Goal: Task Accomplishment & Management: Complete application form

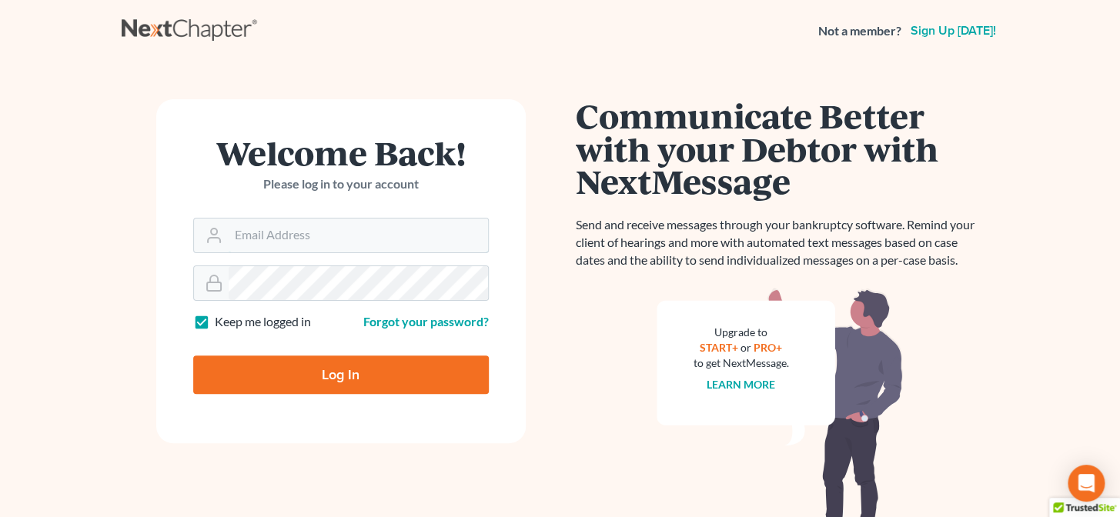
type input "[PERSON_NAME][EMAIL_ADDRESS][DOMAIN_NAME]"
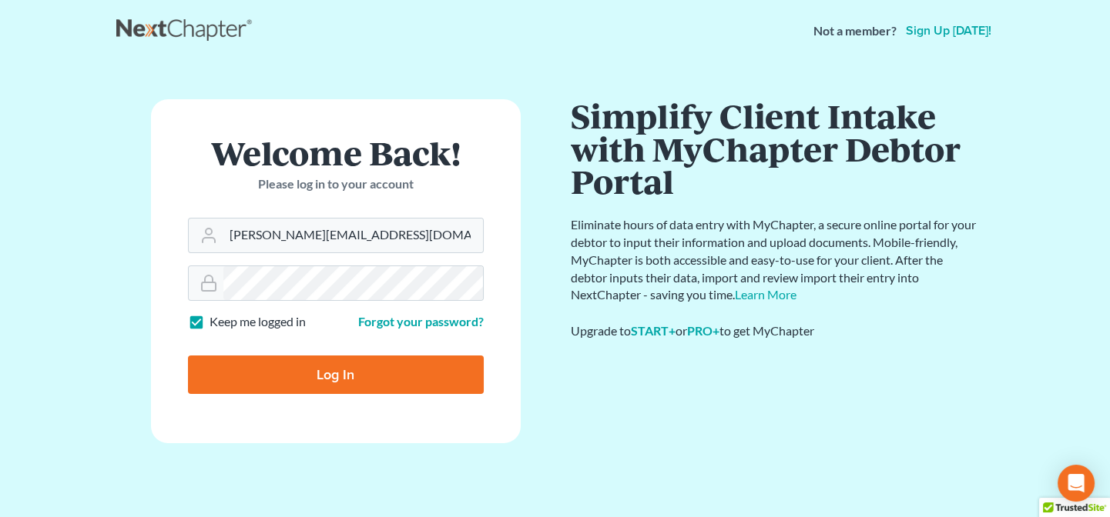
click at [391, 377] on input "Log In" at bounding box center [336, 375] width 296 height 39
type input "Thinking..."
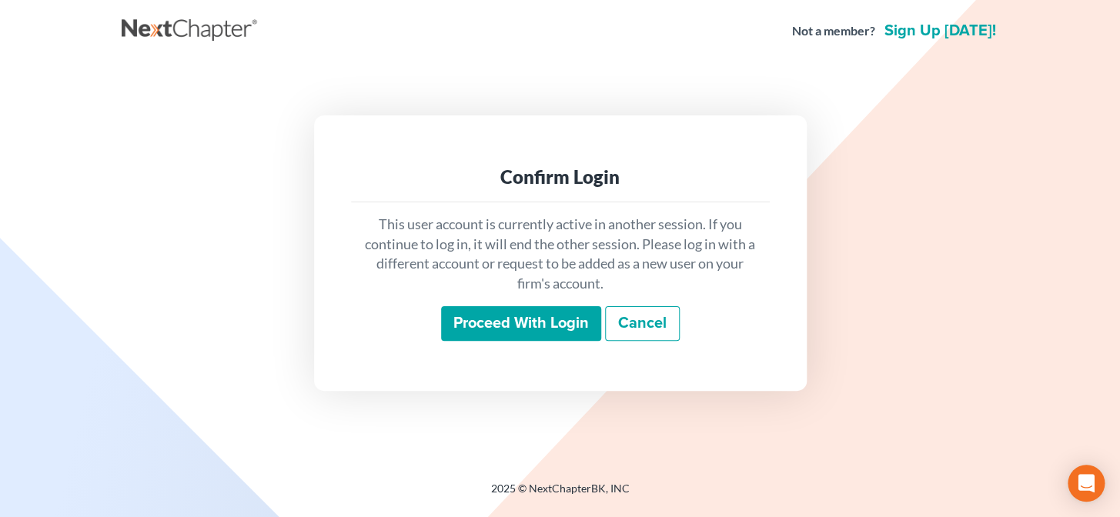
click at [548, 317] on input "Proceed with login" at bounding box center [521, 323] width 160 height 35
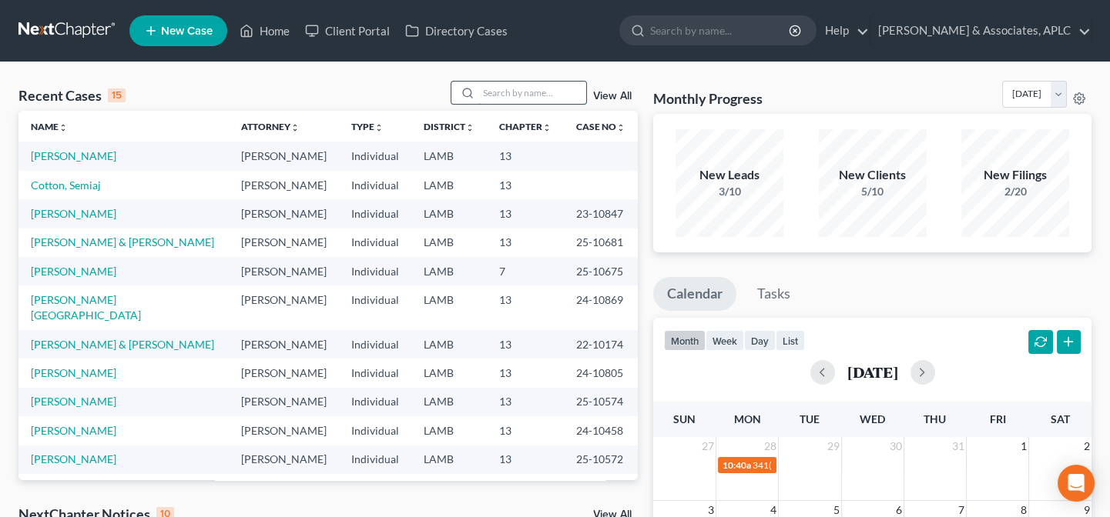
click at [502, 90] on input "search" at bounding box center [532, 93] width 108 height 22
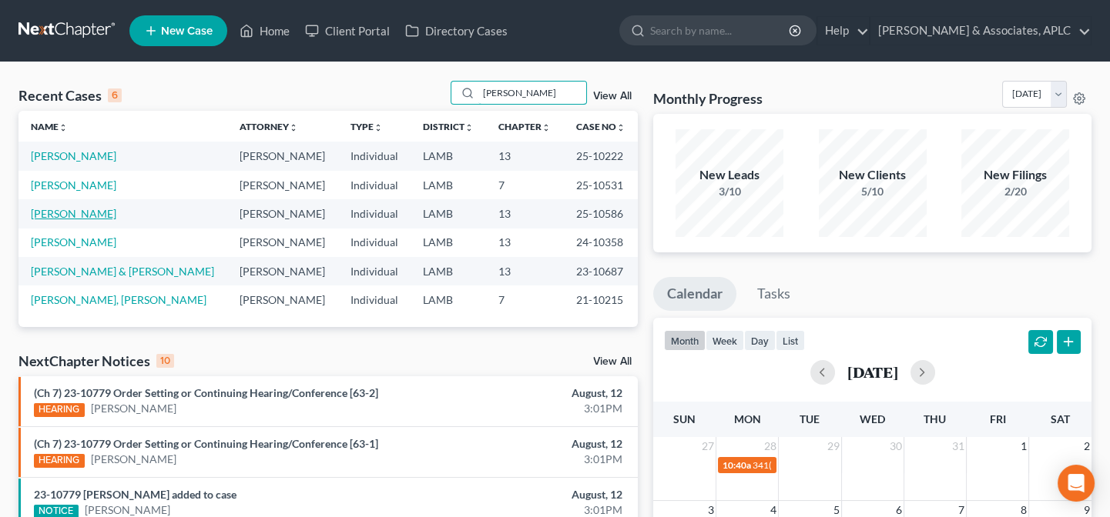
type input "martin"
click at [83, 212] on link "[PERSON_NAME]" at bounding box center [73, 213] width 85 height 13
select select "8"
select select "1"
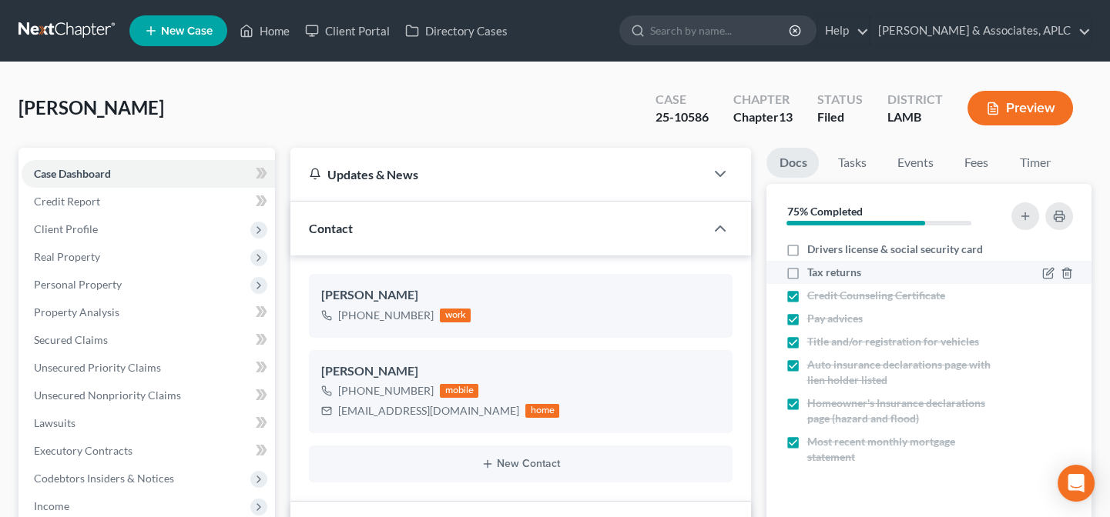
drag, startPoint x: 794, startPoint y: 248, endPoint x: 788, endPoint y: 262, distance: 15.2
click at [806, 249] on label "Drivers license & social security card" at bounding box center [894, 249] width 176 height 15
click at [812, 249] on input "Drivers license & social security card" at bounding box center [817, 247] width 10 height 10
checkbox input "true"
click at [806, 268] on label "Tax returns" at bounding box center [833, 272] width 54 height 15
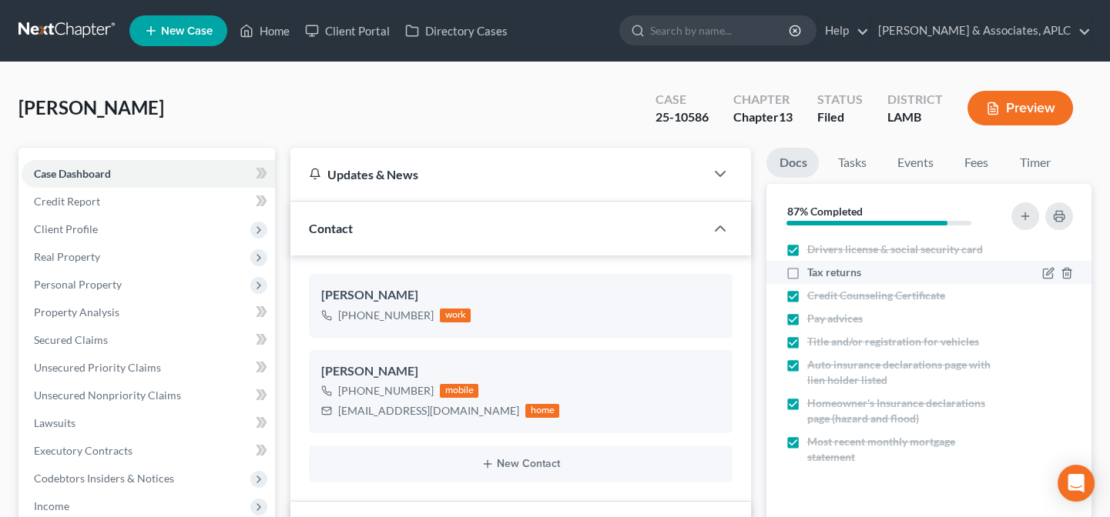
click at [812, 268] on input "Tax returns" at bounding box center [817, 270] width 10 height 10
checkbox input "true"
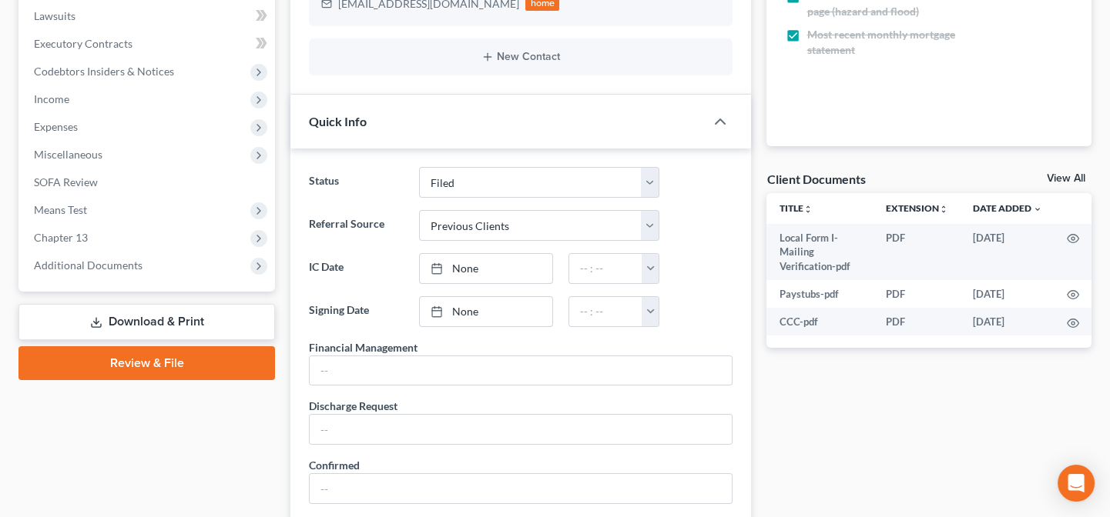
scroll to position [630, 0]
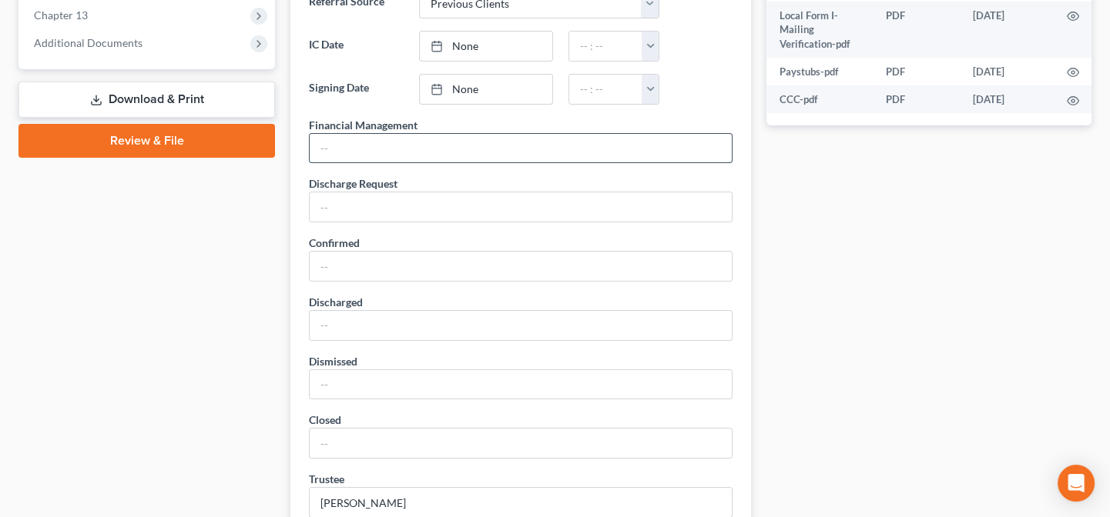
click at [400, 157] on input "text" at bounding box center [521, 148] width 422 height 29
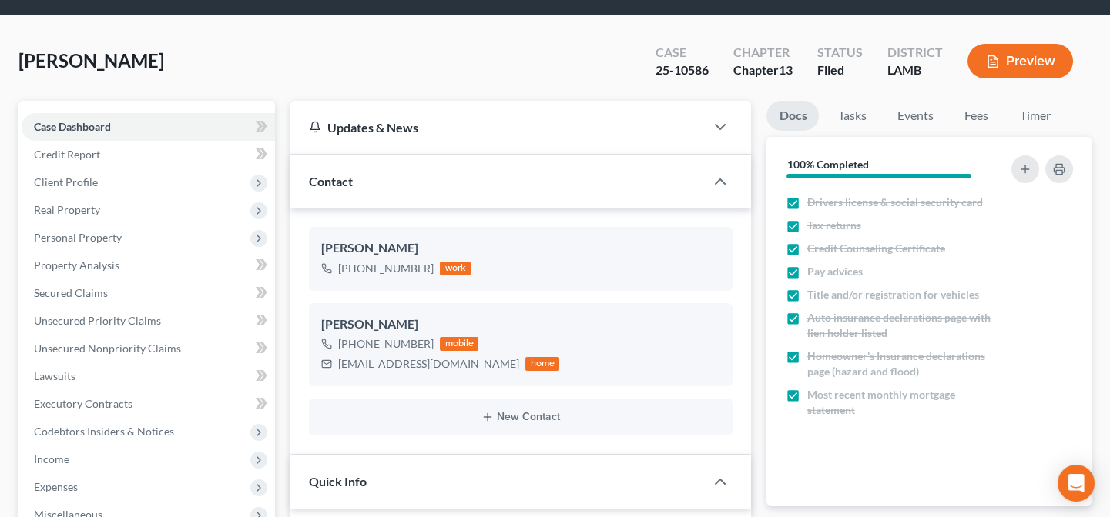
scroll to position [0, 0]
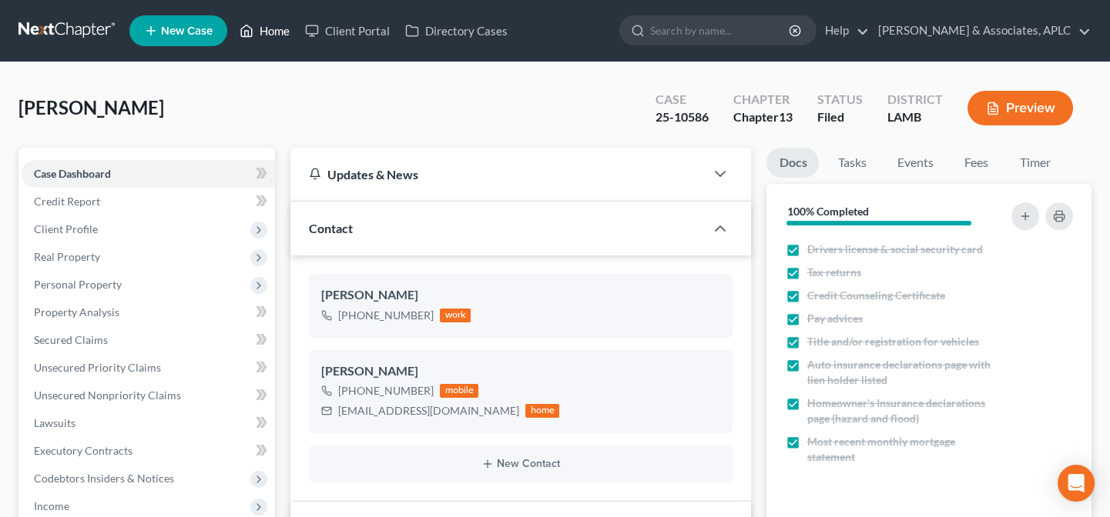
type input "04/13/25"
click at [266, 28] on link "Home" at bounding box center [264, 31] width 65 height 28
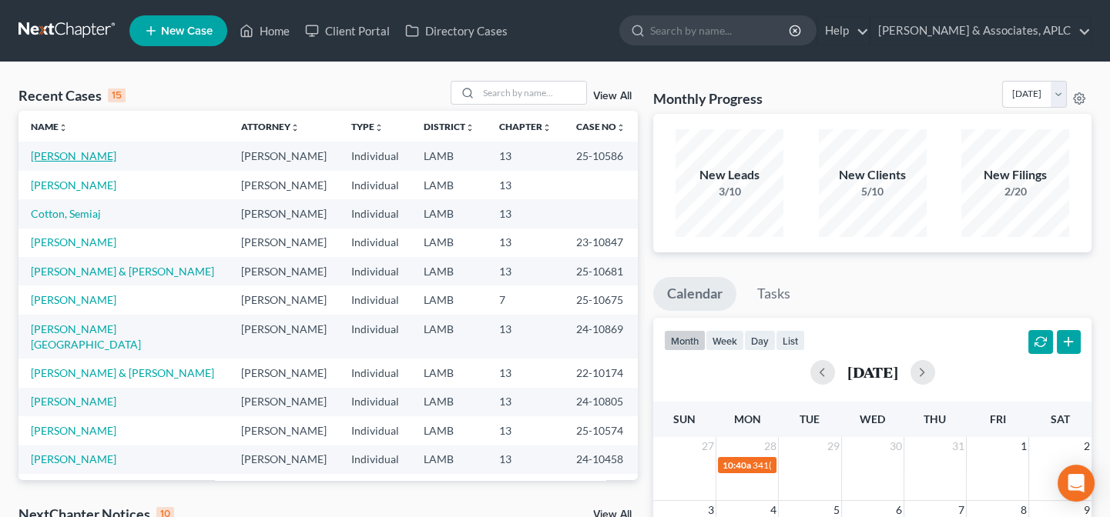
click at [60, 152] on link "[PERSON_NAME]" at bounding box center [73, 155] width 85 height 13
select select "8"
select select "1"
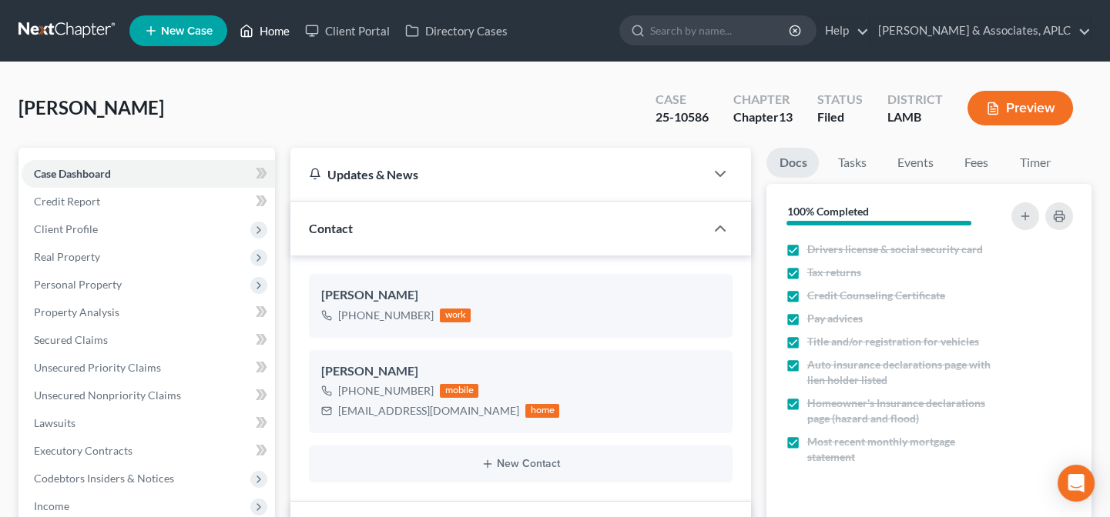
click at [269, 33] on link "Home" at bounding box center [264, 31] width 65 height 28
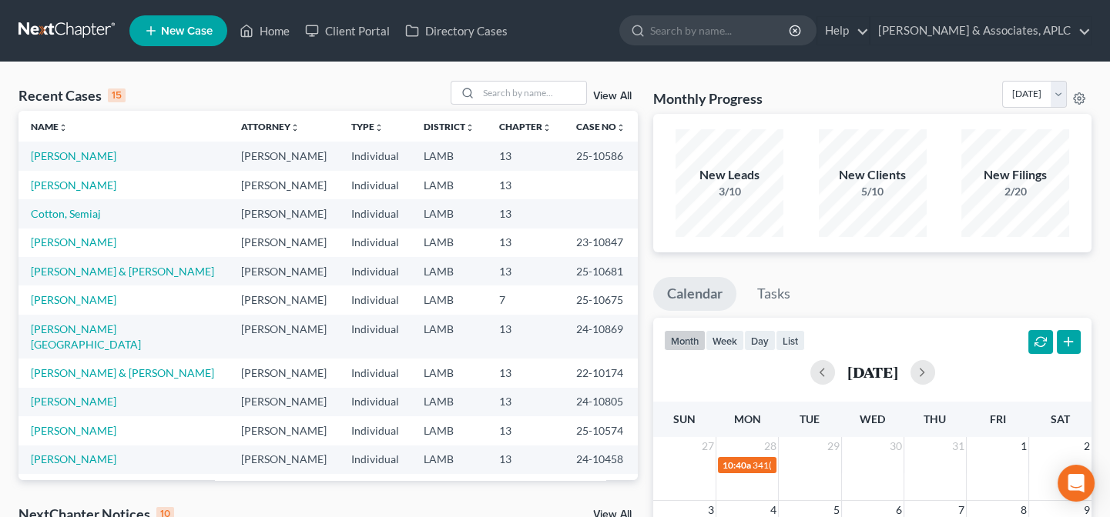
click at [181, 35] on span "New Case" at bounding box center [187, 31] width 52 height 12
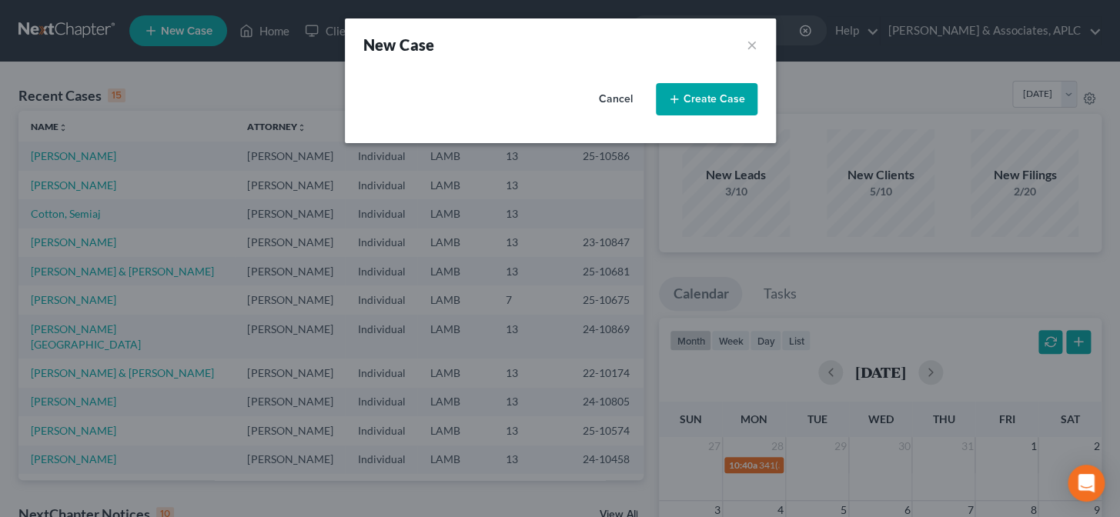
select select "35"
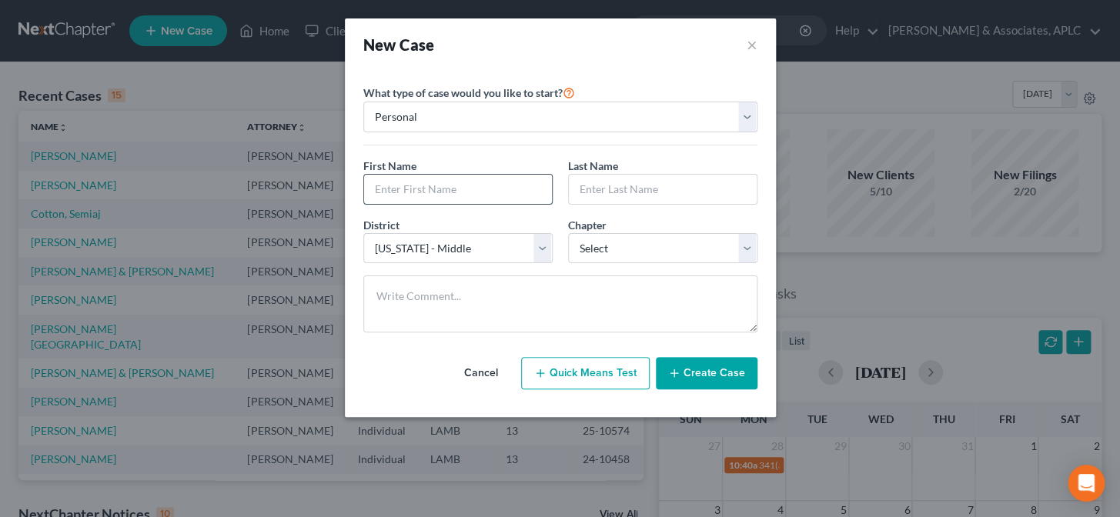
click at [438, 193] on input "text" at bounding box center [458, 189] width 188 height 29
type input "[PERSON_NAME]"
click at [598, 254] on select "Select 7 11 12 13" at bounding box center [662, 248] width 189 height 31
select select "0"
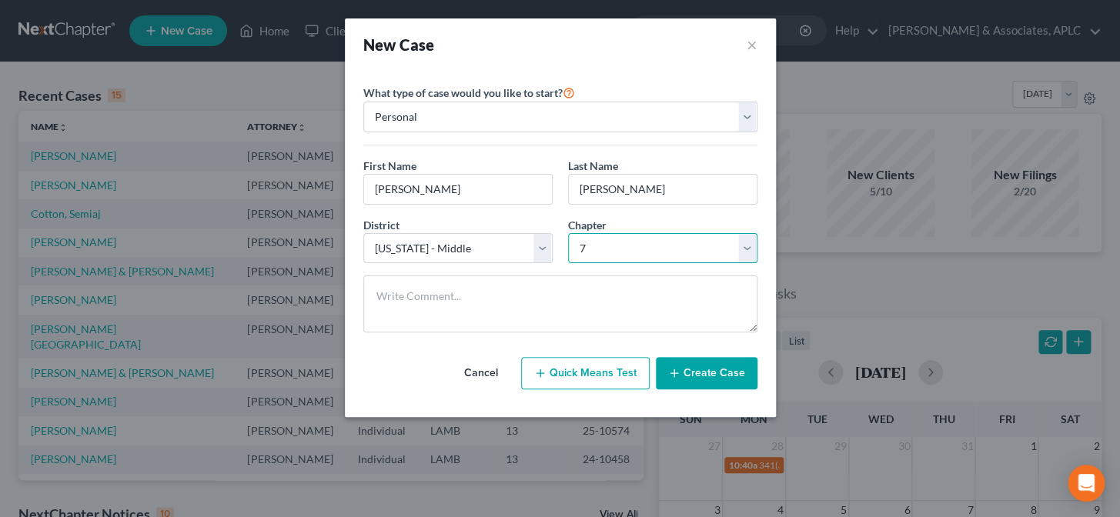
click at [568, 233] on select "Select 7 11 12 13" at bounding box center [662, 248] width 189 height 31
click at [692, 366] on button "Create Case" at bounding box center [707, 373] width 102 height 32
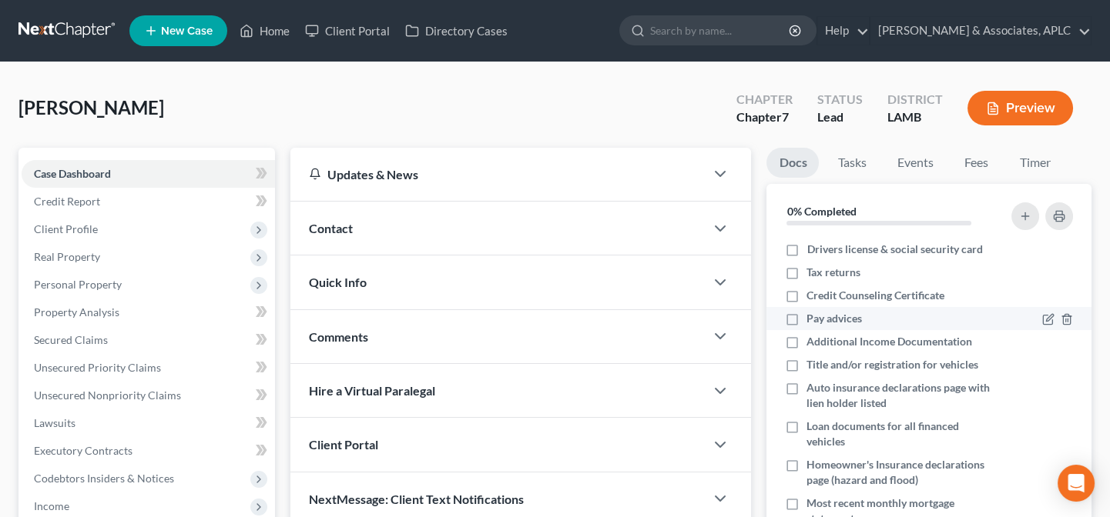
click at [806, 320] on label "Pay advices" at bounding box center [833, 318] width 55 height 15
click at [812, 320] on input "Pay advices" at bounding box center [817, 316] width 10 height 10
checkbox input "true"
click at [1060, 344] on icon "button" at bounding box center [1066, 343] width 12 height 12
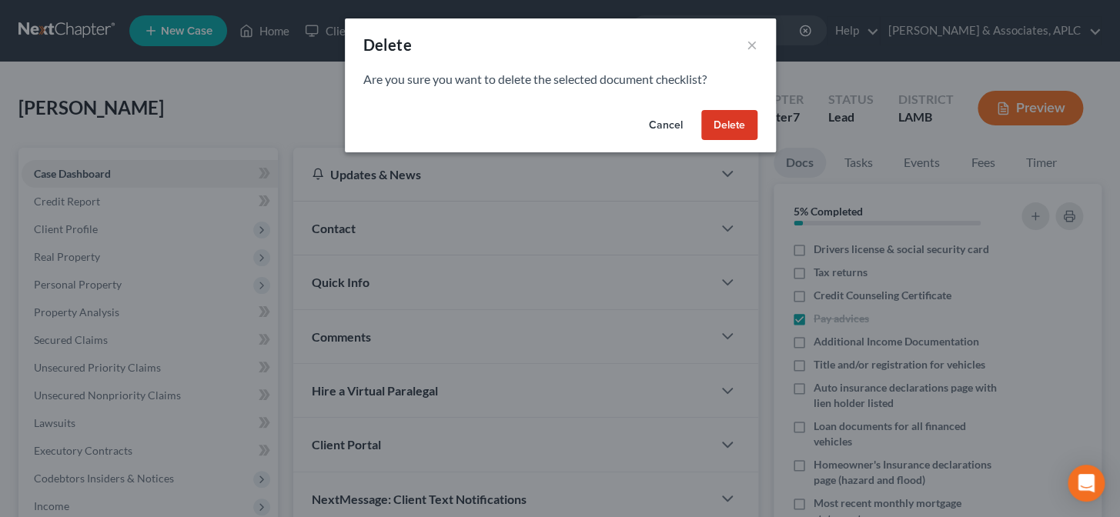
click at [712, 127] on button "Delete" at bounding box center [730, 125] width 56 height 31
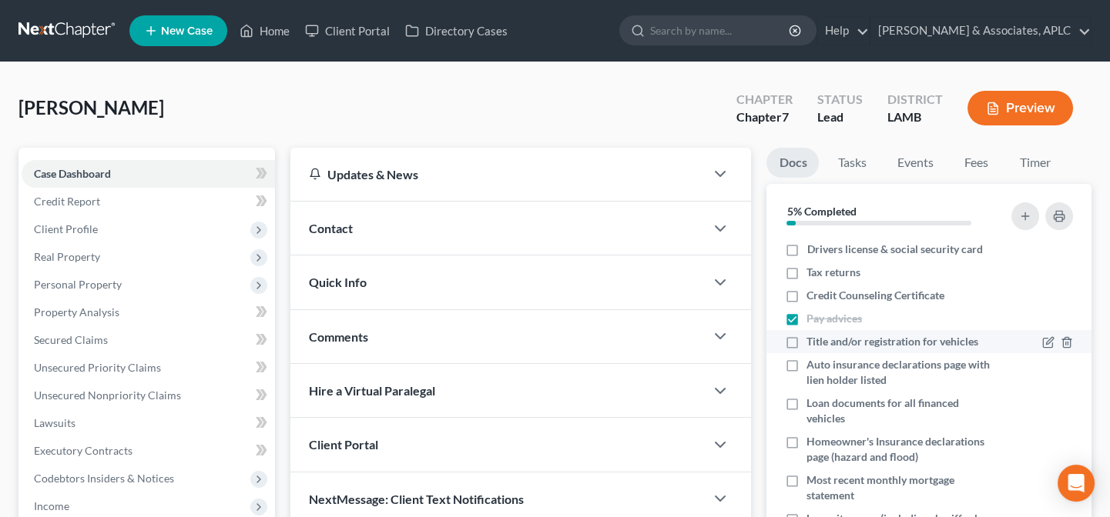
click at [806, 342] on label "Title and/or registration for vehicles" at bounding box center [892, 341] width 172 height 15
click at [812, 342] on input "Title and/or registration for vehicles" at bounding box center [817, 339] width 10 height 10
checkbox input "true"
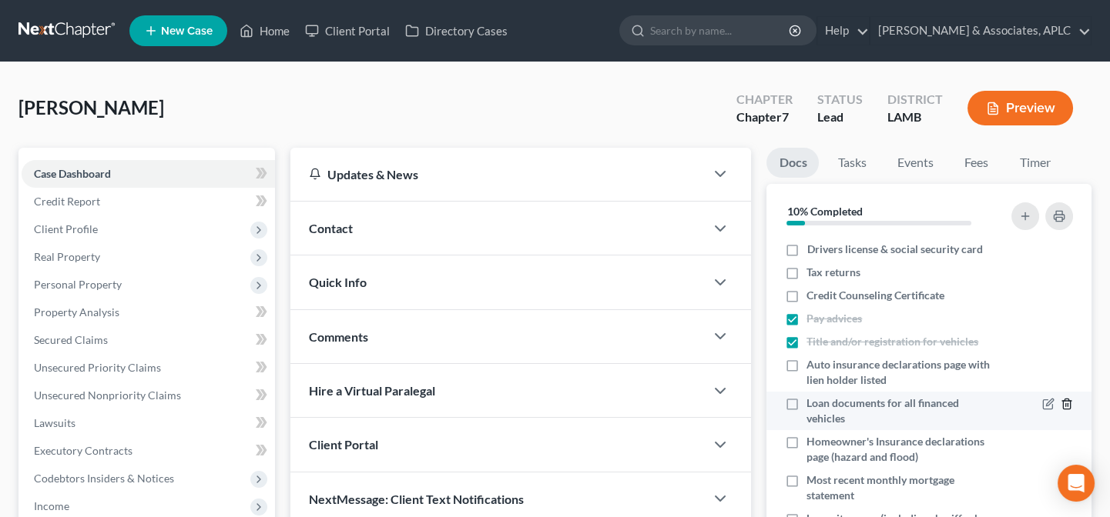
click at [1066, 404] on line "button" at bounding box center [1066, 405] width 0 height 3
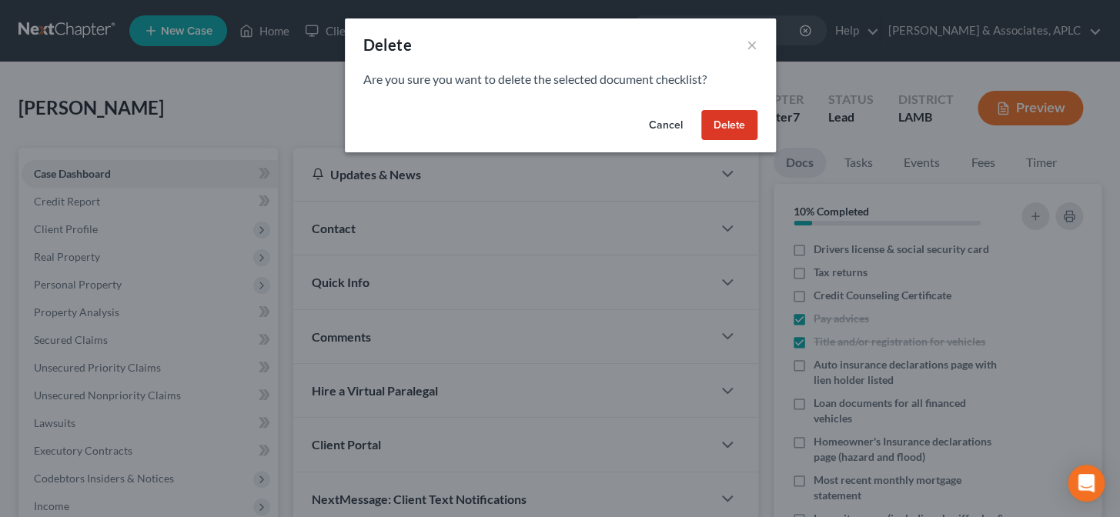
click at [741, 111] on button "Delete" at bounding box center [730, 125] width 56 height 31
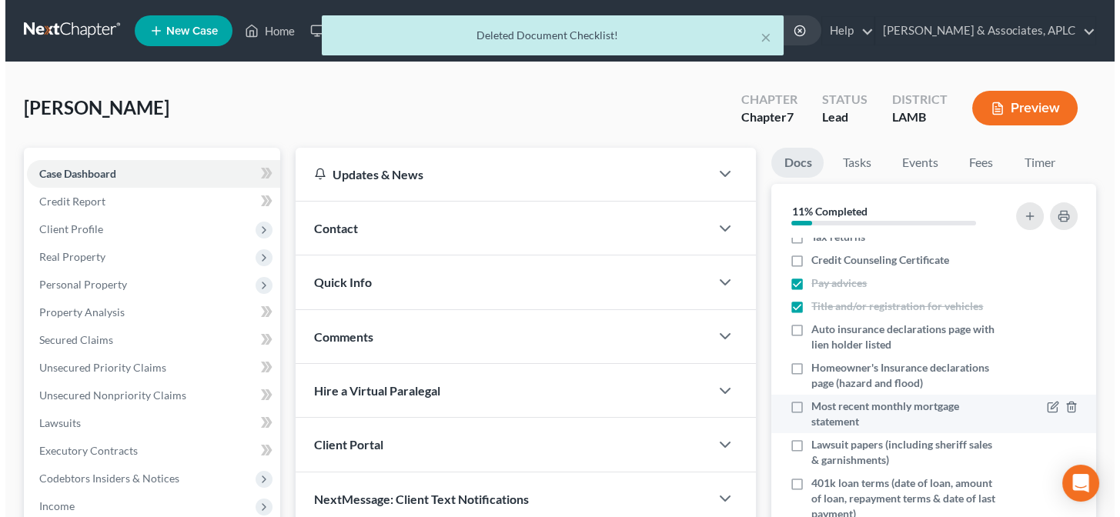
scroll to position [69, 0]
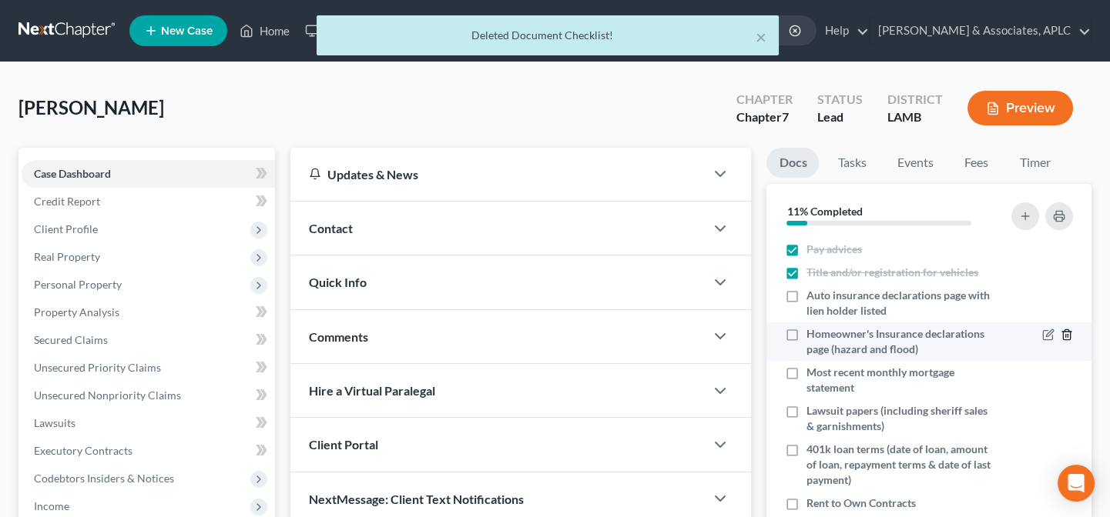
click at [1060, 334] on icon "button" at bounding box center [1066, 335] width 12 height 12
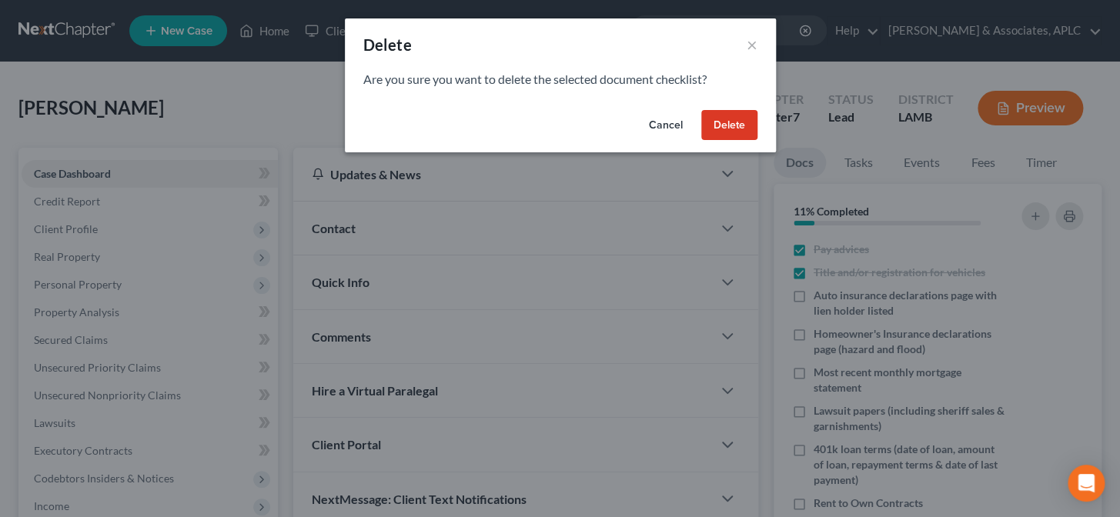
click at [724, 119] on button "Delete" at bounding box center [730, 125] width 56 height 31
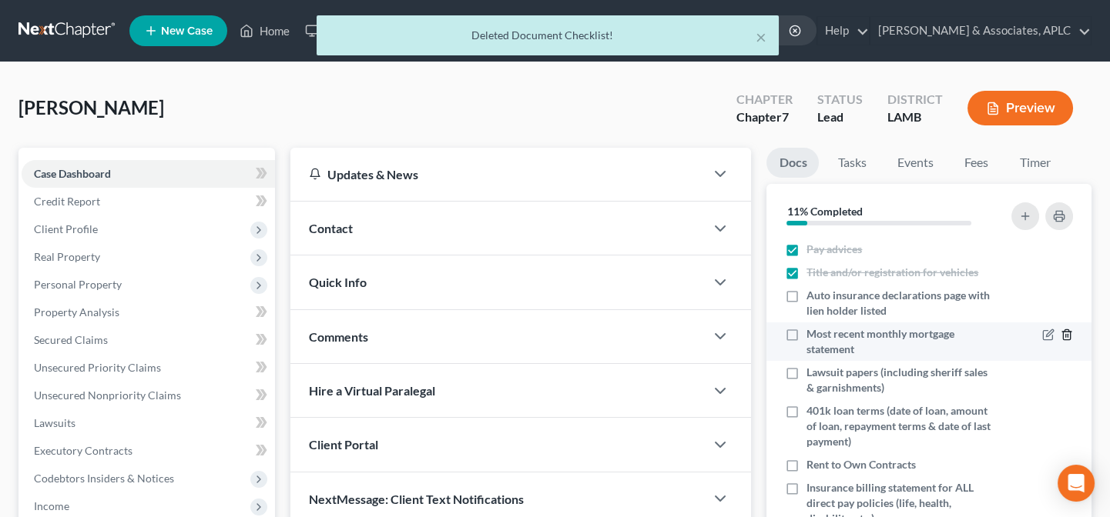
click at [1066, 335] on line "button" at bounding box center [1066, 336] width 0 height 3
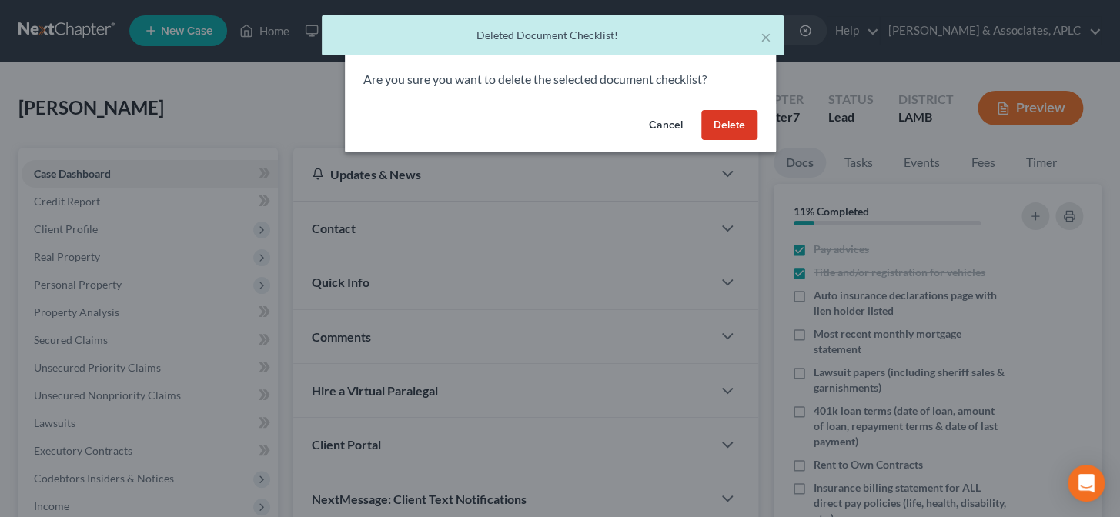
click at [726, 124] on button "Delete" at bounding box center [730, 125] width 56 height 31
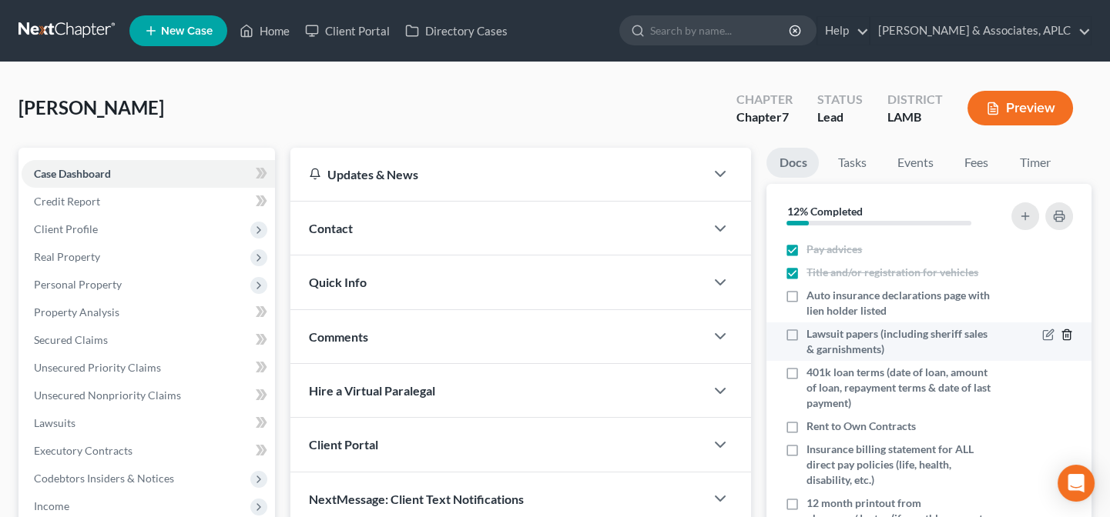
click at [1060, 332] on icon "button" at bounding box center [1066, 335] width 12 height 12
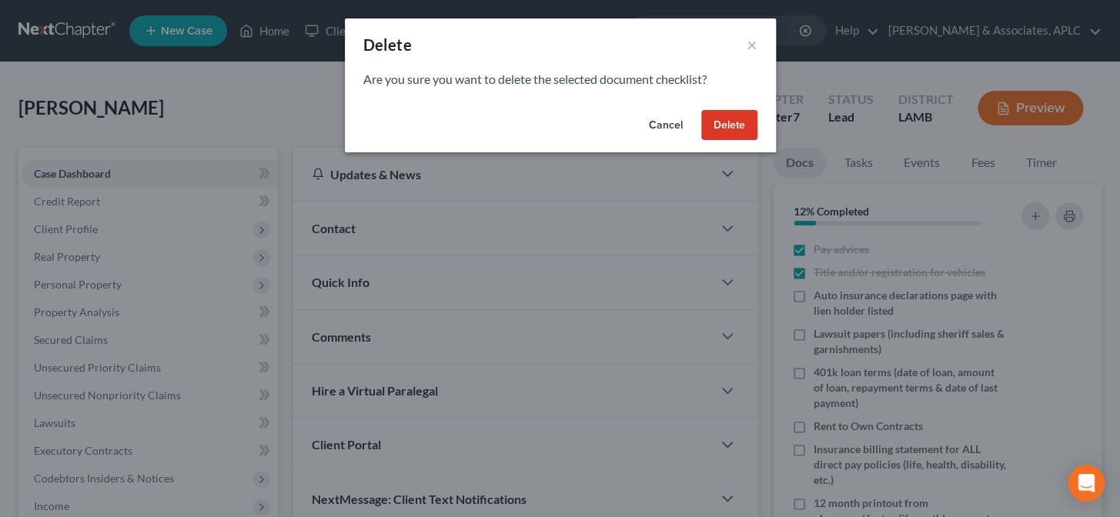
click at [721, 122] on button "Delete" at bounding box center [730, 125] width 56 height 31
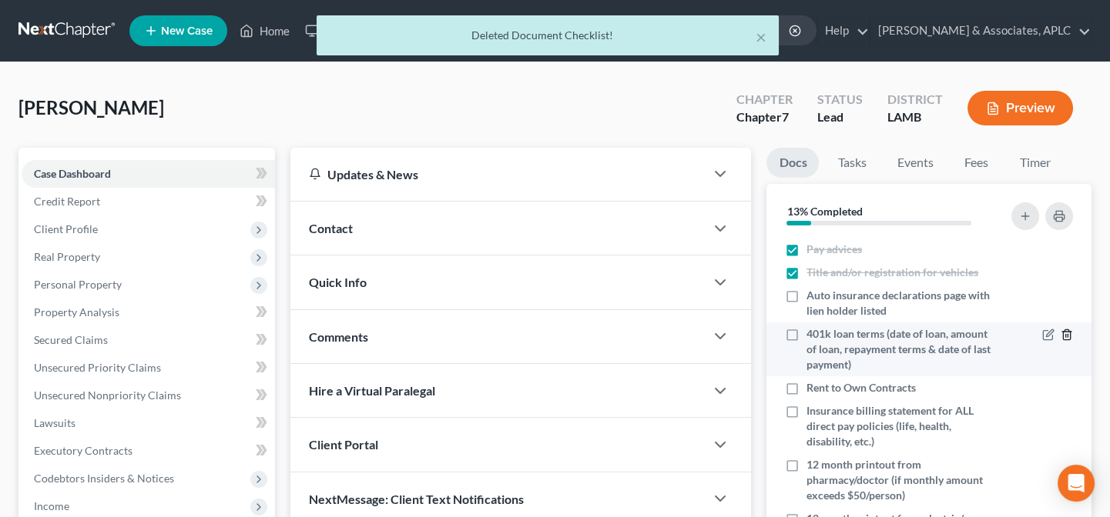
click at [1063, 334] on icon "button" at bounding box center [1066, 335] width 7 height 10
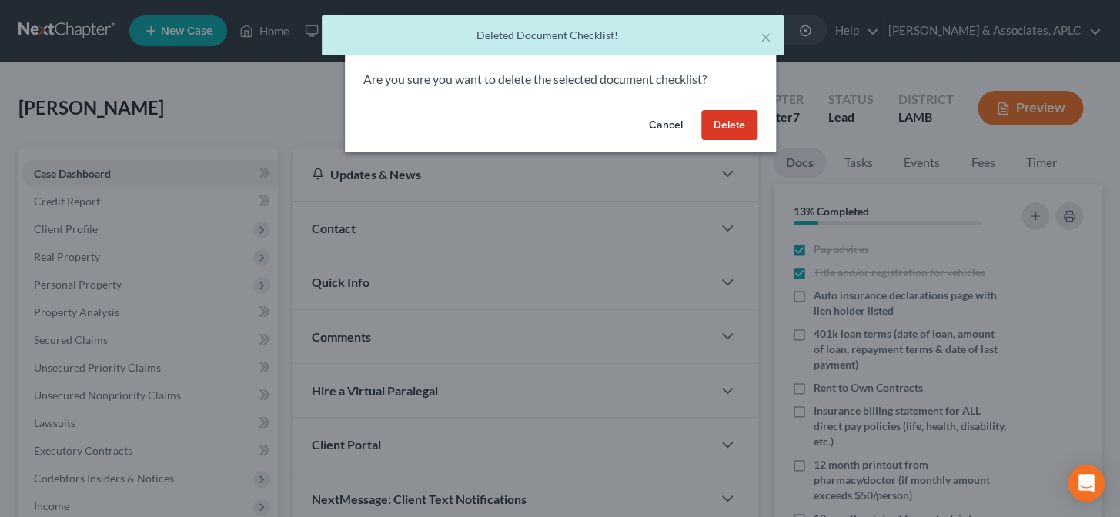
click at [752, 127] on button "Delete" at bounding box center [730, 125] width 56 height 31
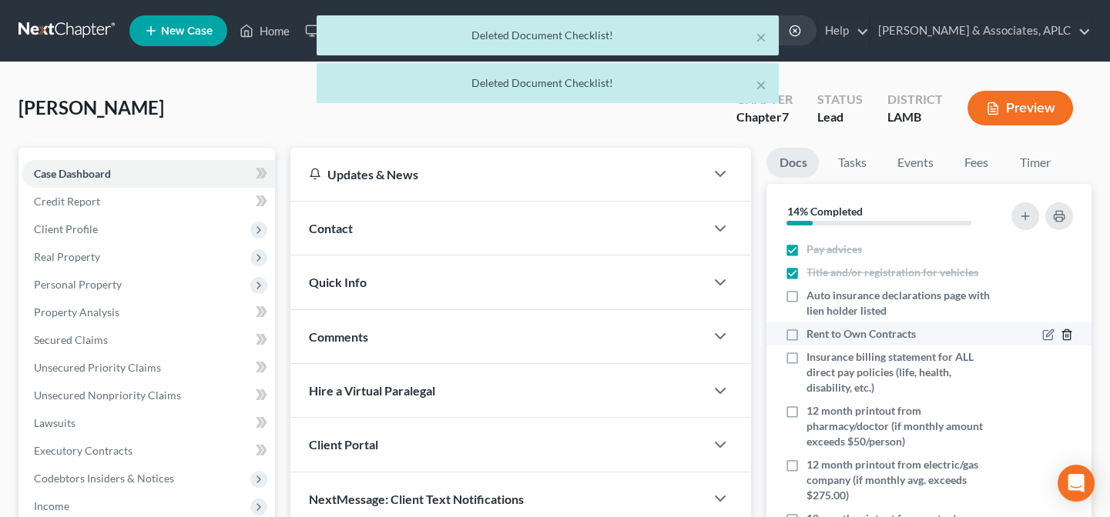
click at [1060, 336] on icon "button" at bounding box center [1066, 335] width 12 height 12
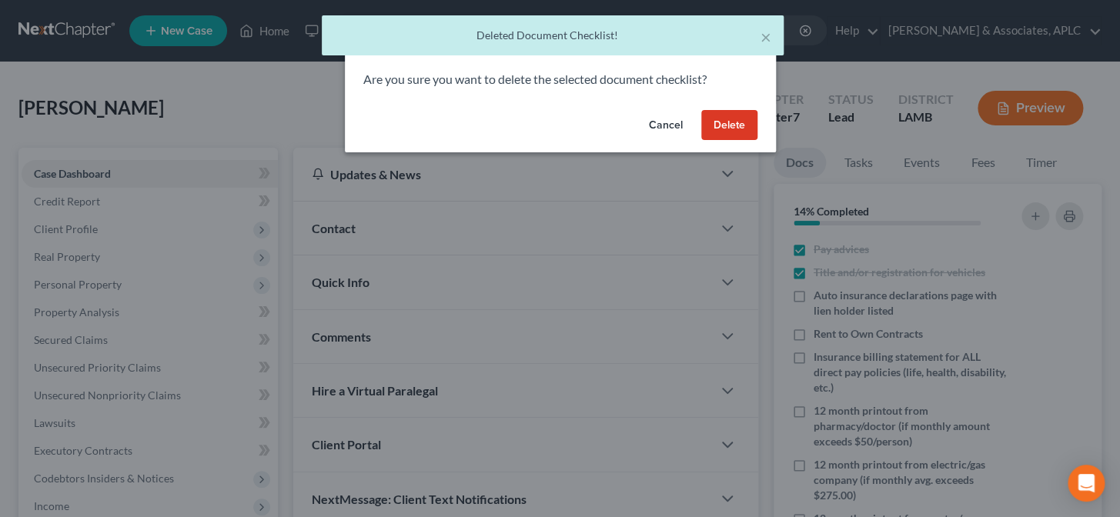
click at [747, 123] on button "Delete" at bounding box center [730, 125] width 56 height 31
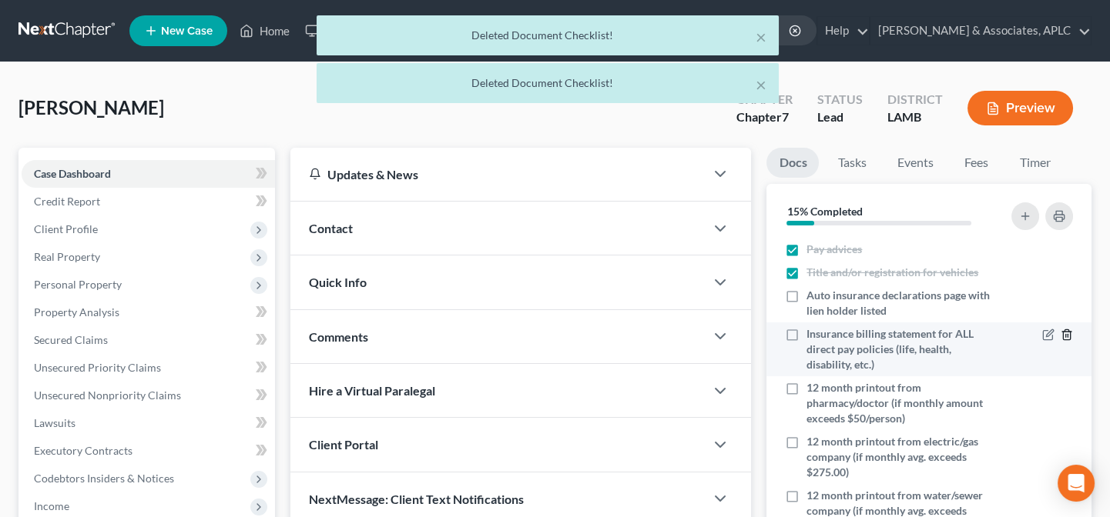
click at [1060, 334] on icon "button" at bounding box center [1066, 335] width 12 height 12
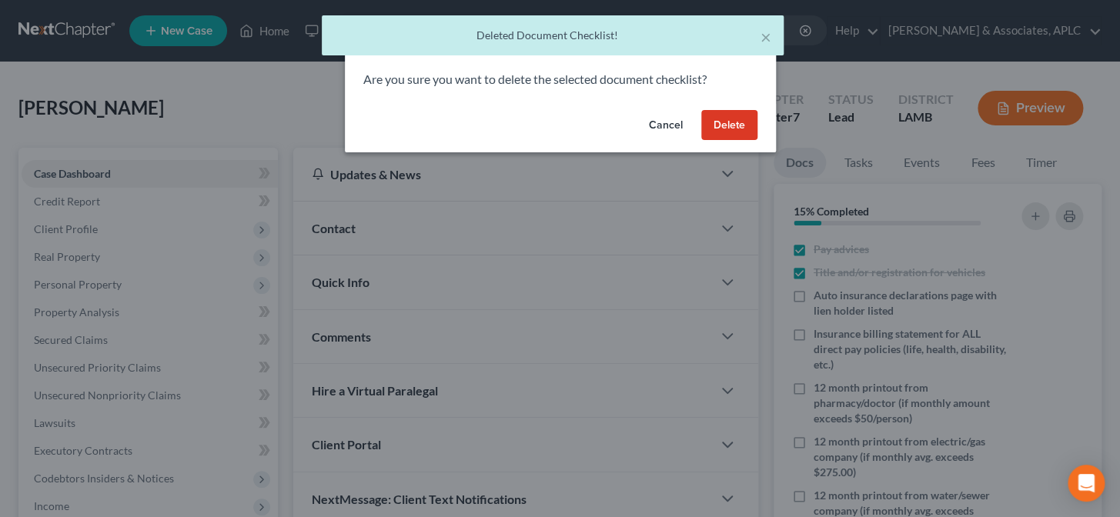
click at [728, 129] on button "Delete" at bounding box center [730, 125] width 56 height 31
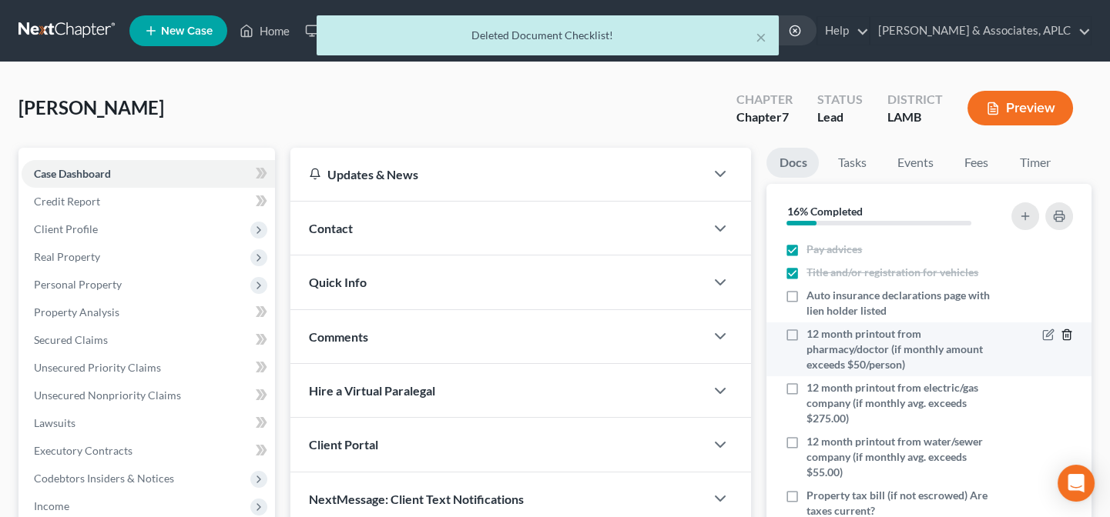
click at [1063, 330] on icon "button" at bounding box center [1066, 335] width 7 height 10
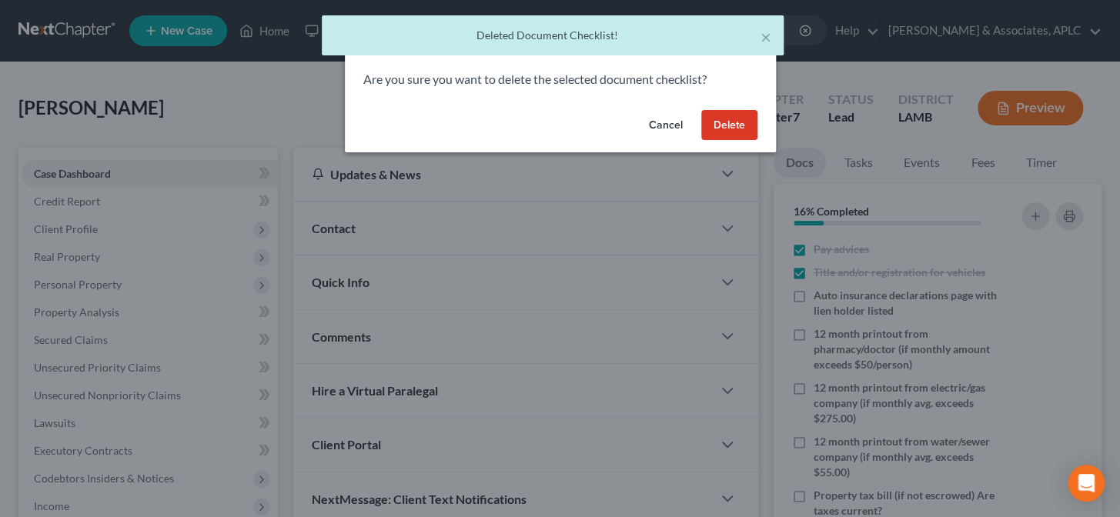
click at [722, 130] on button "Delete" at bounding box center [730, 125] width 56 height 31
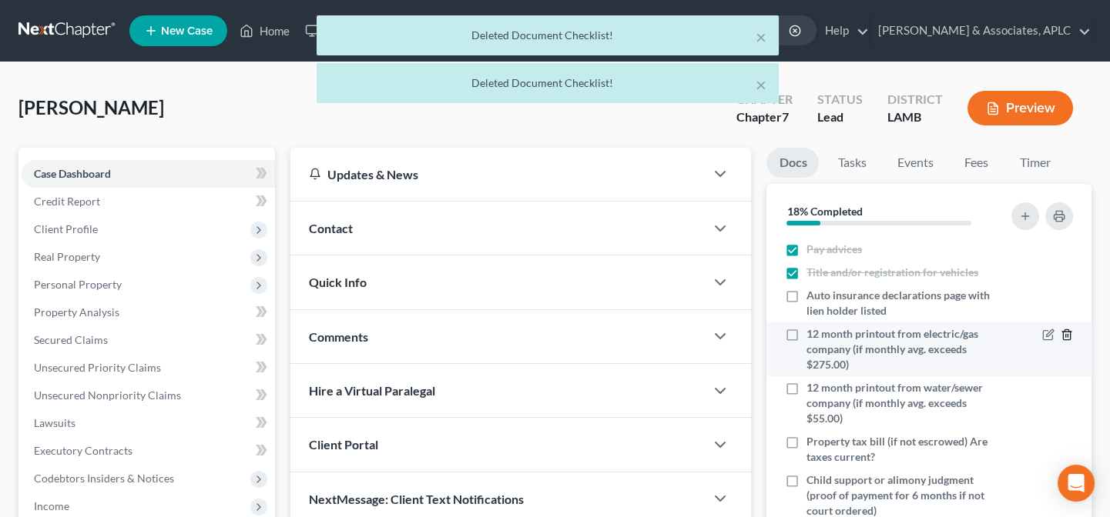
click at [1063, 330] on icon "button" at bounding box center [1066, 335] width 7 height 10
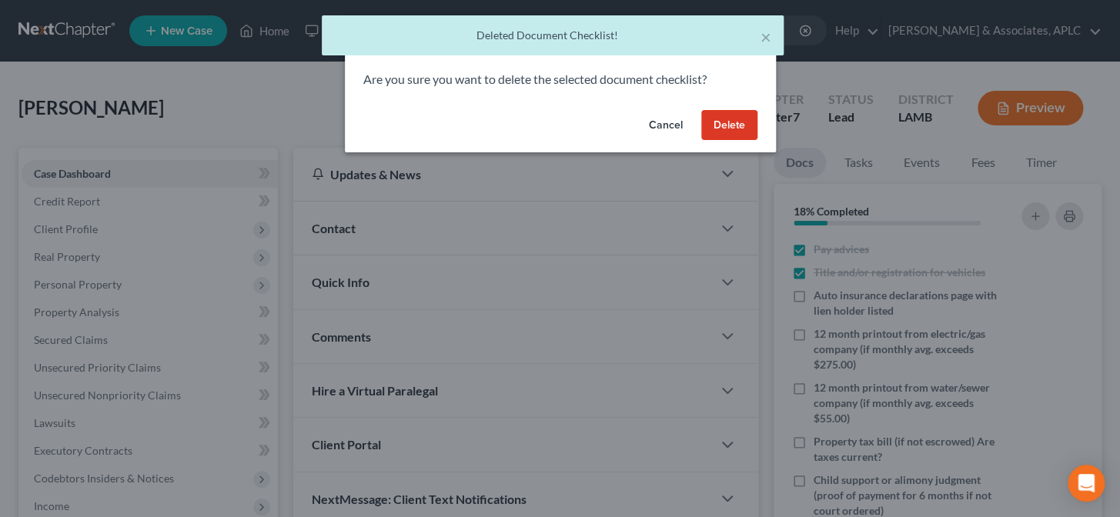
click at [739, 127] on button "Delete" at bounding box center [730, 125] width 56 height 31
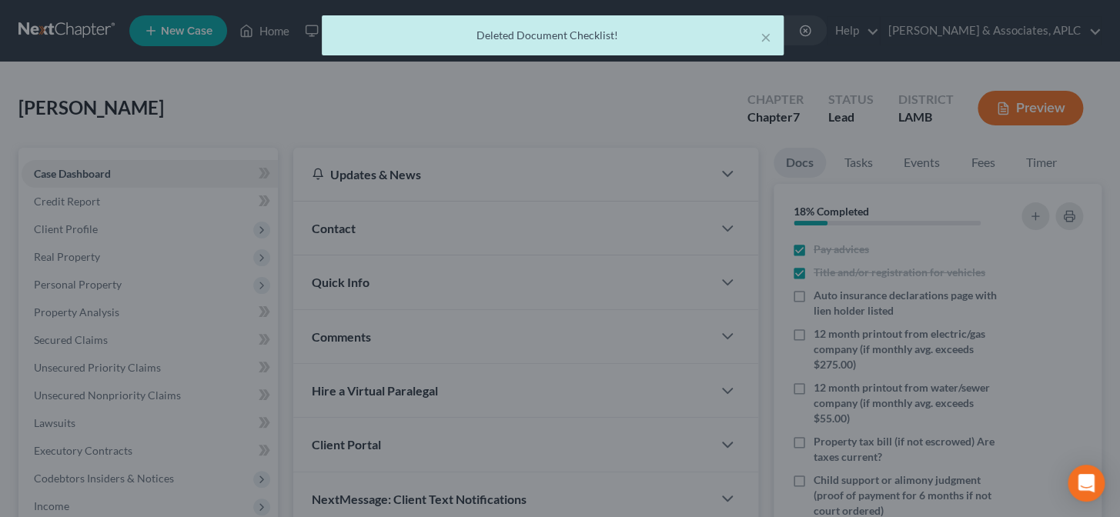
scroll to position [47, 0]
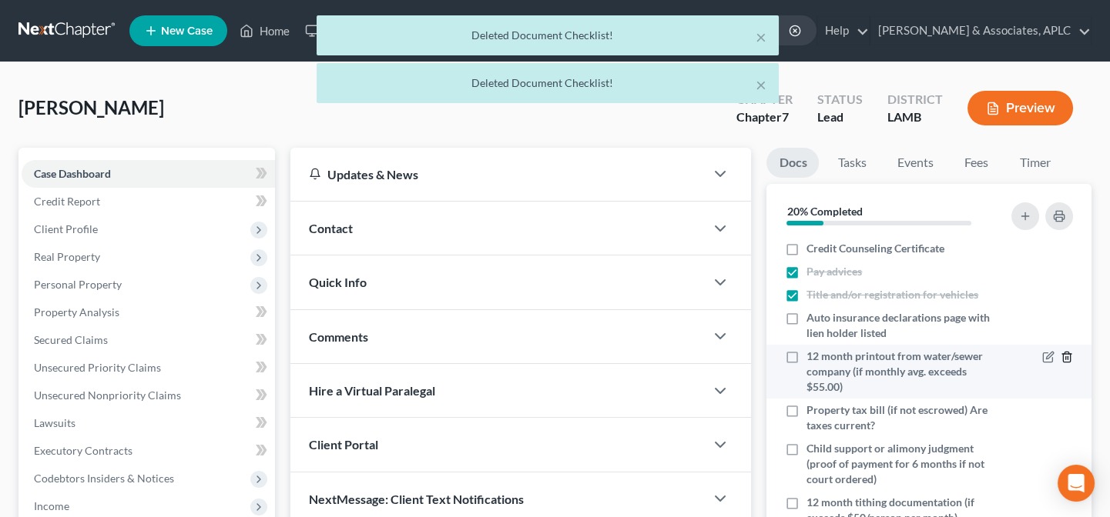
click at [1063, 357] on icon "button" at bounding box center [1066, 358] width 7 height 10
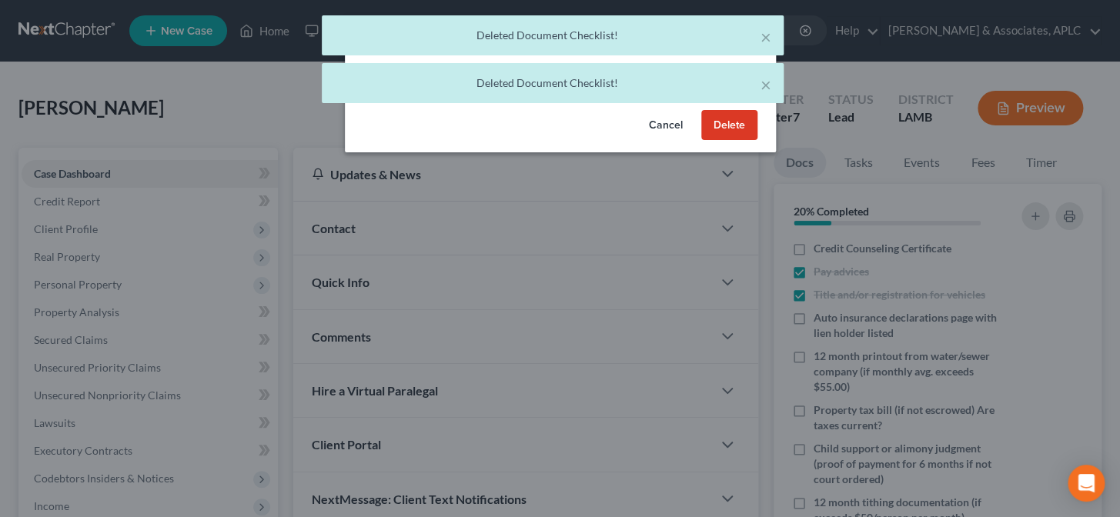
click at [744, 136] on button "Delete" at bounding box center [730, 125] width 56 height 31
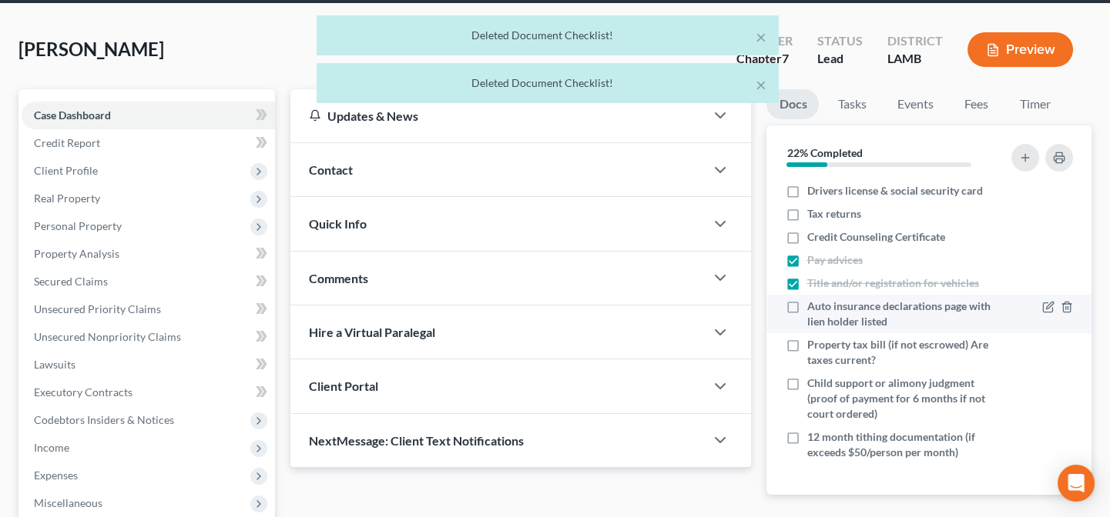
scroll to position [139, 0]
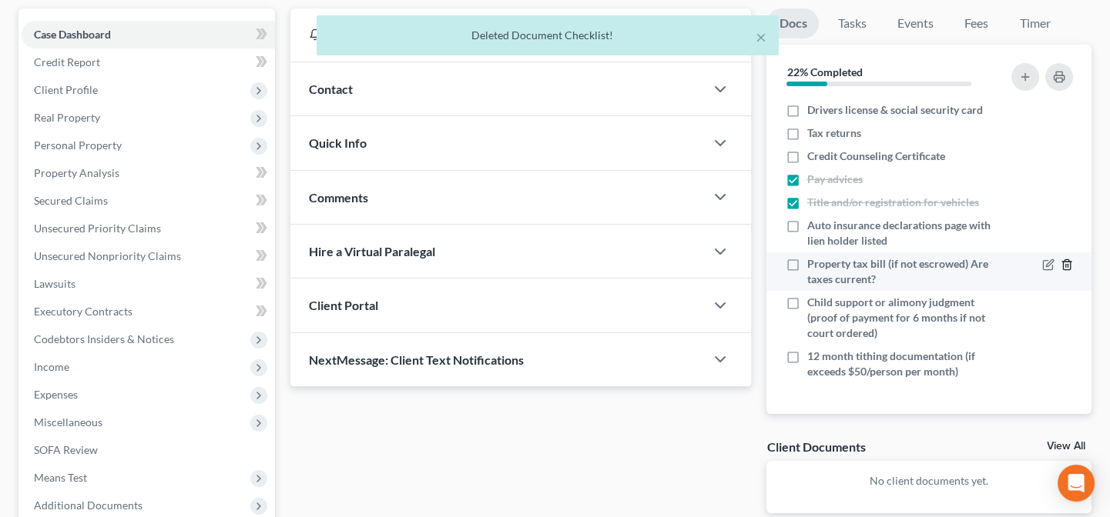
click at [1068, 264] on icon "button" at bounding box center [1066, 265] width 12 height 12
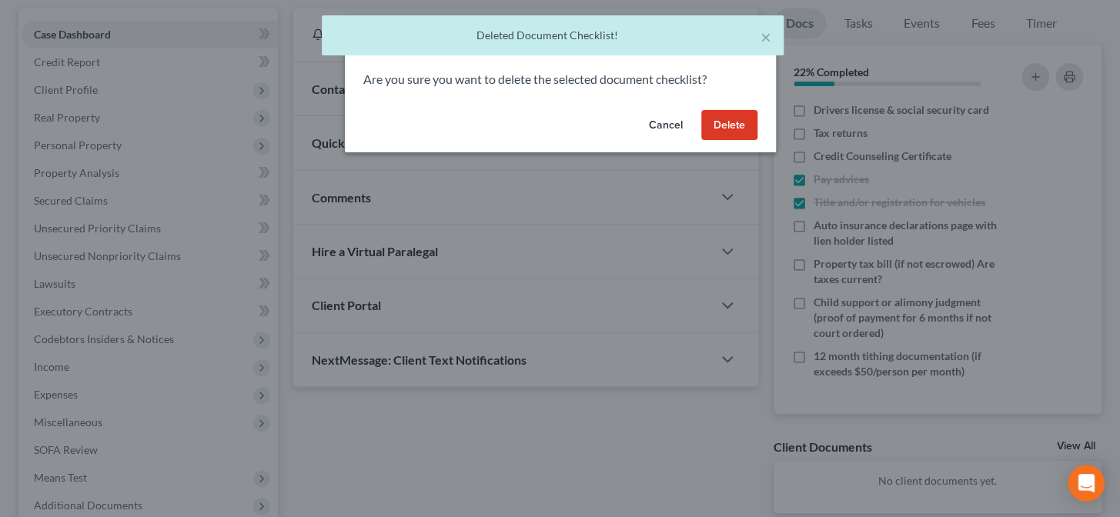
click at [719, 123] on button "Delete" at bounding box center [730, 125] width 56 height 31
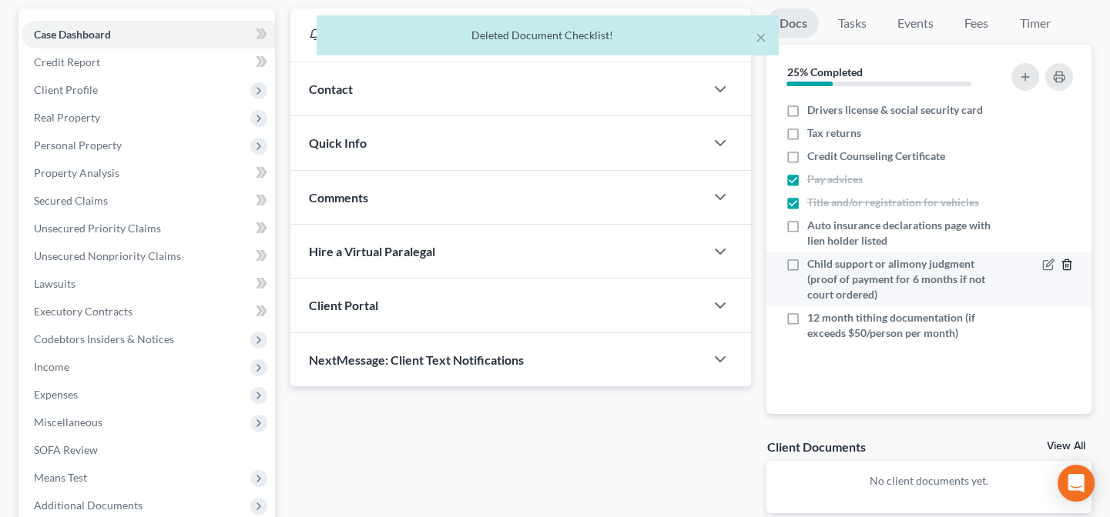
click at [1070, 261] on icon "button" at bounding box center [1066, 265] width 7 height 10
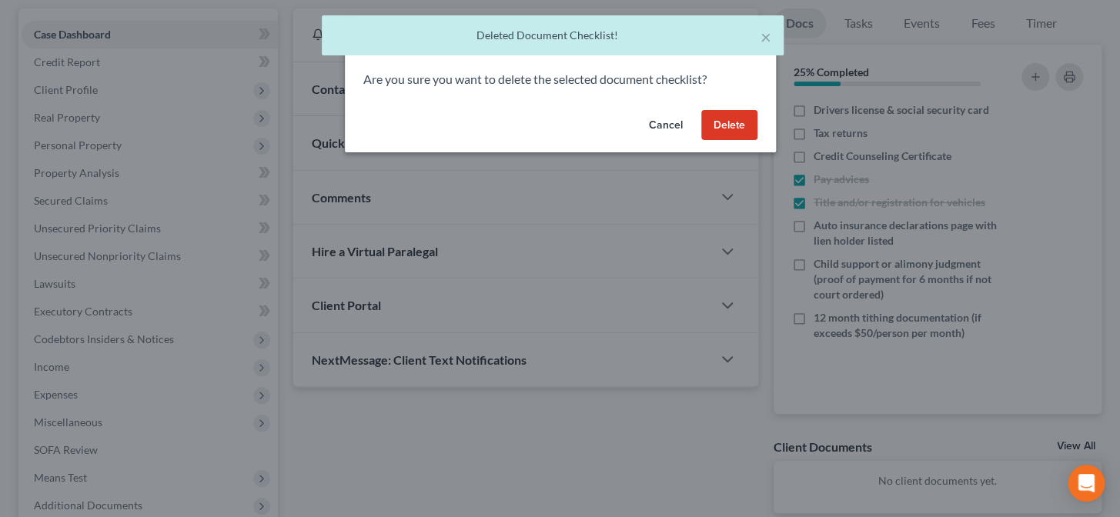
click at [724, 128] on button "Delete" at bounding box center [730, 125] width 56 height 31
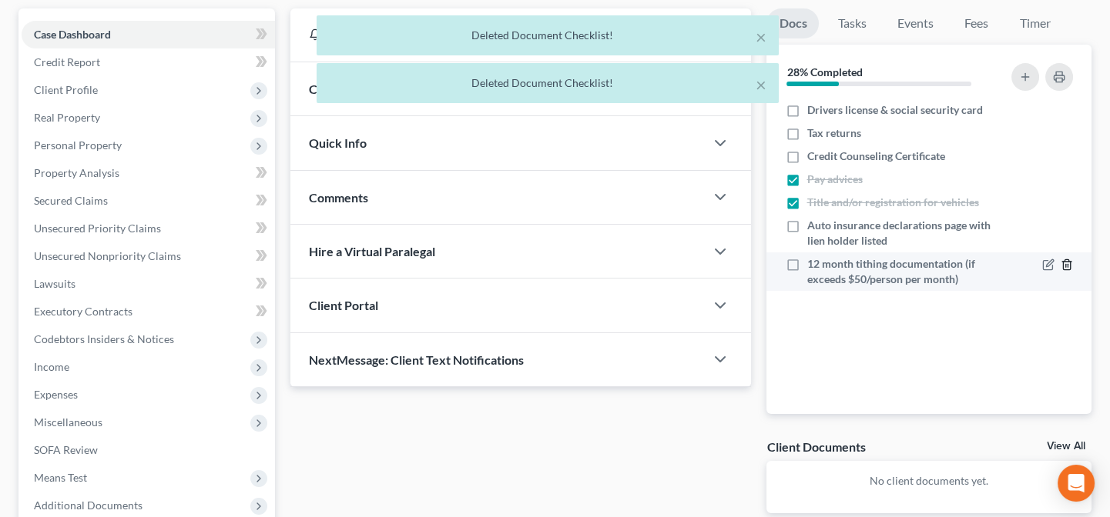
click at [1065, 260] on icon "button" at bounding box center [1066, 265] width 7 height 10
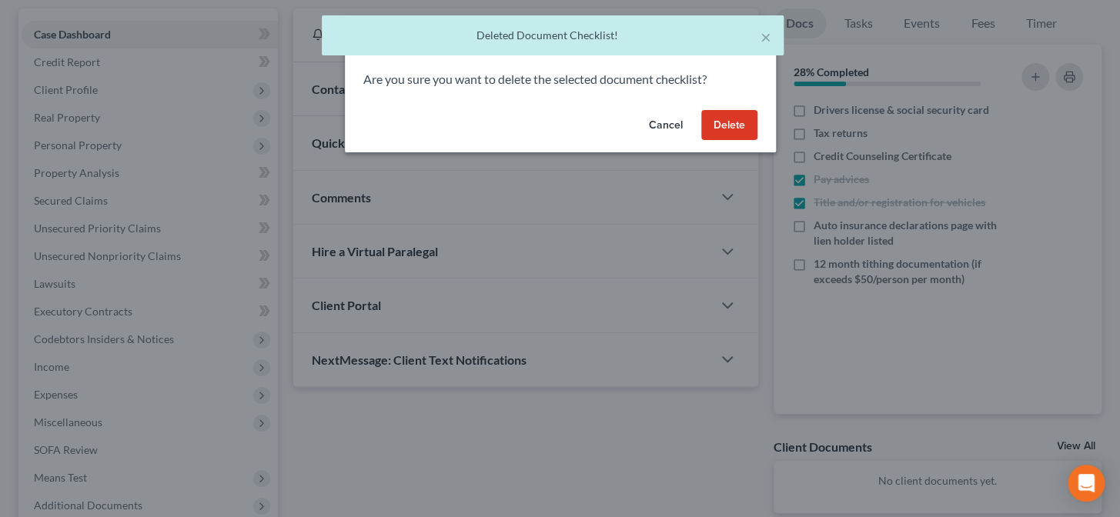
click at [743, 126] on button "Delete" at bounding box center [730, 125] width 56 height 31
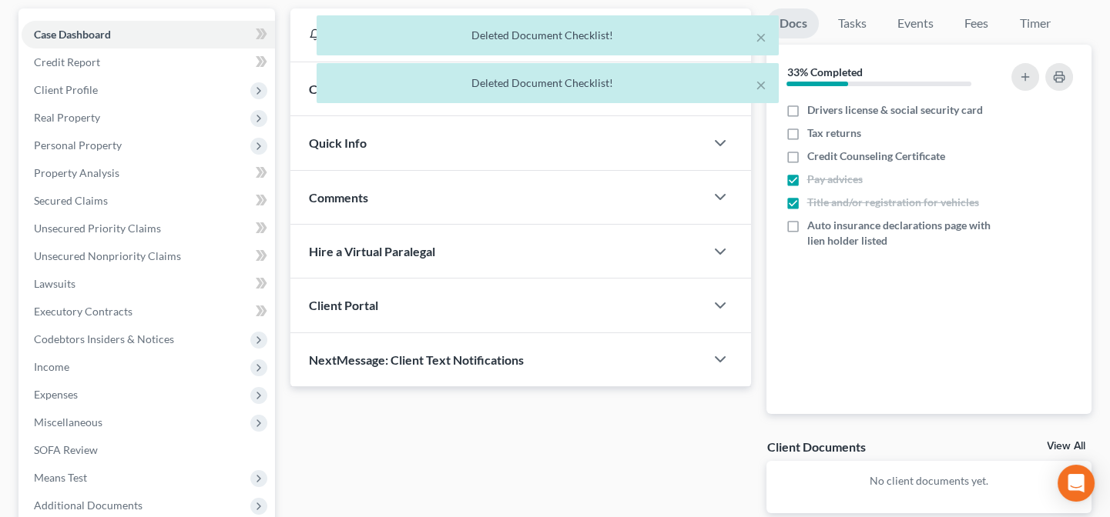
click at [856, 324] on div "Nothing here yet! Drivers license & social security card Tax returns Credit Cou…" at bounding box center [928, 257] width 325 height 316
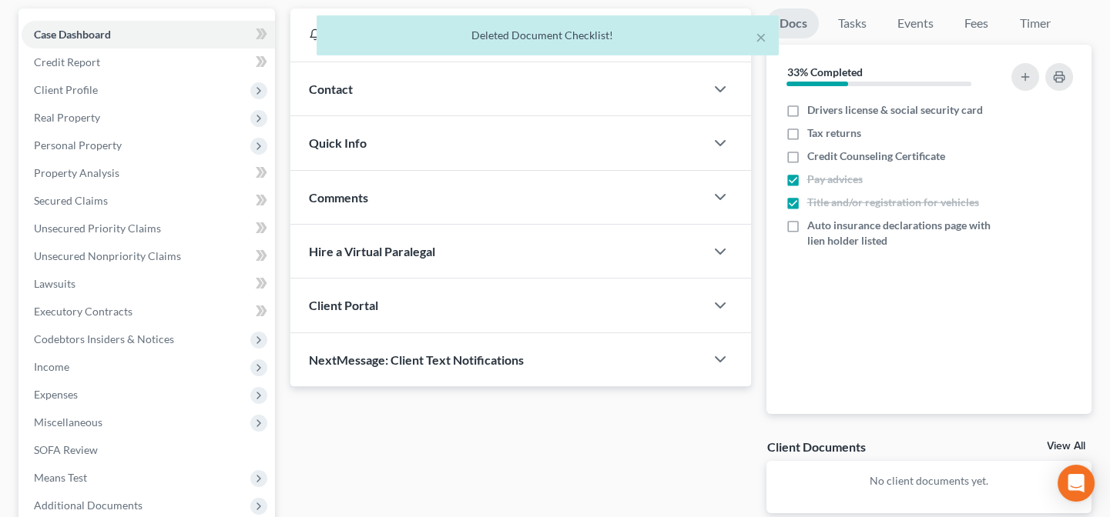
click at [411, 89] on div "Contact" at bounding box center [497, 88] width 414 height 53
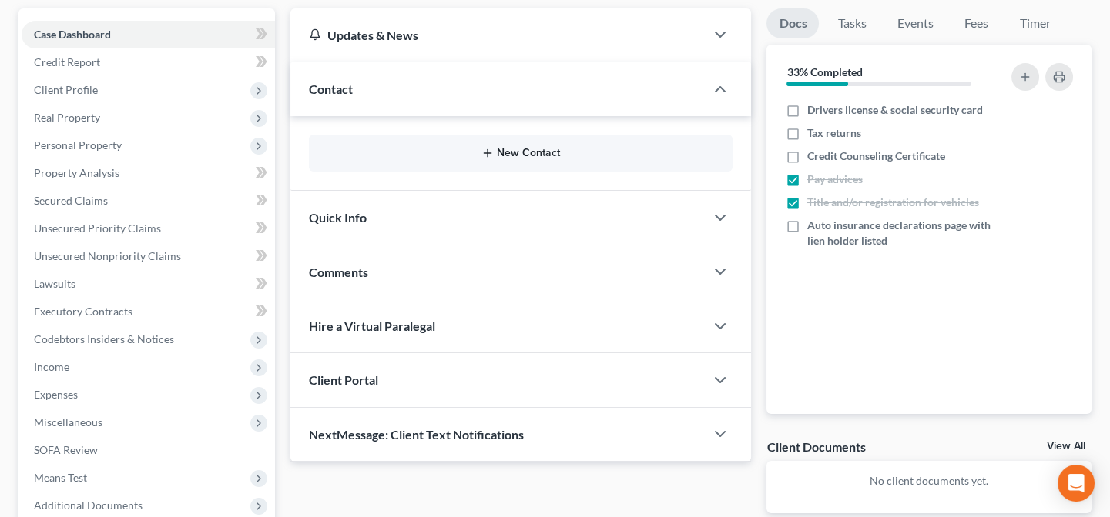
click at [477, 156] on button "New Contact" at bounding box center [520, 153] width 399 height 12
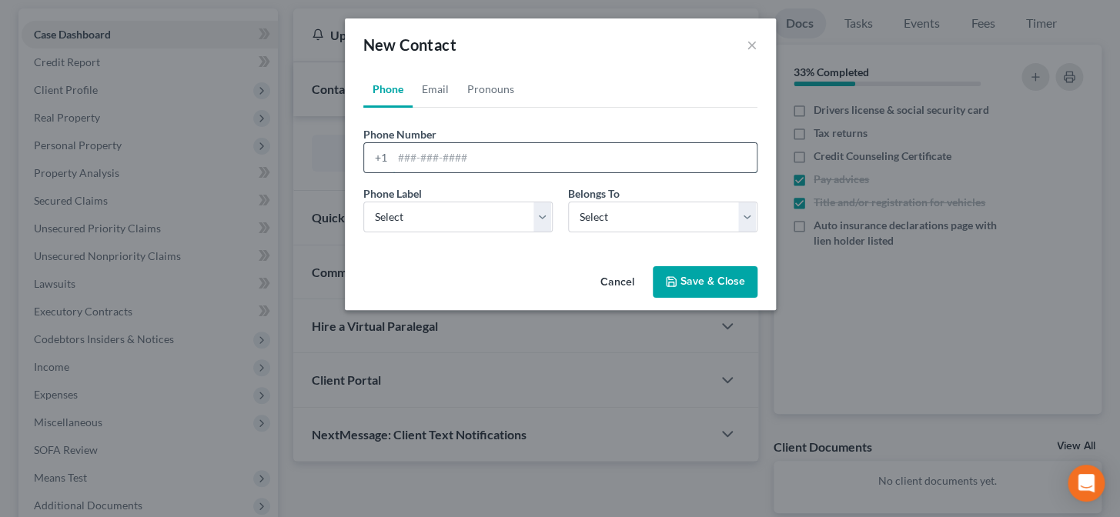
click at [466, 152] on input "tel" at bounding box center [575, 157] width 364 height 29
type input "[PHONE_NUMBER]"
click at [439, 219] on select "Select Mobile Home Work Other" at bounding box center [457, 217] width 189 height 31
select select "0"
click at [363, 202] on select "Select Mobile Home Work Other" at bounding box center [457, 217] width 189 height 31
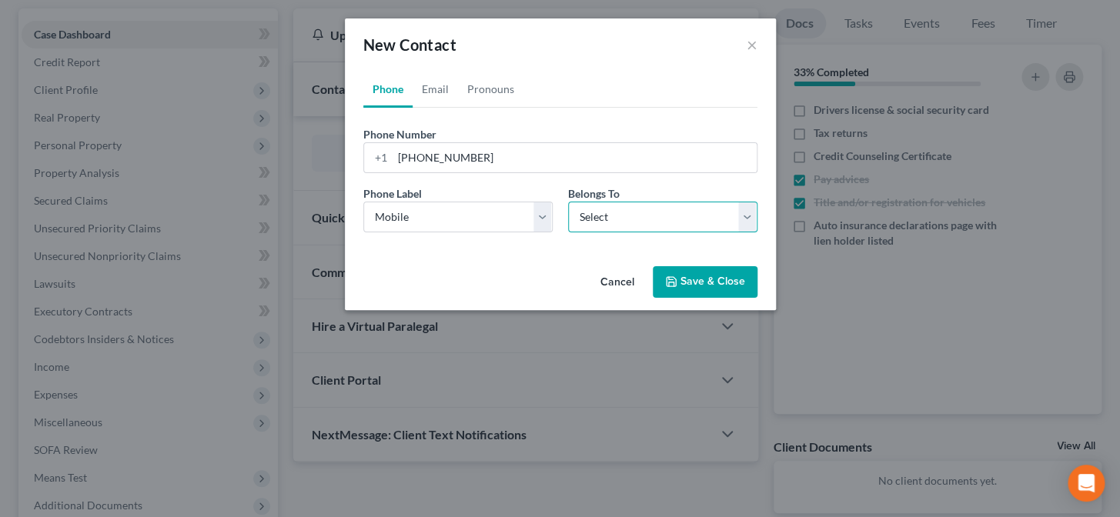
click at [578, 217] on select "Select Client Other" at bounding box center [662, 217] width 189 height 31
select select "0"
click at [568, 202] on select "Select Client Other" at bounding box center [662, 217] width 189 height 31
click at [440, 92] on link "Email" at bounding box center [435, 89] width 45 height 37
click at [467, 164] on input "email" at bounding box center [575, 157] width 364 height 29
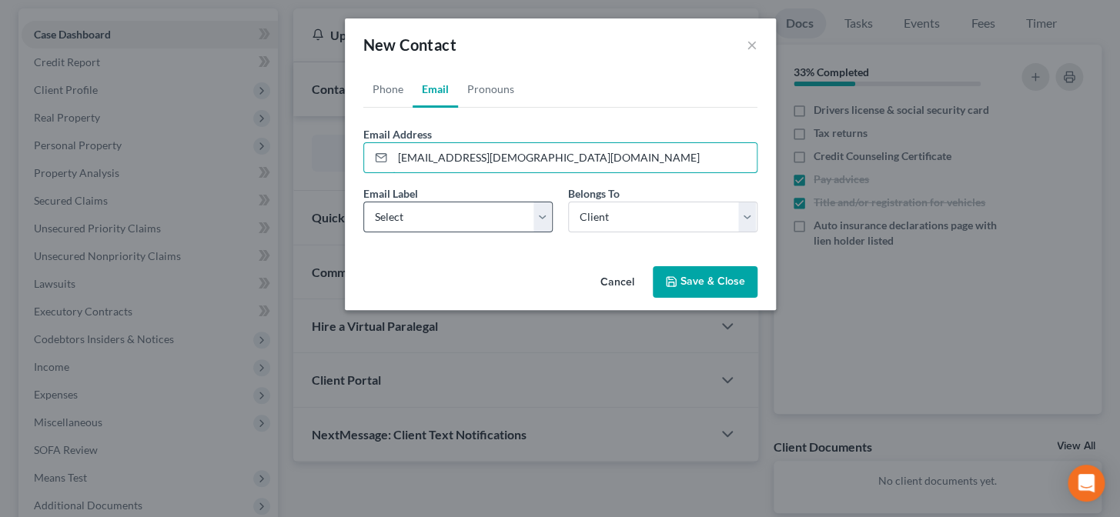
type input "[EMAIL_ADDRESS][DEMOGRAPHIC_DATA][DOMAIN_NAME]"
click at [439, 223] on select "Select Home Work Other" at bounding box center [457, 217] width 189 height 31
select select "0"
click at [363, 202] on select "Select Home Work Other" at bounding box center [457, 217] width 189 height 31
click at [678, 288] on button "Save & Close" at bounding box center [705, 282] width 105 height 32
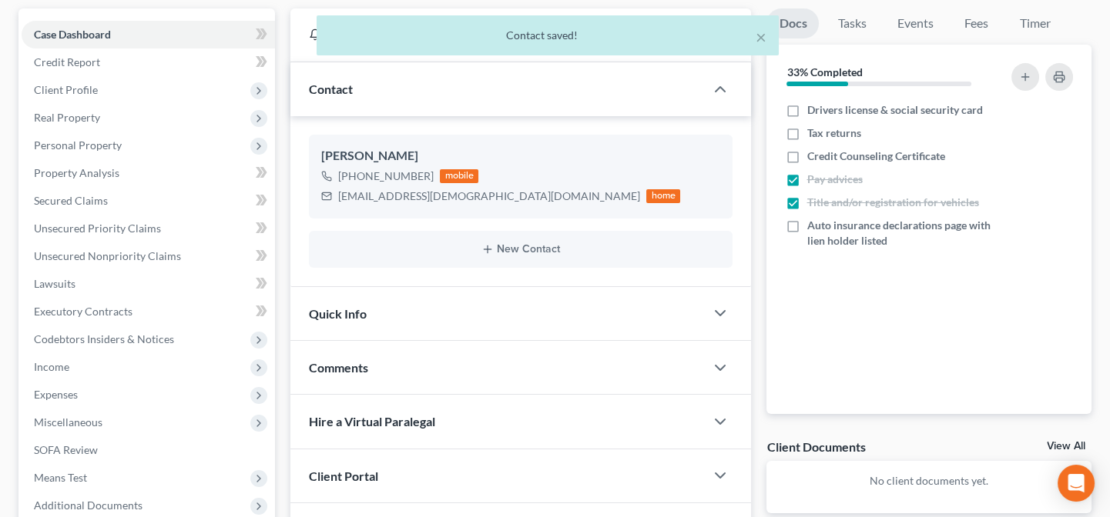
click at [667, 343] on div "Comments" at bounding box center [497, 367] width 414 height 53
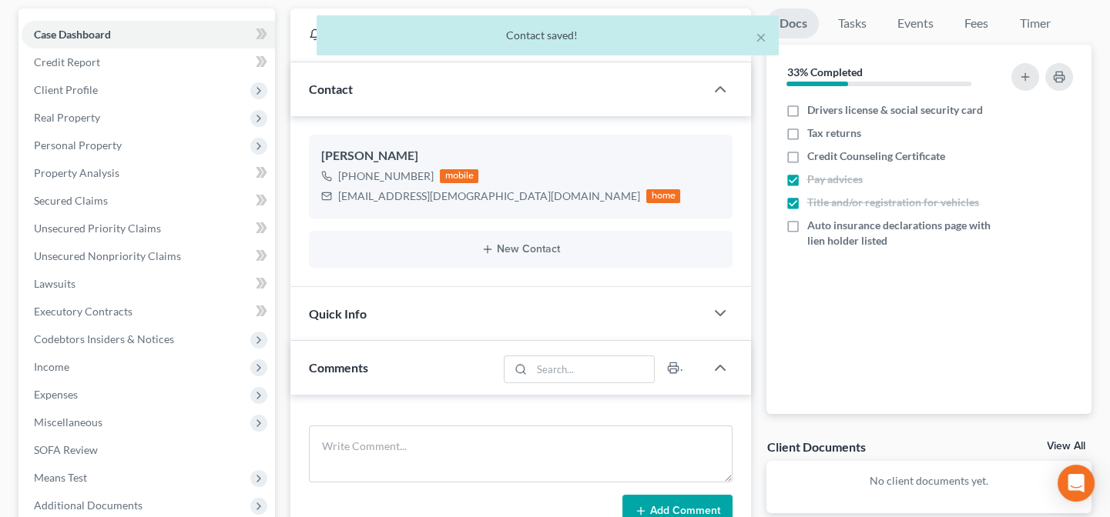
click at [511, 320] on div "Quick Info" at bounding box center [497, 313] width 414 height 53
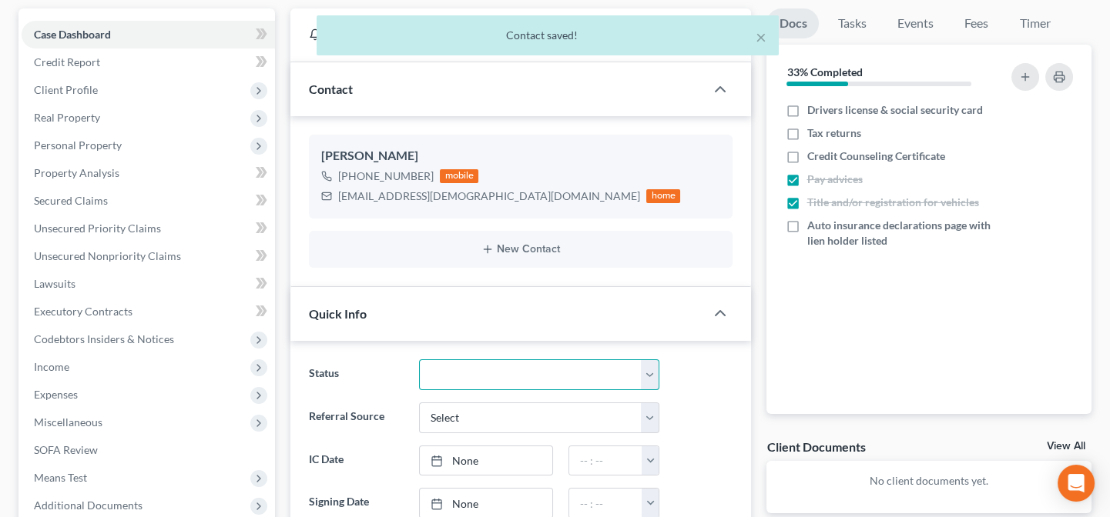
click at [482, 377] on select "Closed Confirmed Confirmed - 30 Day Default Discharged Discharged & Reported Di…" at bounding box center [539, 375] width 241 height 31
click at [419, 360] on select "Closed Confirmed Confirmed - 30 Day Default Discharged Discharged & Reported Di…" at bounding box center [539, 375] width 241 height 31
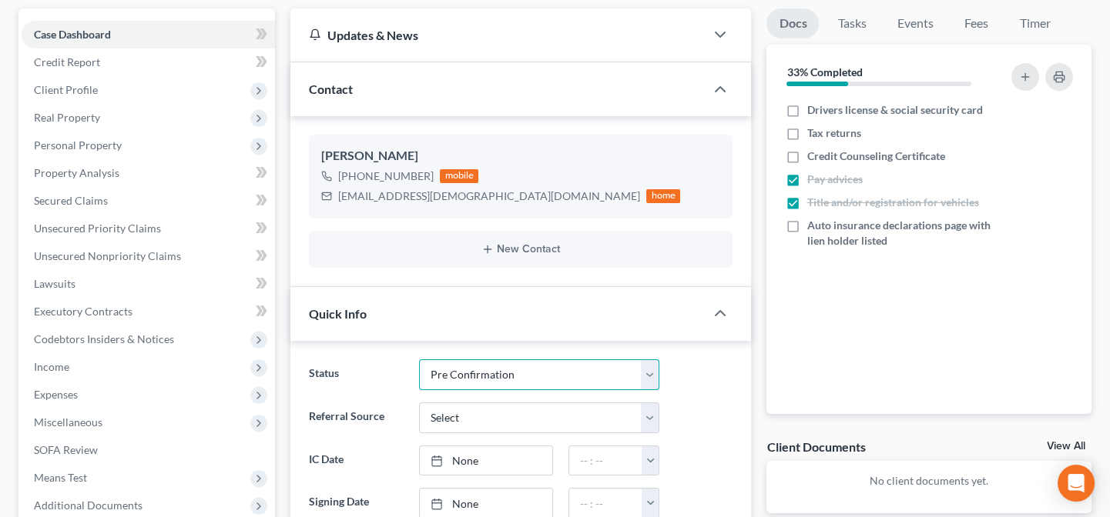
click at [477, 376] on select "Closed Confirmed Confirmed - 30 Day Default Discharged Discharged & Reported Di…" at bounding box center [539, 375] width 241 height 31
select select "14"
click at [419, 360] on select "Closed Confirmed Confirmed - 30 Day Default Discharged Discharged & Reported Di…" at bounding box center [539, 375] width 241 height 31
click at [492, 420] on select "Select Word Of Mouth Previous Clients Direct Mail Website Google Search Modern …" at bounding box center [539, 418] width 241 height 31
select select "0"
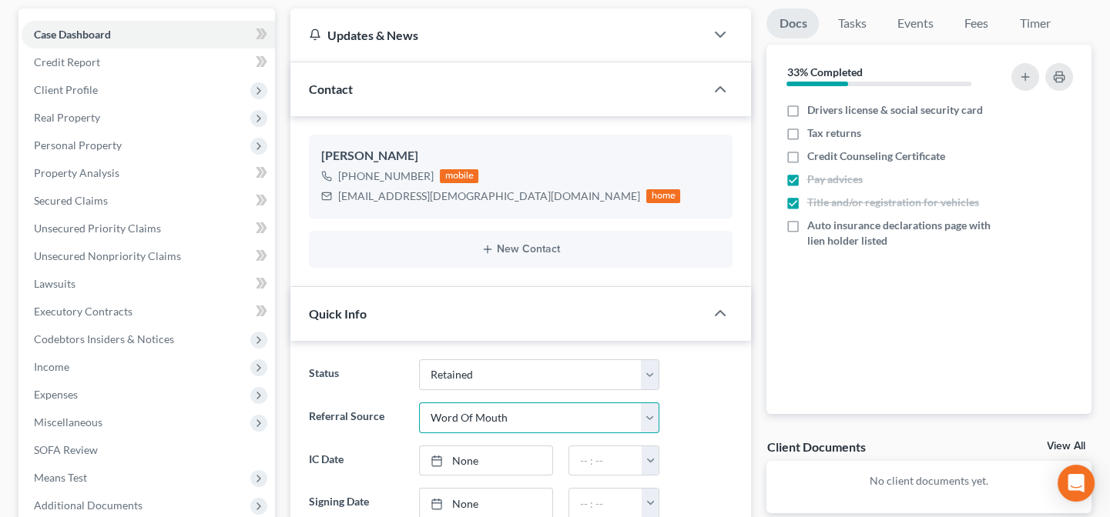
click at [419, 403] on select "Select Word Of Mouth Previous Clients Direct Mail Website Google Search Modern …" at bounding box center [539, 418] width 241 height 31
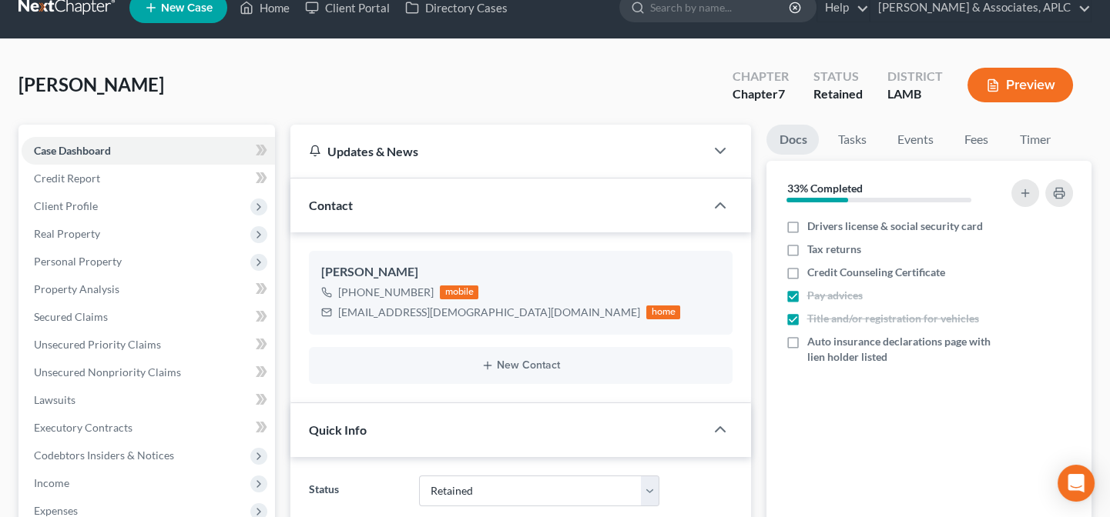
scroll to position [0, 0]
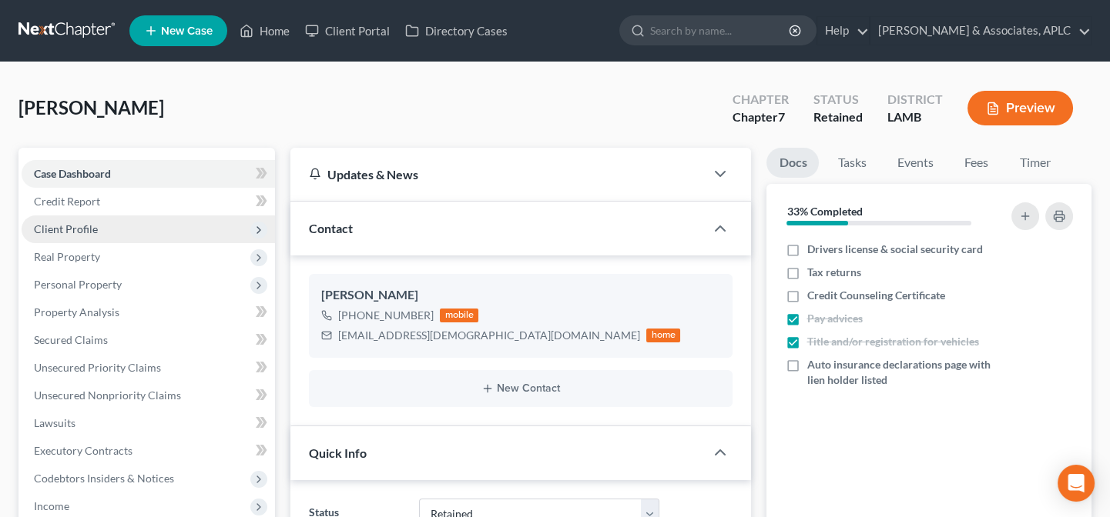
click at [78, 226] on span "Client Profile" at bounding box center [66, 229] width 64 height 13
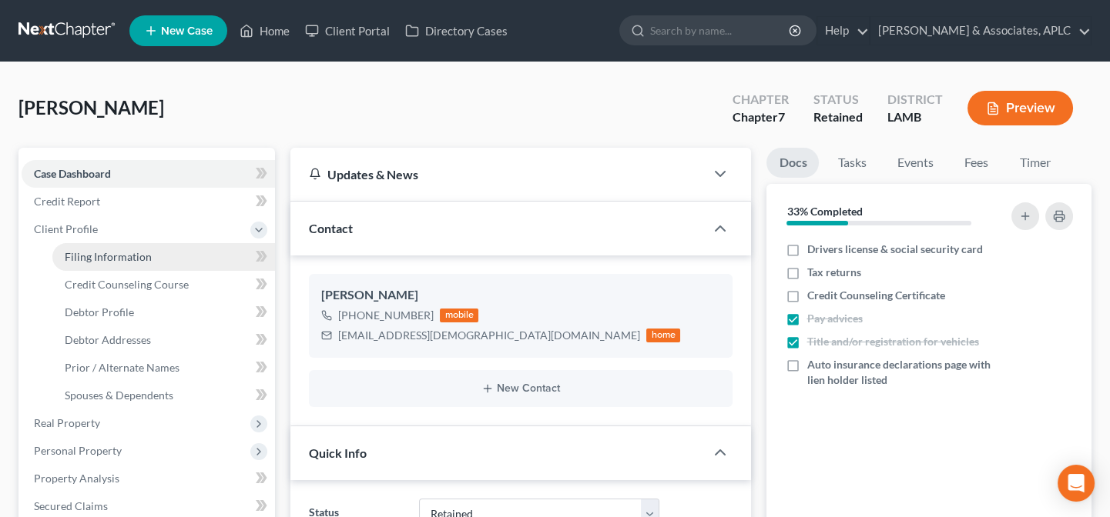
click at [88, 253] on span "Filing Information" at bounding box center [108, 256] width 87 height 13
select select "1"
select select "0"
select select "35"
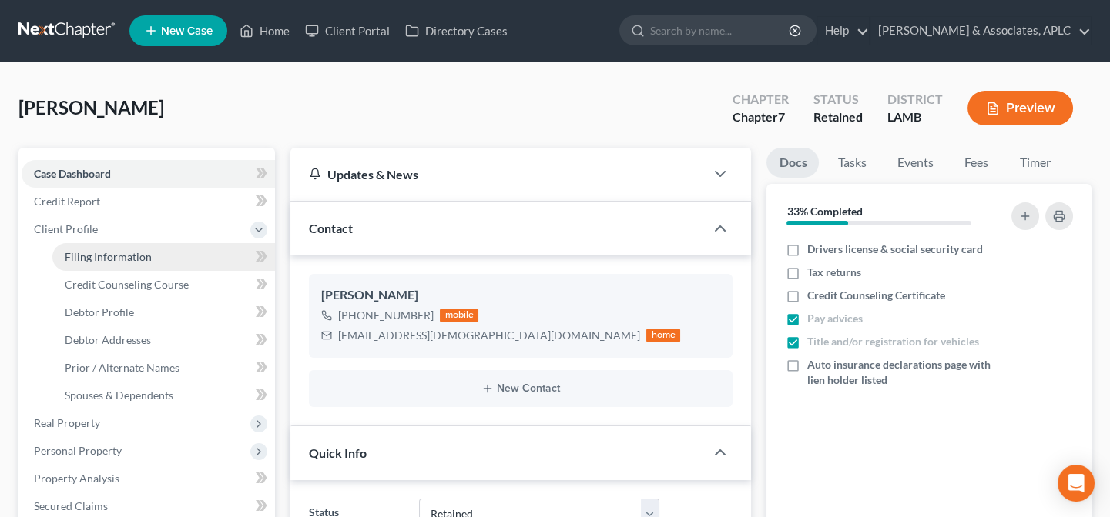
select select "19"
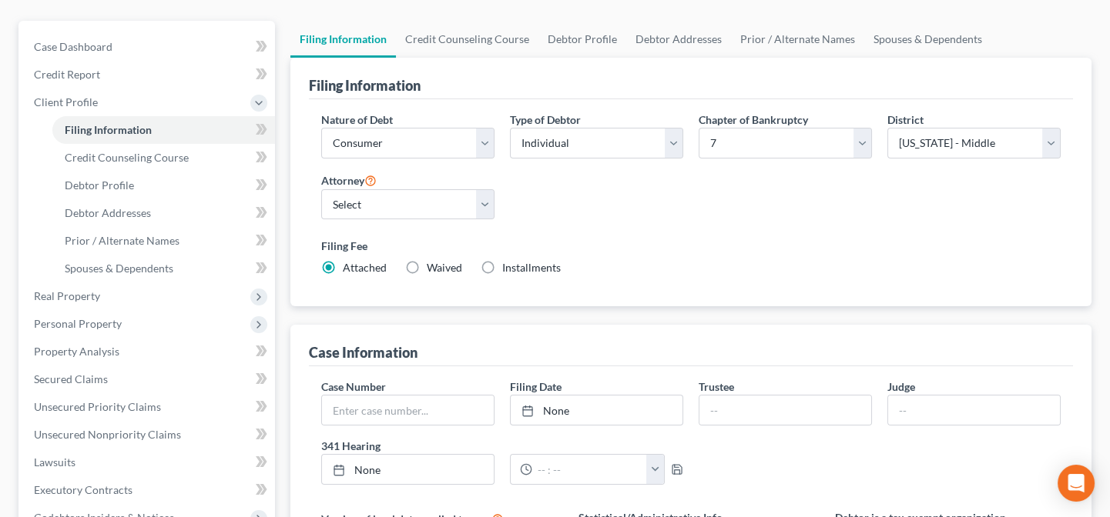
scroll to position [139, 0]
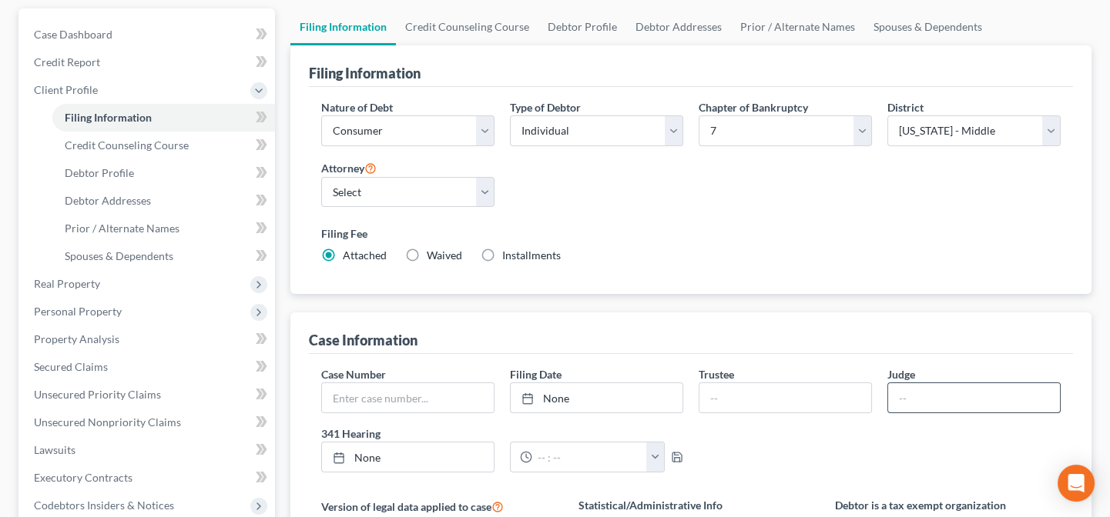
click at [948, 403] on input "text" at bounding box center [974, 397] width 172 height 29
type input "[PERSON_NAME]"
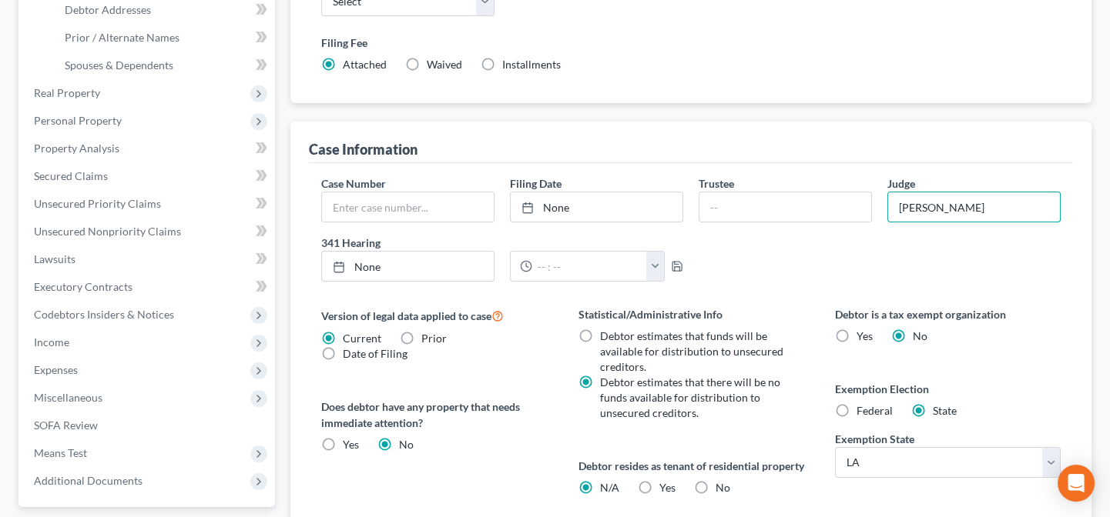
scroll to position [350, 0]
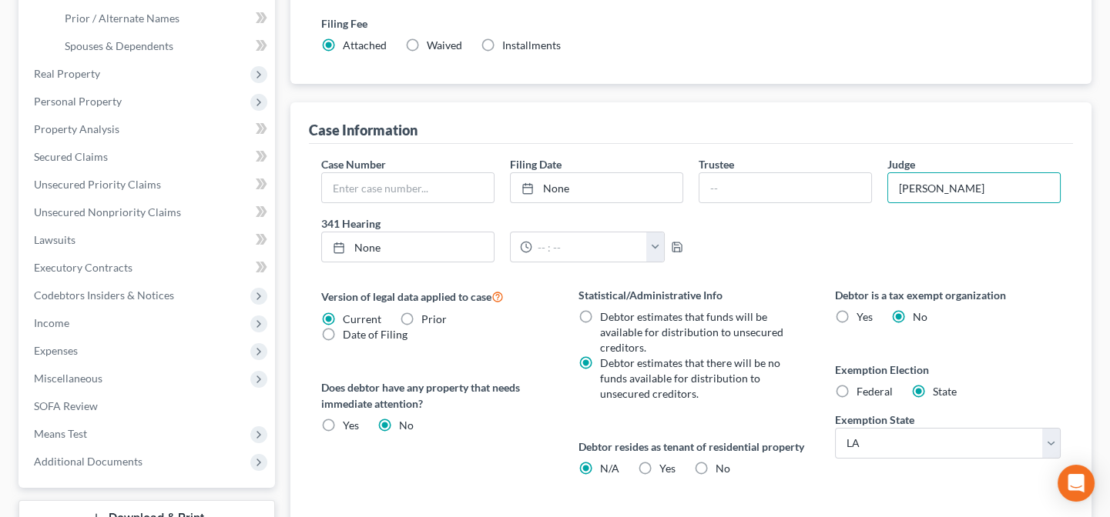
click at [715, 477] on label "No" at bounding box center [722, 468] width 15 height 15
click at [722, 471] on input "No" at bounding box center [727, 466] width 10 height 10
radio input "true"
radio input "false"
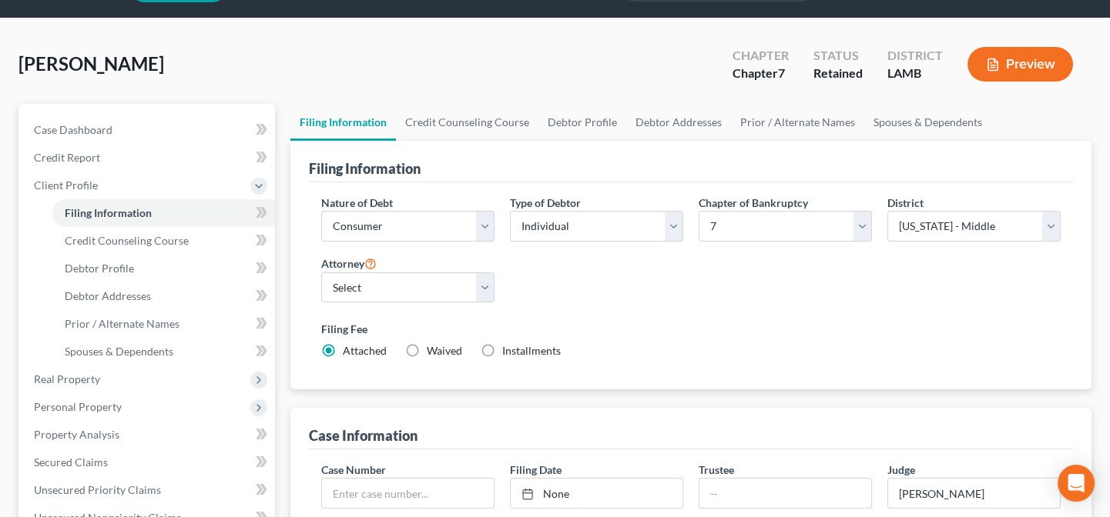
scroll to position [0, 0]
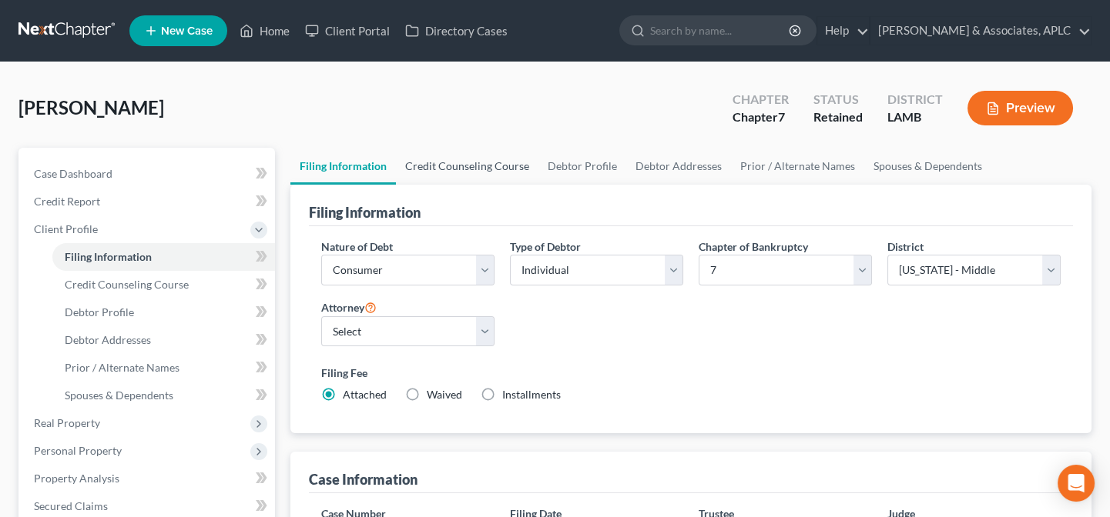
click at [459, 156] on link "Credit Counseling Course" at bounding box center [467, 166] width 142 height 37
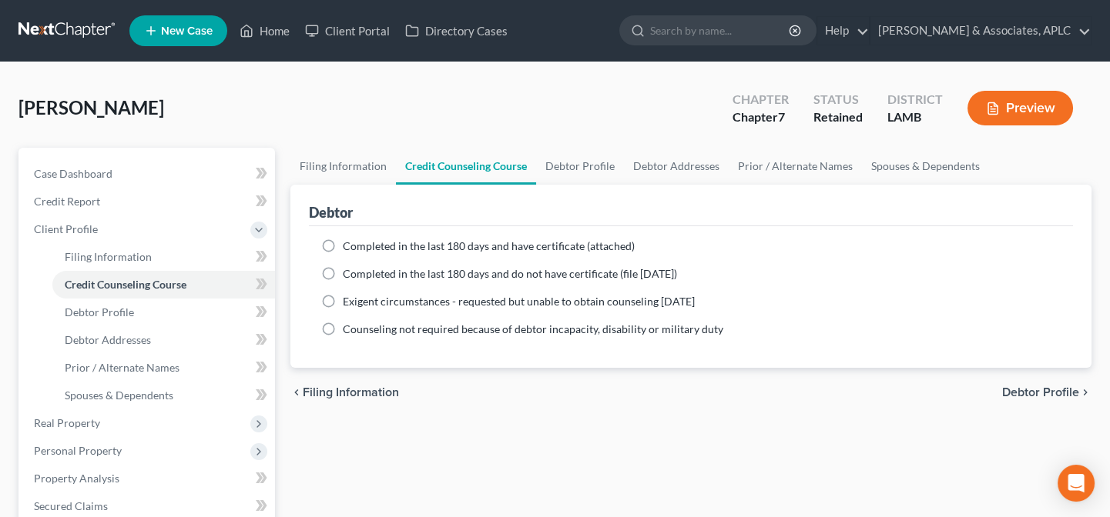
click at [384, 273] on span "Completed in the last 180 days and do not have certificate (file [DATE])" at bounding box center [510, 273] width 334 height 13
click at [359, 273] on input "Completed in the last 180 days and do not have certificate (file [DATE])" at bounding box center [354, 271] width 10 height 10
radio input "true"
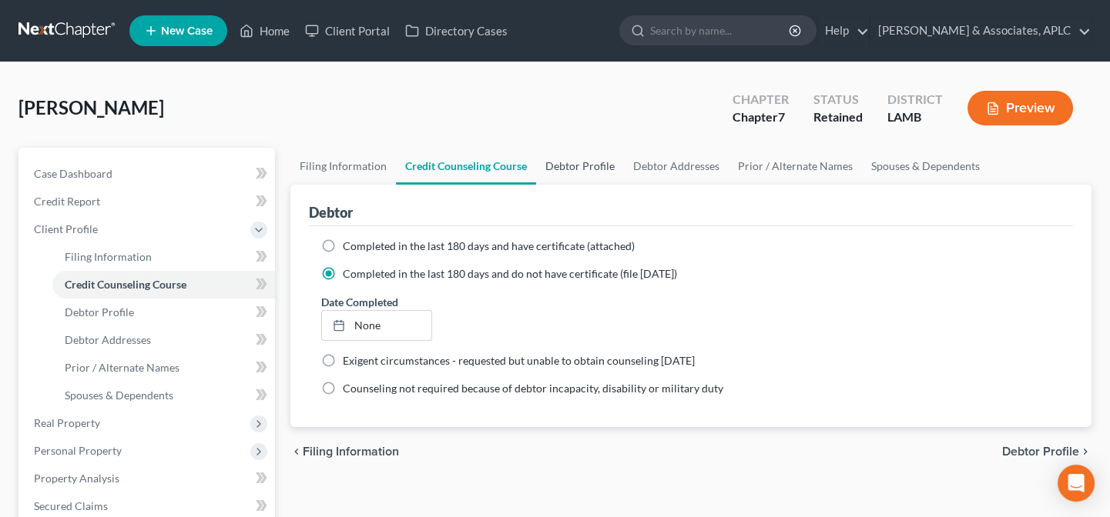
click at [576, 155] on link "Debtor Profile" at bounding box center [580, 166] width 88 height 37
select select "0"
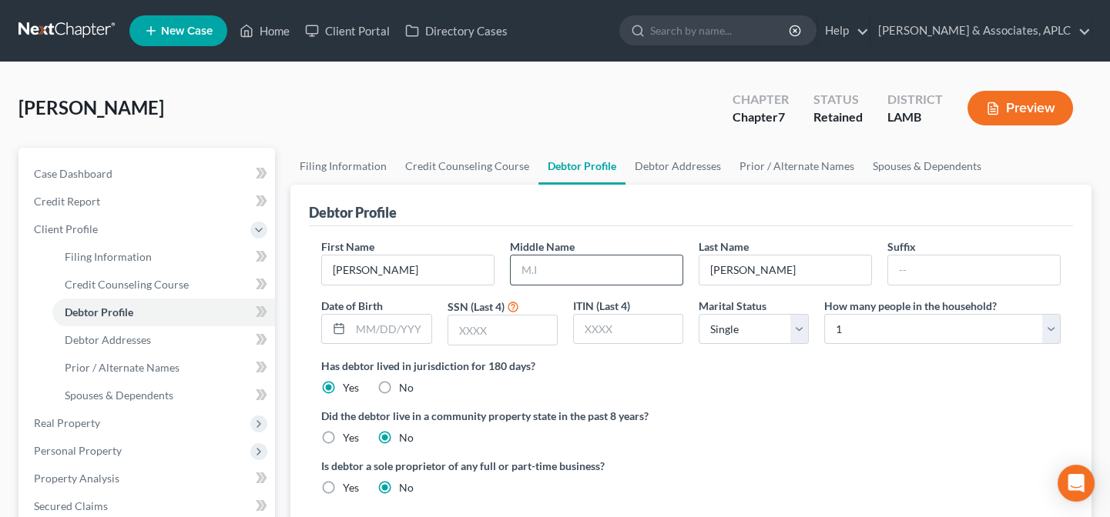
click at [573, 260] on input "text" at bounding box center [597, 270] width 172 height 29
type input "[PERSON_NAME]"
type input "[DATE]"
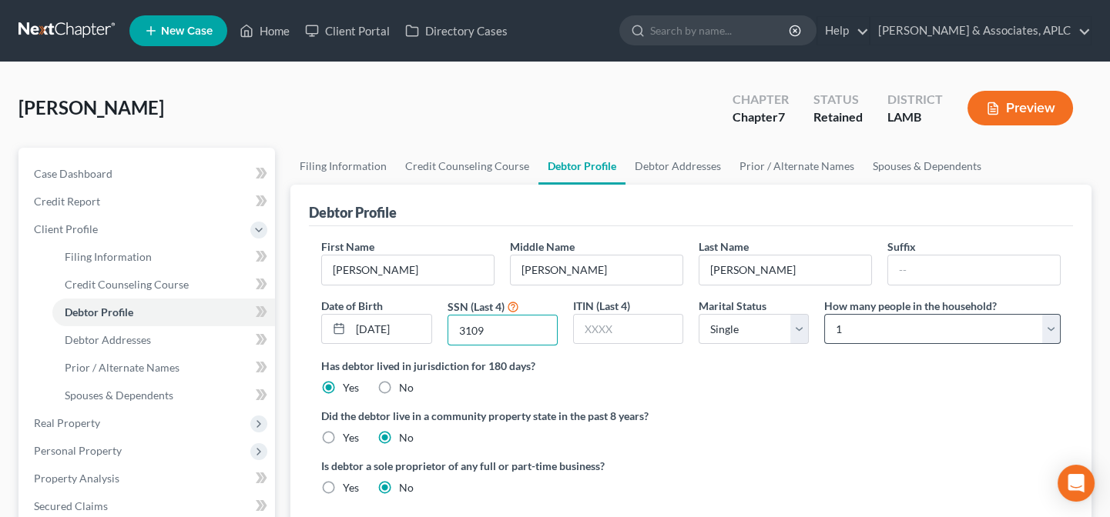
type input "3109"
click at [899, 329] on select "Select 1 2 3 4 5 6 7 8 9 10 11 12 13 14 15 16 17 18 19 20" at bounding box center [942, 329] width 236 height 31
select select "1"
click at [824, 314] on select "Select 1 2 3 4 5 6 7 8 9 10 11 12 13 14 15 16 17 18 19 20" at bounding box center [942, 329] width 236 height 31
click at [343, 437] on label "Yes" at bounding box center [351, 437] width 16 height 15
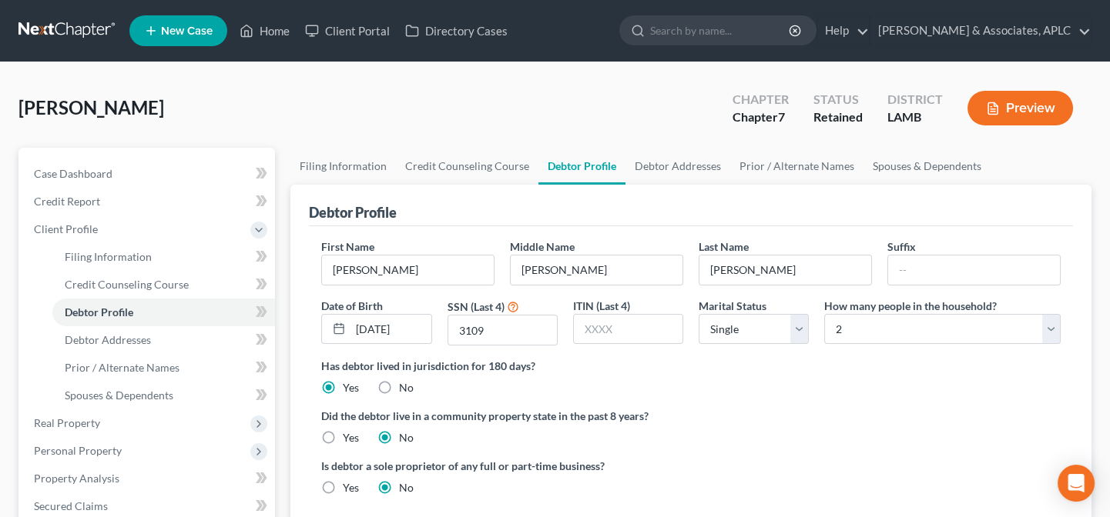
click at [349, 437] on input "Yes" at bounding box center [354, 435] width 10 height 10
radio input "true"
radio input "false"
click at [677, 166] on link "Debtor Addresses" at bounding box center [677, 166] width 105 height 37
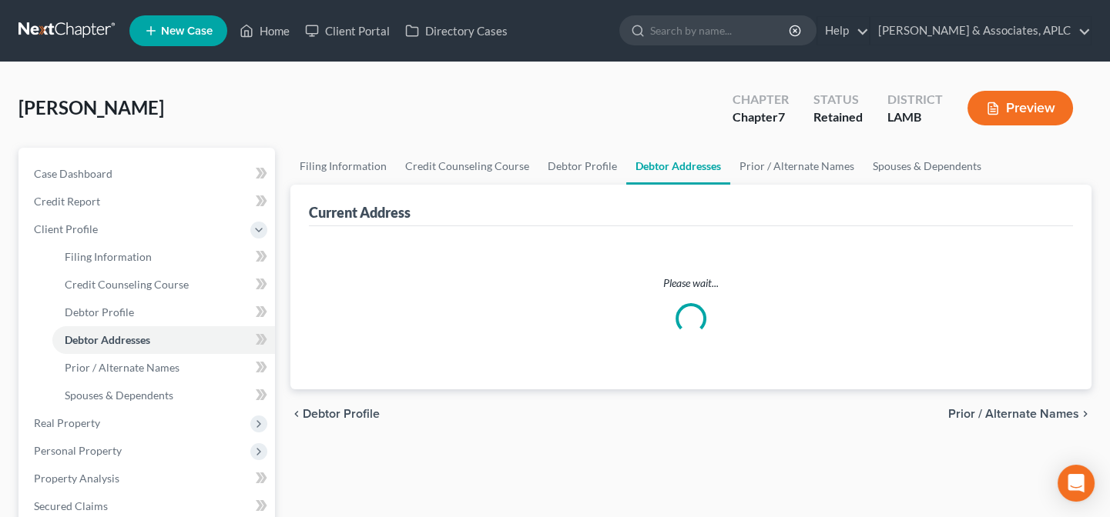
select select "0"
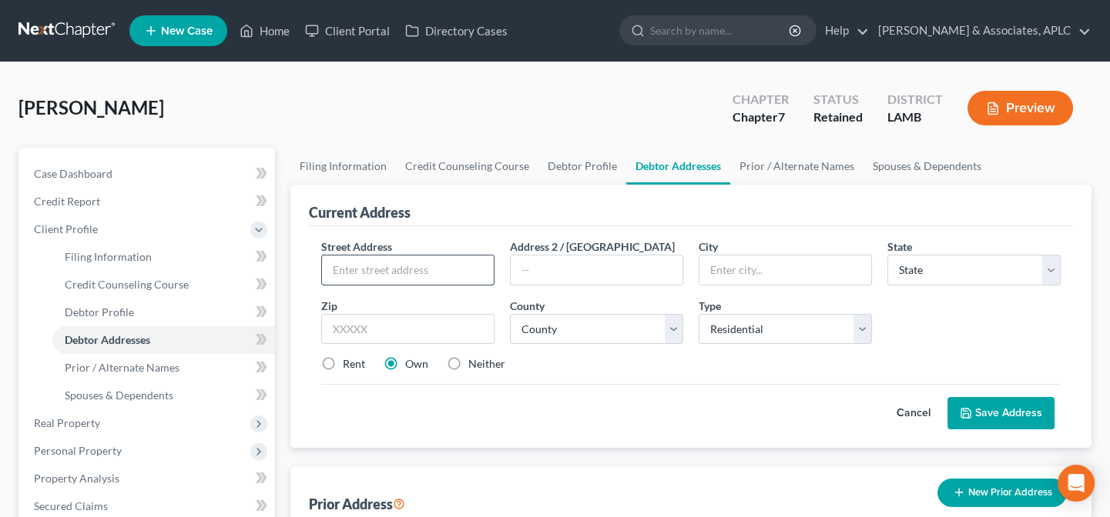
click at [377, 268] on input "text" at bounding box center [408, 270] width 172 height 29
type input "[STREET_ADDRESS]"
type input "[PERSON_NAME]"
select select "19"
type input "70754"
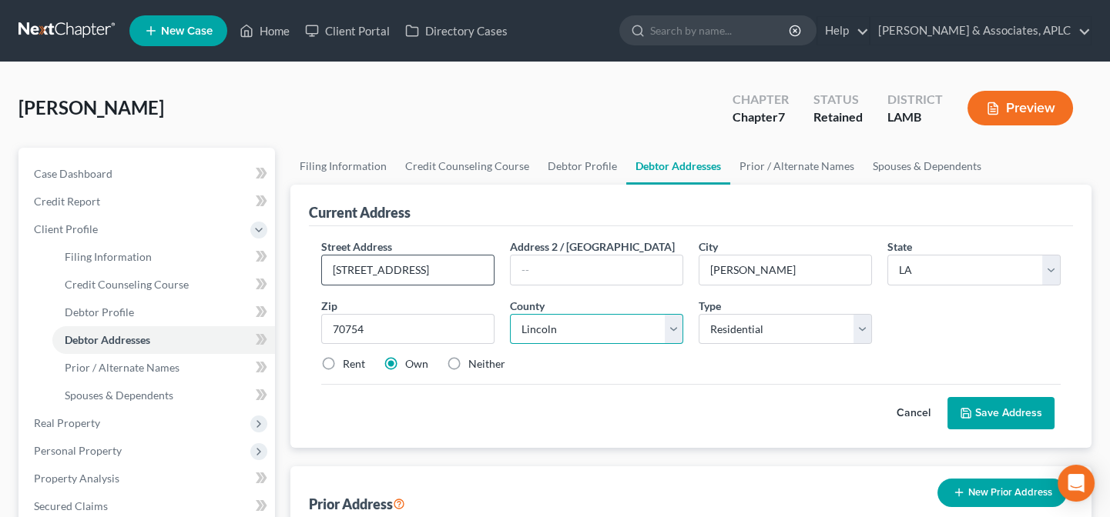
select select "31"
click at [468, 367] on label "Neither" at bounding box center [486, 364] width 37 height 15
click at [474, 367] on input "Neither" at bounding box center [479, 362] width 10 height 10
radio input "true"
click at [961, 407] on icon at bounding box center [965, 413] width 12 height 12
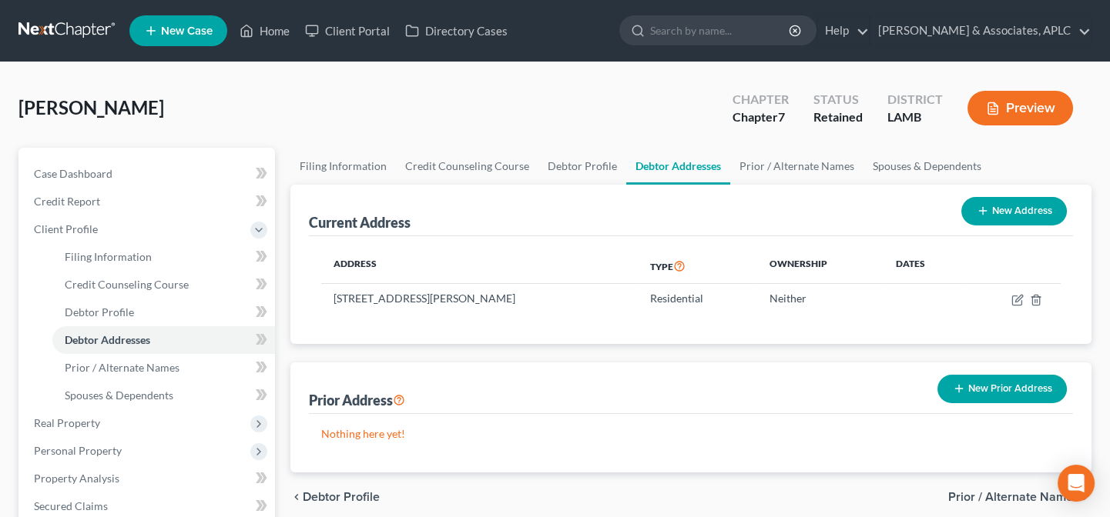
click at [996, 397] on button "New Prior Address" at bounding box center [1001, 389] width 129 height 28
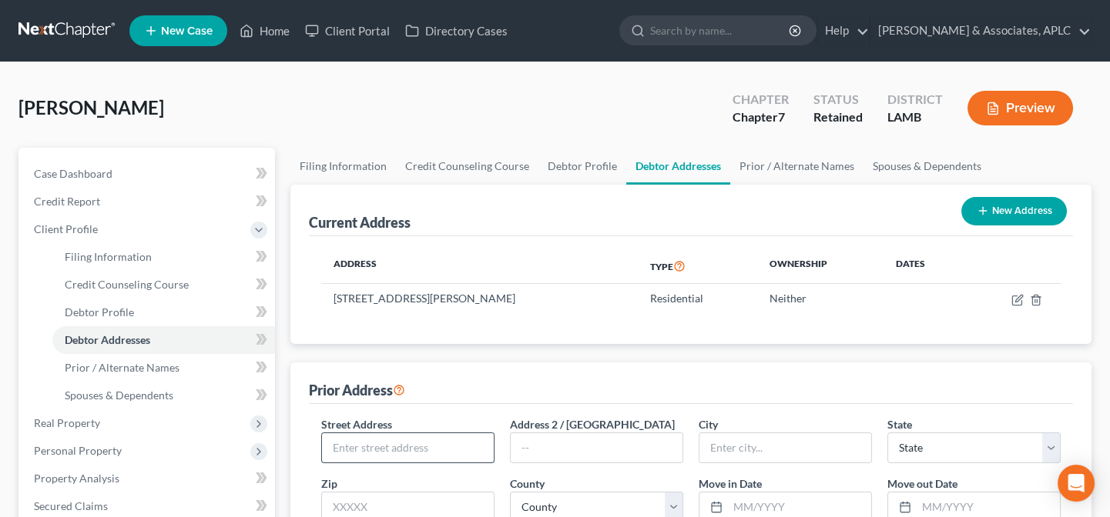
click at [454, 457] on input "text" at bounding box center [408, 448] width 172 height 29
type input "[STREET_ADDRESS]"
type input "Unit 142"
type input "Napels"
select select "9"
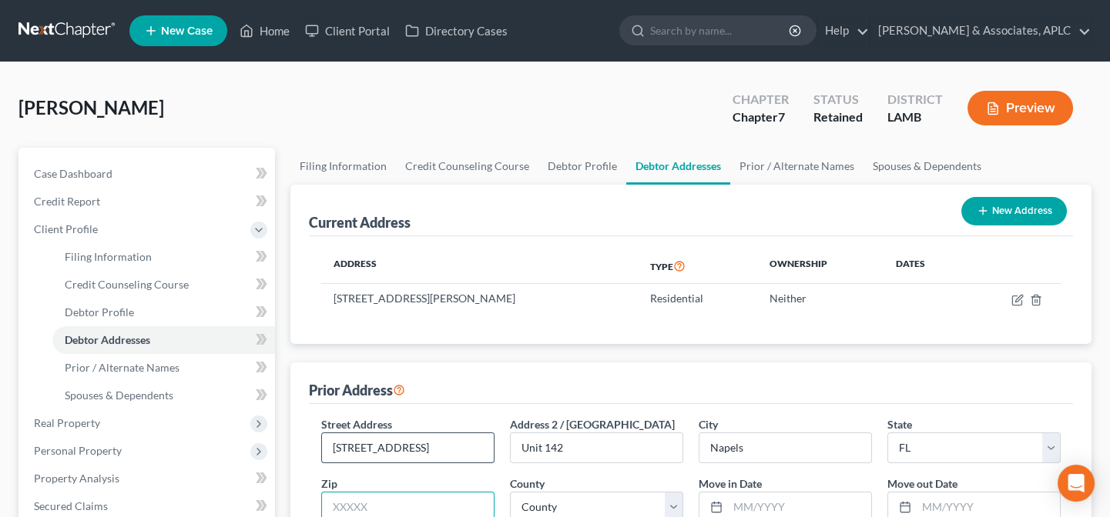
scroll to position [3, 0]
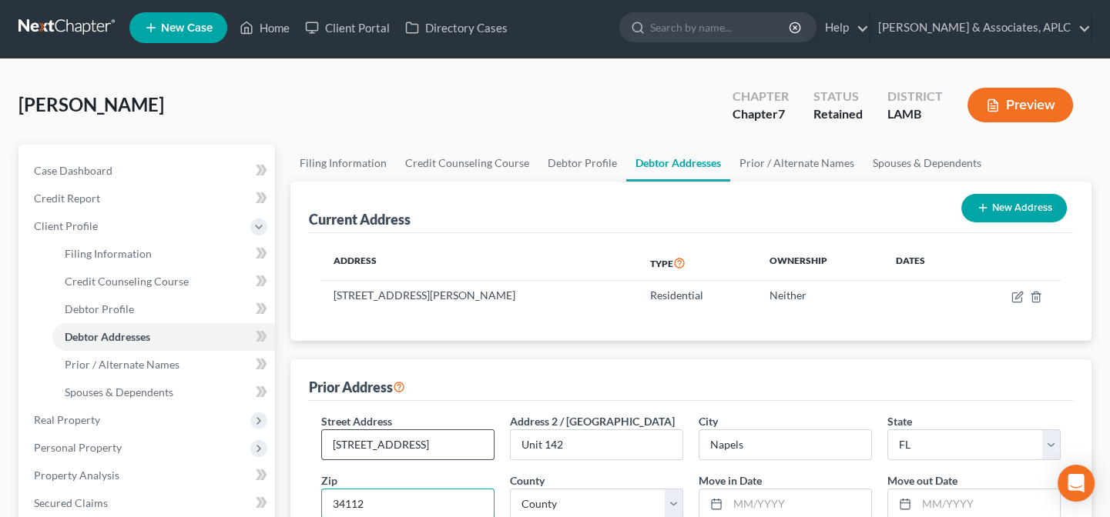
type input "34112"
type input "[GEOGRAPHIC_DATA]"
click at [591, 504] on select "County [GEOGRAPHIC_DATA] [GEOGRAPHIC_DATA] [GEOGRAPHIC_DATA] [GEOGRAPHIC_DATA] …" at bounding box center [596, 504] width 173 height 31
click at [618, 507] on select "County [GEOGRAPHIC_DATA] [GEOGRAPHIC_DATA] [GEOGRAPHIC_DATA] [GEOGRAPHIC_DATA] …" at bounding box center [596, 504] width 173 height 31
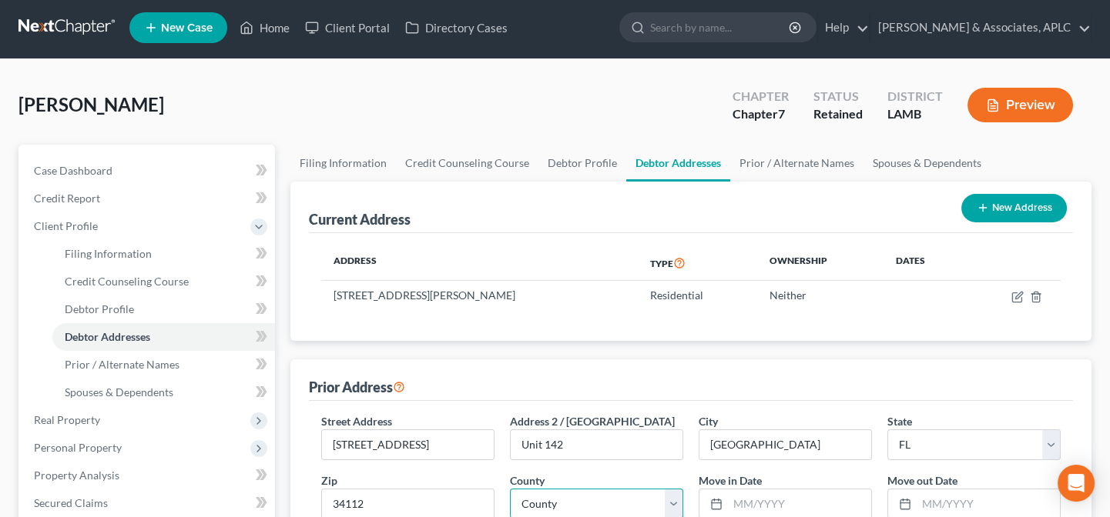
select select "10"
click at [510, 489] on select "County [GEOGRAPHIC_DATA] [GEOGRAPHIC_DATA] [GEOGRAPHIC_DATA] [GEOGRAPHIC_DATA] …" at bounding box center [596, 504] width 173 height 31
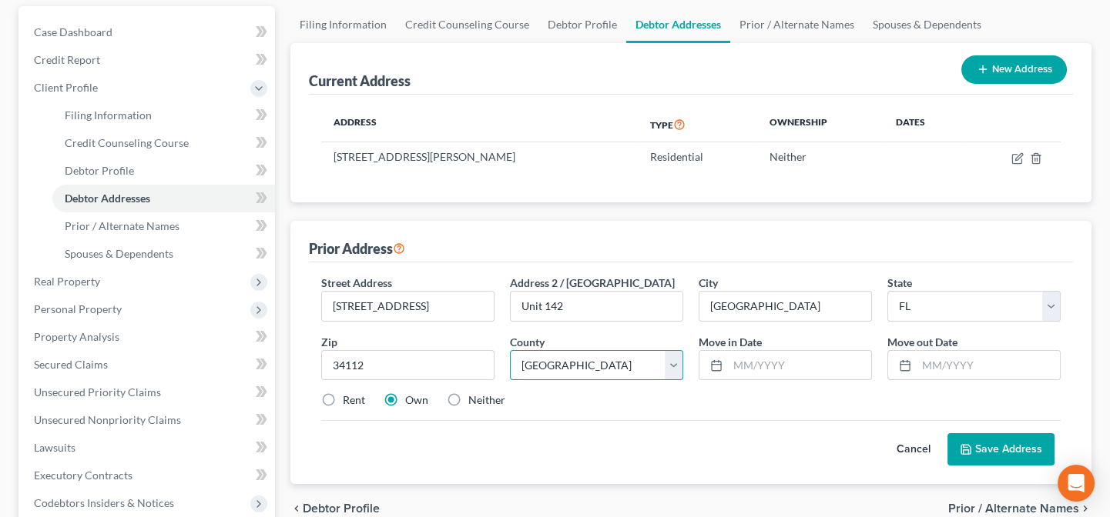
scroll to position [143, 0]
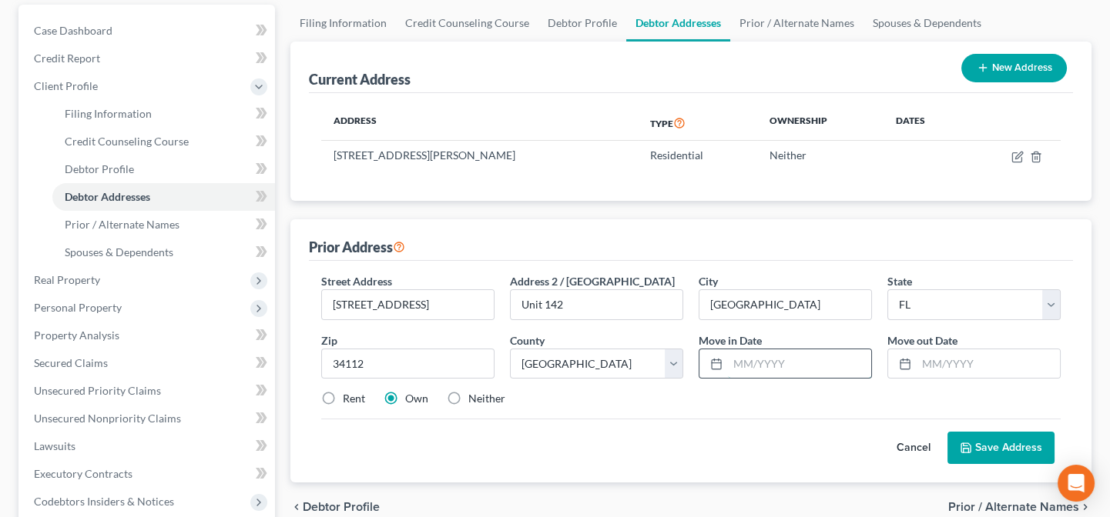
click at [793, 360] on input "text" at bounding box center [799, 364] width 143 height 29
type input "08/2022"
type input "07/2024"
click at [343, 397] on label "Rent" at bounding box center [354, 398] width 22 height 15
click at [349, 397] on input "Rent" at bounding box center [354, 396] width 10 height 10
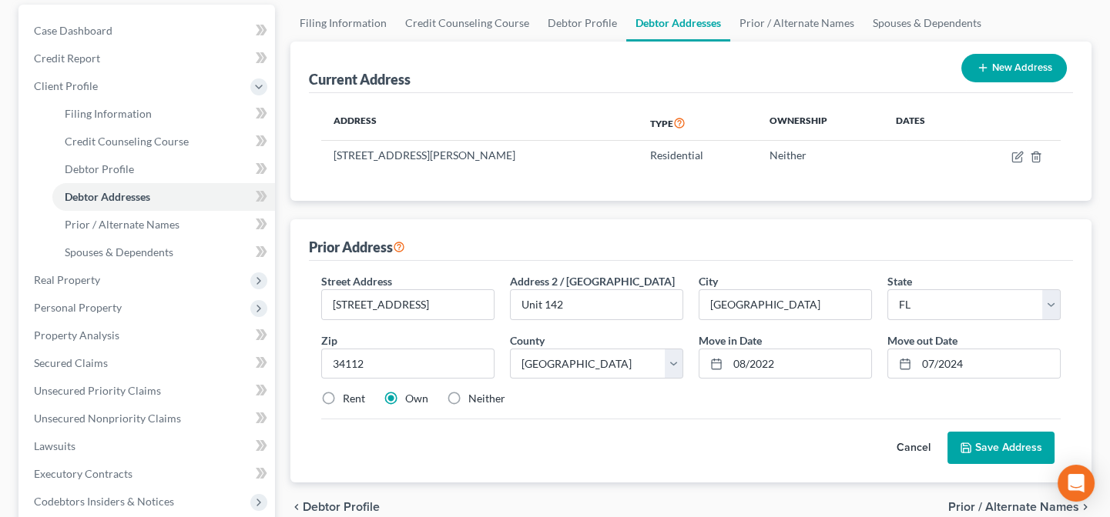
radio input "true"
click at [978, 451] on button "Save Address" at bounding box center [1000, 448] width 107 height 32
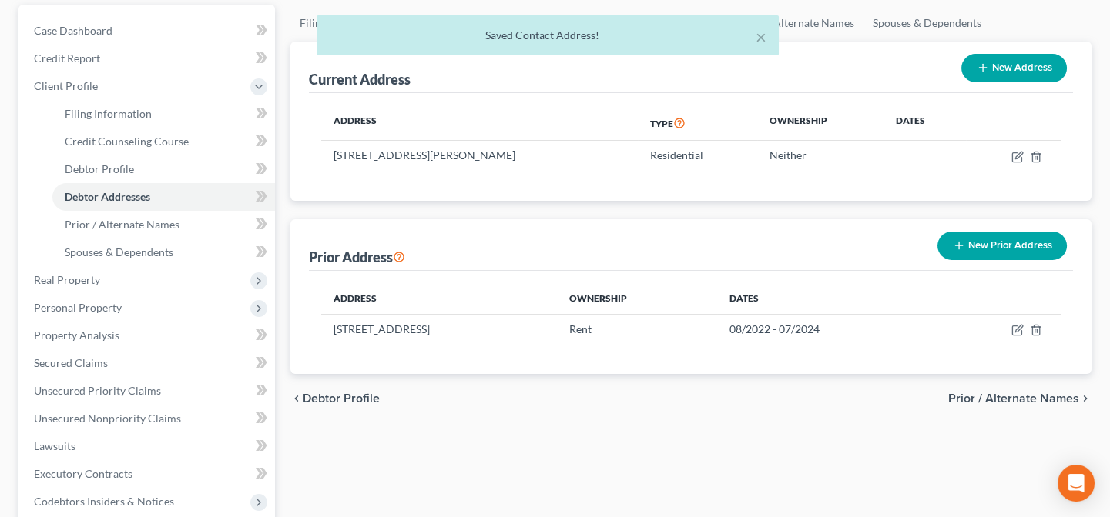
click at [992, 249] on button "New Prior Address" at bounding box center [1001, 246] width 129 height 28
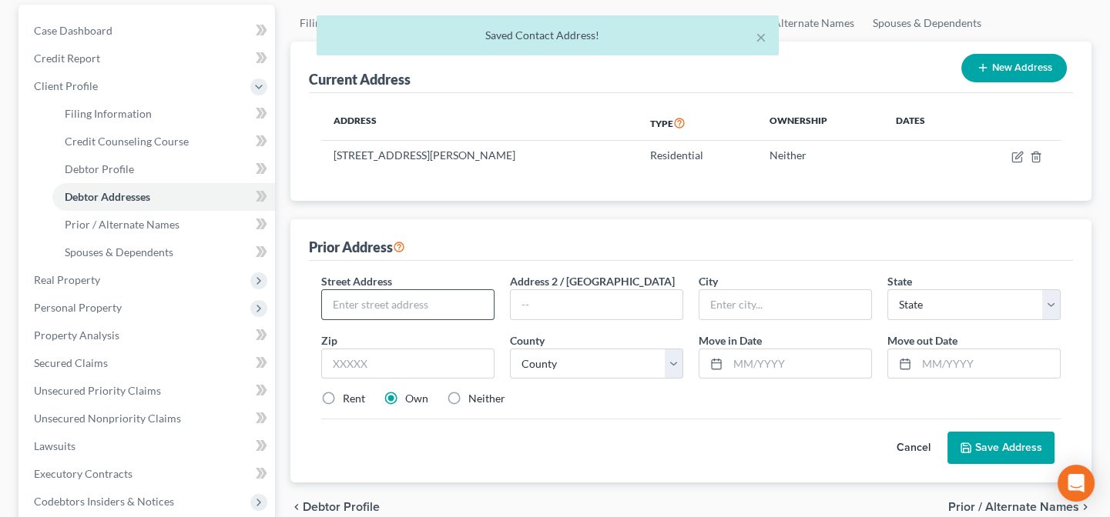
click at [437, 303] on input "text" at bounding box center [408, 304] width 172 height 29
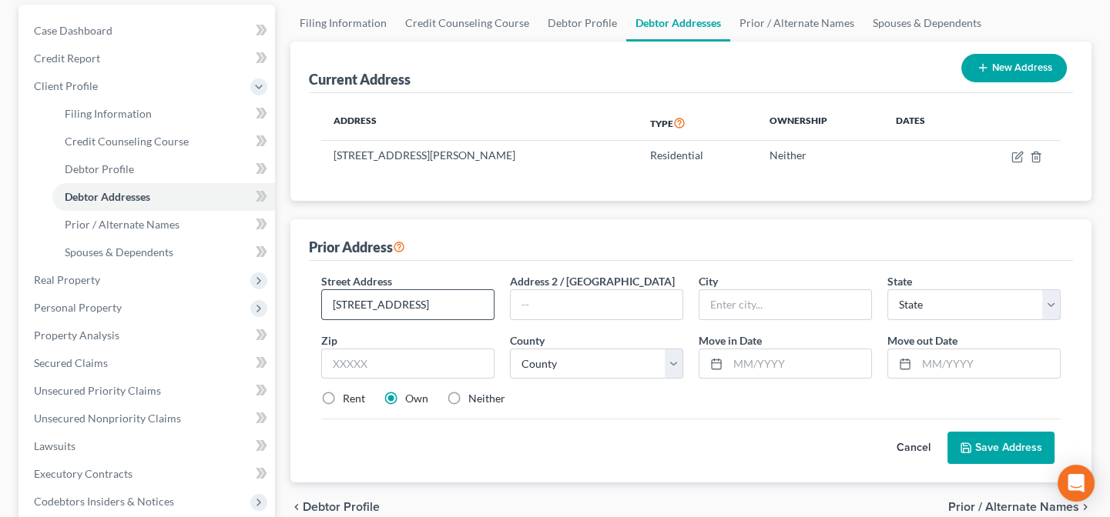
type input "[STREET_ADDRESS]"
type input "#309"
type input "34103"
type input "[GEOGRAPHIC_DATA]"
select select "9"
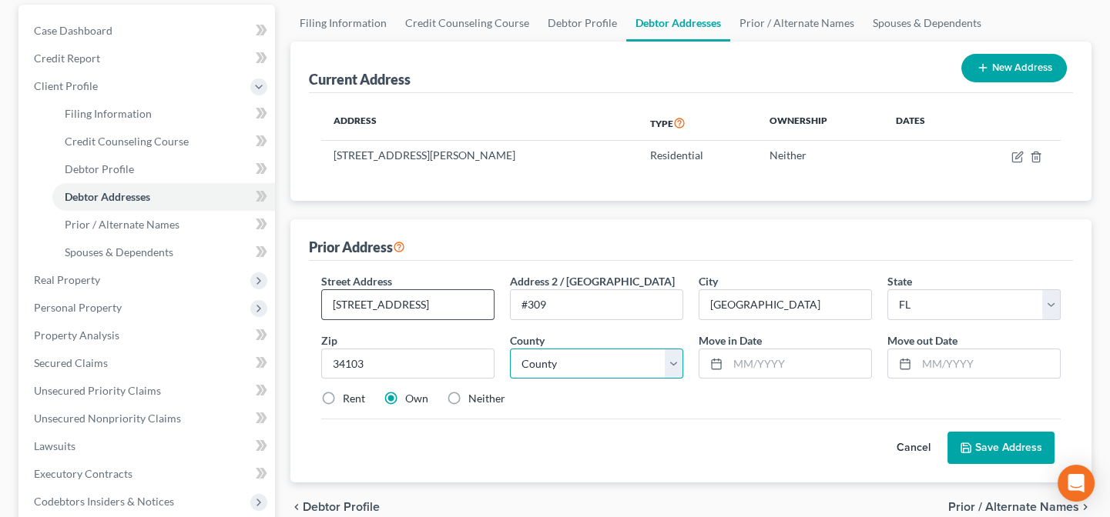
select select "10"
type input "07/2024"
type input "03/2025"
click at [343, 396] on label "Rent" at bounding box center [354, 398] width 22 height 15
click at [349, 396] on input "Rent" at bounding box center [354, 396] width 10 height 10
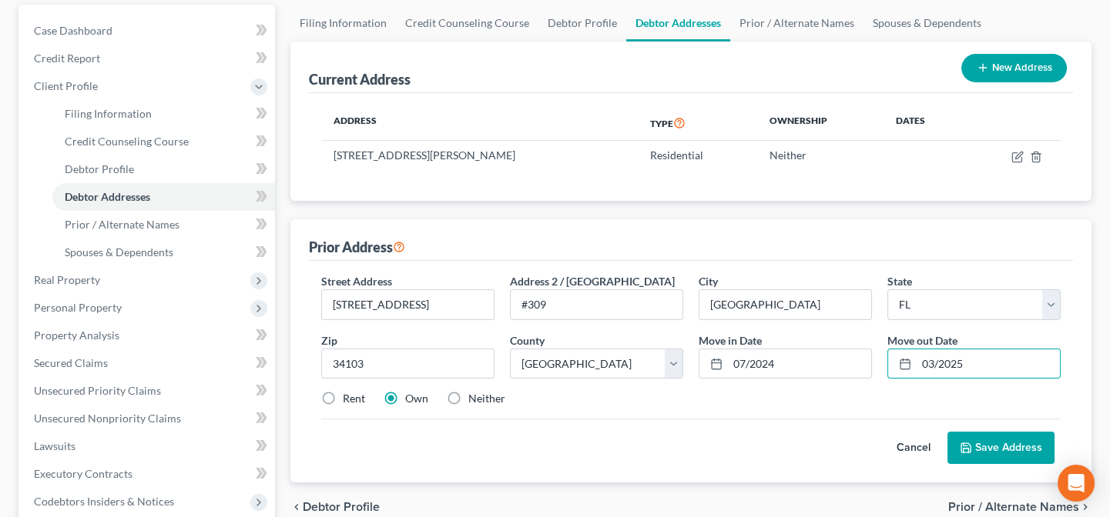
radio input "true"
click at [1012, 444] on button "Save Address" at bounding box center [1000, 448] width 107 height 32
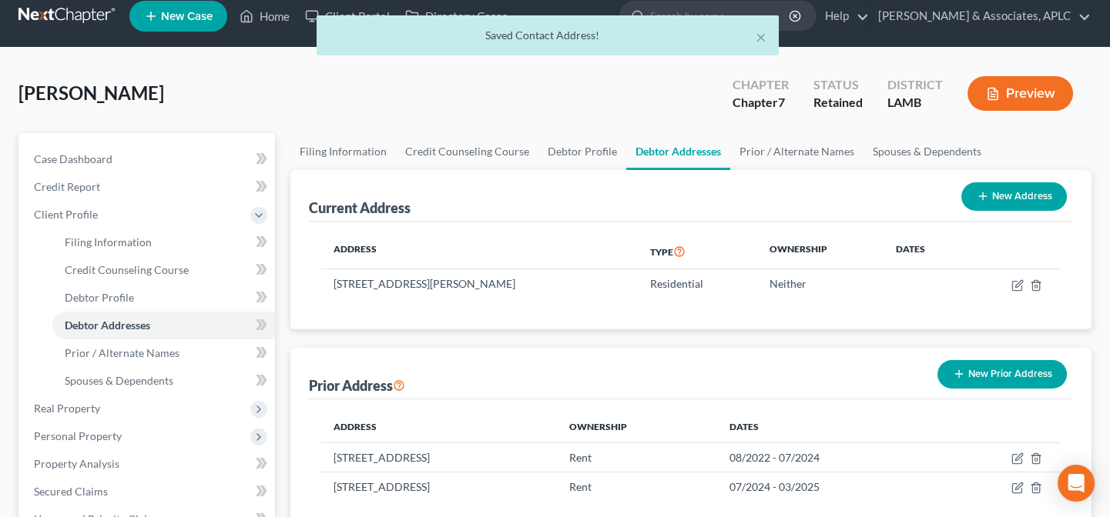
scroll to position [0, 0]
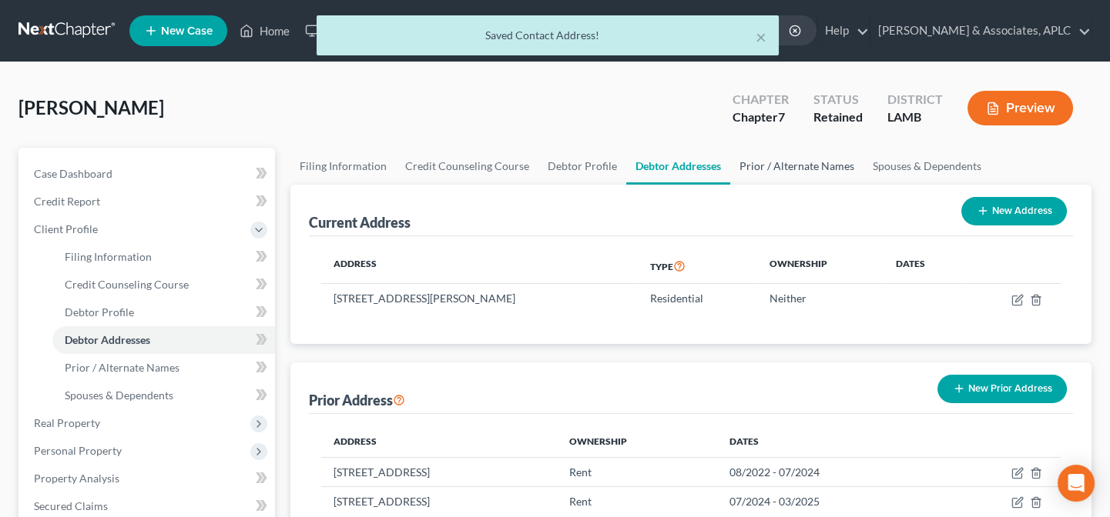
click at [779, 169] on link "Prior / Alternate Names" at bounding box center [796, 166] width 133 height 37
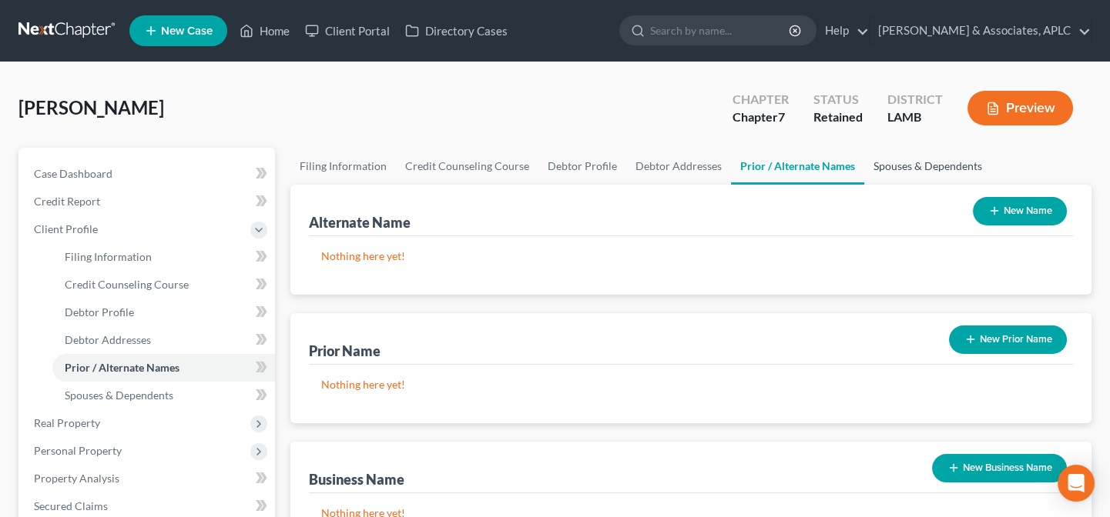
click at [916, 159] on link "Spouses & Dependents" at bounding box center [927, 166] width 127 height 37
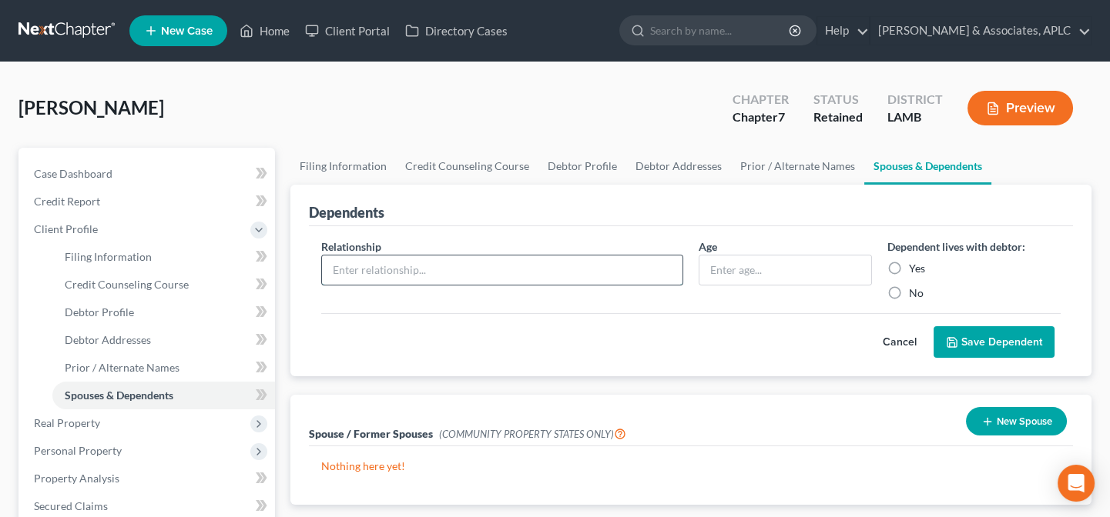
click at [394, 280] on input "text" at bounding box center [502, 270] width 360 height 29
type input "Son"
type input "9"
click at [909, 266] on label "Yes" at bounding box center [917, 268] width 16 height 15
click at [915, 266] on input "Yes" at bounding box center [920, 266] width 10 height 10
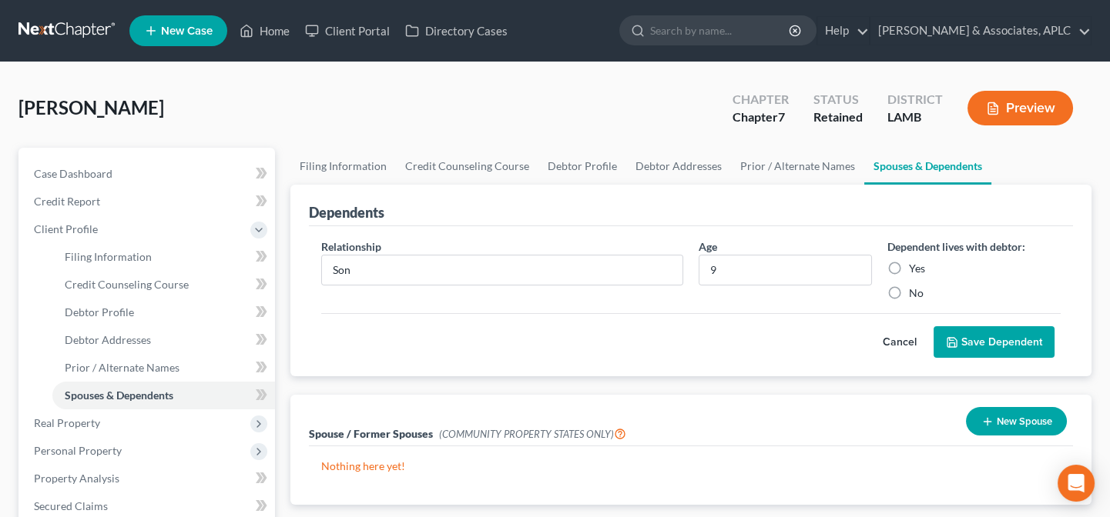
radio input "true"
click at [982, 340] on button "Save Dependent" at bounding box center [993, 342] width 121 height 32
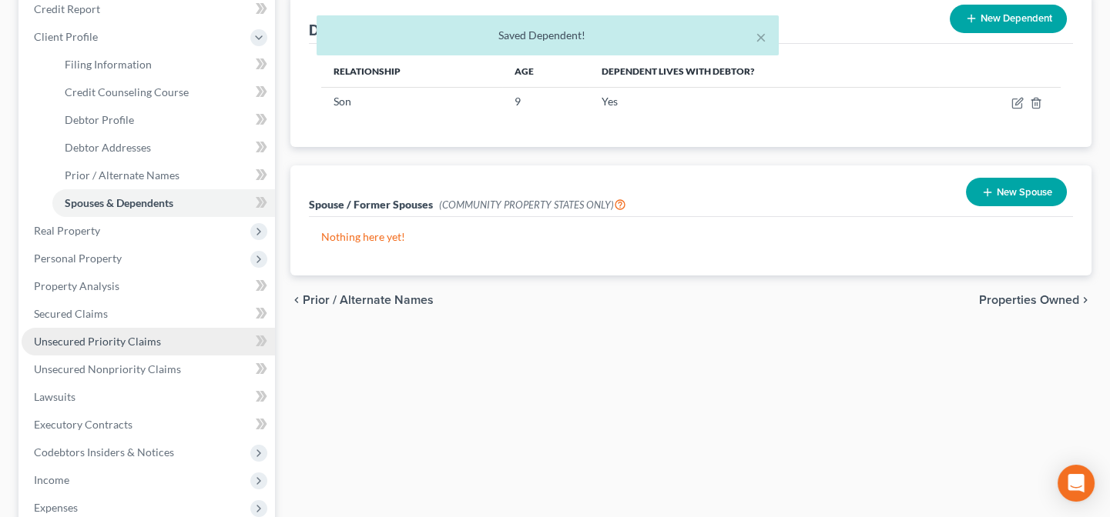
scroll to position [209, 0]
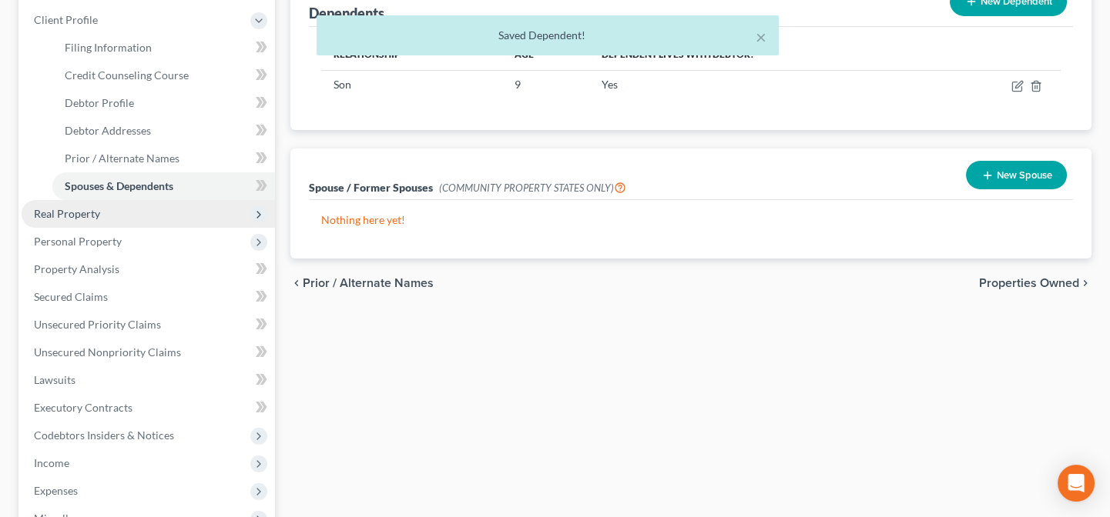
click at [89, 216] on span "Real Property" at bounding box center [67, 213] width 66 height 13
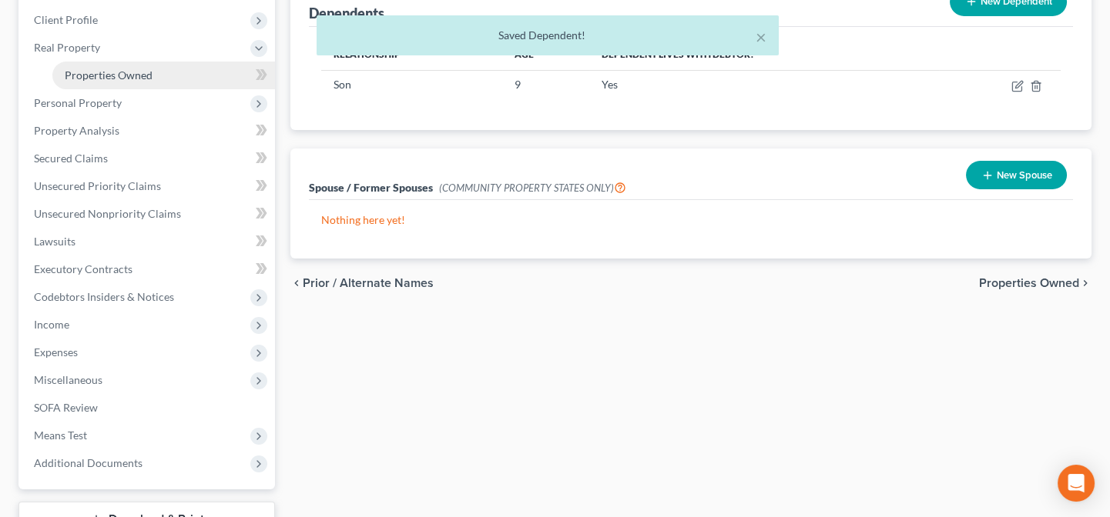
click at [117, 73] on span "Properties Owned" at bounding box center [109, 75] width 88 height 13
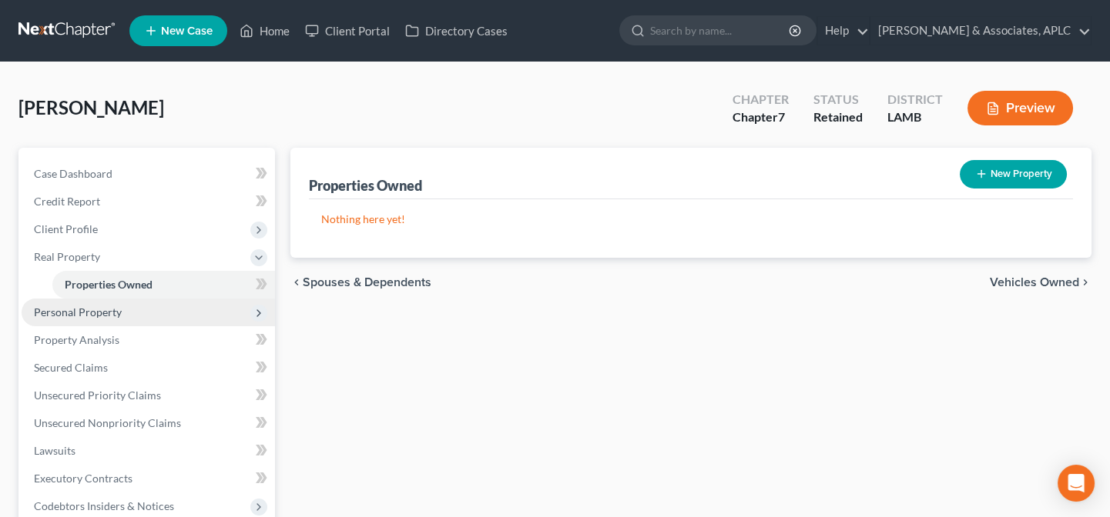
click at [88, 314] on span "Personal Property" at bounding box center [78, 312] width 88 height 13
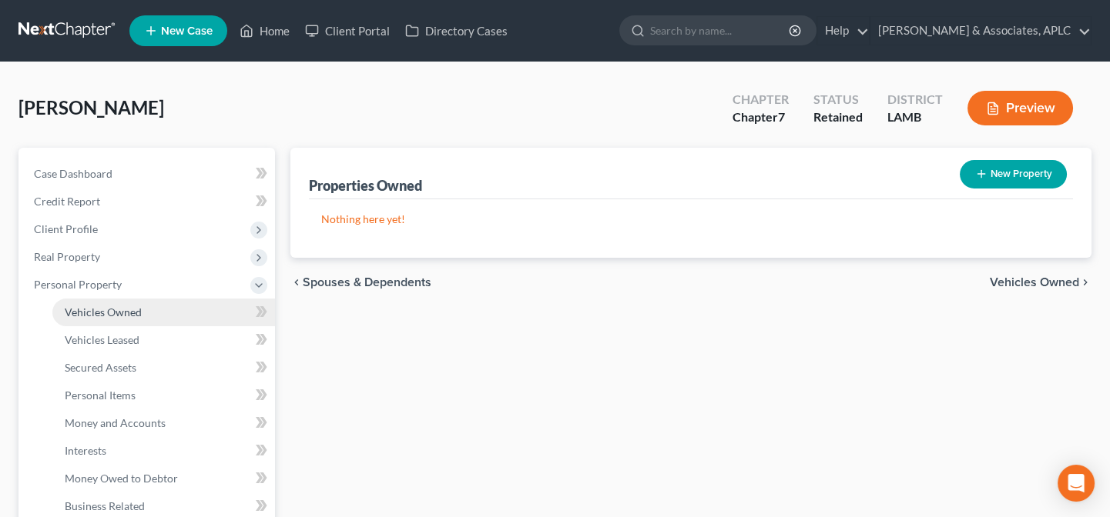
click at [89, 313] on span "Vehicles Owned" at bounding box center [103, 312] width 77 height 13
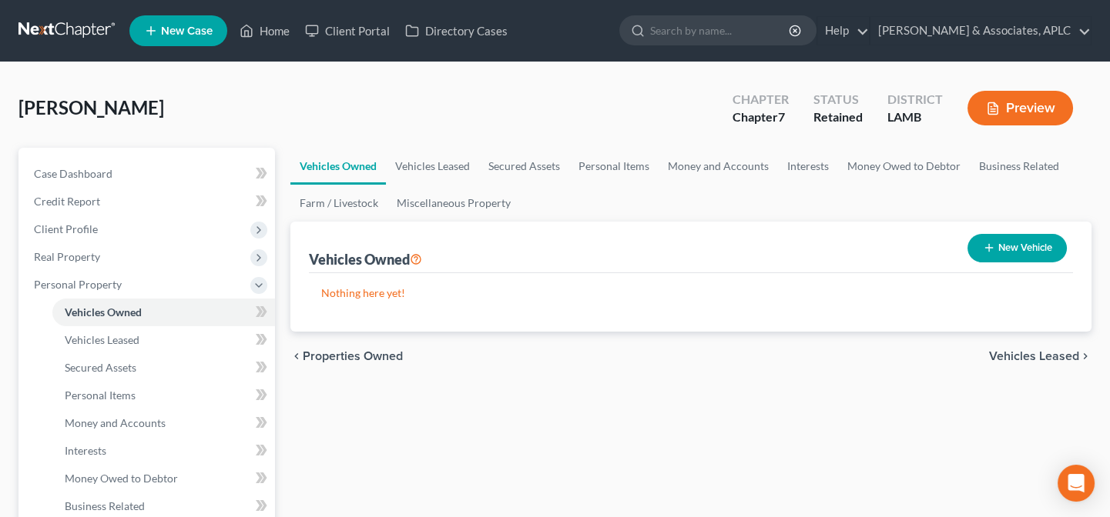
click at [1028, 244] on button "New Vehicle" at bounding box center [1016, 248] width 99 height 28
select select "0"
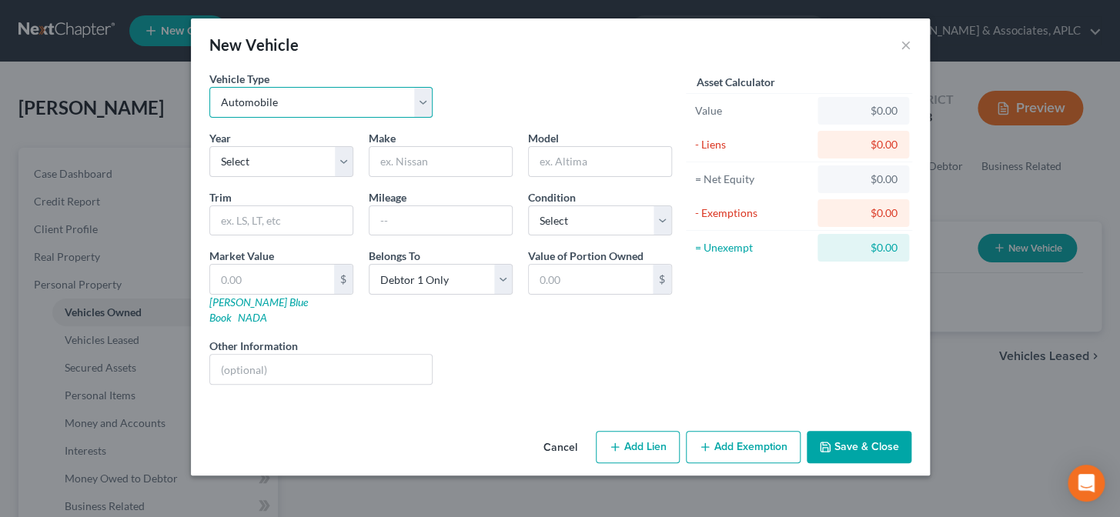
click at [287, 94] on select "Select Automobile Truck Trailer Watercraft Aircraft Motor Home Atv Other Vehicle" at bounding box center [321, 102] width 224 height 31
click at [260, 102] on select "Select Automobile Truck Trailer Watercraft Aircraft Motor Home Atv Other Vehicle" at bounding box center [321, 102] width 224 height 31
click at [246, 168] on select "Select 2026 2025 2024 2023 2022 2021 2020 2019 2018 2017 2016 2015 2014 2013 20…" at bounding box center [281, 161] width 144 height 31
select select "9"
click at [209, 146] on select "Select 2026 2025 2024 2023 2022 2021 2020 2019 2018 2017 2016 2015 2014 2013 20…" at bounding box center [281, 161] width 144 height 31
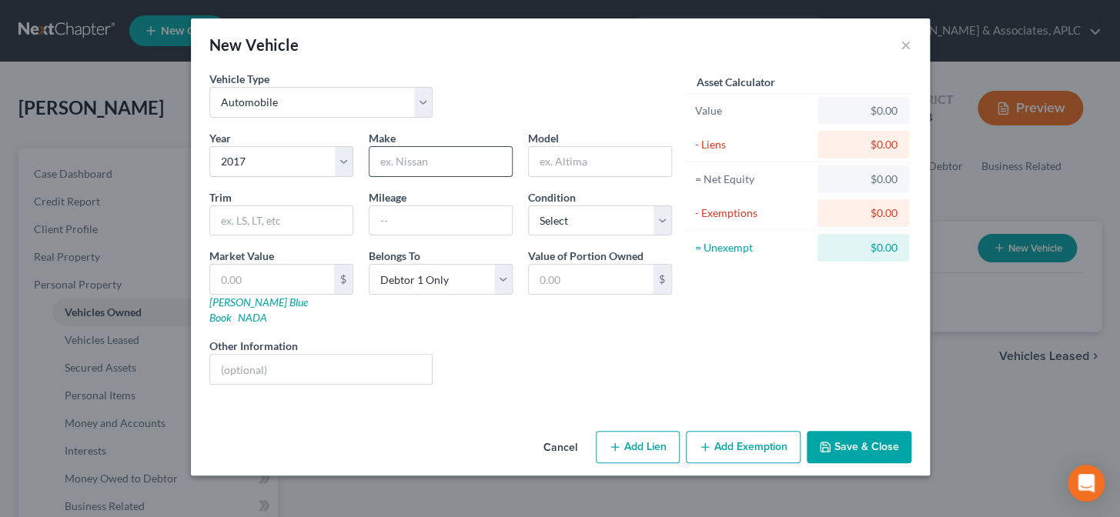
click at [403, 163] on input "text" at bounding box center [441, 161] width 142 height 29
type input "Mini"
type input "[PERSON_NAME]"
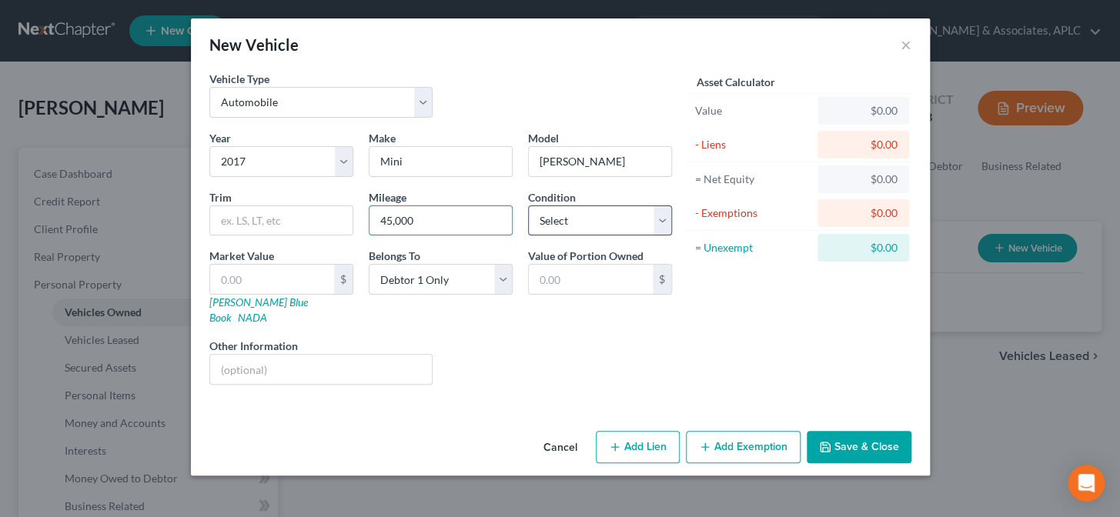
type input "45,000"
click at [607, 214] on select "Select Excellent Very Good Good Fair Poor" at bounding box center [600, 221] width 144 height 31
select select "2"
click at [528, 206] on select "Select Excellent Very Good Good Fair Poor" at bounding box center [600, 221] width 144 height 31
click at [267, 311] on link "NADA" at bounding box center [252, 317] width 29 height 13
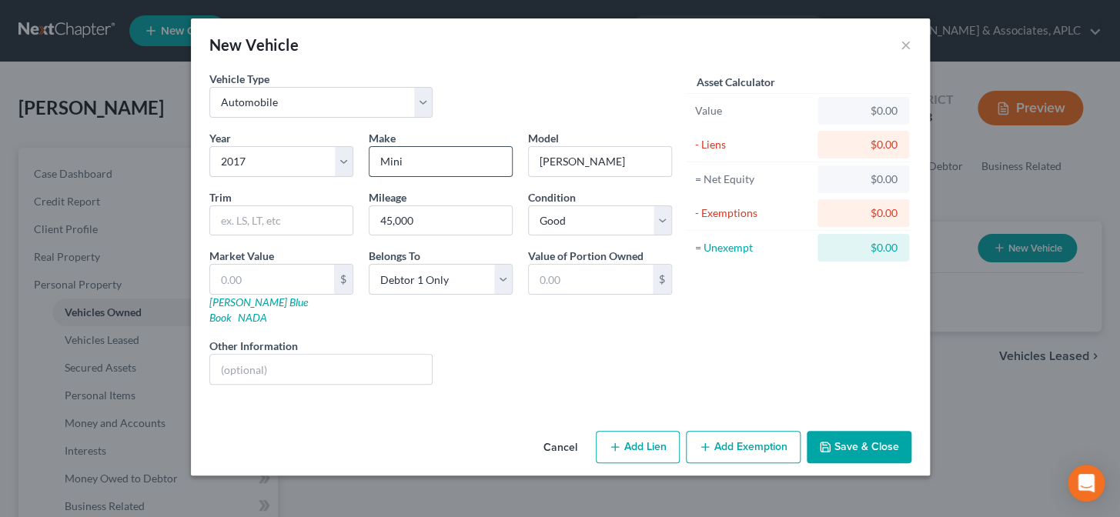
click at [429, 168] on input "Mini" at bounding box center [441, 161] width 142 height 29
type input "MINI"
click at [510, 343] on div "Liens Select" at bounding box center [559, 361] width 239 height 47
click at [267, 280] on input "text" at bounding box center [272, 279] width 124 height 29
type input "6"
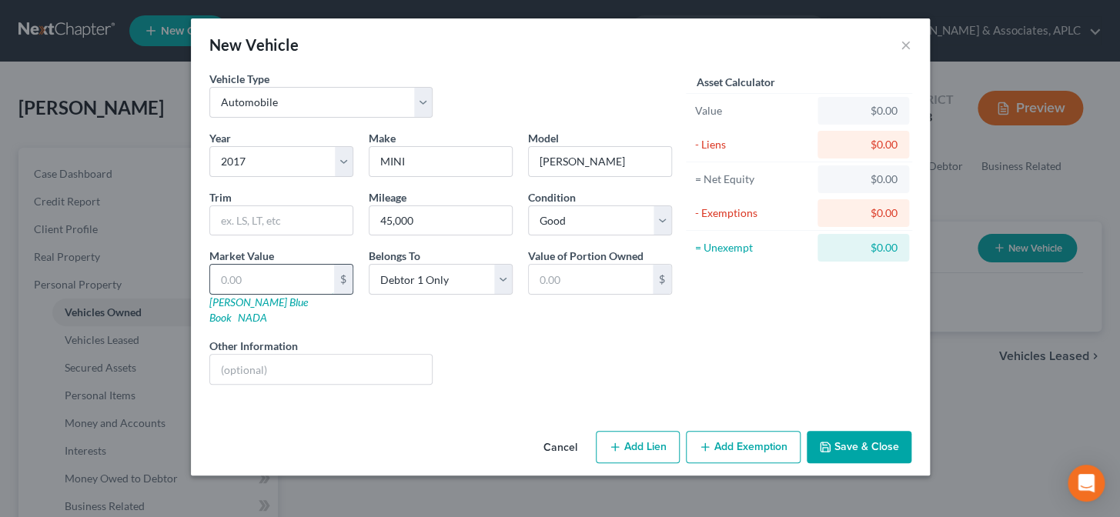
type input "6.00"
type input "65"
type input "65.00"
type input "650"
type input "650.00"
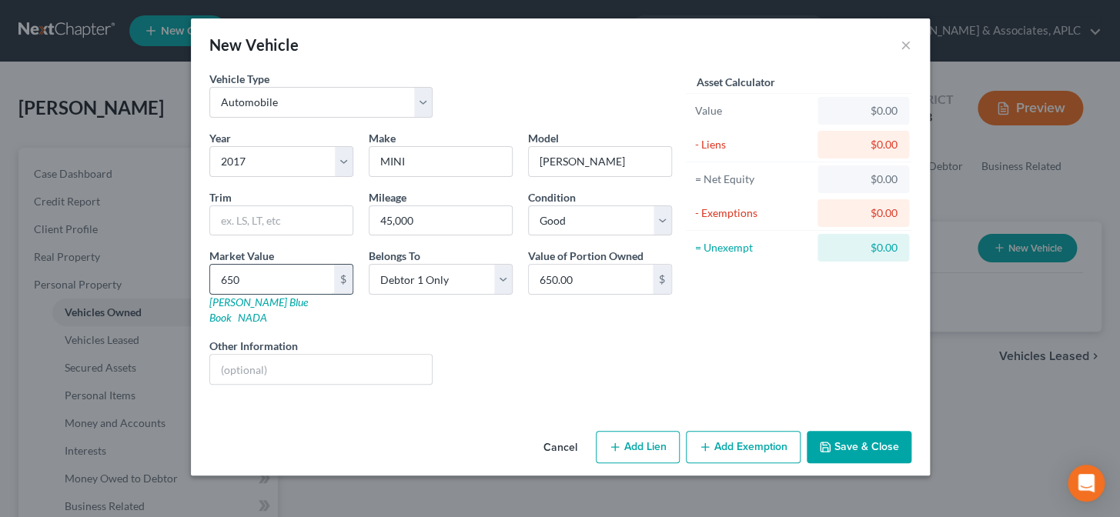
type input "6500"
type input "6,500.00"
click at [742, 443] on button "Add Exemption" at bounding box center [743, 447] width 115 height 32
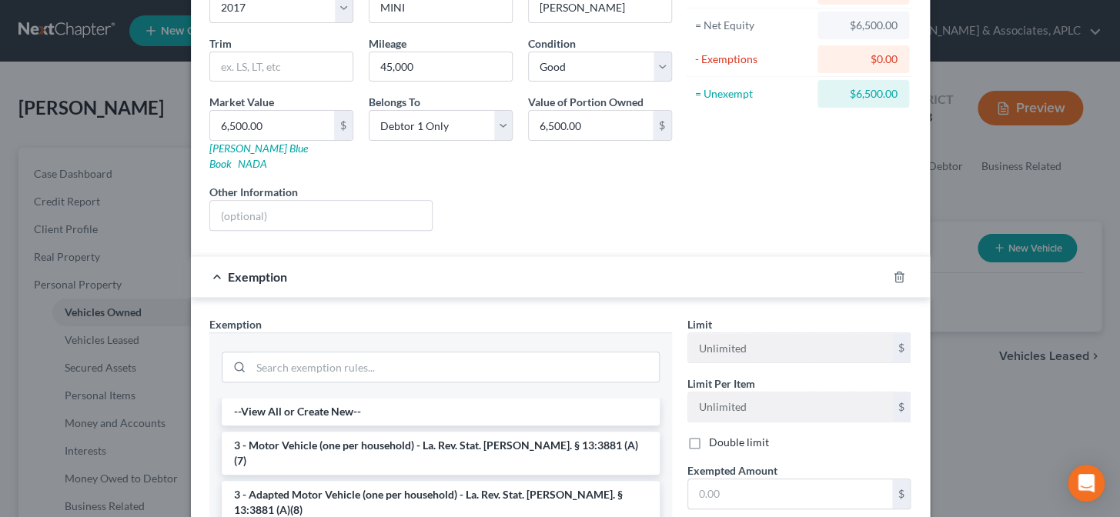
scroll to position [209, 0]
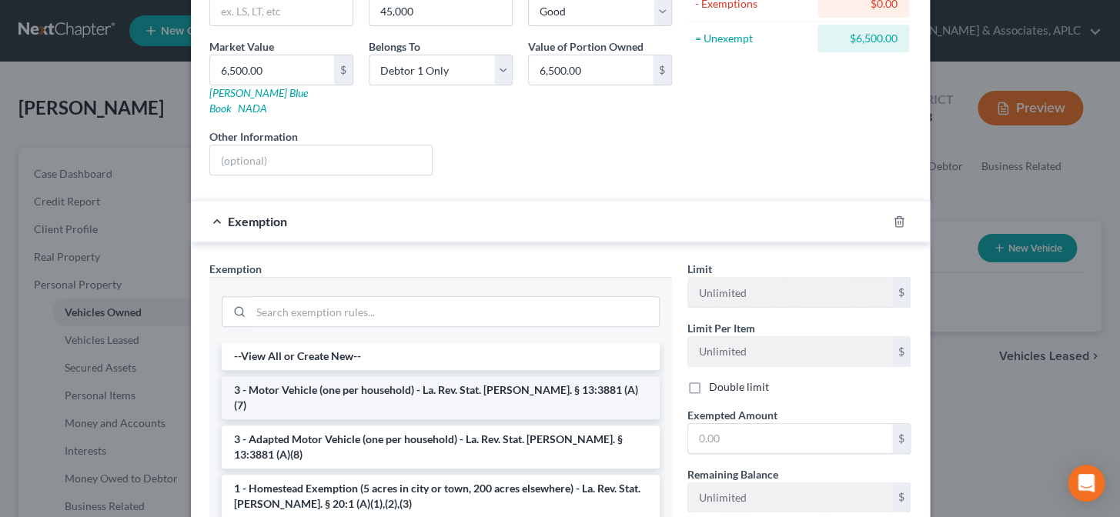
click at [433, 377] on li "3 - Motor Vehicle (one per household) - La. Rev. Stat. [PERSON_NAME]. § 13:3881…" at bounding box center [441, 398] width 438 height 43
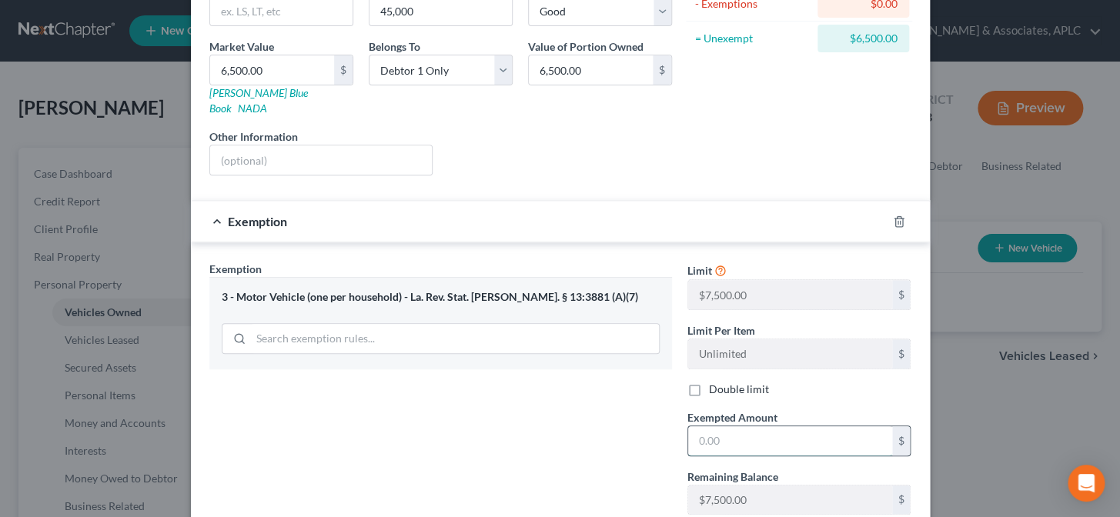
click at [734, 427] on input "text" at bounding box center [790, 441] width 204 height 29
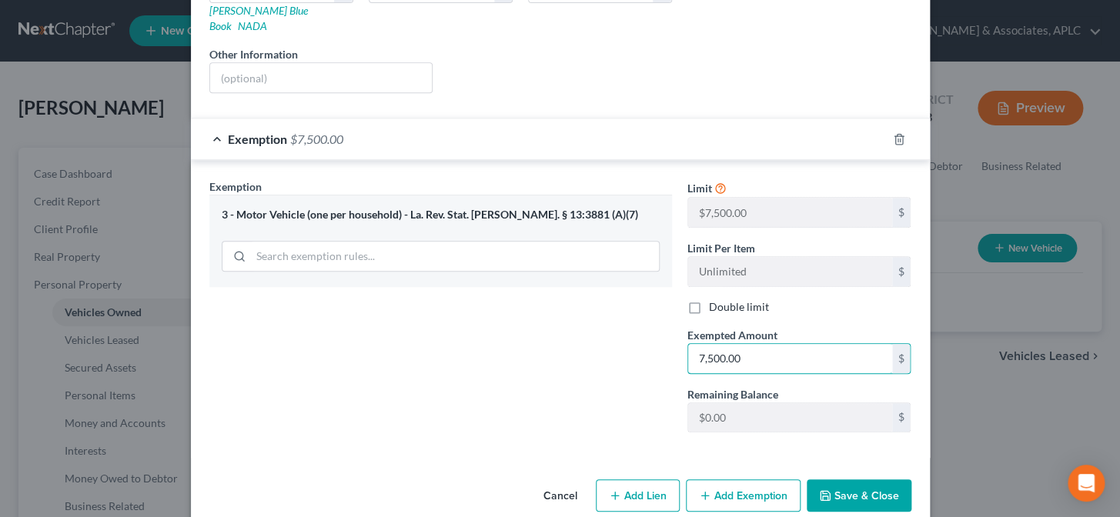
scroll to position [300, 0]
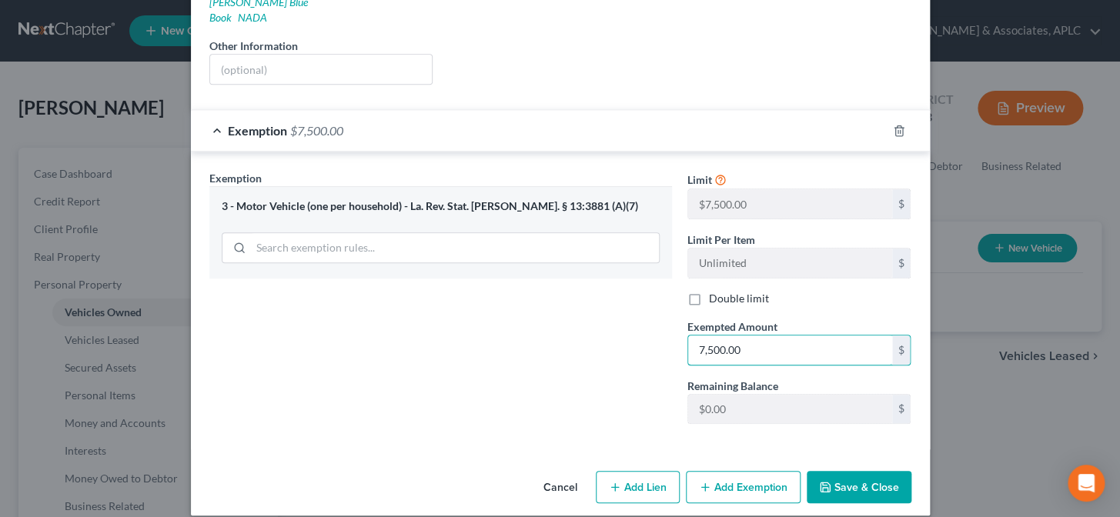
type input "7,500.00"
click at [631, 481] on button "Add Lien" at bounding box center [638, 487] width 84 height 32
select select "0"
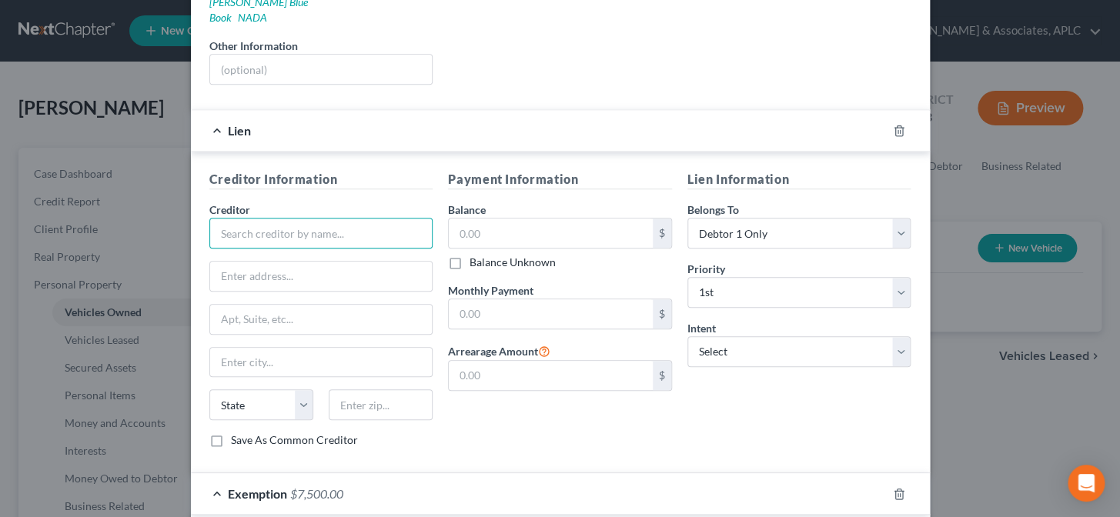
click at [337, 224] on input "text" at bounding box center [321, 233] width 224 height 31
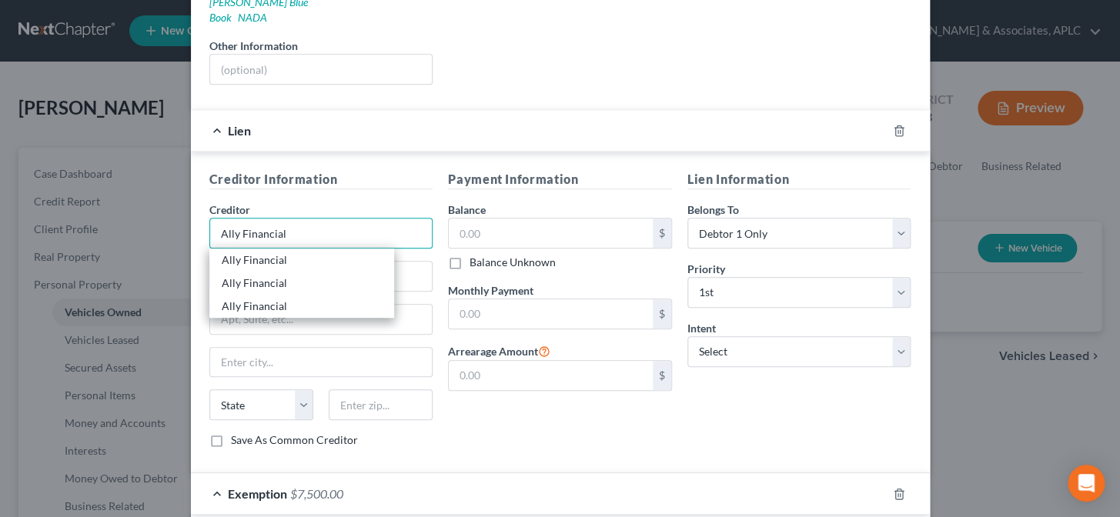
type input "Ally Financial"
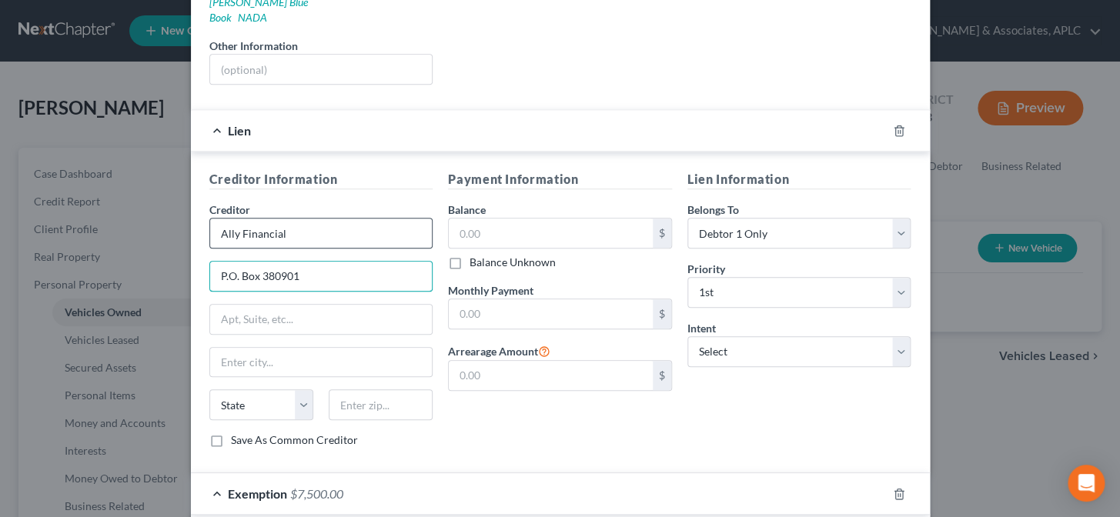
type input "P.O. Box 380901"
type input "55438"
type input "[GEOGRAPHIC_DATA]"
select select "24"
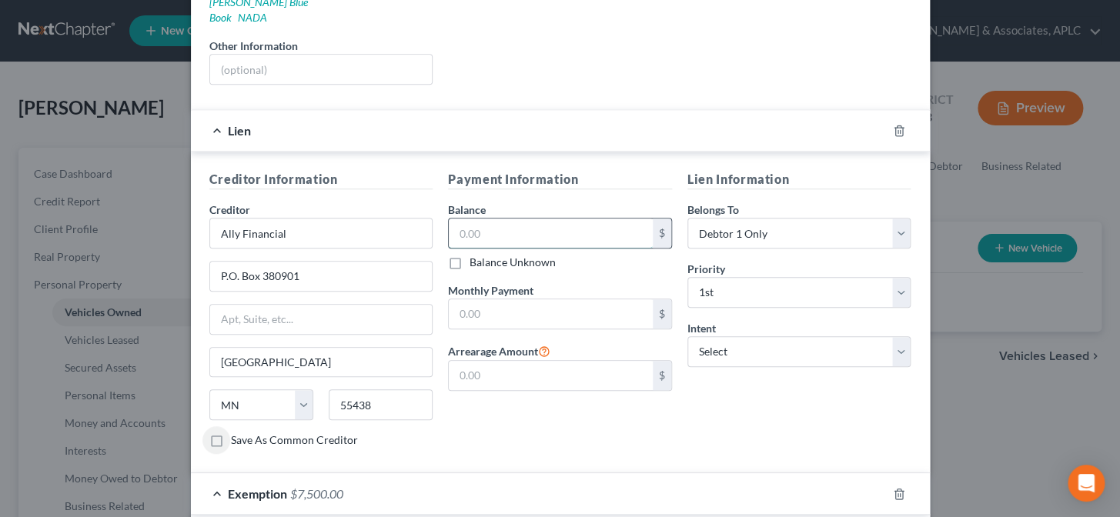
click at [501, 219] on input "text" at bounding box center [551, 233] width 204 height 29
type input "14,508.00"
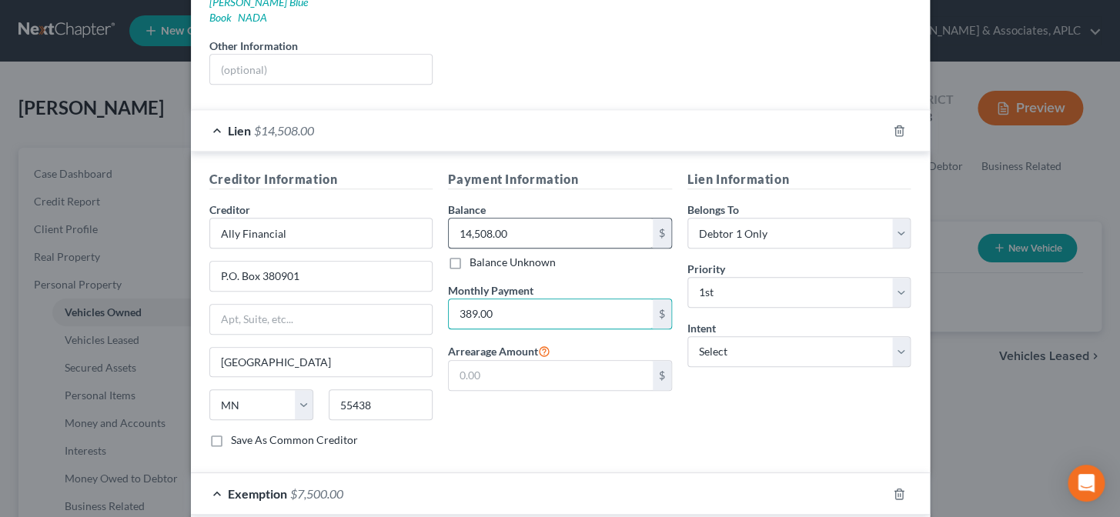
type input "389.00"
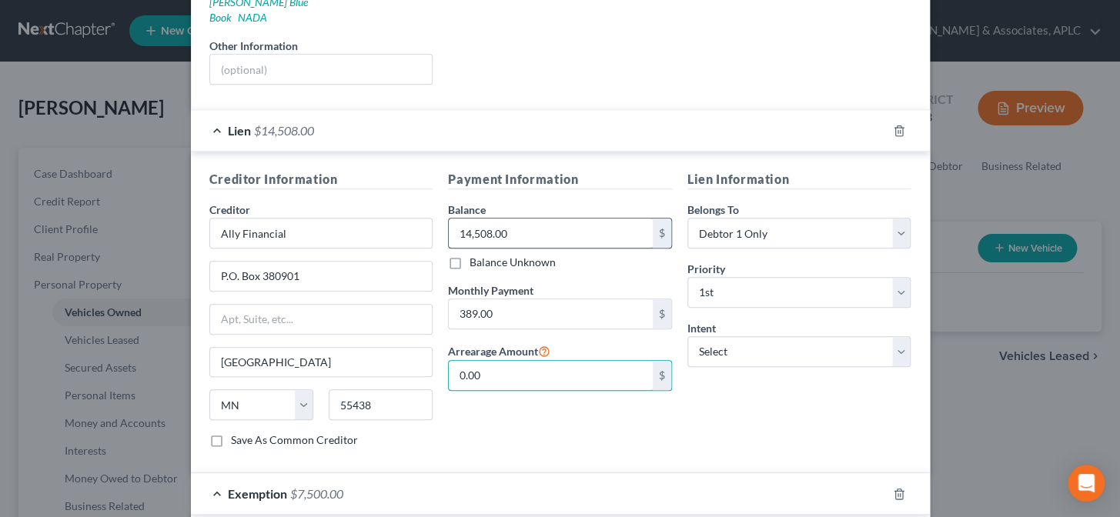
type input "0.00"
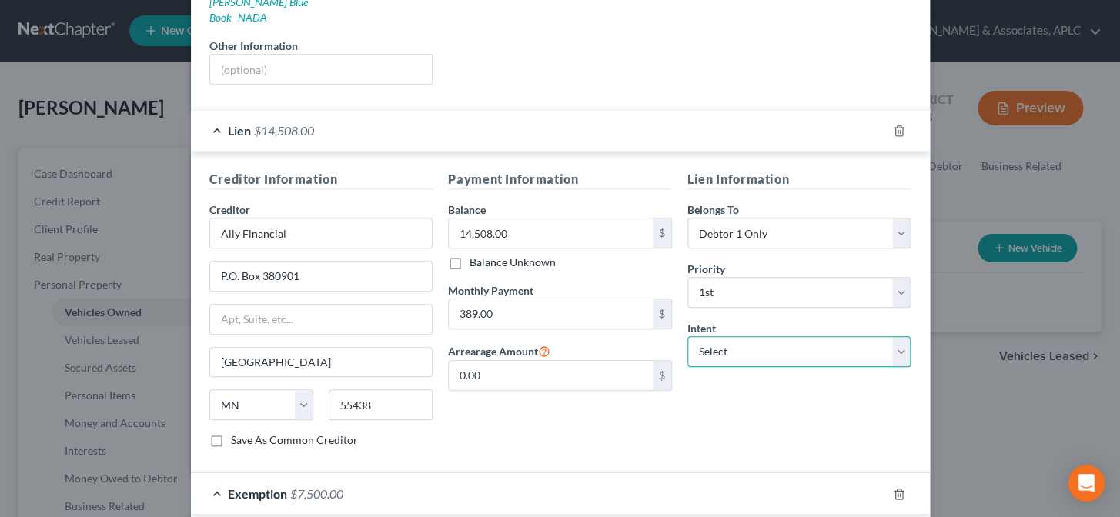
click at [712, 337] on select "Select Surrender Redeem Reaffirm Avoid Other" at bounding box center [800, 352] width 224 height 31
click at [688, 337] on select "Select Surrender Redeem Reaffirm Avoid Other" at bounding box center [800, 352] width 224 height 31
click at [715, 337] on select "Select Surrender Redeem Reaffirm Avoid Other" at bounding box center [800, 352] width 224 height 31
select select "2"
click at [688, 337] on select "Select Surrender Redeem Reaffirm Avoid Other" at bounding box center [800, 352] width 224 height 31
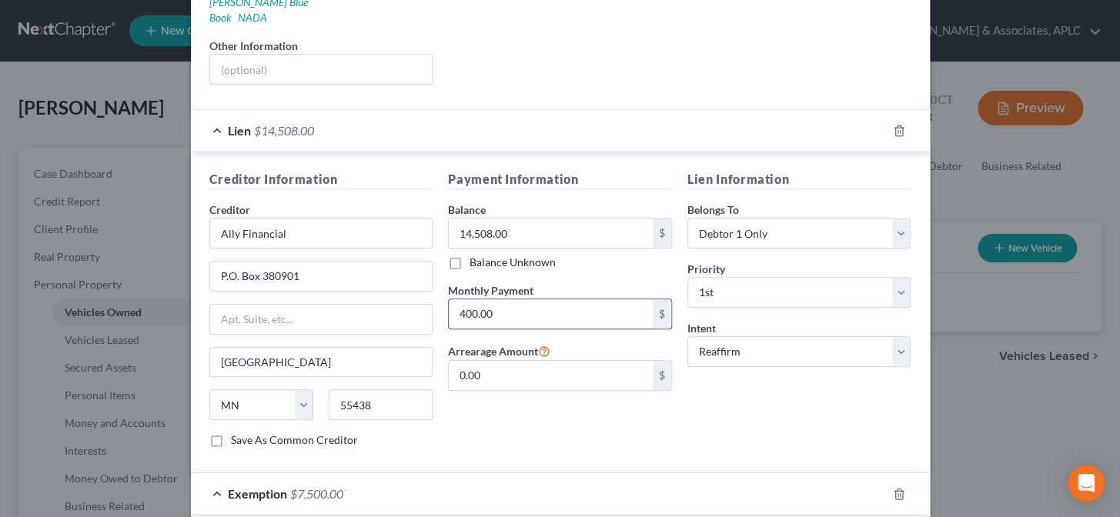
type input "400.00"
click at [561, 417] on div "Payment Information Balance 14,508.00 $ Balance Unknown Balance Undetermined 14…" at bounding box center [559, 315] width 239 height 290
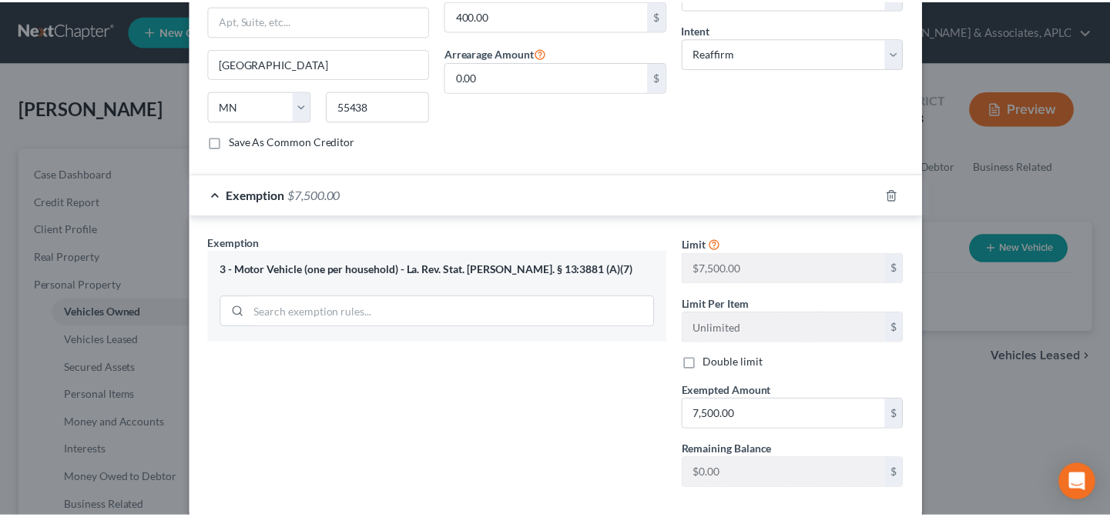
scroll to position [650, 0]
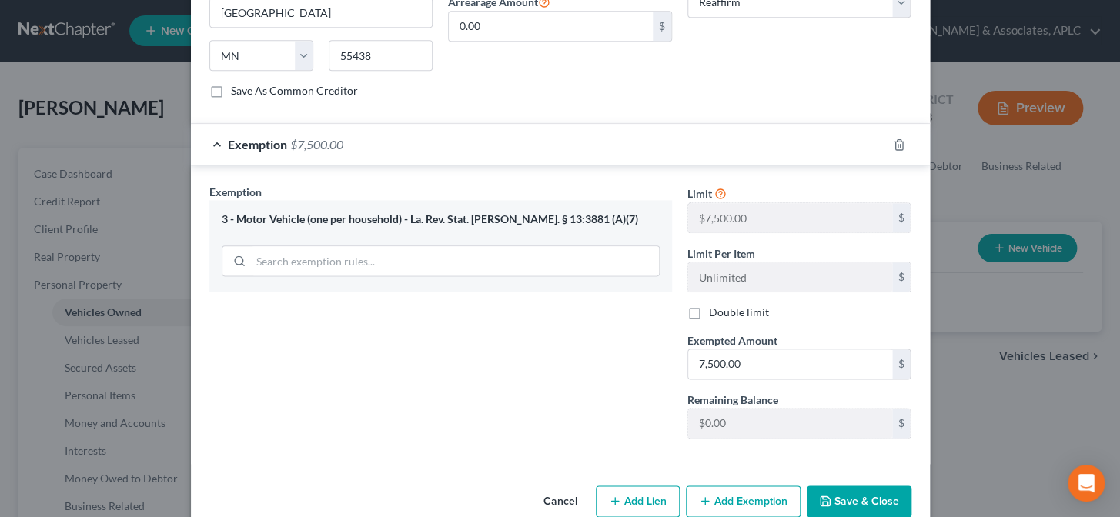
click at [839, 491] on button "Save & Close" at bounding box center [859, 502] width 105 height 32
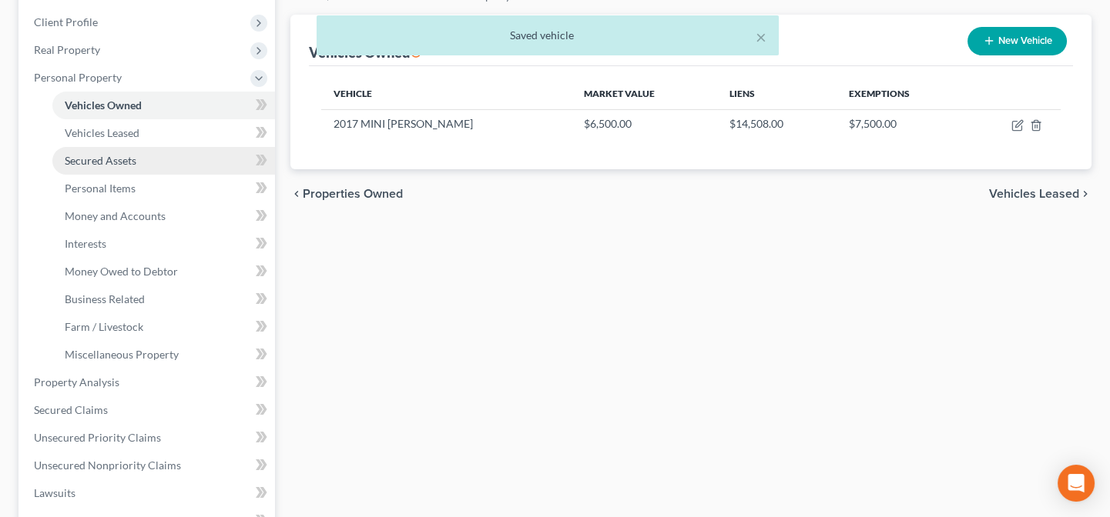
scroll to position [209, 0]
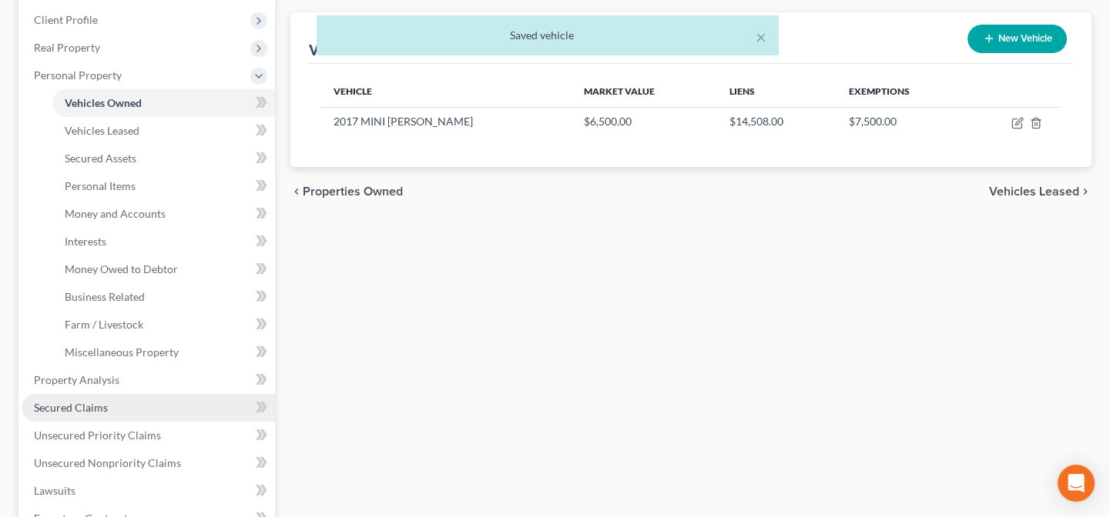
click at [106, 407] on link "Secured Claims" at bounding box center [148, 408] width 253 height 28
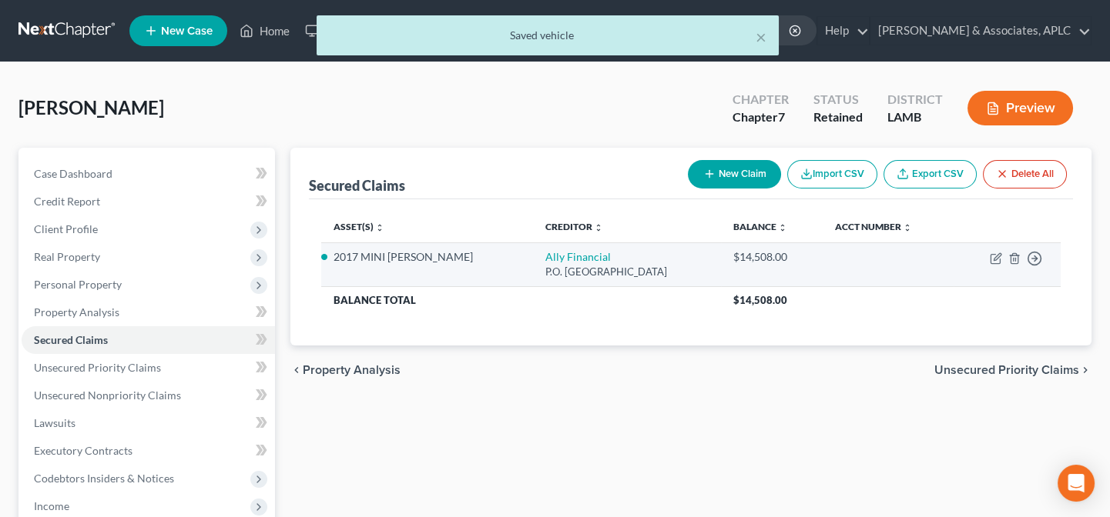
click at [545, 265] on div "P.O. [GEOGRAPHIC_DATA]" at bounding box center [627, 272] width 164 height 15
click at [545, 262] on link "Ally Financial" at bounding box center [577, 256] width 65 height 13
select select "24"
select select "2"
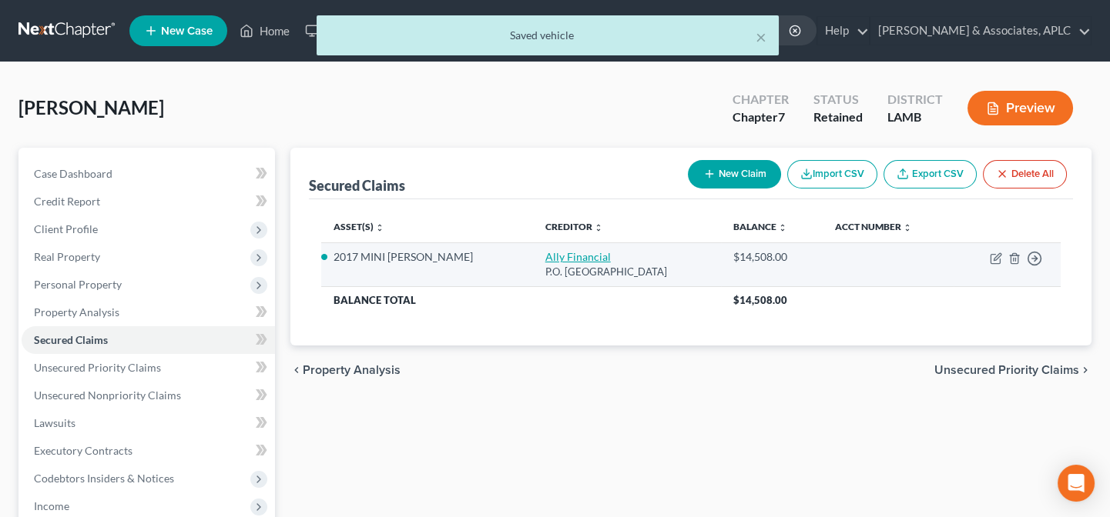
select select "0"
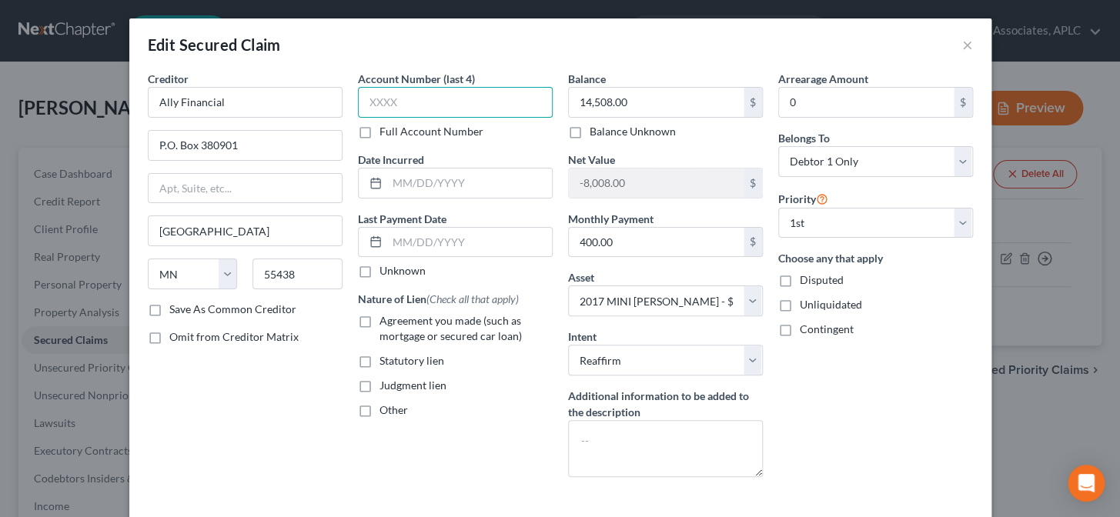
click at [411, 107] on input "text" at bounding box center [455, 102] width 195 height 31
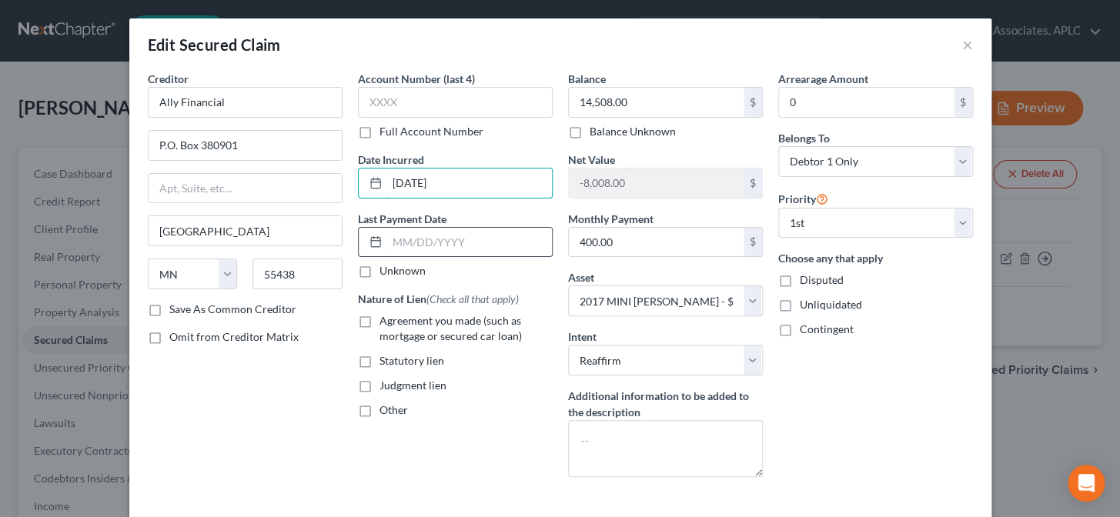
type input "[DATE]"
click at [410, 256] on input "text" at bounding box center [469, 242] width 165 height 29
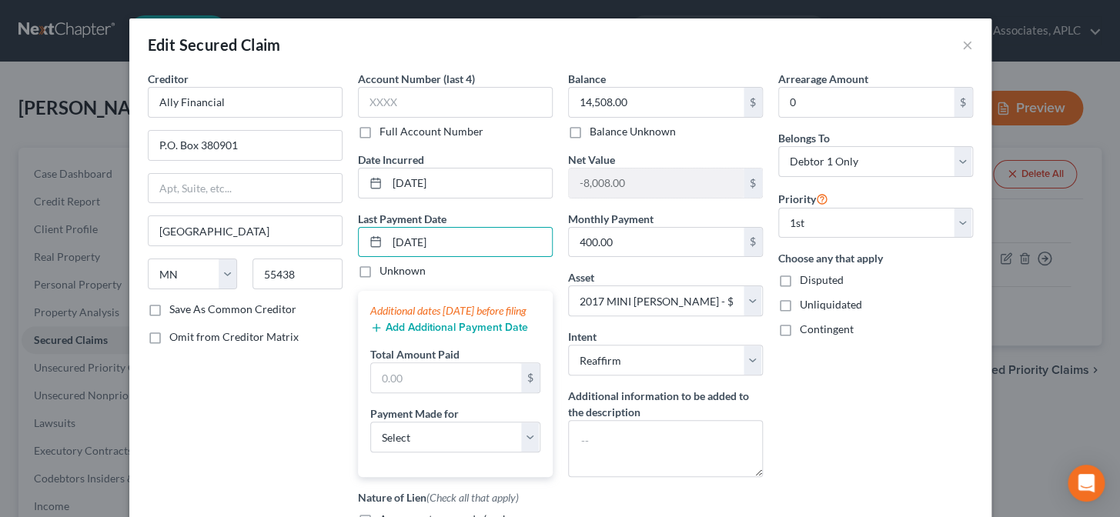
type input "[DATE]"
click at [400, 334] on button "Add Additional Payment Date" at bounding box center [449, 328] width 158 height 12
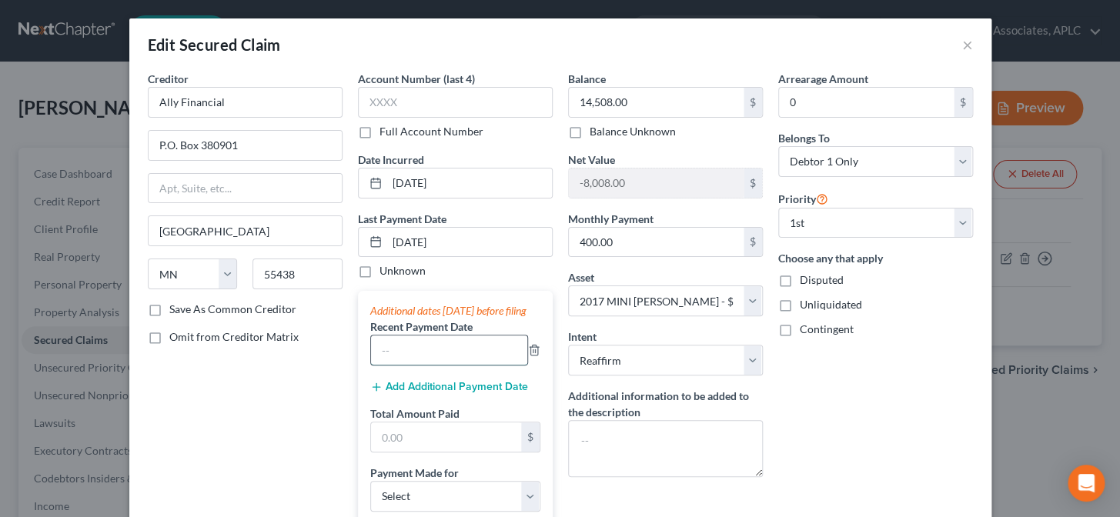
click at [405, 359] on input "text" at bounding box center [449, 350] width 156 height 29
type input "[DATE]"
click at [406, 393] on button "Add Additional Payment Date" at bounding box center [449, 387] width 158 height 12
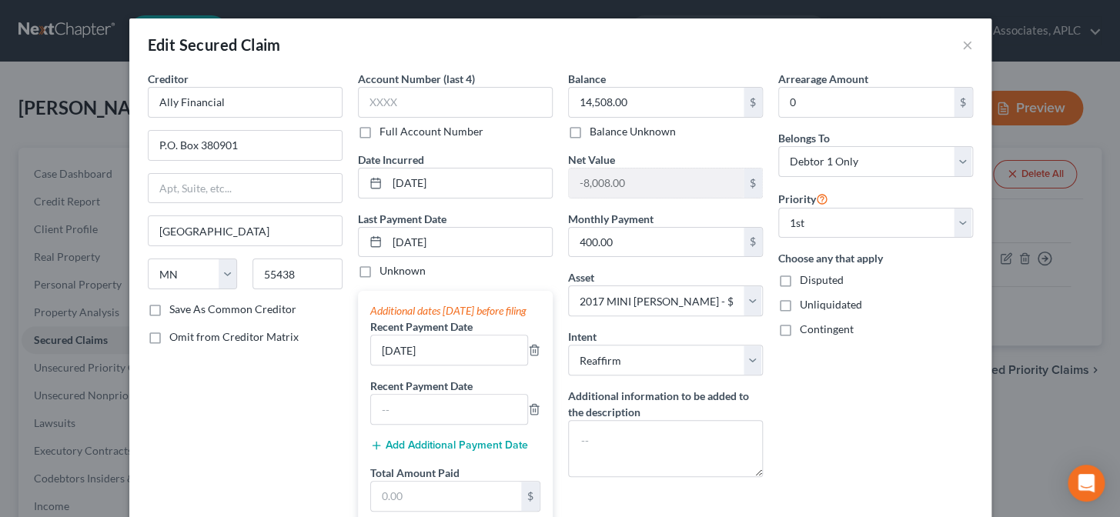
click at [406, 394] on label "Recent Payment Date" at bounding box center [421, 386] width 102 height 16
click at [406, 416] on input "text" at bounding box center [449, 409] width 156 height 29
type input "[DATE]"
click at [407, 452] on button "Add Additional Payment Date" at bounding box center [449, 446] width 158 height 12
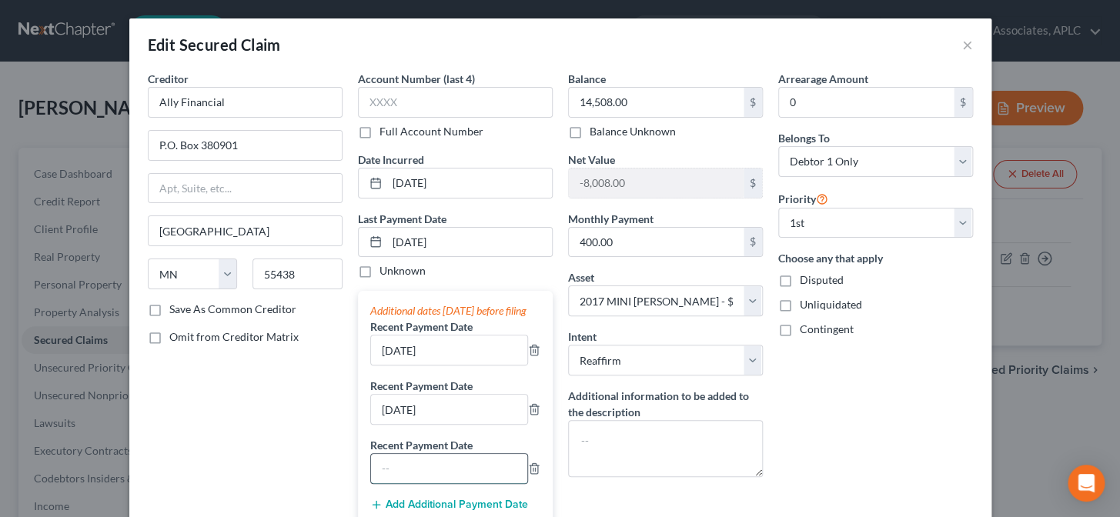
click at [400, 477] on input "text" at bounding box center [449, 468] width 156 height 29
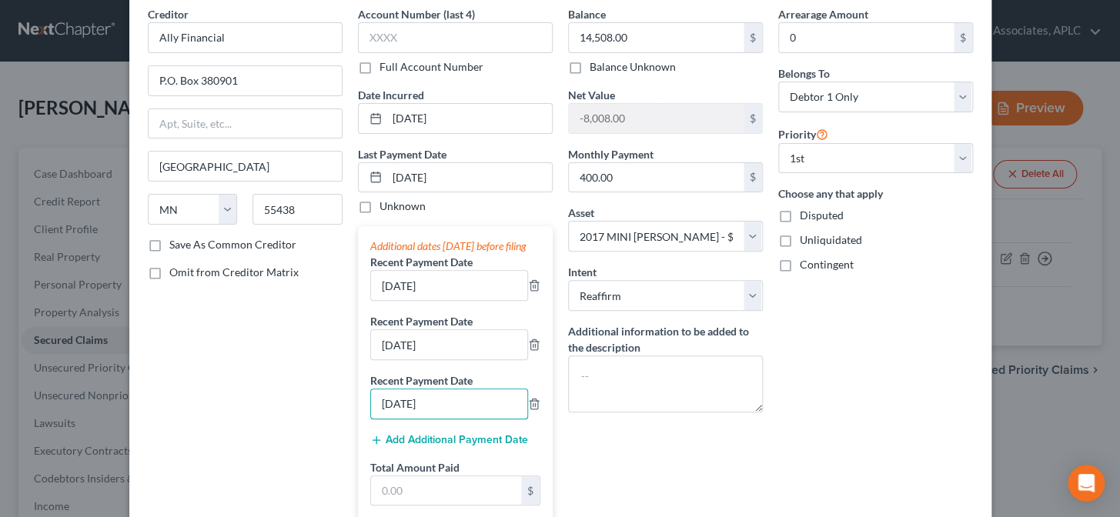
scroll to position [139, 0]
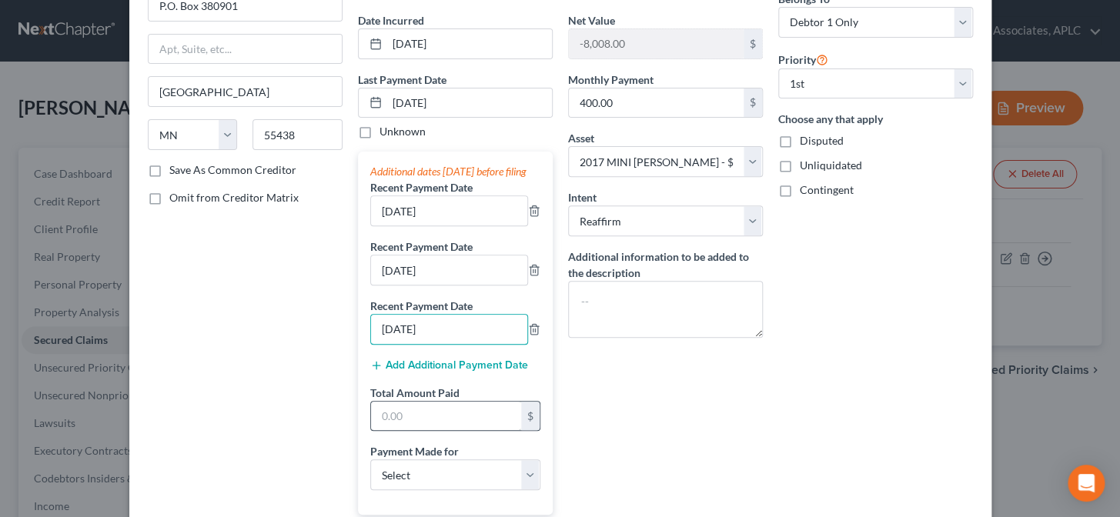
type input "[DATE]"
click at [407, 431] on input "text" at bounding box center [446, 416] width 150 height 29
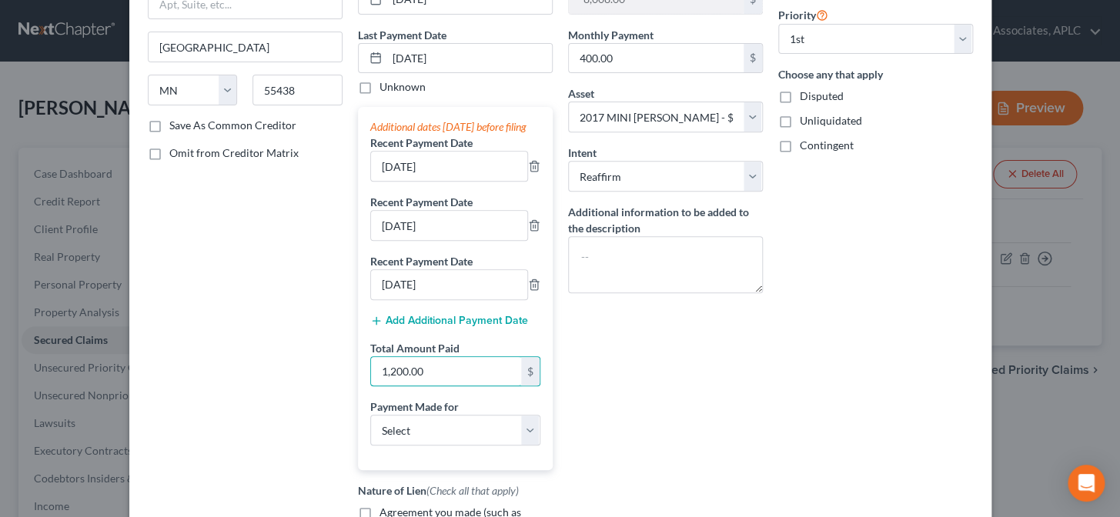
scroll to position [350, 0]
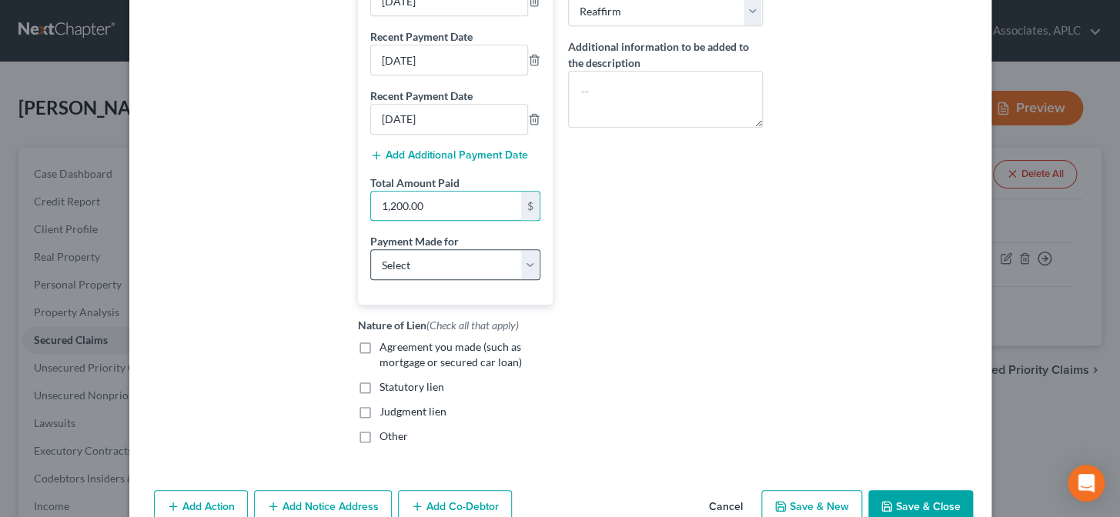
type input "1,200.00"
click at [419, 268] on select "Select Car Credit Card Loan Repayment Mortgage Other Suppliers Or Vendors" at bounding box center [455, 264] width 170 height 31
select select "0"
click at [370, 263] on select "Select Car Credit Card Loan Repayment Mortgage Other Suppliers Or Vendors" at bounding box center [455, 264] width 170 height 31
click at [380, 361] on label "Agreement you made (such as mortgage or secured car loan)" at bounding box center [466, 355] width 173 height 31
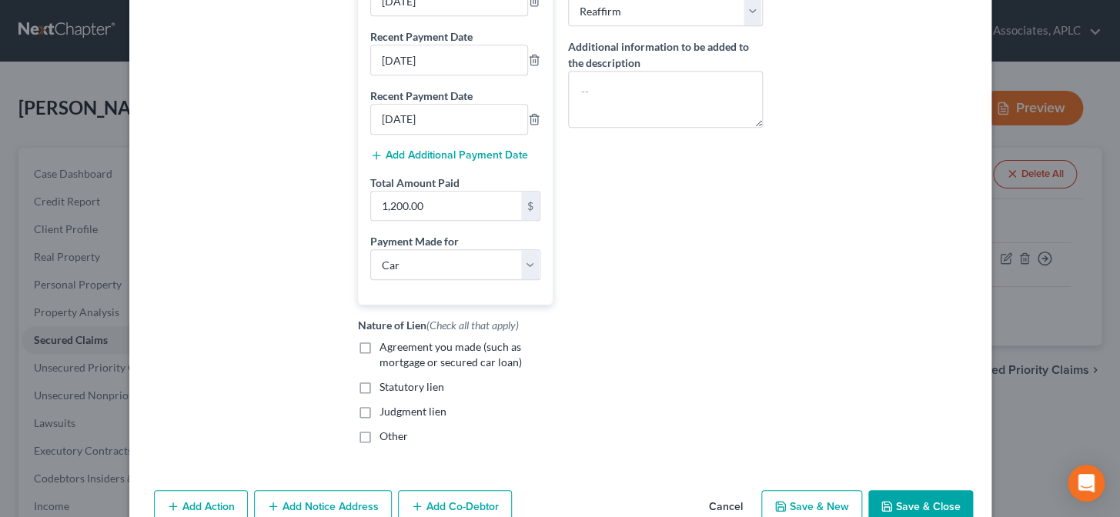
click at [386, 350] on input "Agreement you made (such as mortgage or secured car loan)" at bounding box center [391, 345] width 10 height 10
checkbox input "true"
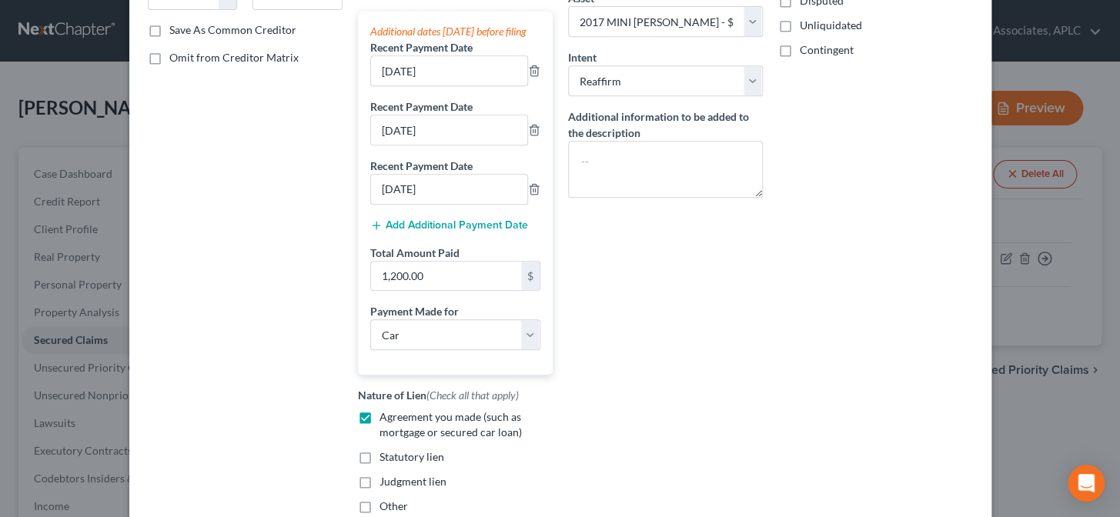
scroll to position [412, 0]
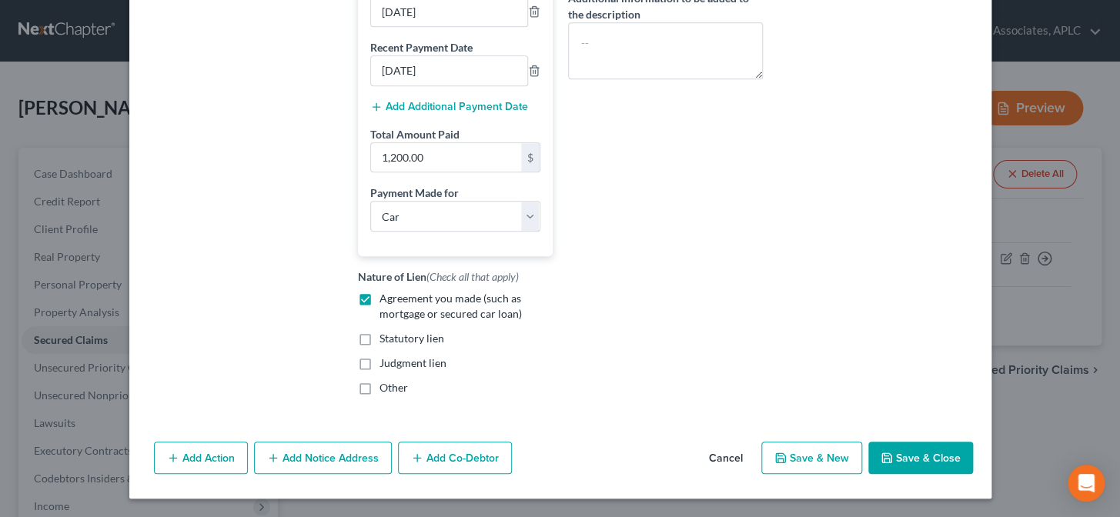
click at [888, 457] on icon "button" at bounding box center [887, 458] width 12 height 12
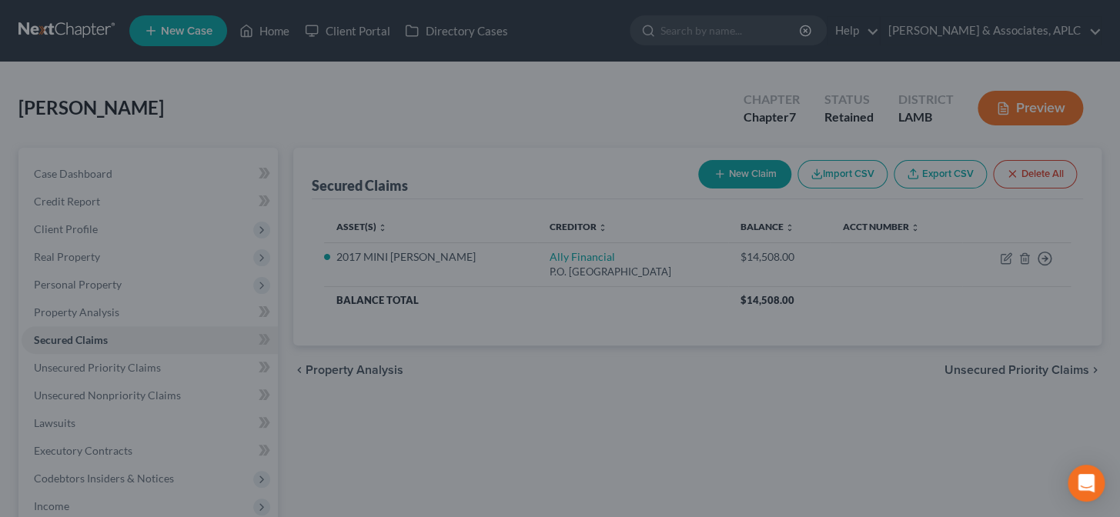
select select "2"
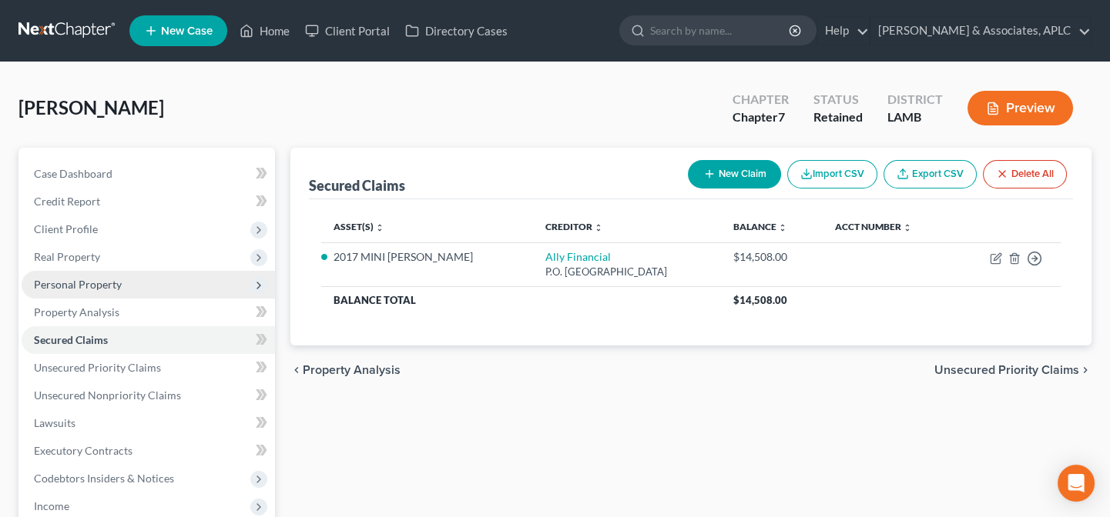
click at [104, 279] on span "Personal Property" at bounding box center [78, 284] width 88 height 13
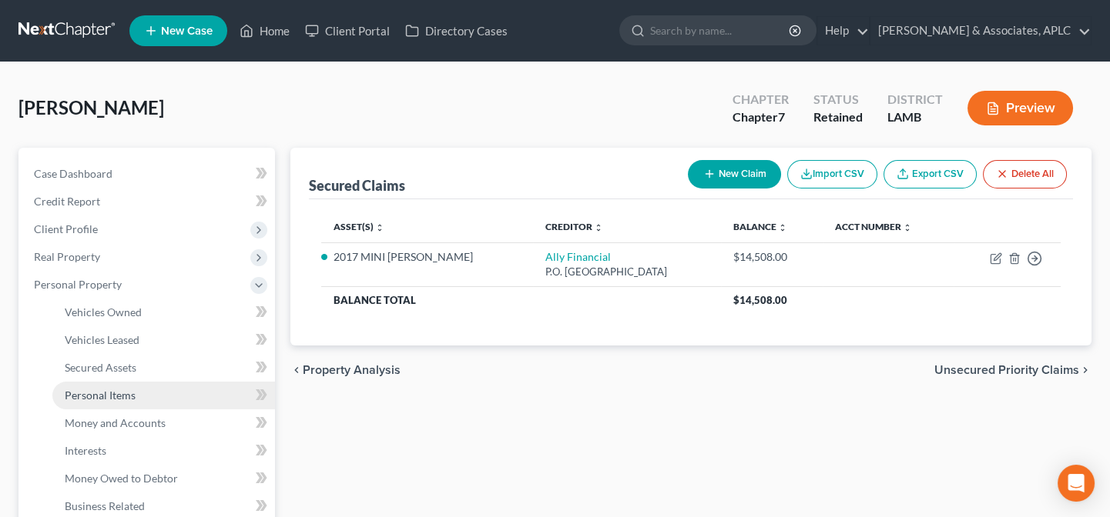
click at [109, 397] on span "Personal Items" at bounding box center [100, 395] width 71 height 13
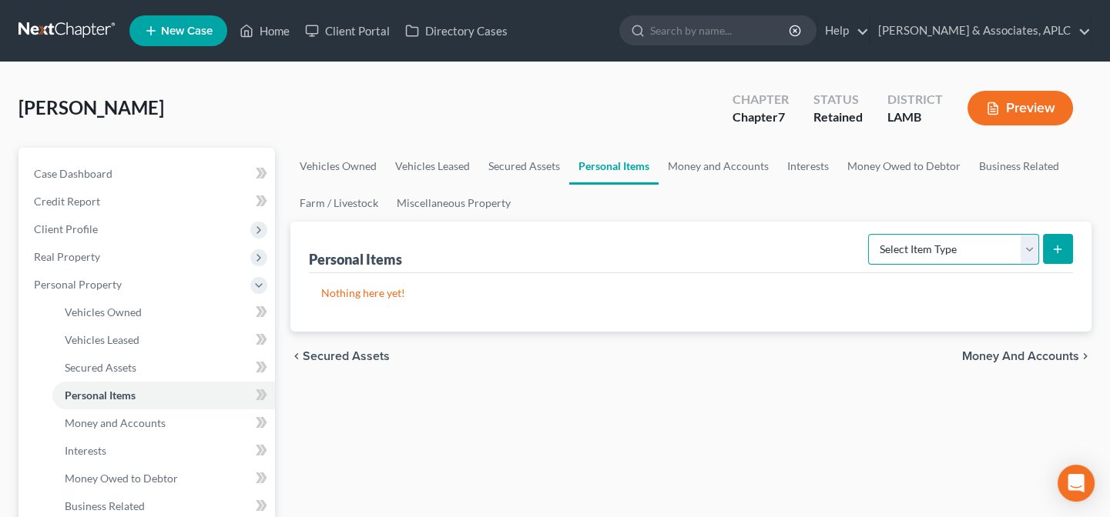
click at [925, 246] on select "Select Item Type Clothing Collectibles Of Value Electronics Firearms Household …" at bounding box center [953, 249] width 171 height 31
click at [695, 196] on ul "Vehicles Owned Vehicles Leased Secured Assets Personal Items Money and Accounts…" at bounding box center [690, 185] width 801 height 74
click at [435, 192] on link "Miscellaneous Property" at bounding box center [453, 203] width 132 height 37
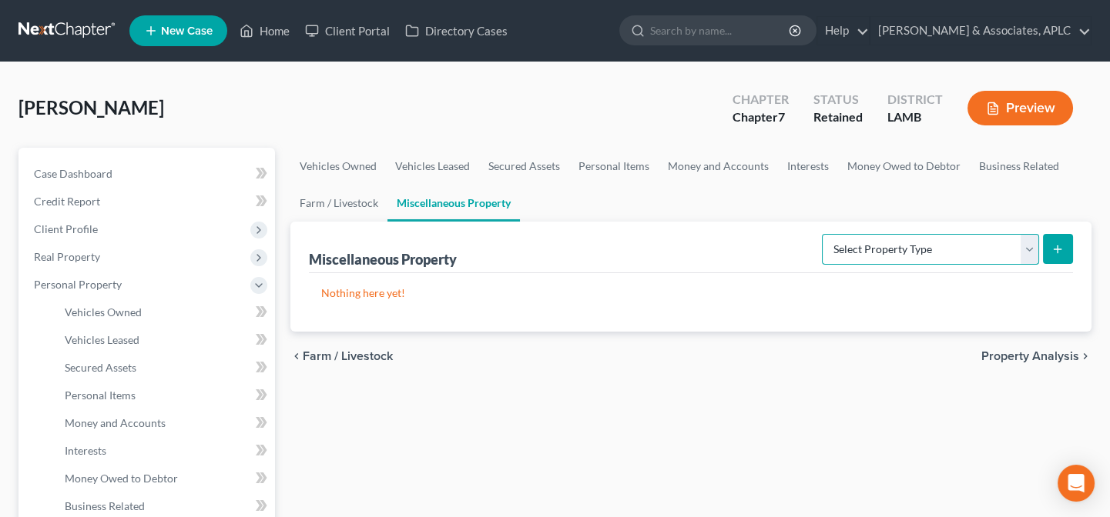
click at [869, 255] on select "Select Property Type Assigned for Creditor Benefit [DATE] Holding for Another N…" at bounding box center [930, 249] width 217 height 31
select select "holding_for_another"
click at [822, 234] on select "Select Property Type Assigned for Creditor Benefit [DATE] Holding for Another N…" at bounding box center [930, 249] width 217 height 31
click at [1049, 244] on button "submit" at bounding box center [1058, 249] width 30 height 30
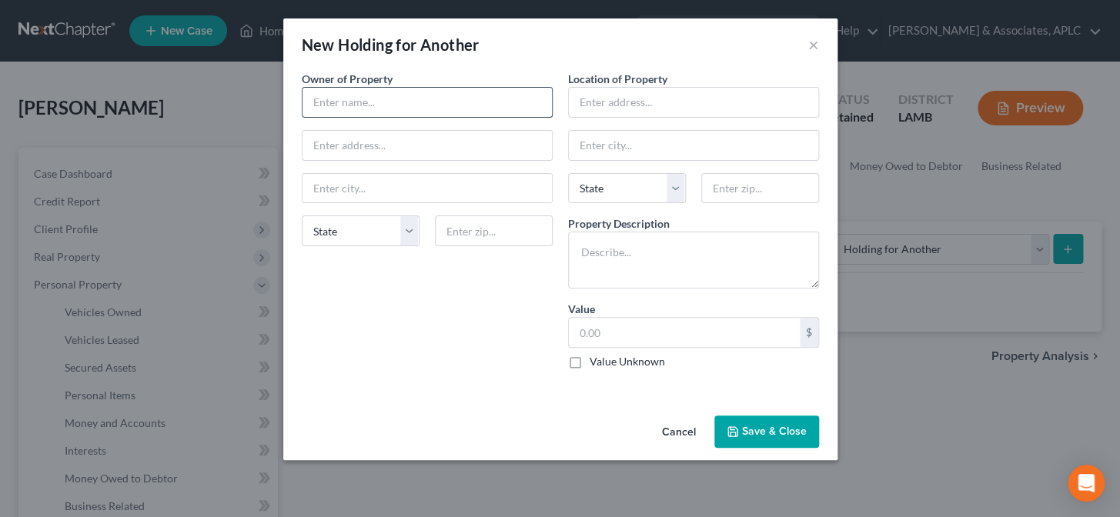
click at [420, 112] on input "text" at bounding box center [427, 102] width 249 height 29
type input "[PERSON_NAME] and [PERSON_NAME]"
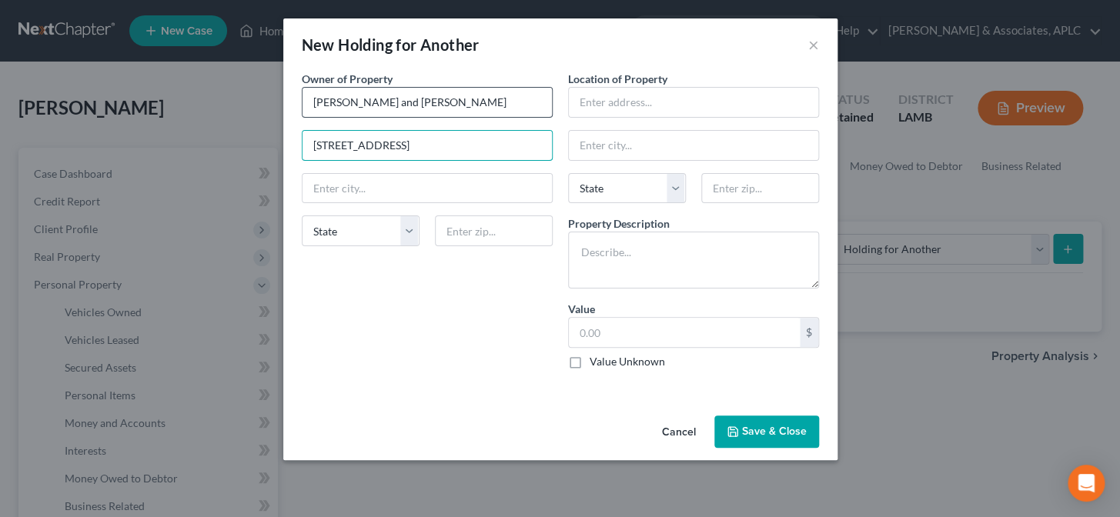
type input "[STREET_ADDRESS]"
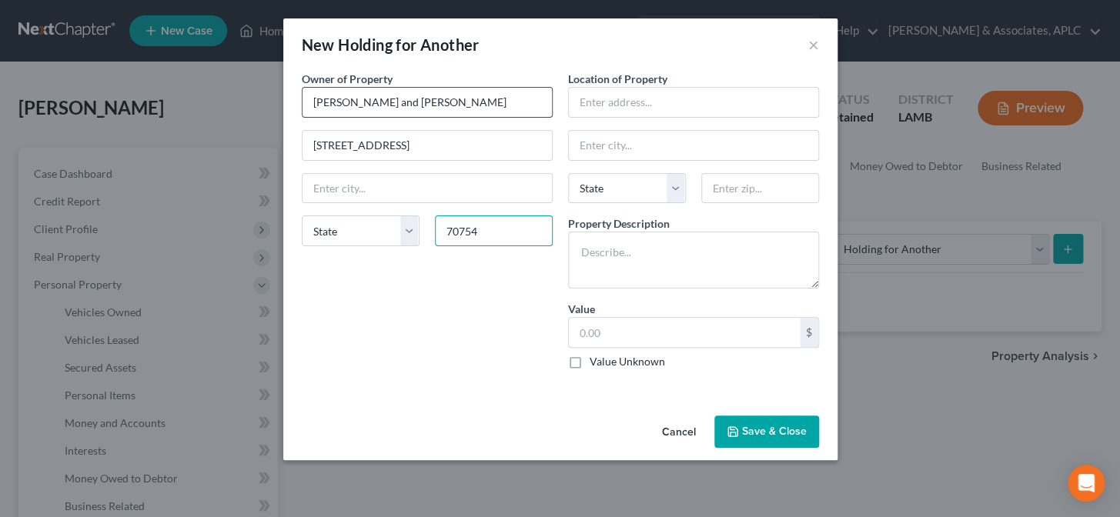
type input "70754"
type input "[PERSON_NAME]"
select select "19"
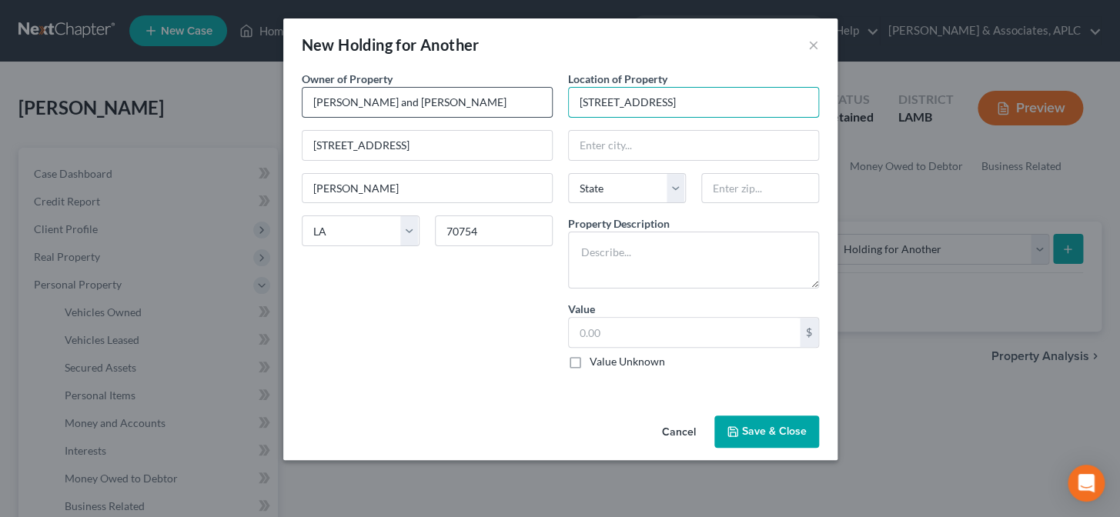
type input "[STREET_ADDRESS]"
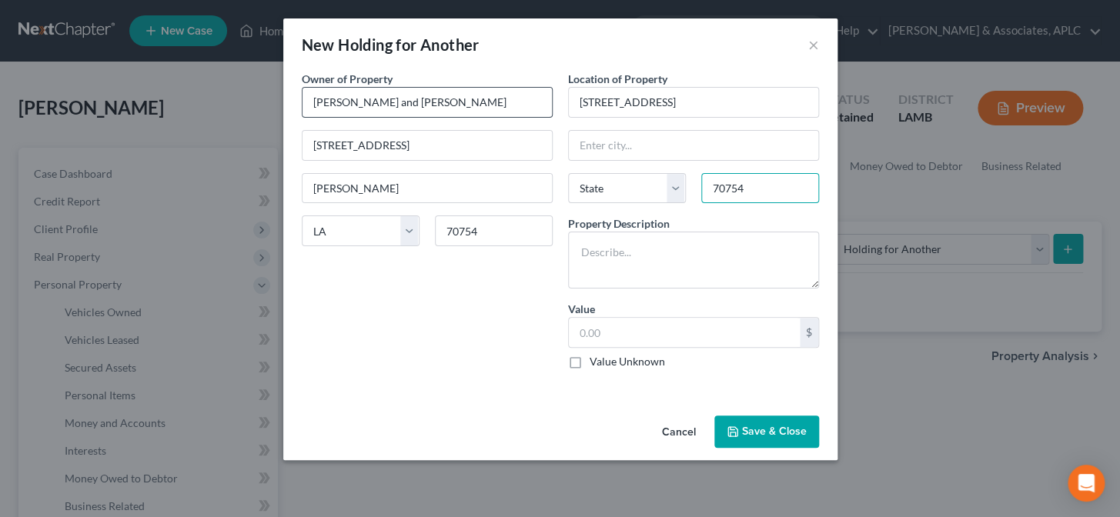
type input "70754"
type input "[PERSON_NAME]"
select select "19"
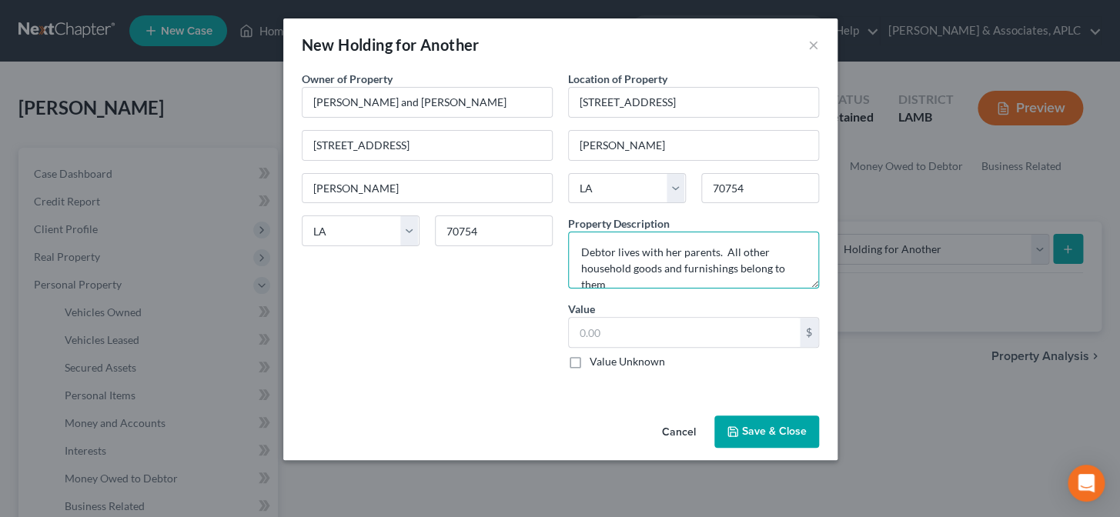
scroll to position [2, 0]
type textarea "Debtor lives with her parents. All other household goods and furnishings belong…"
click at [590, 362] on label "Value Unknown" at bounding box center [627, 361] width 75 height 15
click at [596, 362] on input "Value Unknown" at bounding box center [601, 359] width 10 height 10
checkbox input "true"
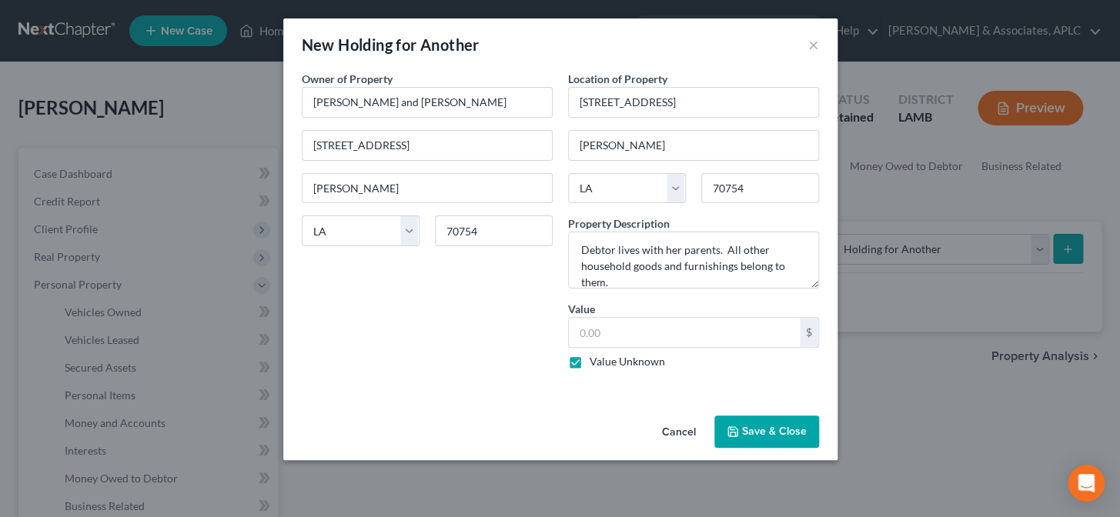
type input "0.00"
click at [755, 433] on button "Save & Close" at bounding box center [767, 432] width 105 height 32
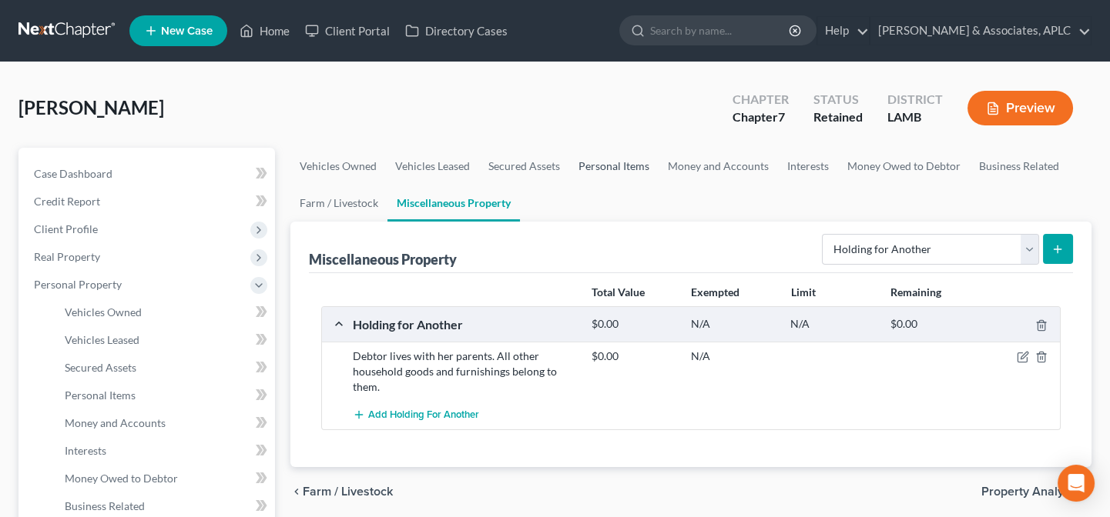
click at [620, 167] on link "Personal Items" at bounding box center [613, 166] width 89 height 37
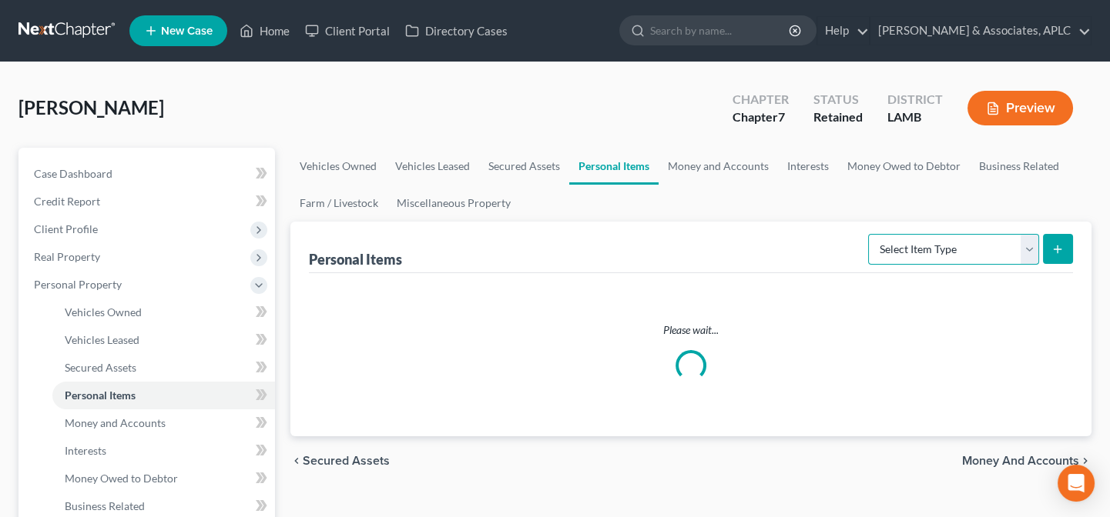
click at [943, 247] on select "Select Item Type Clothing Collectibles Of Value Electronics Firearms Household …" at bounding box center [953, 249] width 171 height 31
select select "clothing"
click at [869, 234] on select "Select Item Type Clothing Collectibles Of Value Electronics Firearms Household …" at bounding box center [953, 249] width 171 height 31
click at [1064, 252] on button "submit" at bounding box center [1058, 249] width 30 height 30
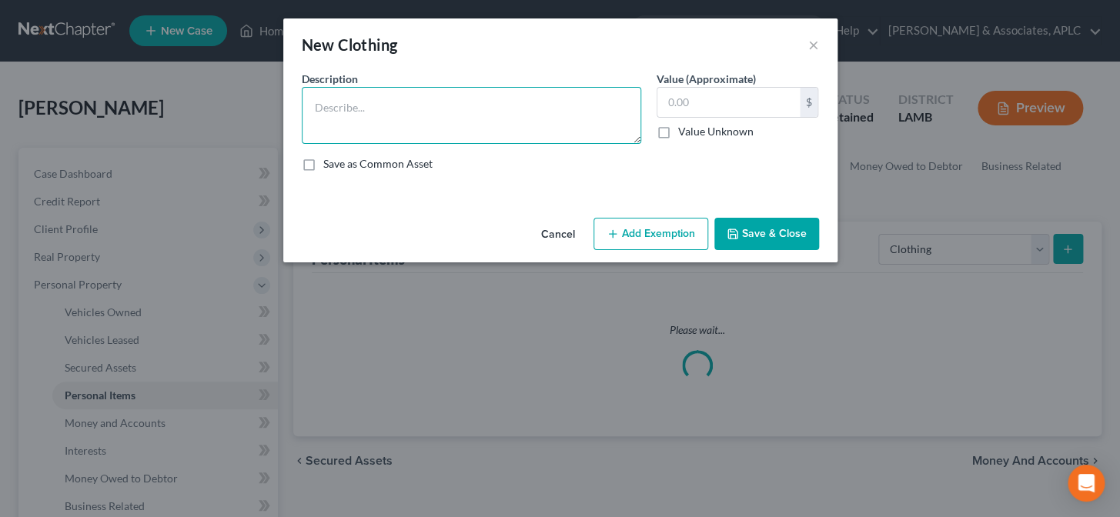
click at [442, 115] on textarea at bounding box center [472, 115] width 340 height 57
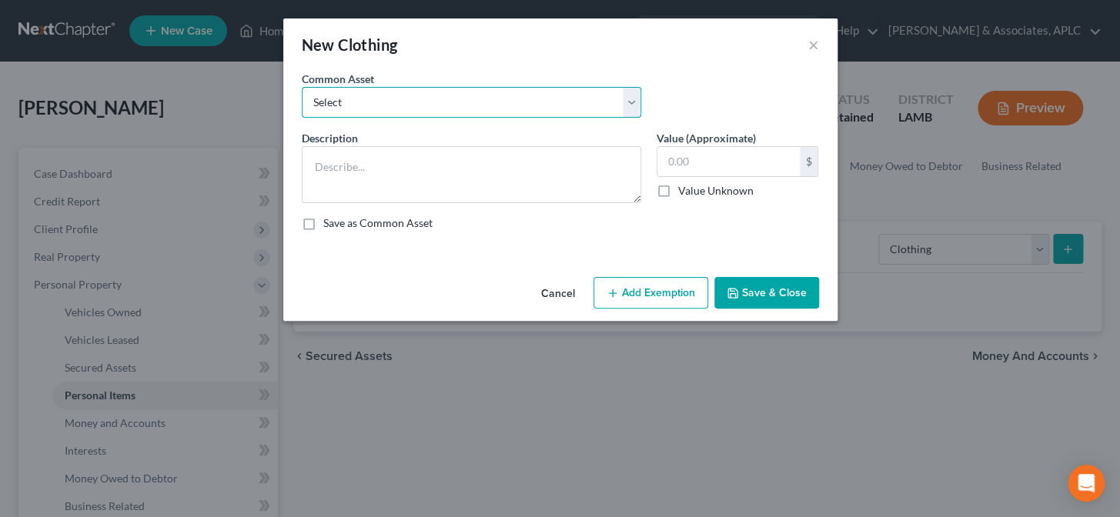
click at [329, 95] on select "Select Personal Clothing" at bounding box center [472, 102] width 340 height 31
select select "0"
click at [302, 87] on select "Select Personal Clothing" at bounding box center [472, 102] width 340 height 31
type textarea "Personal Clothing"
type input "200.00"
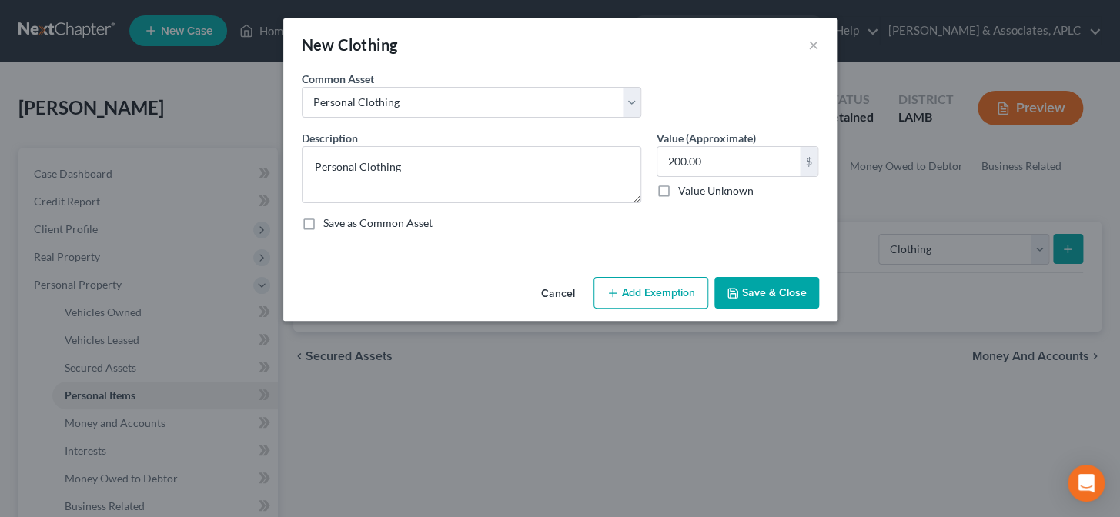
click at [666, 301] on button "Add Exemption" at bounding box center [651, 293] width 115 height 32
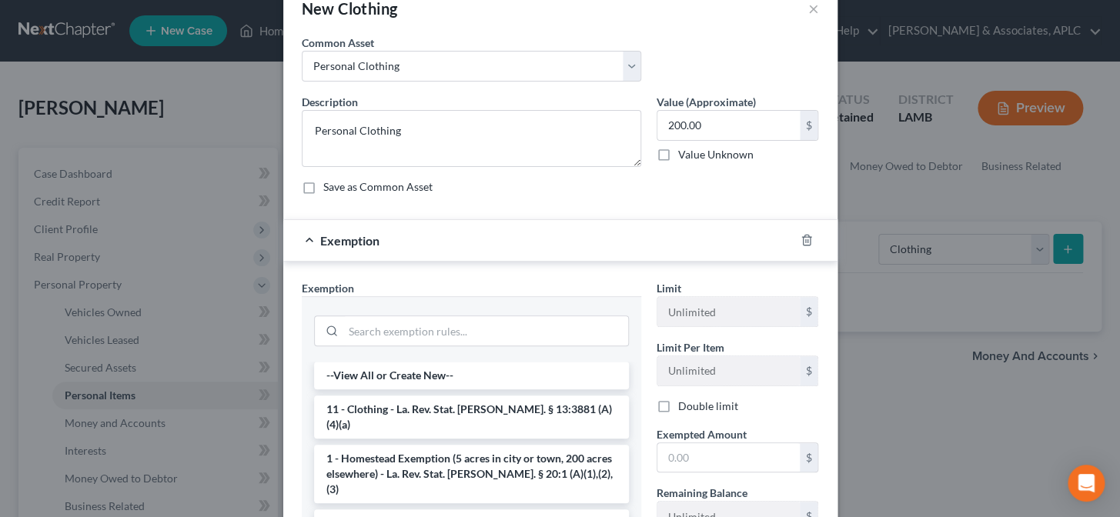
scroll to position [69, 0]
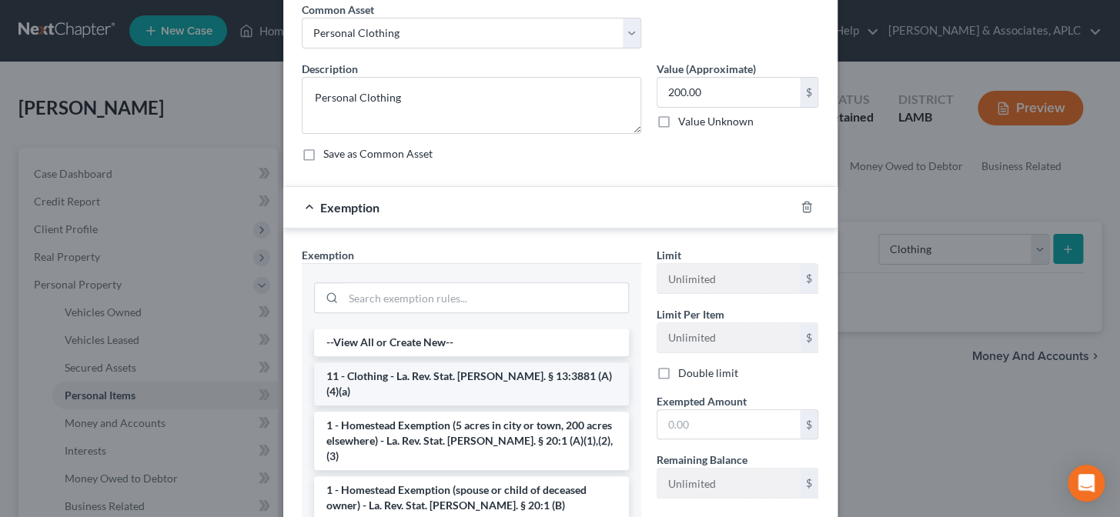
click at [419, 382] on li "11 - Clothing - La. Rev. Stat. [PERSON_NAME]. § 13:3881 (A)(4)(a)" at bounding box center [471, 384] width 315 height 43
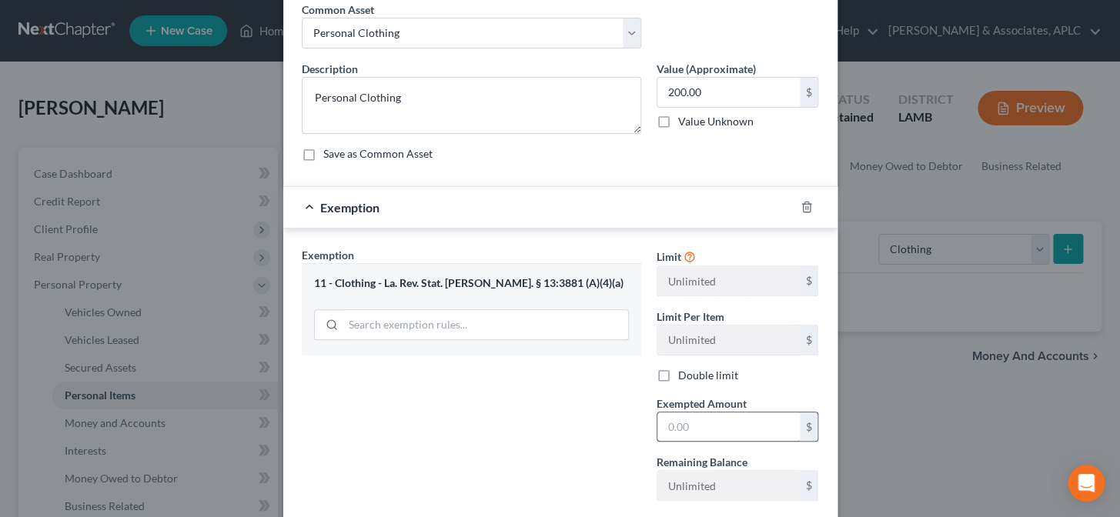
click at [679, 426] on input "text" at bounding box center [729, 427] width 142 height 29
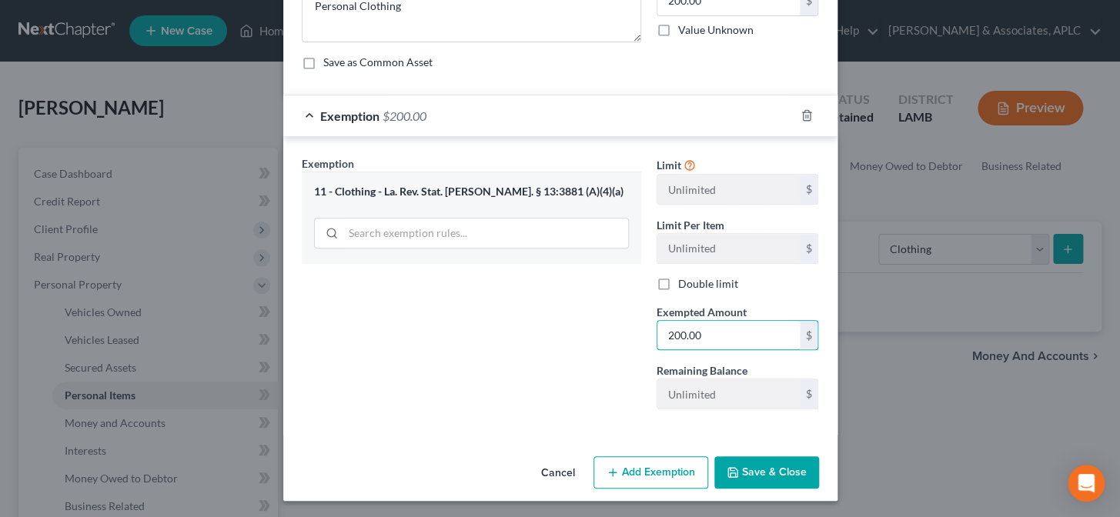
scroll to position [162, 0]
type input "200.00"
click at [758, 473] on button "Save & Close" at bounding box center [767, 472] width 105 height 32
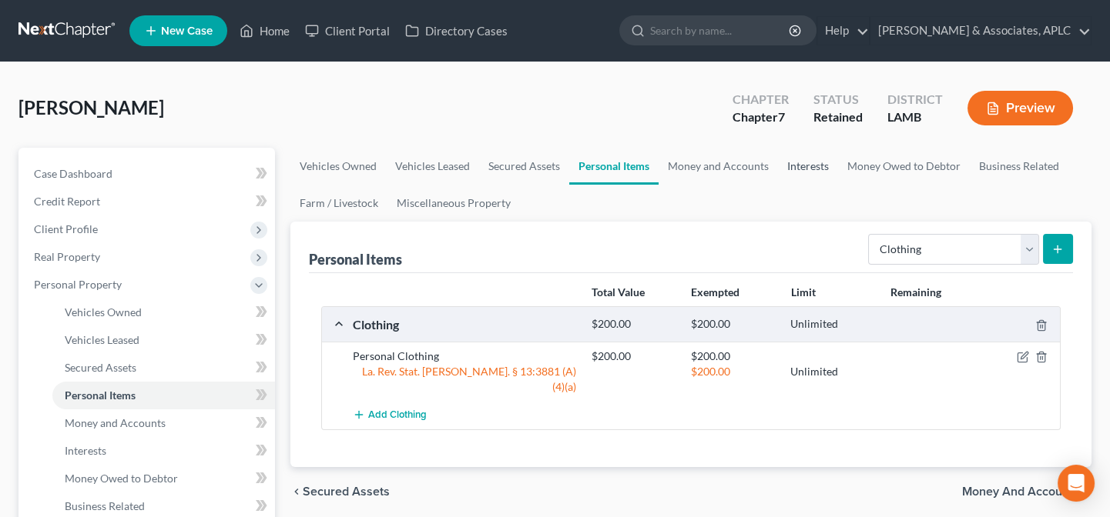
drag, startPoint x: 796, startPoint y: 161, endPoint x: 853, endPoint y: 199, distance: 68.8
click at [797, 161] on link "Interests" at bounding box center [808, 166] width 60 height 37
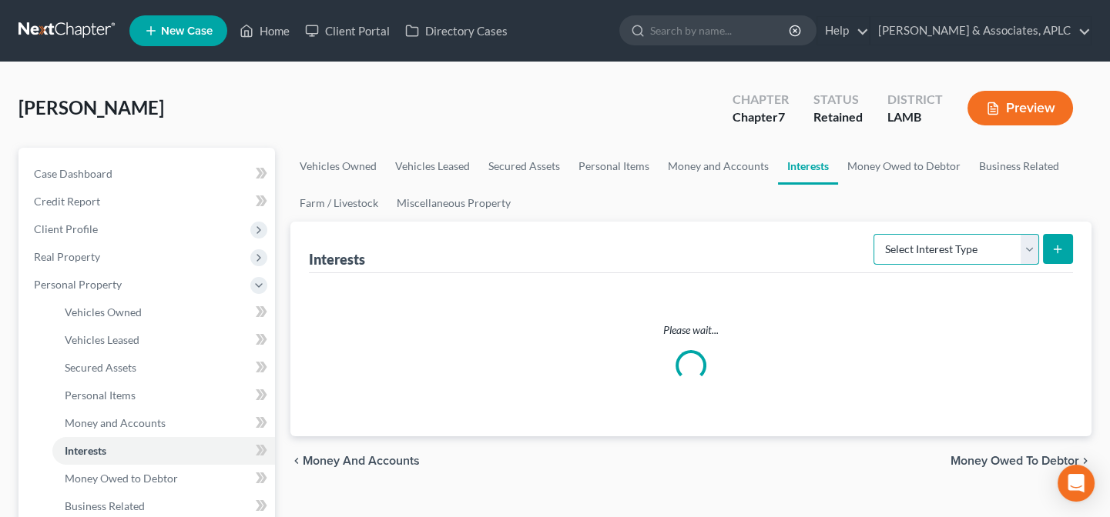
click at [907, 252] on select "Select Interest Type 401K Annuity Bond Education IRA Government Bond Government…" at bounding box center [956, 249] width 166 height 31
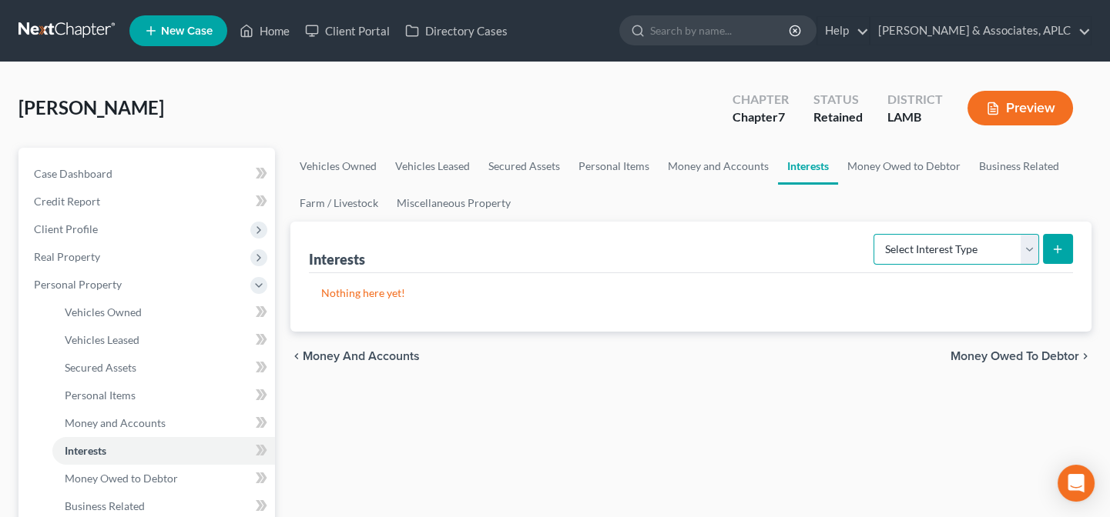
select select "other_retirement_plan"
click at [875, 234] on select "Select Interest Type 401K Annuity Bond Education IRA Government Bond Government…" at bounding box center [956, 249] width 166 height 31
click at [1051, 243] on icon "submit" at bounding box center [1057, 249] width 12 height 12
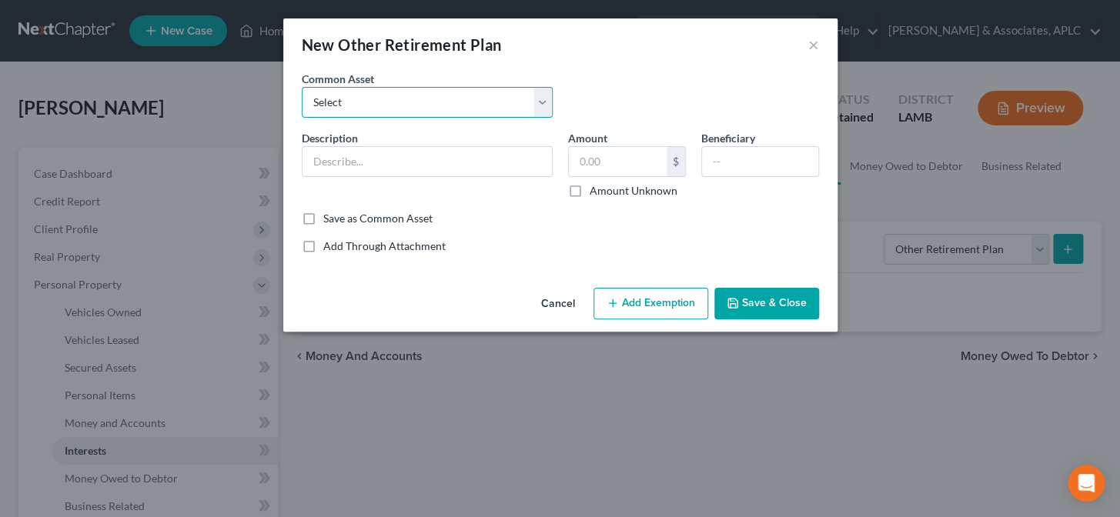
click at [457, 102] on select "Select School Board Retirement State Retirement" at bounding box center [427, 102] width 251 height 31
select select "0"
click at [302, 87] on select "Select School Board Retirement State Retirement" at bounding box center [427, 102] width 251 height 31
type input "School Board Retirement"
checkbox input "true"
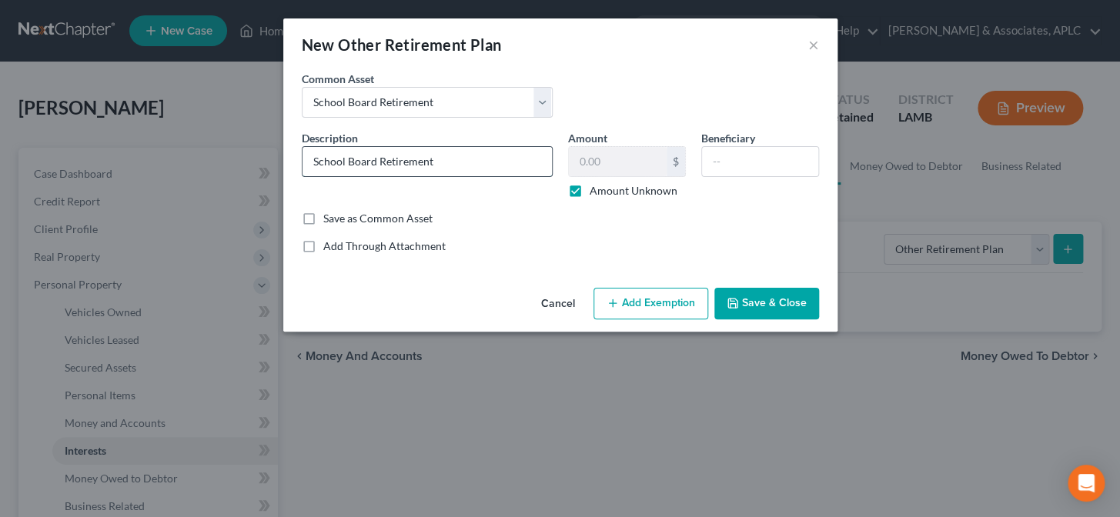
click at [451, 162] on input "School Board Retirement" at bounding box center [427, 161] width 249 height 29
click at [630, 303] on button "Add Exemption" at bounding box center [651, 304] width 115 height 32
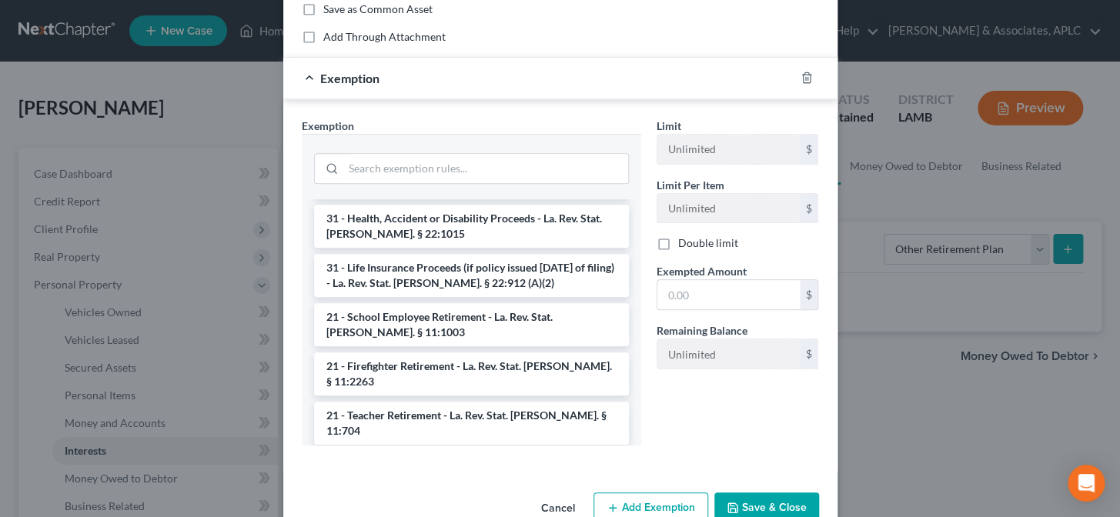
scroll to position [209, 0]
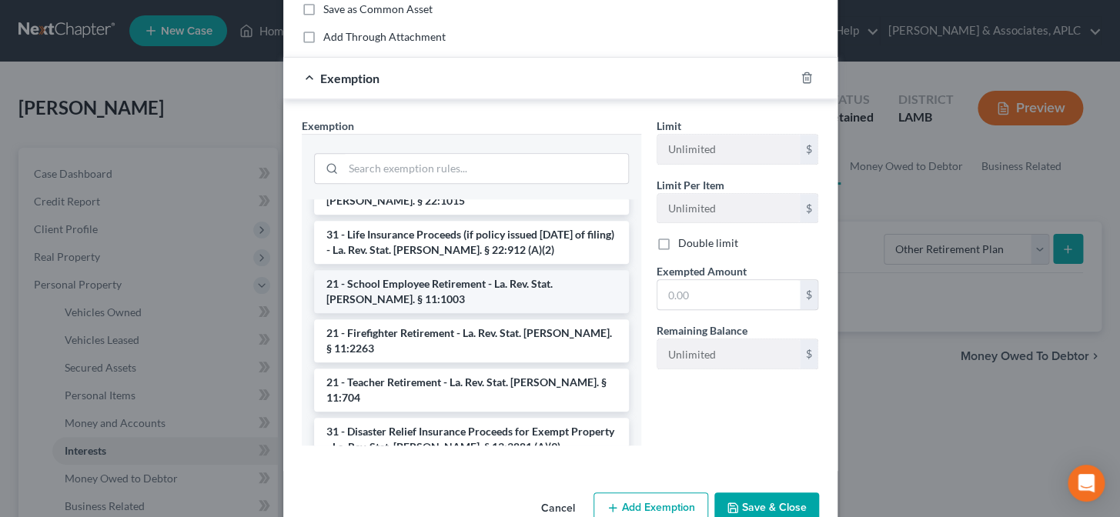
click at [507, 274] on li "21 - School Employee Retirement - La. Rev. Stat. [PERSON_NAME]. § 11:1003" at bounding box center [471, 291] width 315 height 43
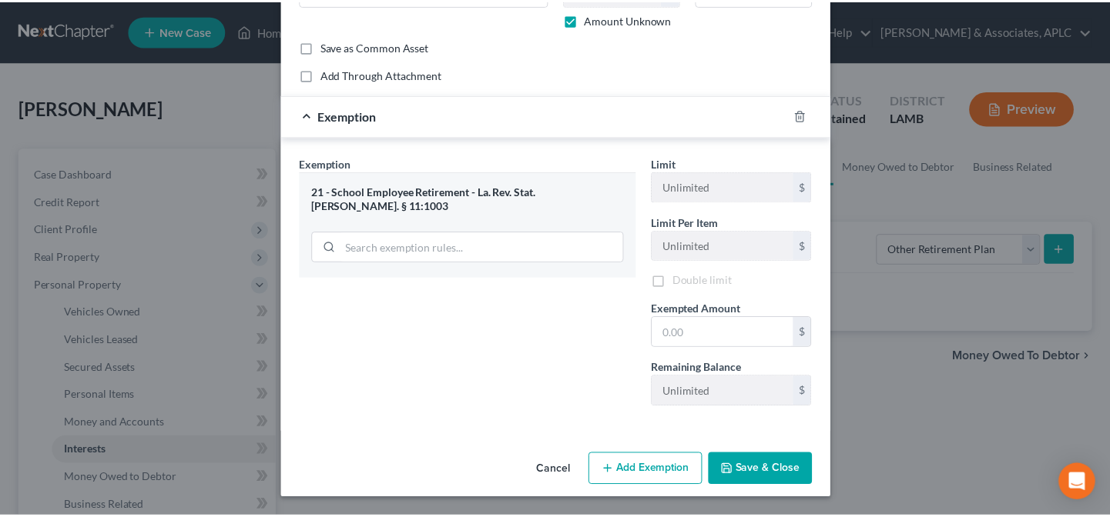
scroll to position [172, 0]
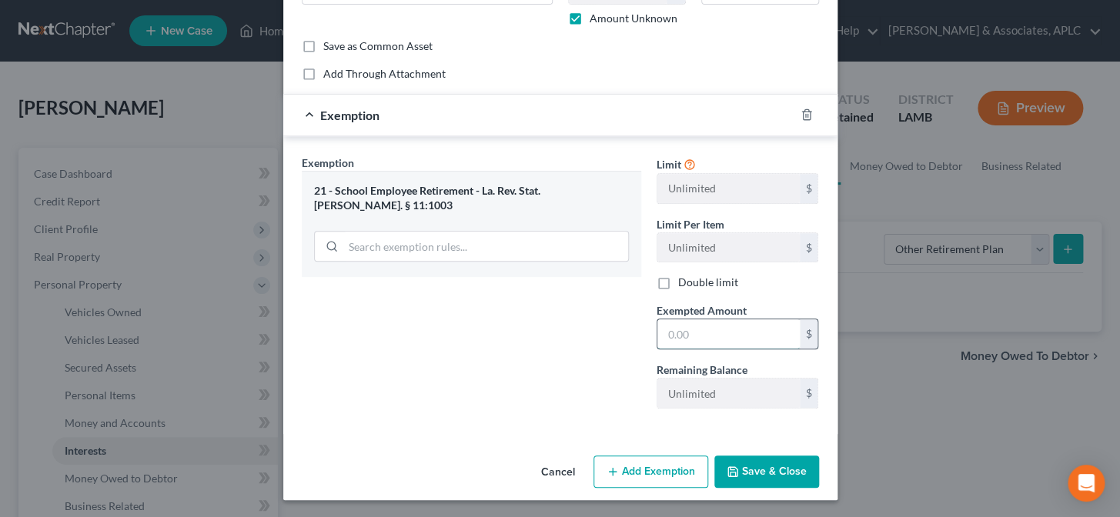
click at [672, 327] on input "text" at bounding box center [729, 334] width 142 height 29
type input "0.00"
click at [777, 470] on button "Save & Close" at bounding box center [767, 472] width 105 height 32
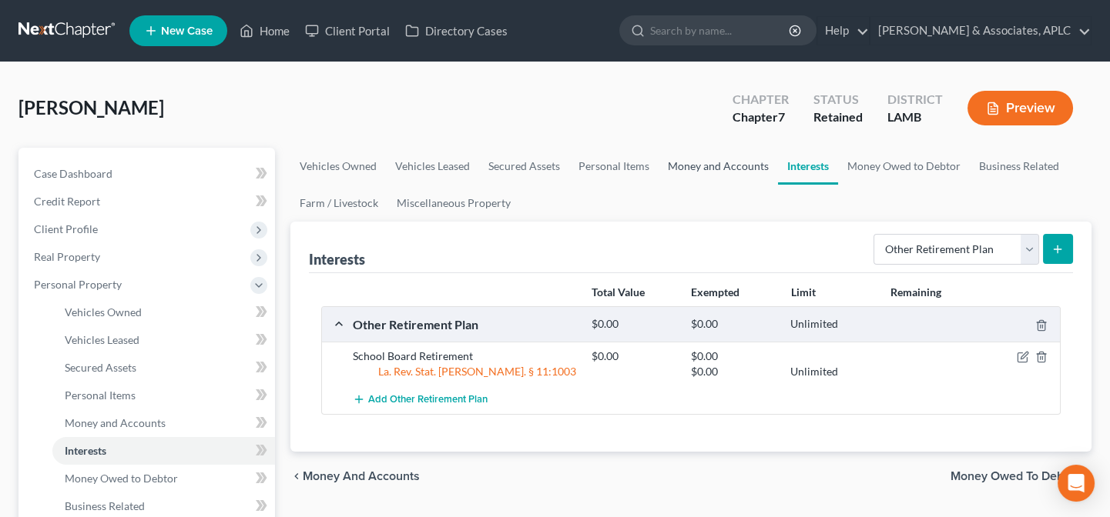
click at [712, 163] on link "Money and Accounts" at bounding box center [717, 166] width 119 height 37
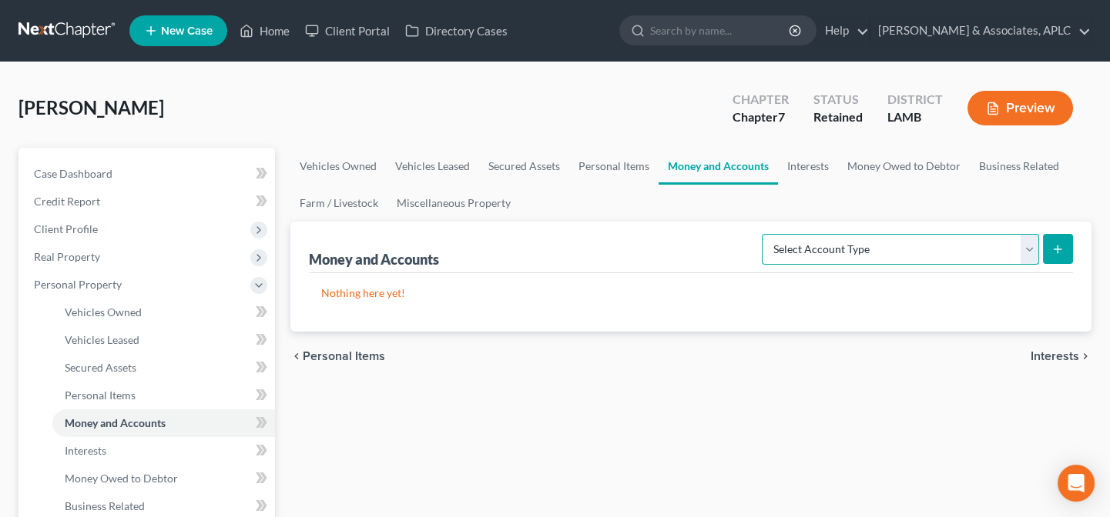
click at [856, 246] on select "Select Account Type Brokerage Cash on Hand Certificates of Deposit Checking Acc…" at bounding box center [900, 249] width 277 height 31
select select "checking"
click at [765, 234] on select "Select Account Type Brokerage Cash on Hand Certificates of Deposit Checking Acc…" at bounding box center [900, 249] width 277 height 31
click at [1066, 243] on button "submit" at bounding box center [1058, 249] width 30 height 30
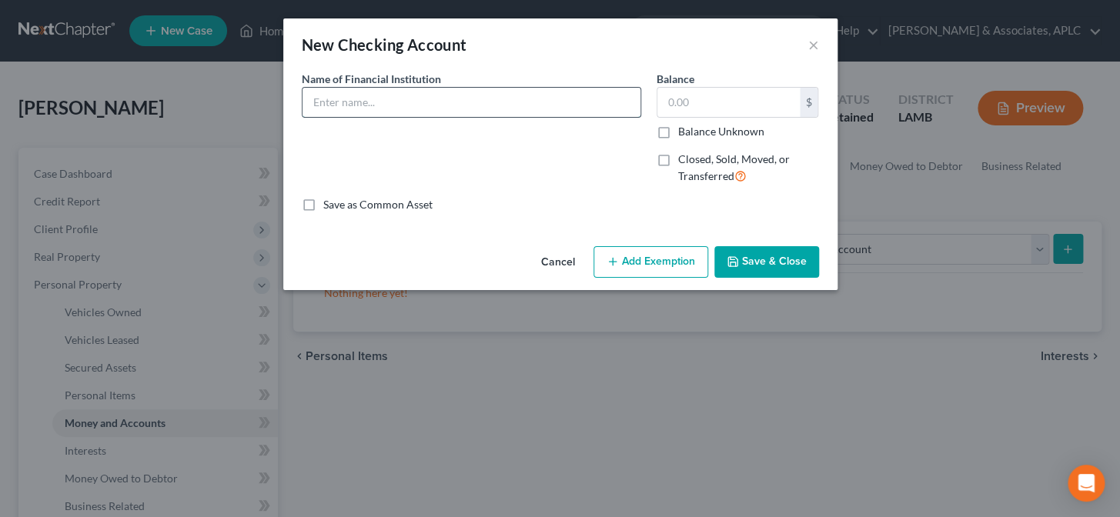
click at [413, 106] on input "text" at bounding box center [472, 102] width 338 height 29
type input "[PERSON_NAME]"
click at [735, 253] on button "Save & Close" at bounding box center [767, 262] width 105 height 32
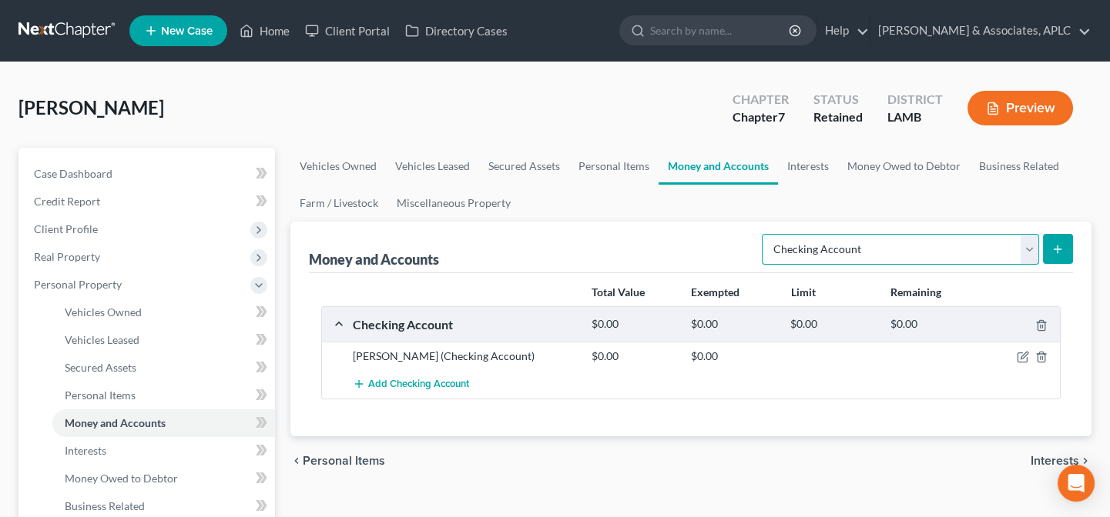
click at [848, 249] on select "Select Account Type Brokerage Cash on Hand Certificates of Deposit Checking Acc…" at bounding box center [900, 249] width 277 height 31
select select "other"
click at [765, 234] on select "Select Account Type Brokerage Cash on Hand Certificates of Deposit Checking Acc…" at bounding box center [900, 249] width 277 height 31
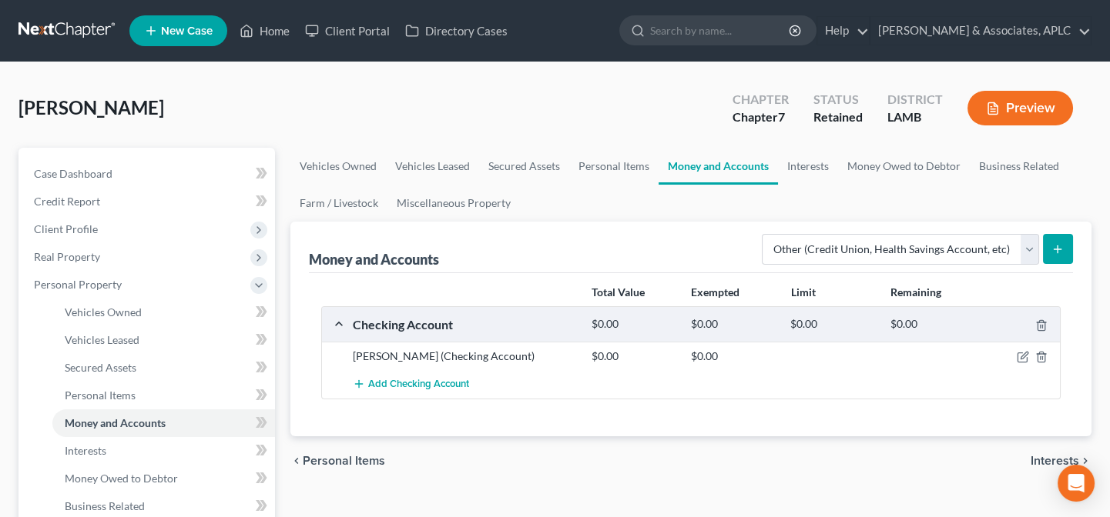
click at [1060, 240] on button "submit" at bounding box center [1058, 249] width 30 height 30
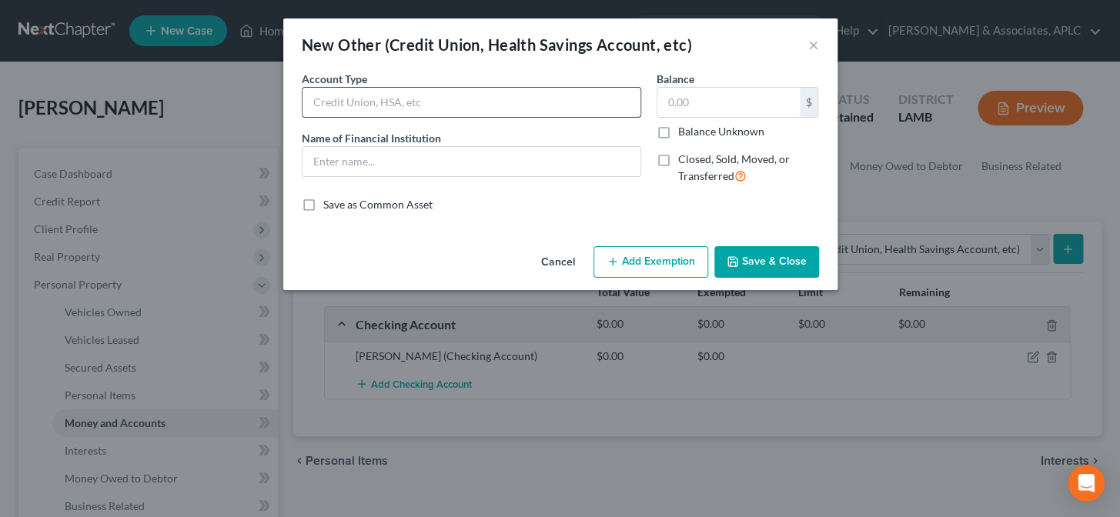
click at [477, 100] on input "text" at bounding box center [472, 102] width 338 height 29
type input "Venmo"
click at [450, 167] on input "text" at bounding box center [472, 161] width 338 height 29
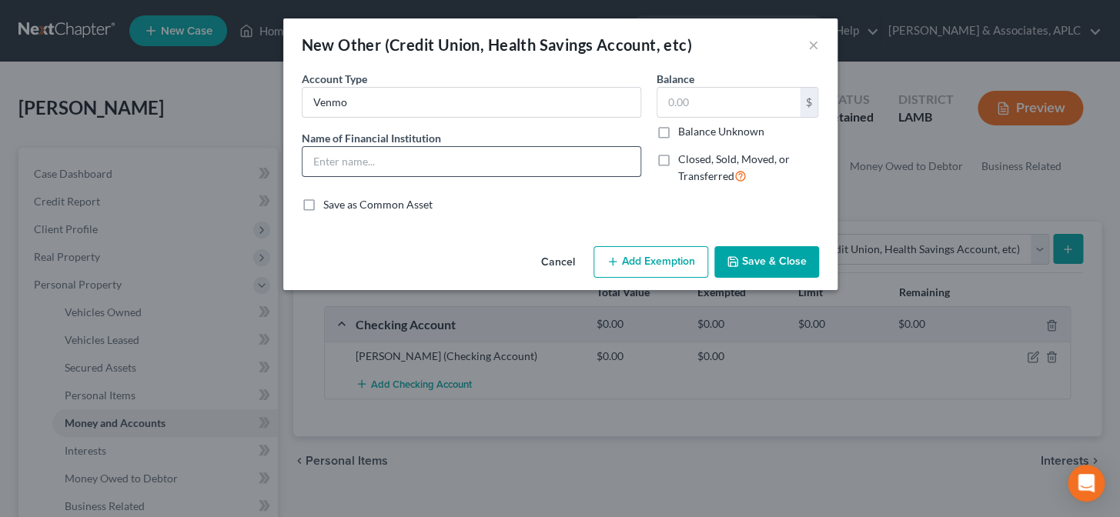
type input "Venmo"
click at [762, 263] on button "Save & Close" at bounding box center [767, 262] width 105 height 32
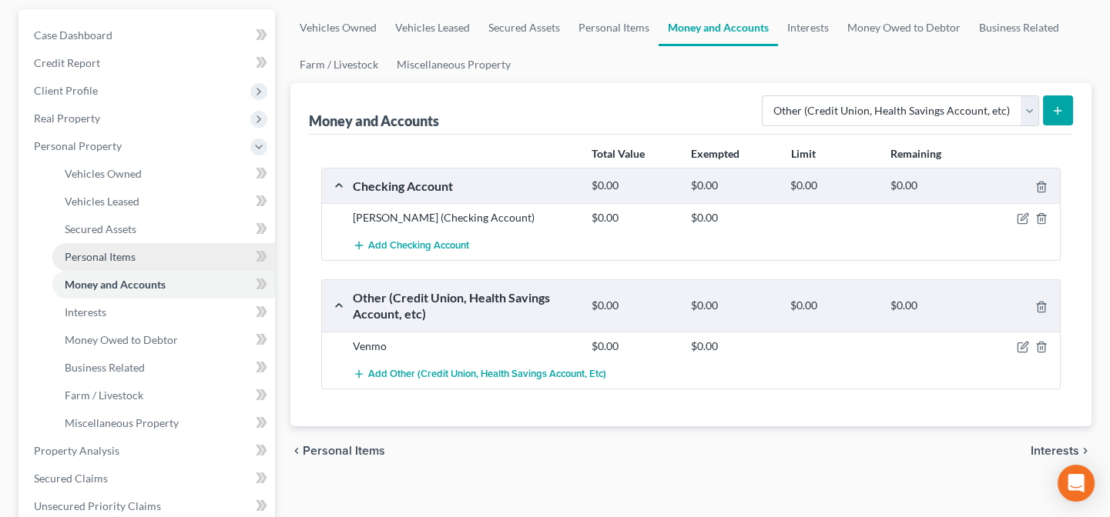
scroll to position [139, 0]
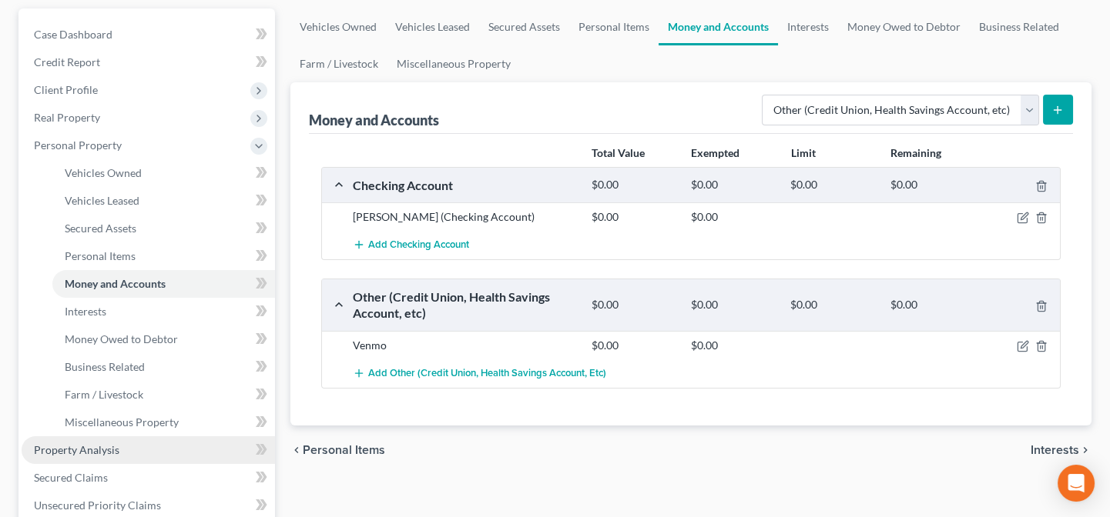
click at [105, 455] on link "Property Analysis" at bounding box center [148, 451] width 253 height 28
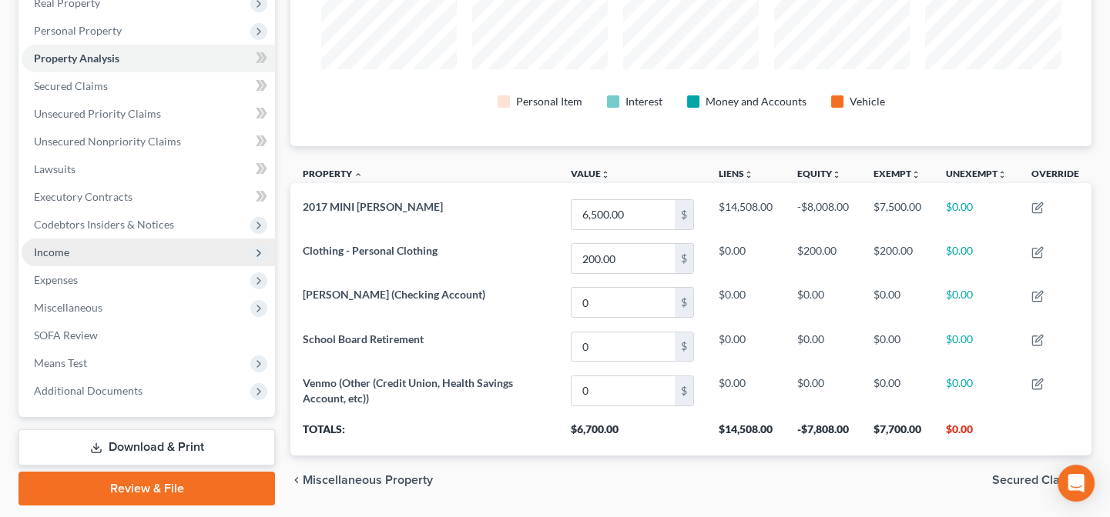
scroll to position [229, 0]
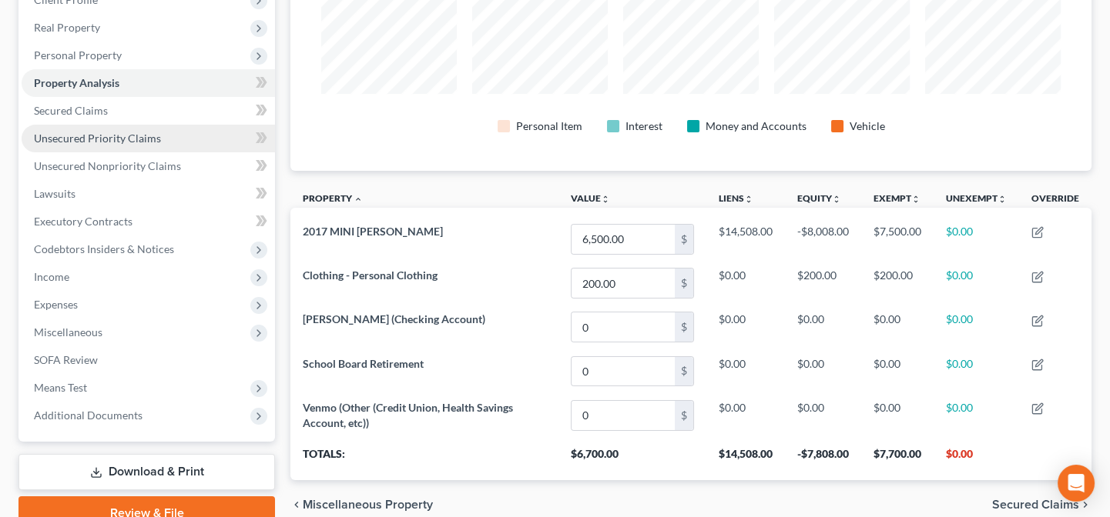
click at [82, 142] on span "Unsecured Priority Claims" at bounding box center [97, 138] width 127 height 13
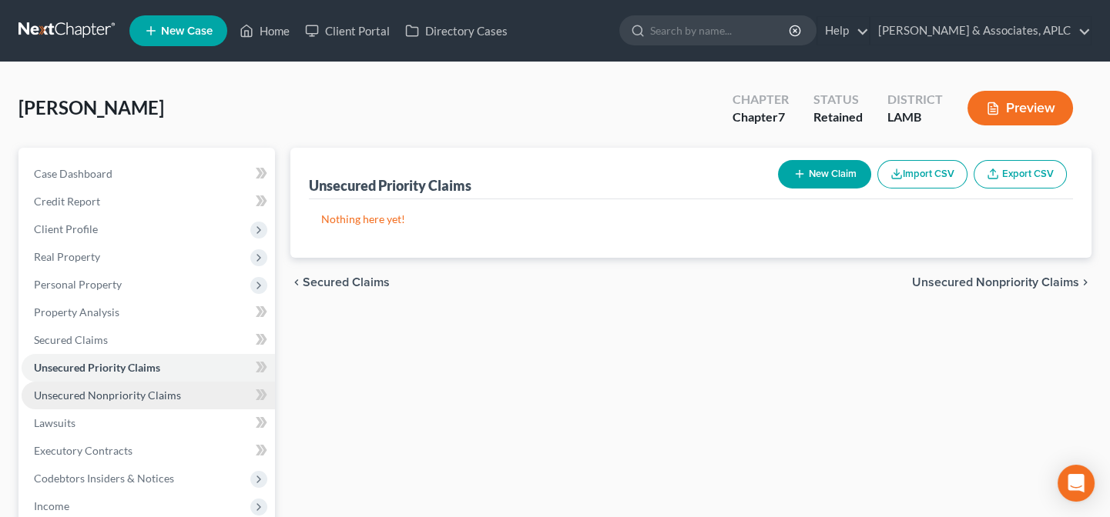
click at [136, 395] on span "Unsecured Nonpriority Claims" at bounding box center [107, 395] width 147 height 13
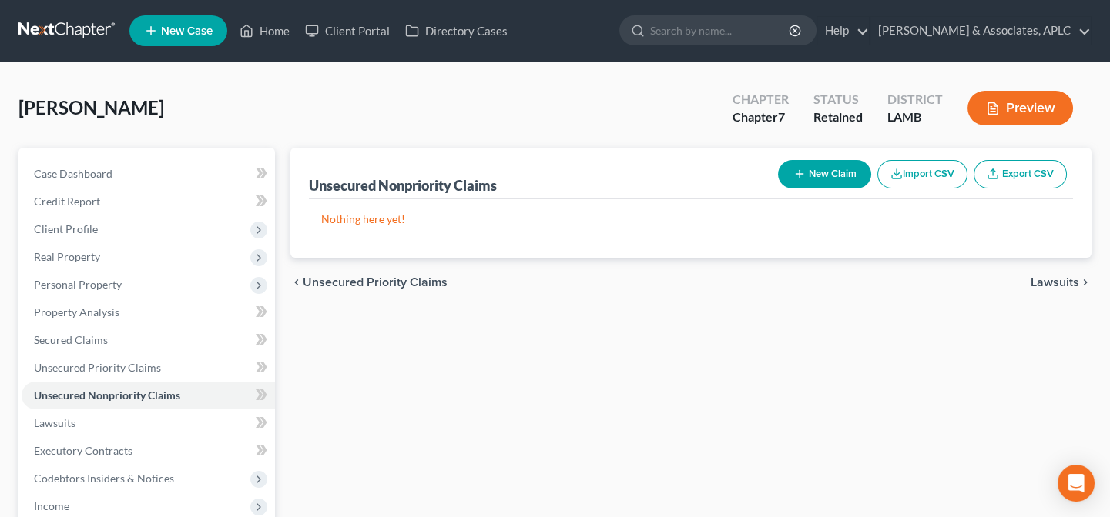
click at [798, 174] on line "button" at bounding box center [798, 174] width 7 height 0
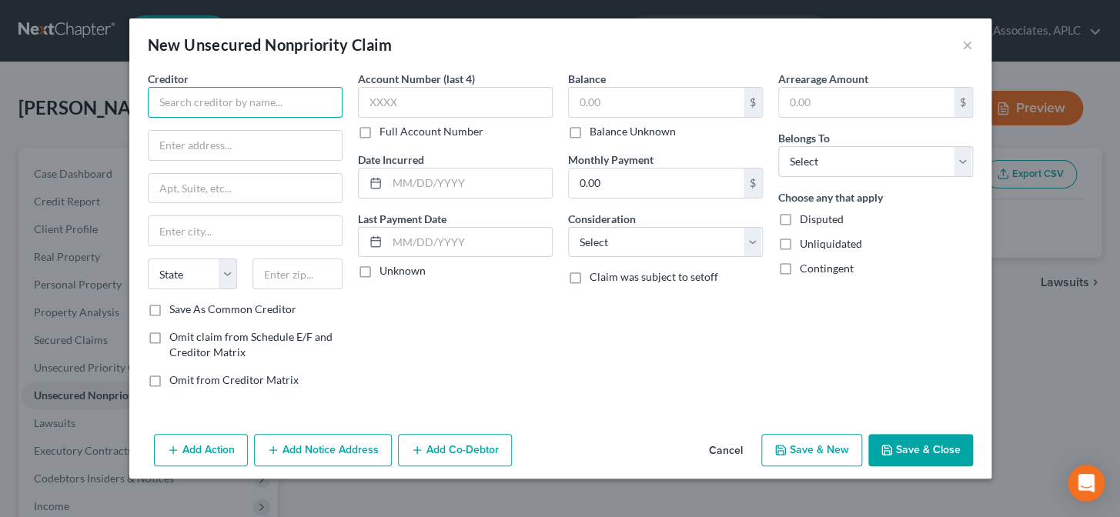
click at [281, 106] on input "text" at bounding box center [245, 102] width 195 height 31
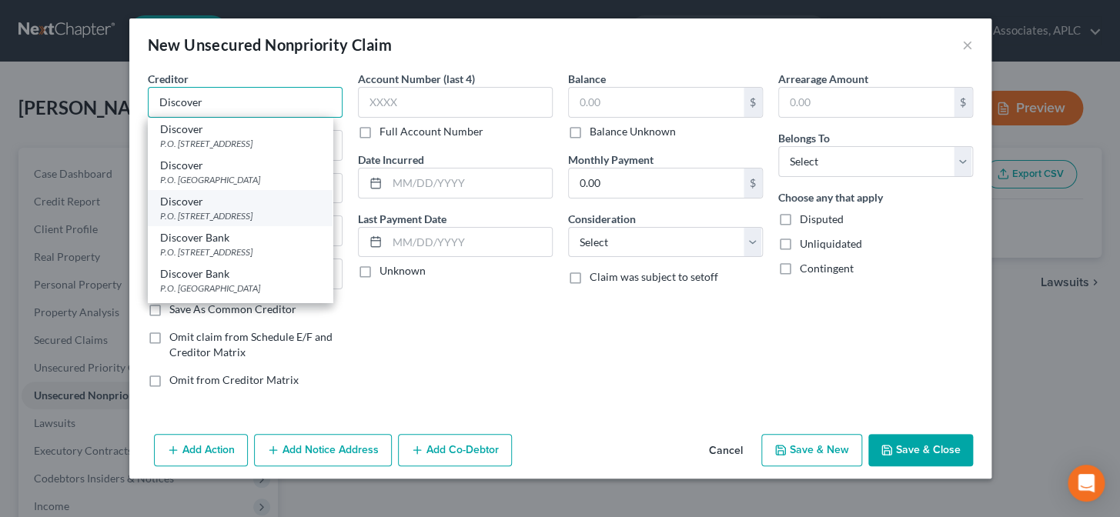
type input "Discover"
drag, startPoint x: 236, startPoint y: 215, endPoint x: 328, endPoint y: 159, distance: 107.8
click at [237, 215] on div "P.O. [STREET_ADDRESS]" at bounding box center [240, 215] width 160 height 13
type input "P.O. Box 30939"
type input "[GEOGRAPHIC_DATA]"
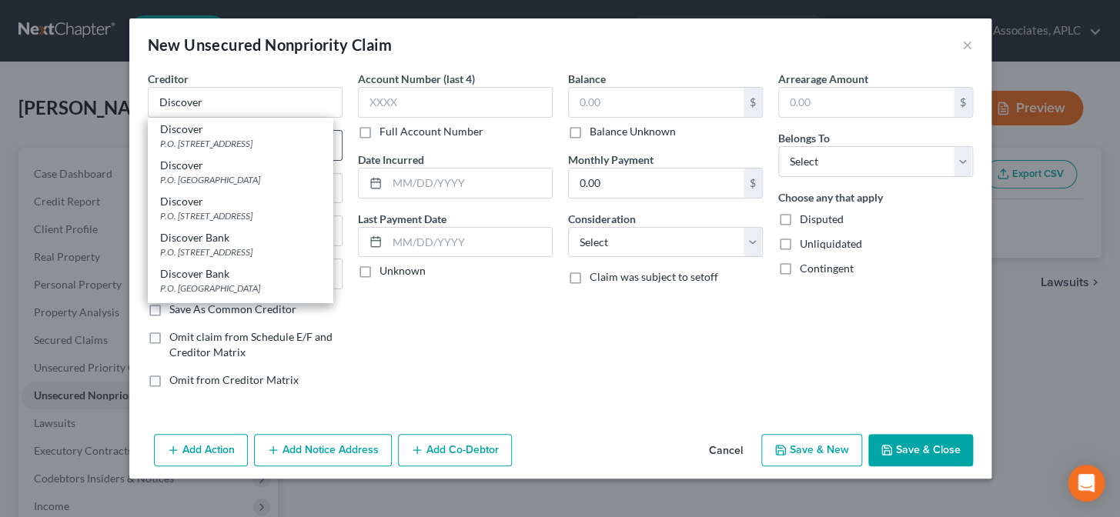
select select "46"
type input "84130"
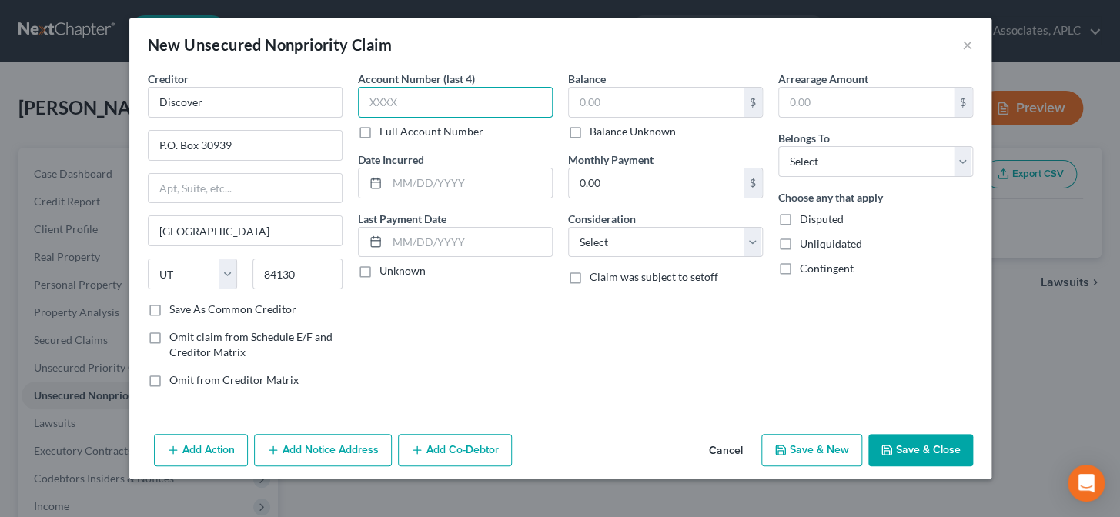
click at [407, 105] on input "text" at bounding box center [455, 102] width 195 height 31
type input "0901"
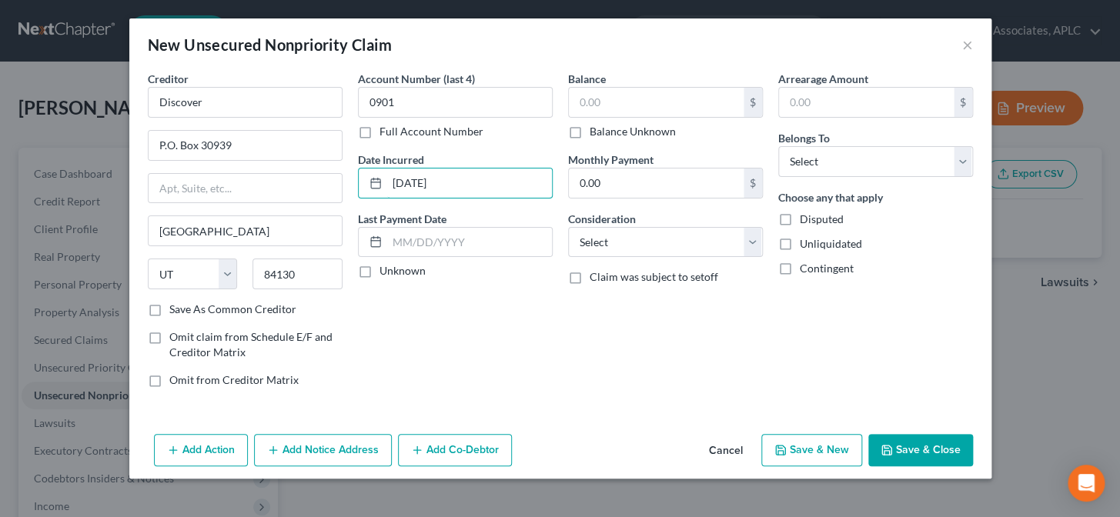
type input "[DATE]"
click at [380, 270] on label "Unknown" at bounding box center [403, 270] width 46 height 15
click at [386, 270] on input "Unknown" at bounding box center [391, 268] width 10 height 10
checkbox input "true"
click at [643, 96] on input "text" at bounding box center [656, 102] width 175 height 29
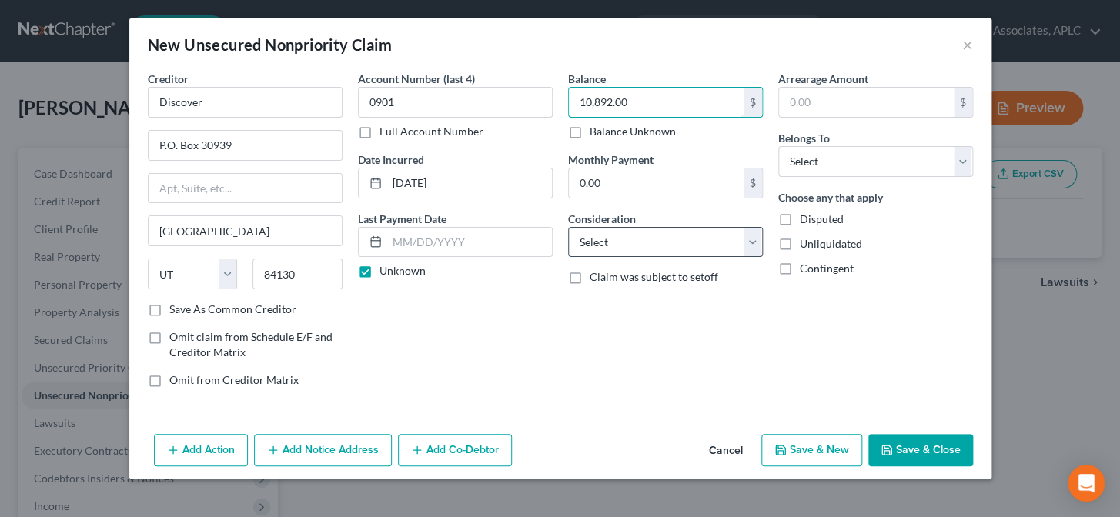
type input "10,892.00"
click at [608, 246] on select "Select Cable / Satellite Services Collection Agency Credit Card Debt Debt Couns…" at bounding box center [665, 242] width 195 height 31
select select "2"
click at [568, 227] on select "Select Cable / Satellite Services Collection Agency Credit Card Debt Debt Couns…" at bounding box center [665, 242] width 195 height 31
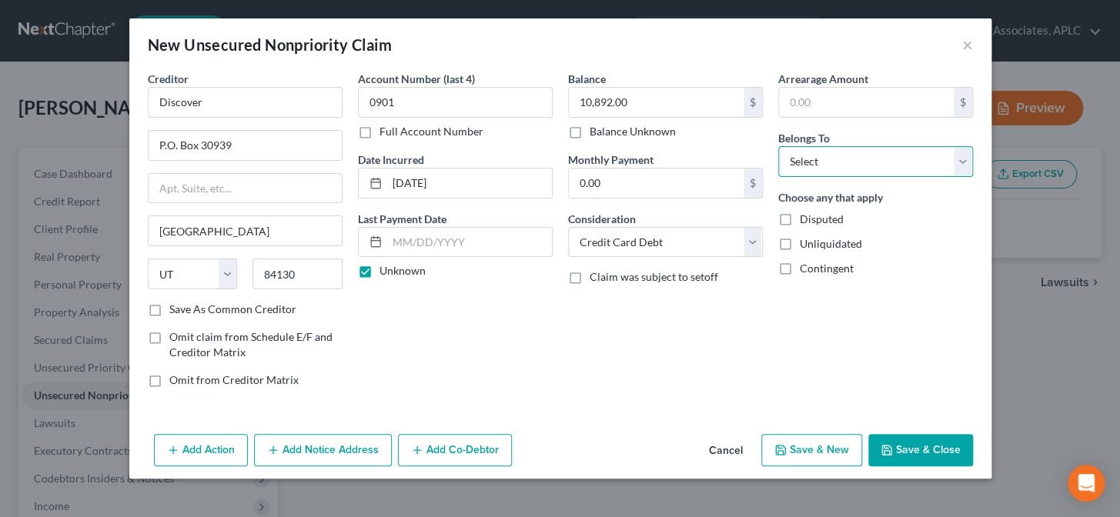
click at [807, 172] on select "Select Debtor 1 Only Debtor 2 Only Debtor 1 And Debtor 2 Only At Least One Of T…" at bounding box center [876, 161] width 195 height 31
select select "0"
click at [779, 146] on select "Select Debtor 1 Only Debtor 2 Only Debtor 1 And Debtor 2 Only At Least One Of T…" at bounding box center [876, 161] width 195 height 31
click at [819, 446] on button "Save & New" at bounding box center [812, 450] width 101 height 32
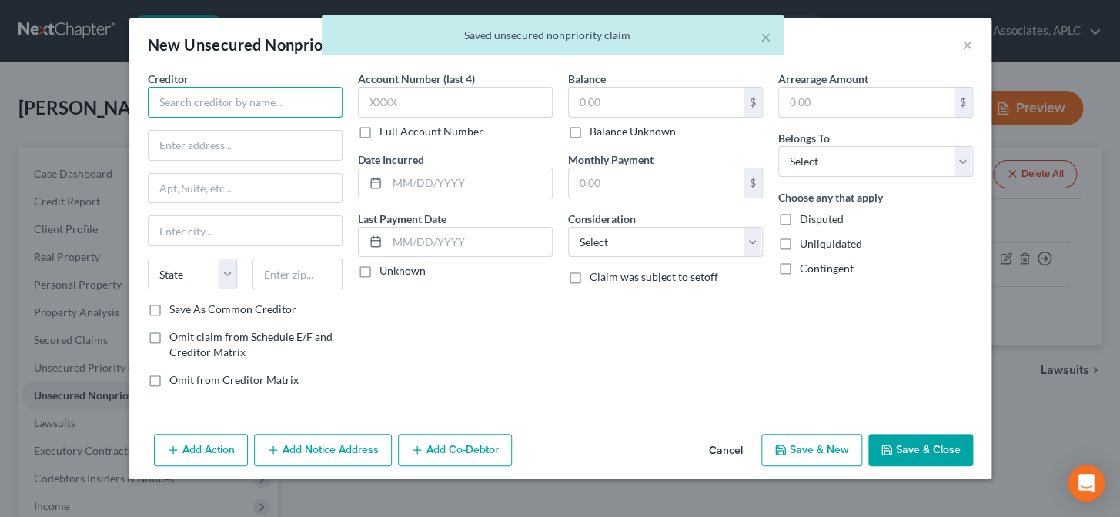
click at [293, 112] on input "text" at bounding box center [245, 102] width 195 height 31
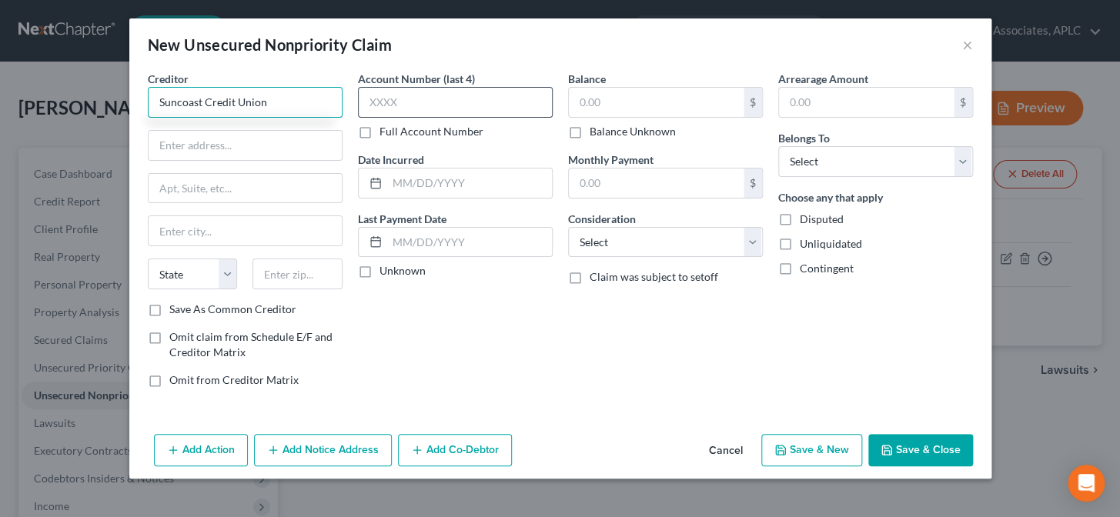
type input "Suncoast Credit Union"
click at [380, 102] on input "text" at bounding box center [455, 102] width 195 height 31
type input "2987"
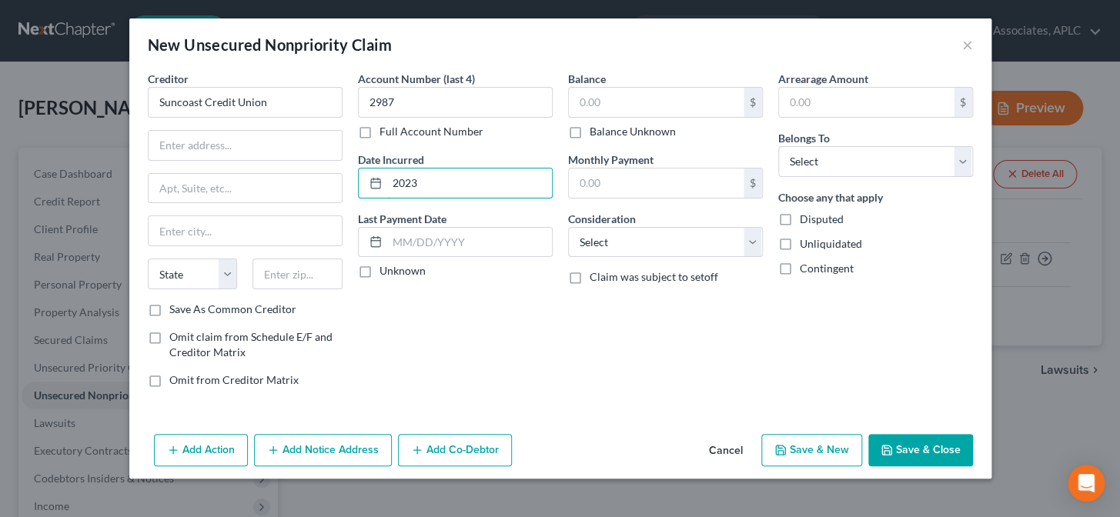
type input "2023"
click at [380, 269] on label "Unknown" at bounding box center [403, 270] width 46 height 15
click at [386, 269] on input "Unknown" at bounding box center [391, 268] width 10 height 10
checkbox input "true"
click at [593, 104] on input "text" at bounding box center [656, 102] width 175 height 29
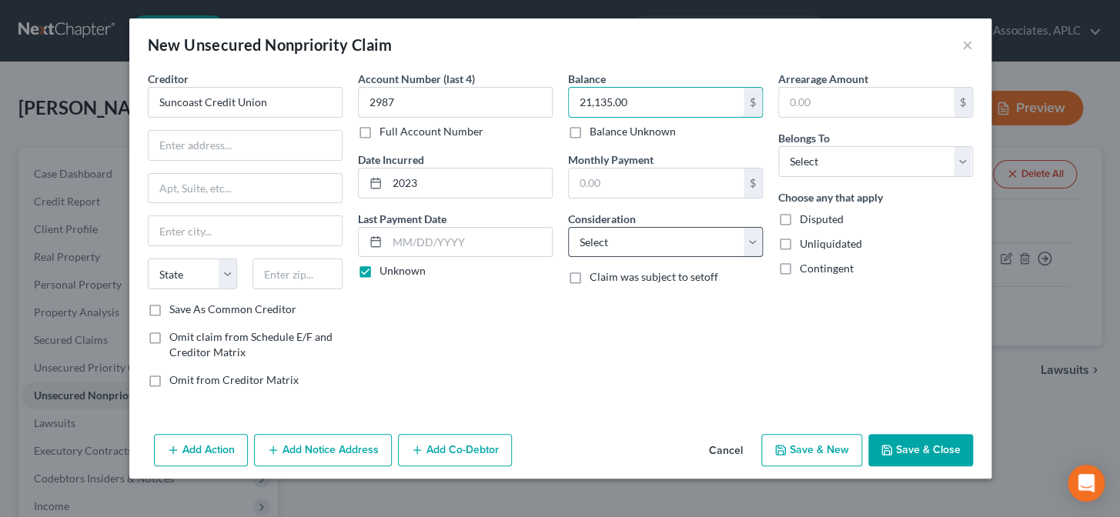
type input "21,135.00"
click at [636, 248] on select "Select Cable / Satellite Services Collection Agency Credit Card Debt Debt Couns…" at bounding box center [665, 242] width 195 height 31
select select "10"
click at [568, 227] on select "Select Cable / Satellite Services Collection Agency Credit Card Debt Debt Couns…" at bounding box center [665, 242] width 195 height 31
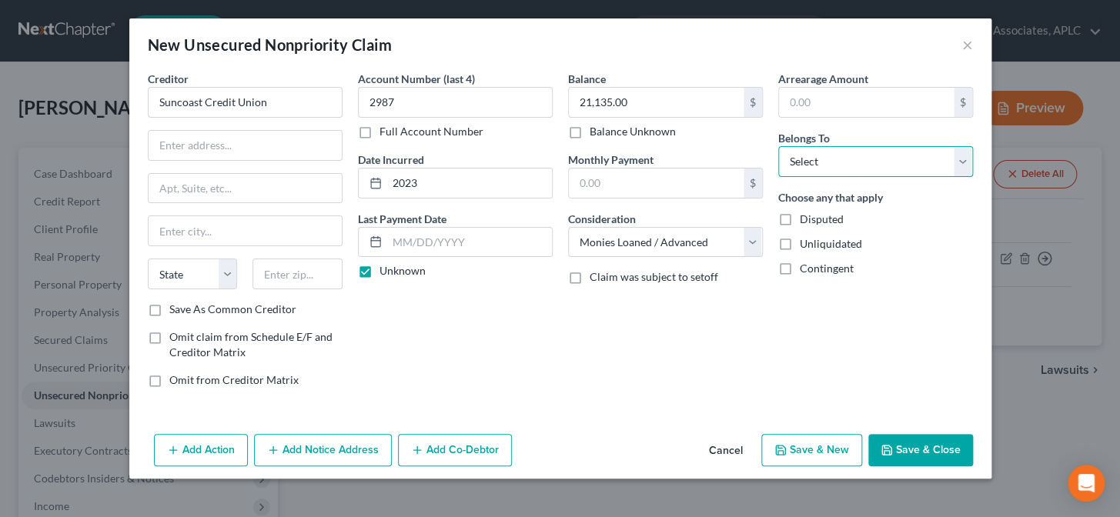
click at [798, 162] on select "Select Debtor 1 Only Debtor 2 Only Debtor 1 And Debtor 2 Only At Least One Of T…" at bounding box center [876, 161] width 195 height 31
select select "0"
click at [779, 146] on select "Select Debtor 1 Only Debtor 2 Only Debtor 1 And Debtor 2 Only At Least One Of T…" at bounding box center [876, 161] width 195 height 31
click at [852, 456] on button "Save & New" at bounding box center [812, 450] width 101 height 32
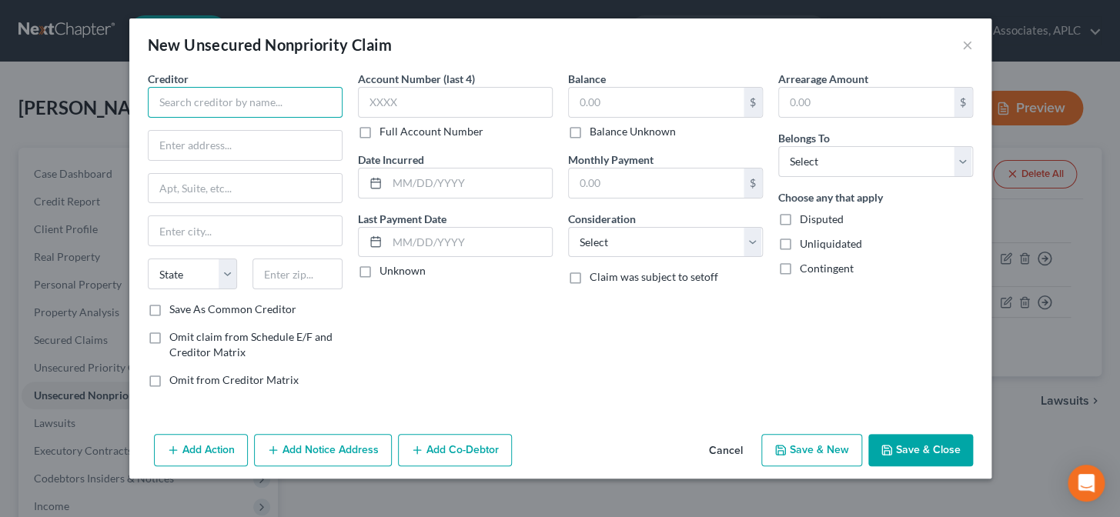
click at [176, 99] on input "text" at bounding box center [245, 102] width 195 height 31
type input "Suncoast Credit Union"
type input "[STREET_ADDRESS]"
type input "33610"
type input "[GEOGRAPHIC_DATA]"
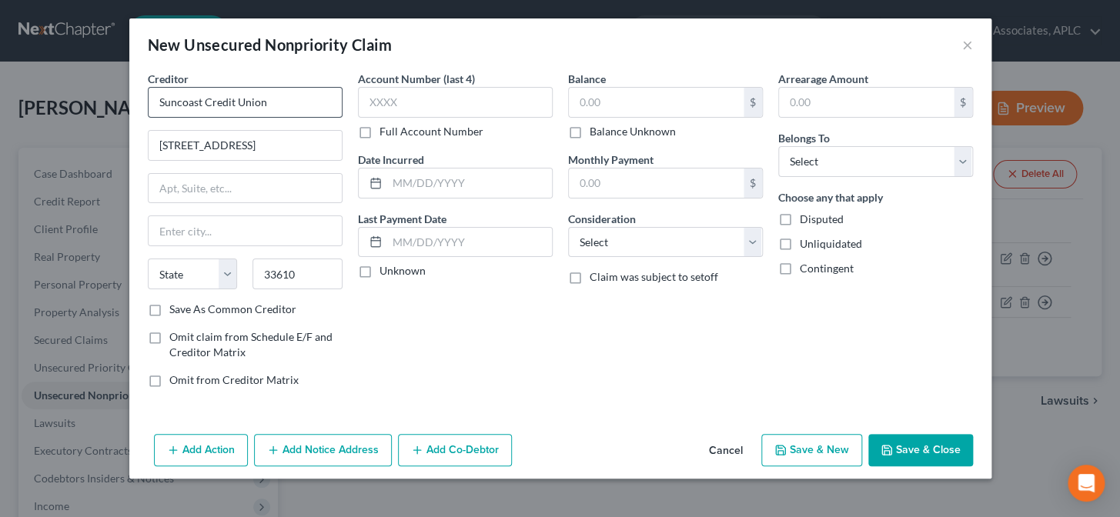
select select "9"
click at [169, 307] on label "Save As Common Creditor" at bounding box center [232, 309] width 127 height 15
click at [176, 307] on input "Save As Common Creditor" at bounding box center [181, 307] width 10 height 10
checkbox input "true"
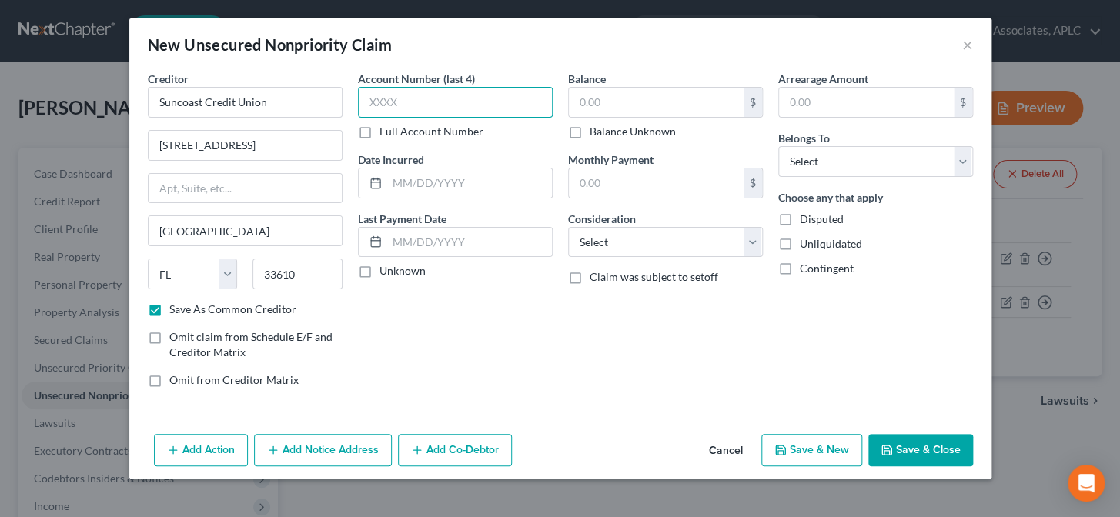
click at [385, 95] on input "text" at bounding box center [455, 102] width 195 height 31
type input "2987"
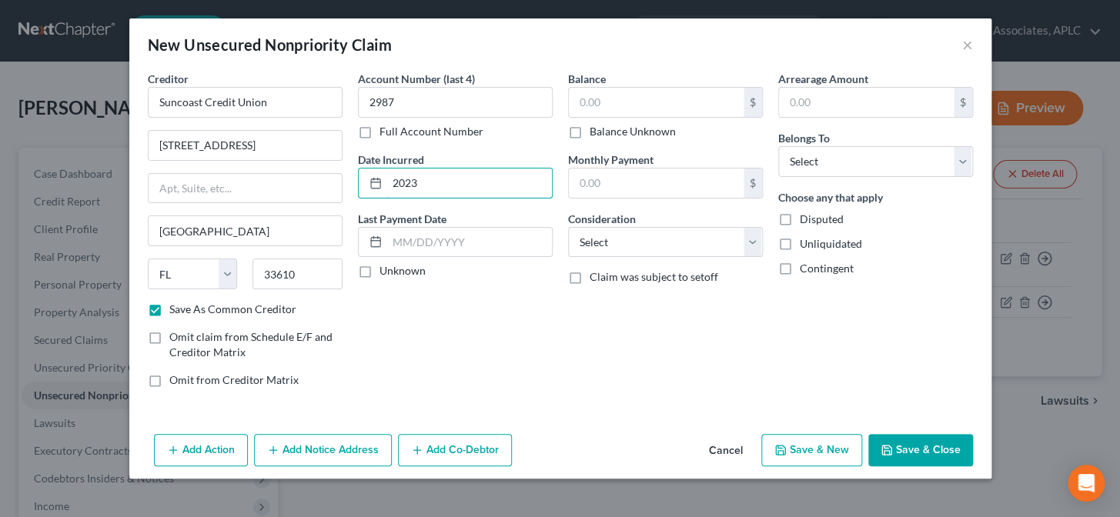
type input "2023"
click at [380, 270] on label "Unknown" at bounding box center [403, 270] width 46 height 15
click at [386, 270] on input "Unknown" at bounding box center [391, 268] width 10 height 10
checkbox input "true"
click at [607, 103] on input "text" at bounding box center [656, 102] width 175 height 29
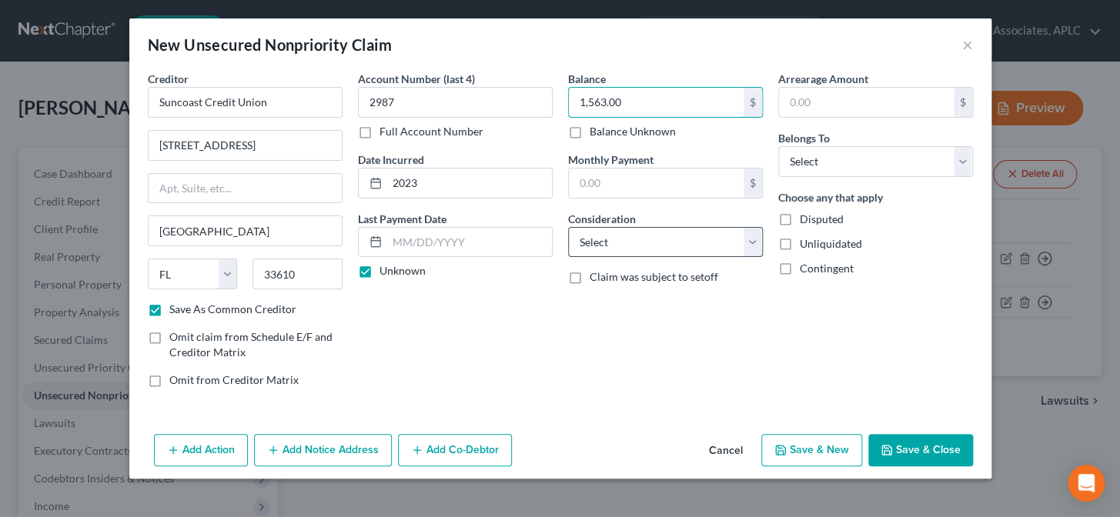
type input "1,563.00"
click at [594, 245] on select "Select Cable / Satellite Services Collection Agency Credit Card Debt Debt Couns…" at bounding box center [665, 242] width 195 height 31
select select "10"
click at [568, 227] on select "Select Cable / Satellite Services Collection Agency Credit Card Debt Debt Couns…" at bounding box center [665, 242] width 195 height 31
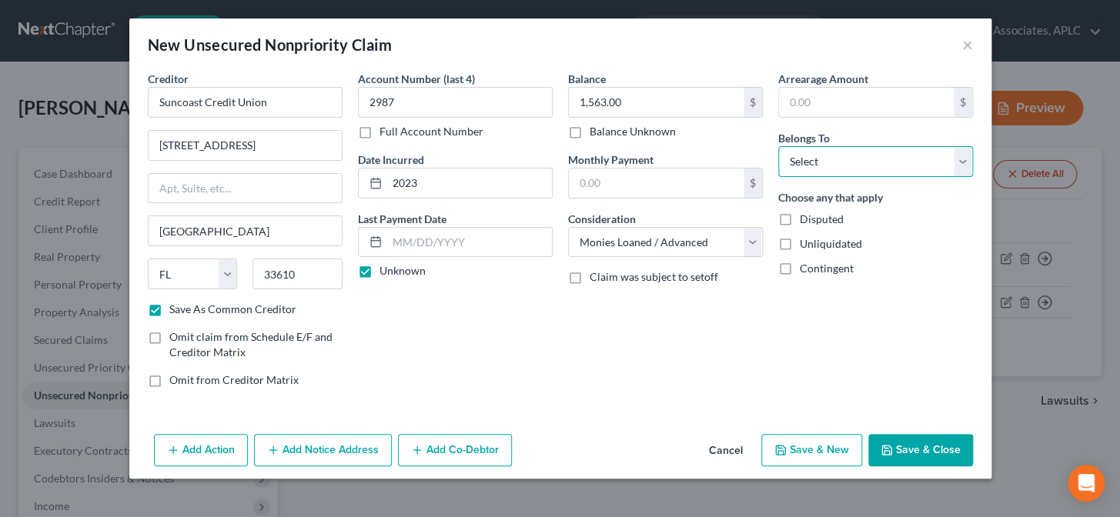
drag, startPoint x: 791, startPoint y: 163, endPoint x: 793, endPoint y: 172, distance: 8.8
click at [791, 163] on select "Select Debtor 1 Only Debtor 2 Only Debtor 1 And Debtor 2 Only At Least One Of T…" at bounding box center [876, 161] width 195 height 31
select select "0"
click at [779, 146] on select "Select Debtor 1 Only Debtor 2 Only Debtor 1 And Debtor 2 Only At Least One Of T…" at bounding box center [876, 161] width 195 height 31
click at [915, 447] on button "Save & Close" at bounding box center [921, 450] width 105 height 32
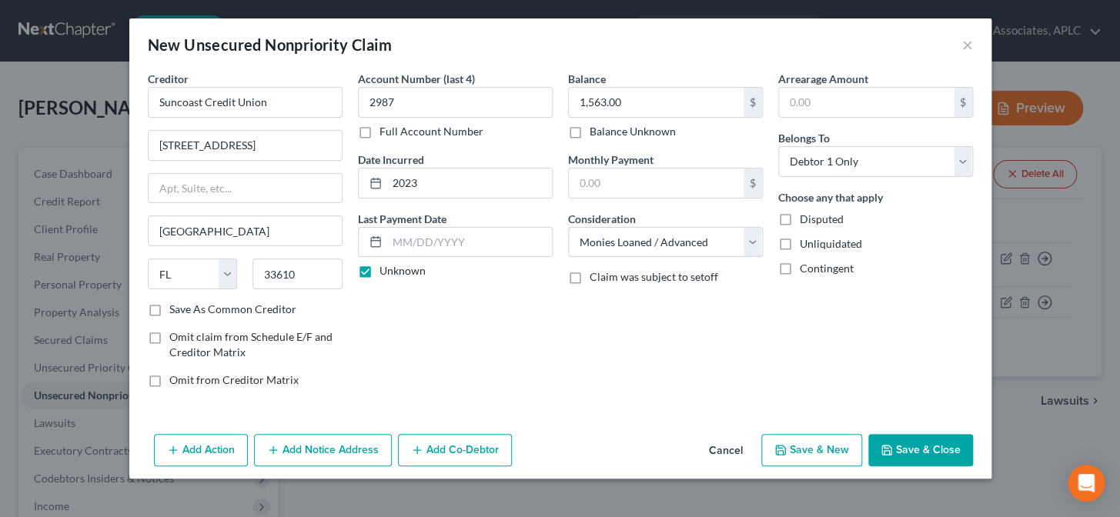
checkbox input "false"
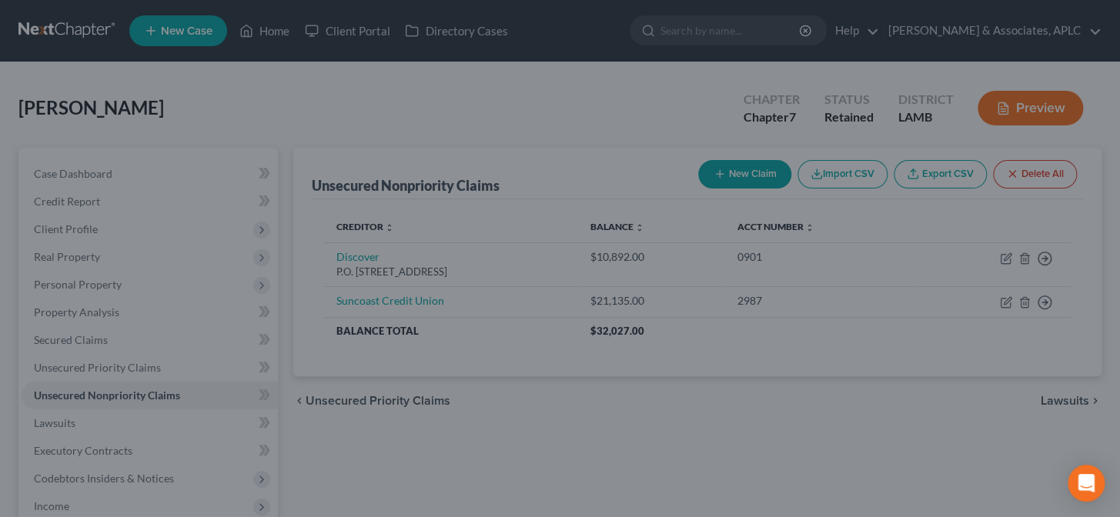
type input "0.00"
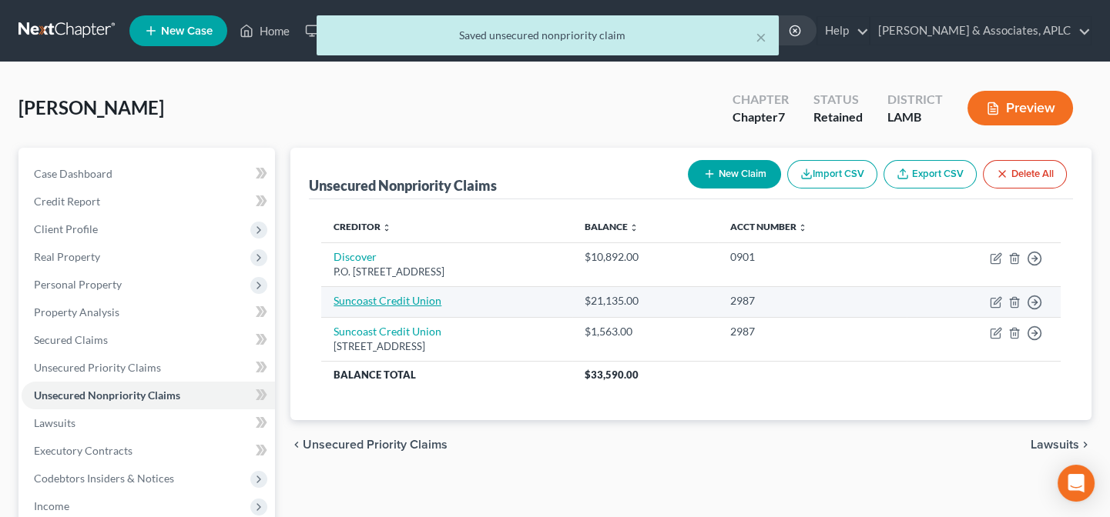
click at [434, 301] on link "Suncoast Credit Union" at bounding box center [387, 300] width 108 height 13
select select "10"
select select "0"
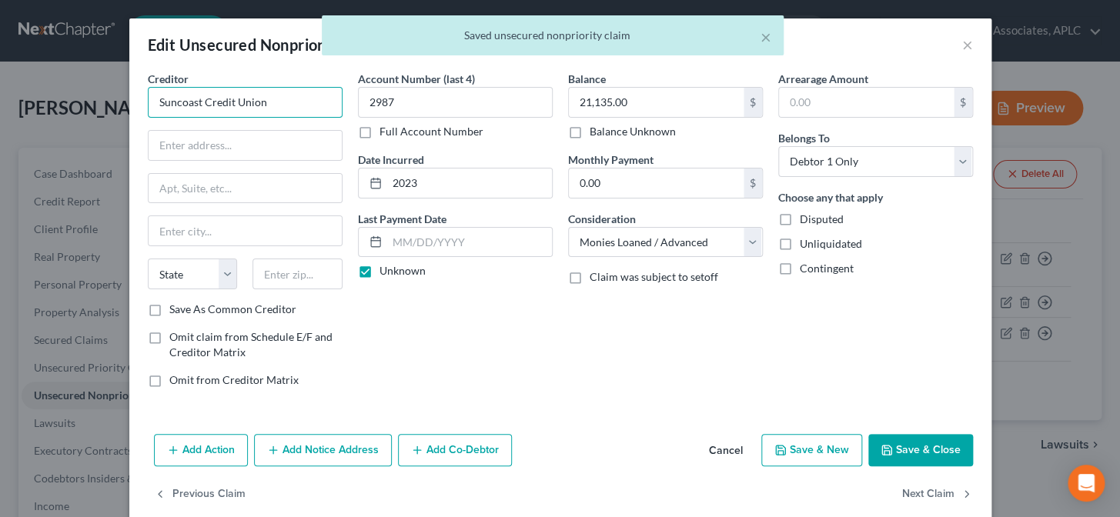
click at [270, 99] on input "Suncoast Credit Union" at bounding box center [245, 102] width 195 height 31
drag, startPoint x: 270, startPoint y: 99, endPoint x: 176, endPoint y: 103, distance: 94.8
click at [176, 103] on input "Suncoast Credit Union" at bounding box center [245, 102] width 195 height 31
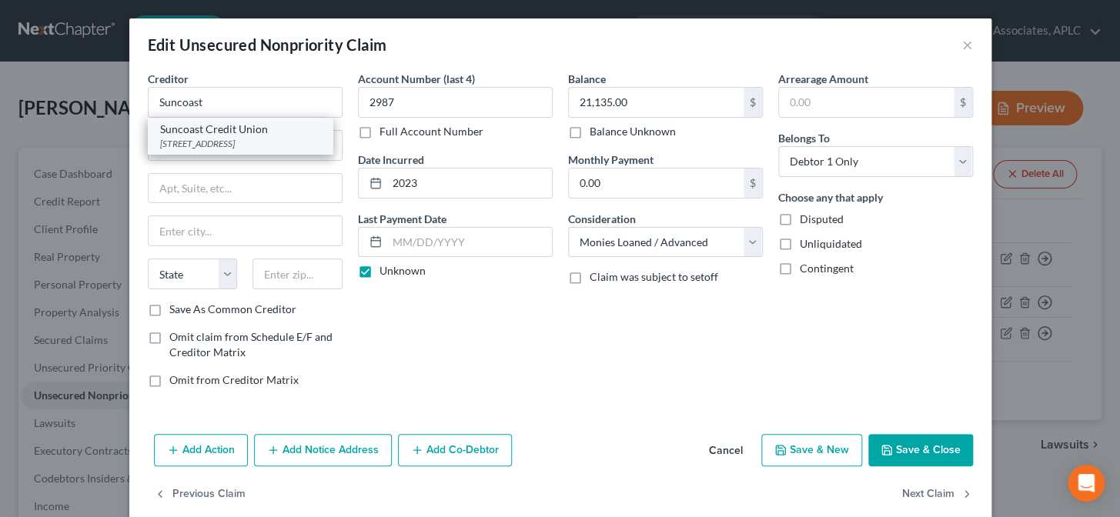
click at [193, 139] on div "[STREET_ADDRESS]" at bounding box center [240, 143] width 160 height 13
type input "Suncoast Credit Union"
type input "[STREET_ADDRESS]"
type input "[GEOGRAPHIC_DATA]"
select select "9"
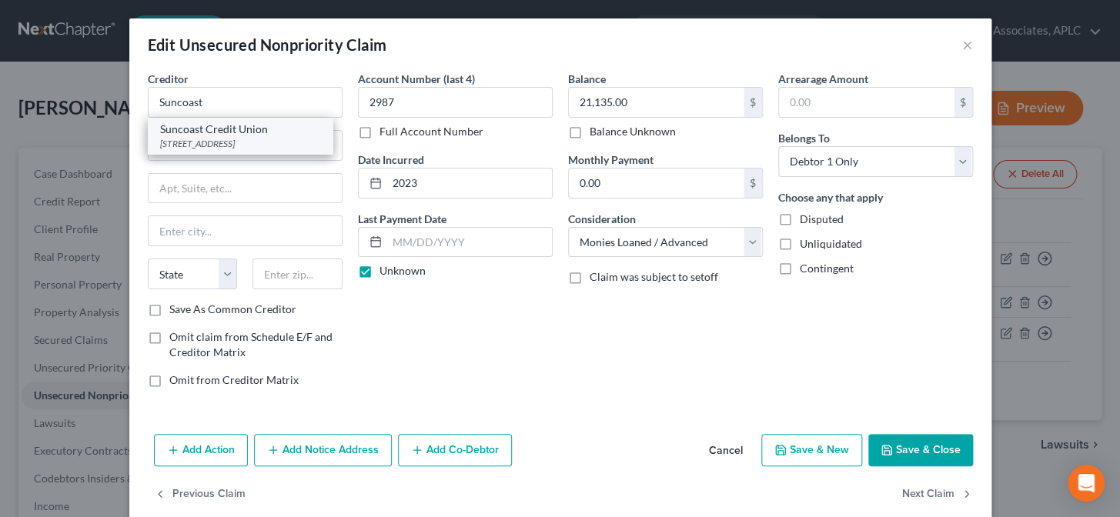
type input "33610"
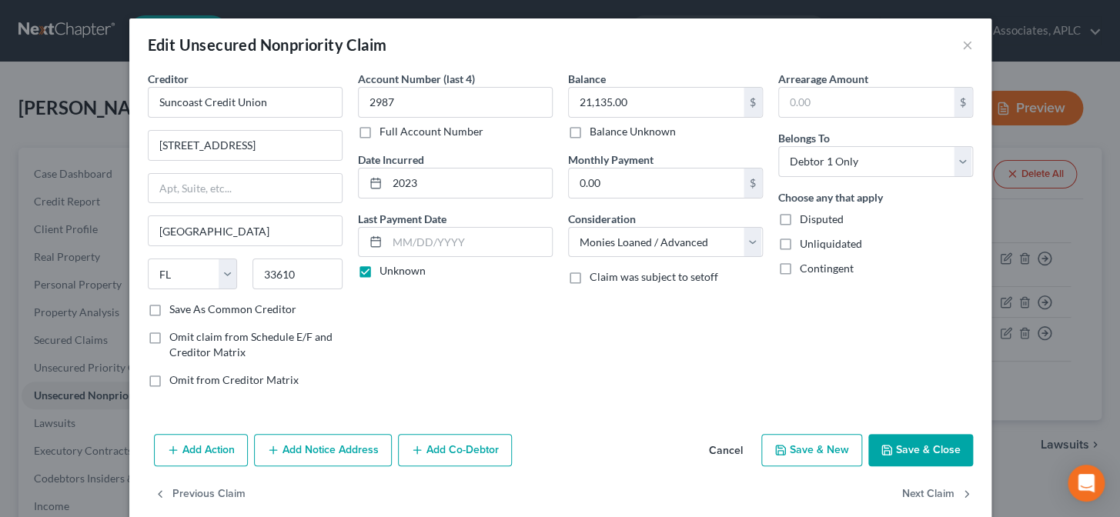
click at [891, 440] on button "Save & Close" at bounding box center [921, 450] width 105 height 32
type input "0"
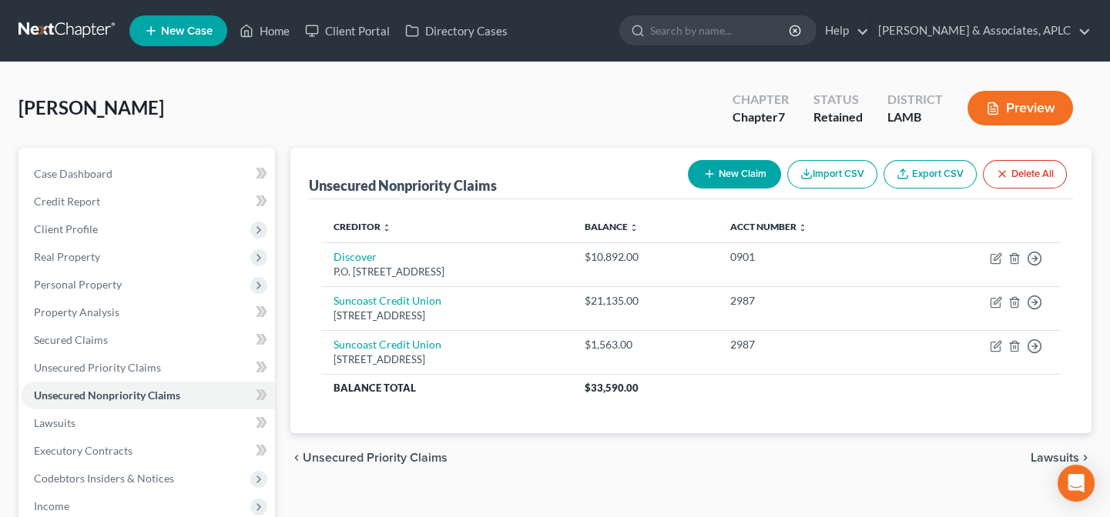
click at [731, 176] on button "New Claim" at bounding box center [734, 174] width 93 height 28
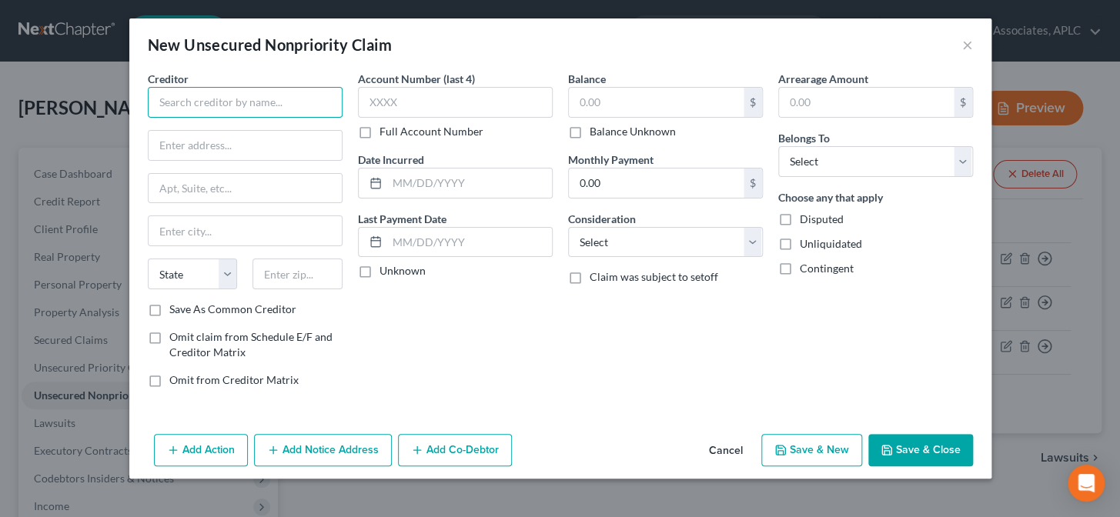
click at [269, 108] on input "text" at bounding box center [245, 102] width 195 height 31
type input "[US_STATE] Power & Light"
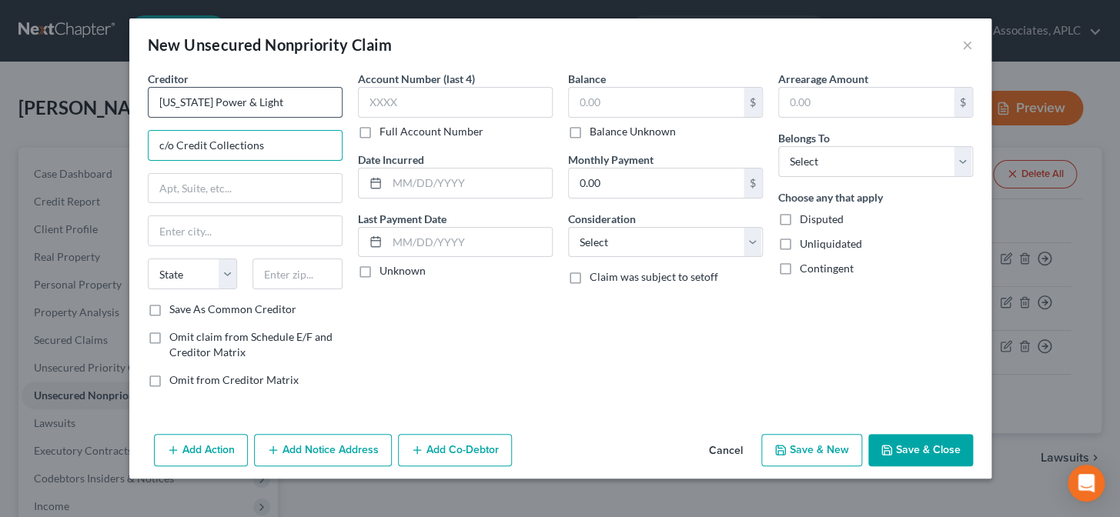
type input "c/o Credit Collections"
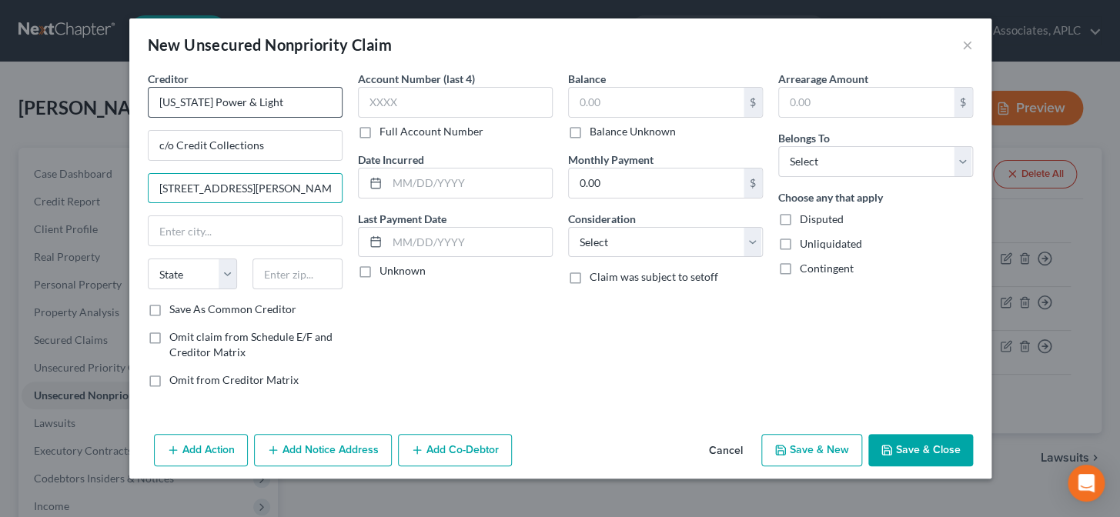
type input "[STREET_ADDRESS][PERSON_NAME]"
type input "02459"
type input "[PERSON_NAME][GEOGRAPHIC_DATA]"
select select "22"
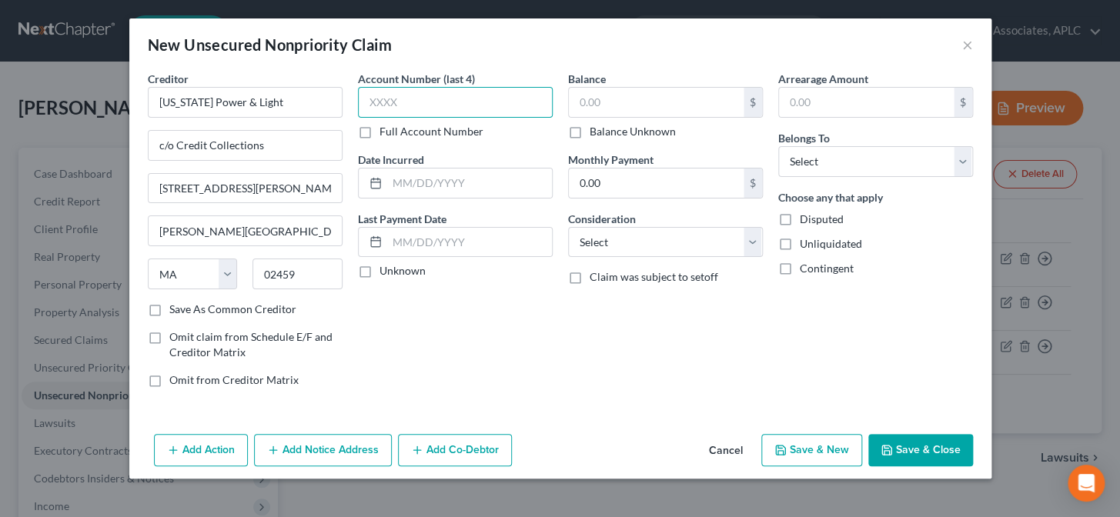
click at [379, 100] on input "text" at bounding box center [455, 102] width 195 height 31
type input "8222"
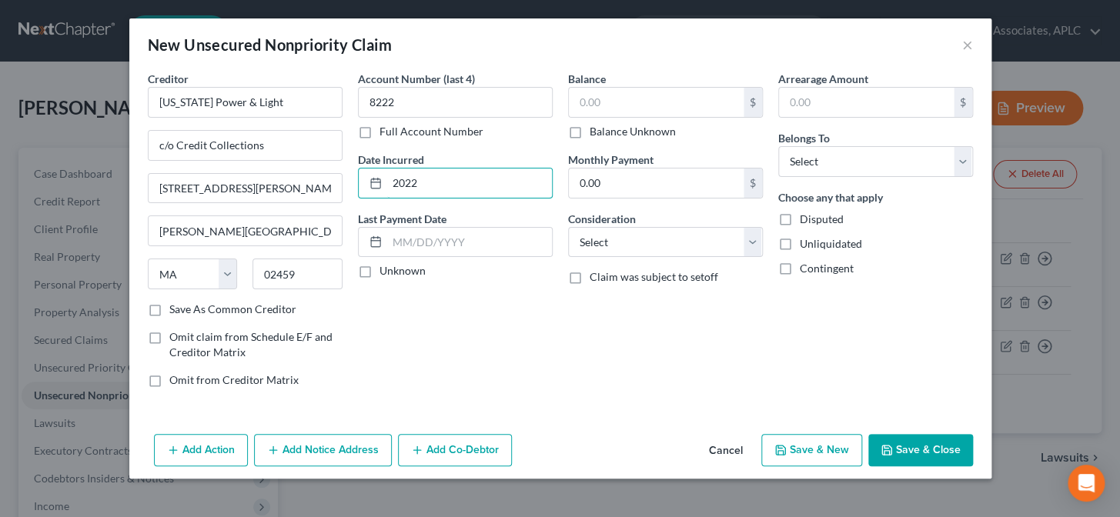
type input "2022"
click at [380, 268] on label "Unknown" at bounding box center [403, 270] width 46 height 15
click at [386, 268] on input "Unknown" at bounding box center [391, 268] width 10 height 10
checkbox input "true"
click at [622, 96] on input "text" at bounding box center [656, 102] width 175 height 29
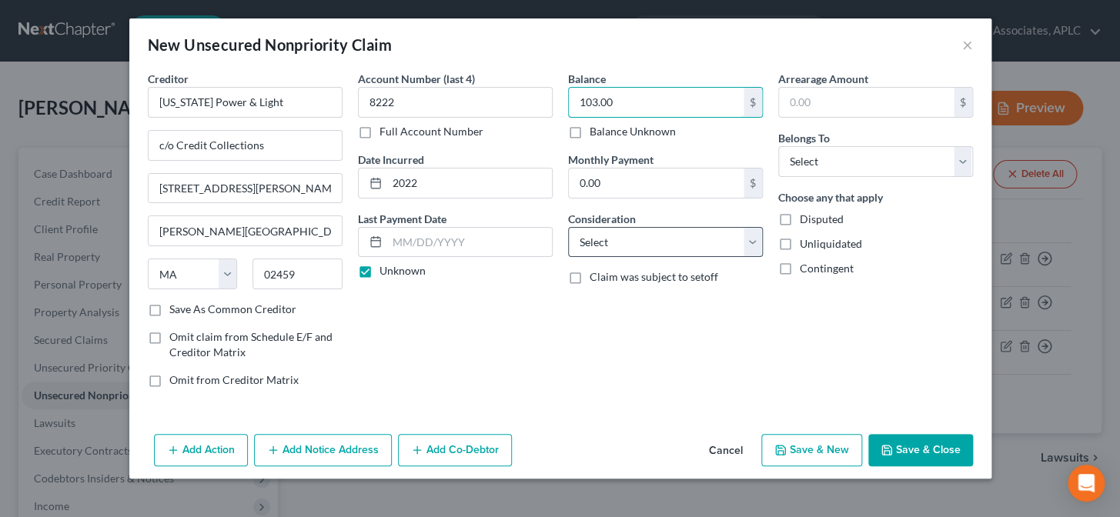
type input "103.00"
click at [637, 243] on select "Select Cable / Satellite Services Collection Agency Credit Card Debt Debt Couns…" at bounding box center [665, 242] width 195 height 31
select select "20"
click at [568, 227] on select "Select Cable / Satellite Services Collection Agency Credit Card Debt Debt Couns…" at bounding box center [665, 242] width 195 height 31
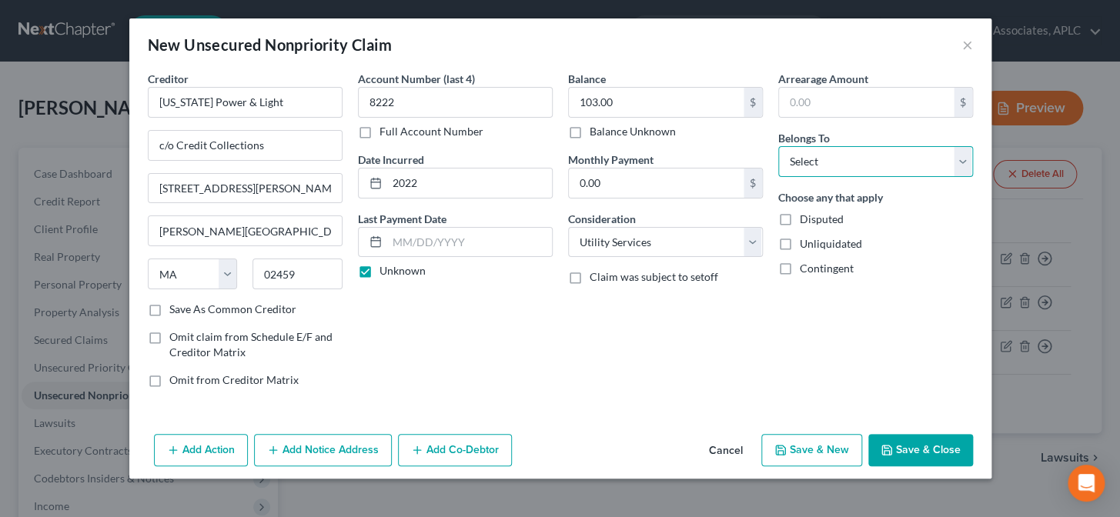
click at [825, 169] on select "Select Debtor 1 Only Debtor 2 Only Debtor 1 And Debtor 2 Only At Least One Of T…" at bounding box center [876, 161] width 195 height 31
select select "0"
click at [779, 146] on select "Select Debtor 1 Only Debtor 2 Only Debtor 1 And Debtor 2 Only At Least One Of T…" at bounding box center [876, 161] width 195 height 31
click at [828, 454] on button "Save & New" at bounding box center [812, 450] width 101 height 32
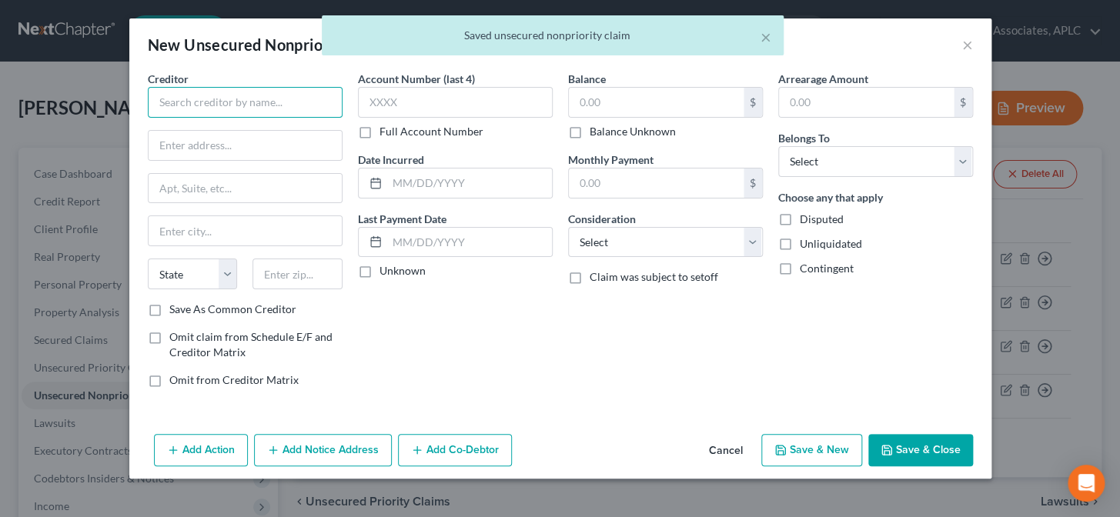
click at [317, 115] on input "text" at bounding box center [245, 102] width 195 height 31
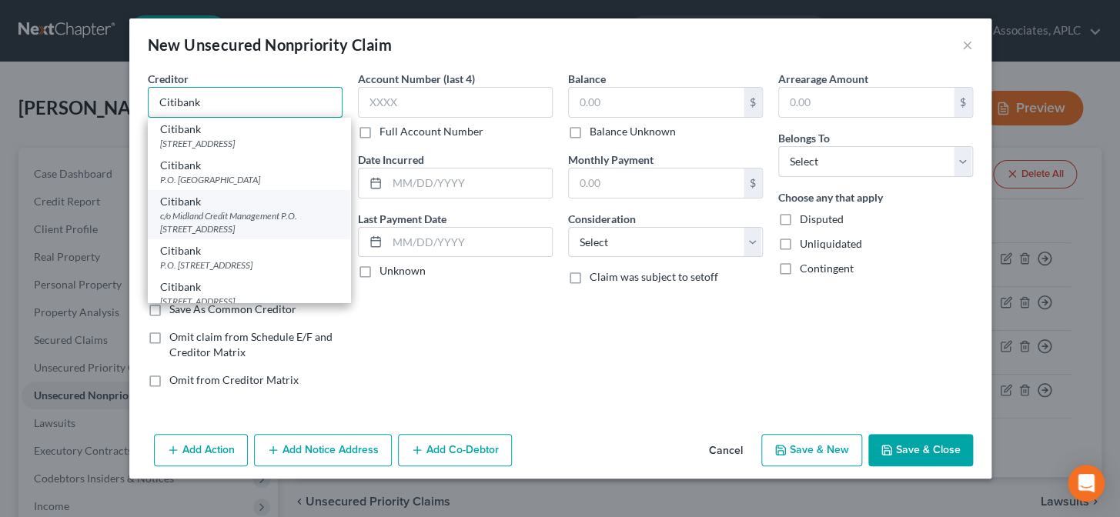
scroll to position [69, 0]
type input "Citibank"
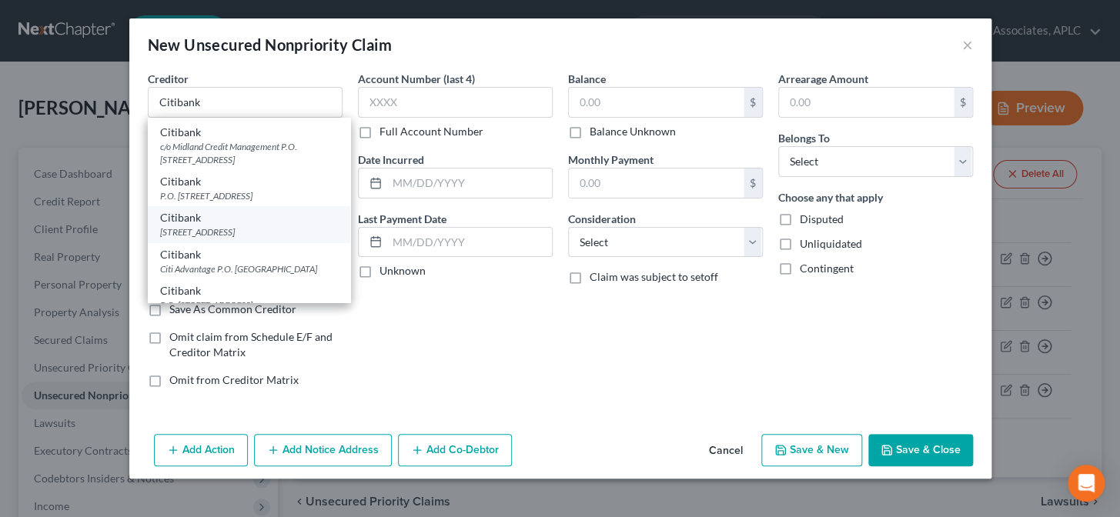
click at [244, 239] on div "[STREET_ADDRESS]" at bounding box center [249, 232] width 178 height 13
type input "[STREET_ADDRESS]"
type input "[GEOGRAPHIC_DATA]"
select select "43"
type input "57108"
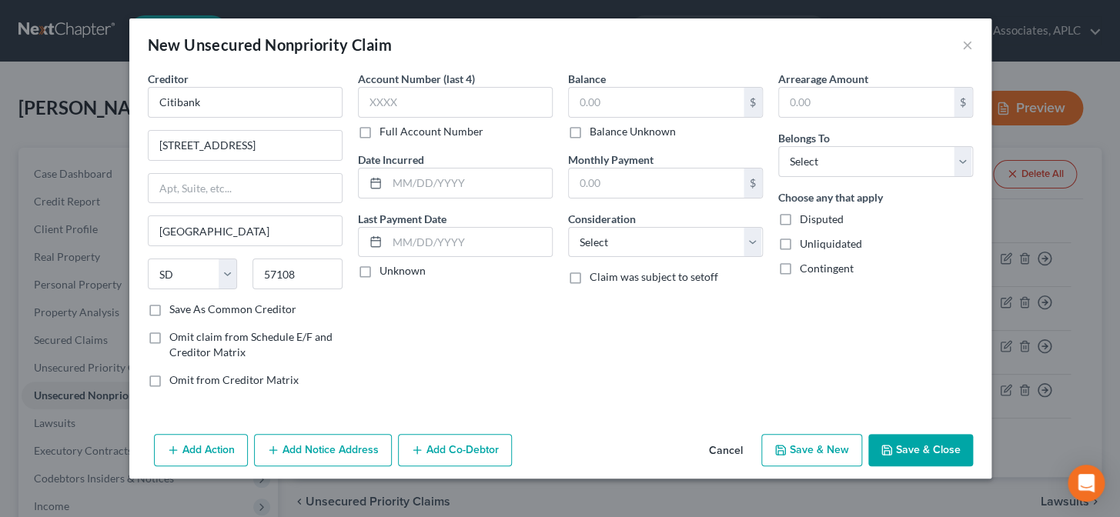
scroll to position [0, 0]
click at [397, 108] on input "text" at bounding box center [455, 102] width 195 height 31
type input "9327"
type input "[DATE]"
click at [380, 273] on label "Unknown" at bounding box center [403, 270] width 46 height 15
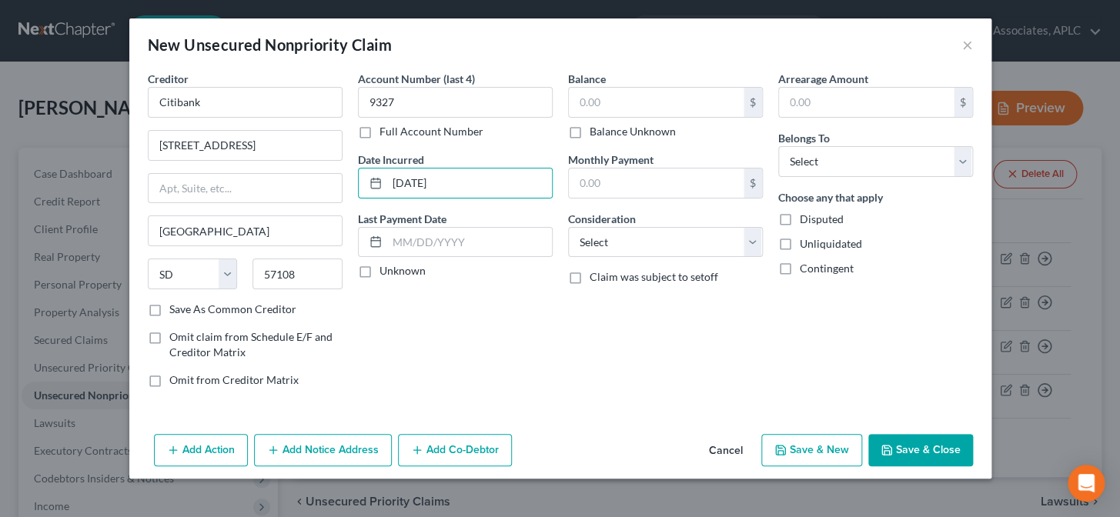
click at [386, 273] on input "Unknown" at bounding box center [391, 268] width 10 height 10
checkbox input "true"
click at [626, 102] on input "text" at bounding box center [656, 102] width 175 height 29
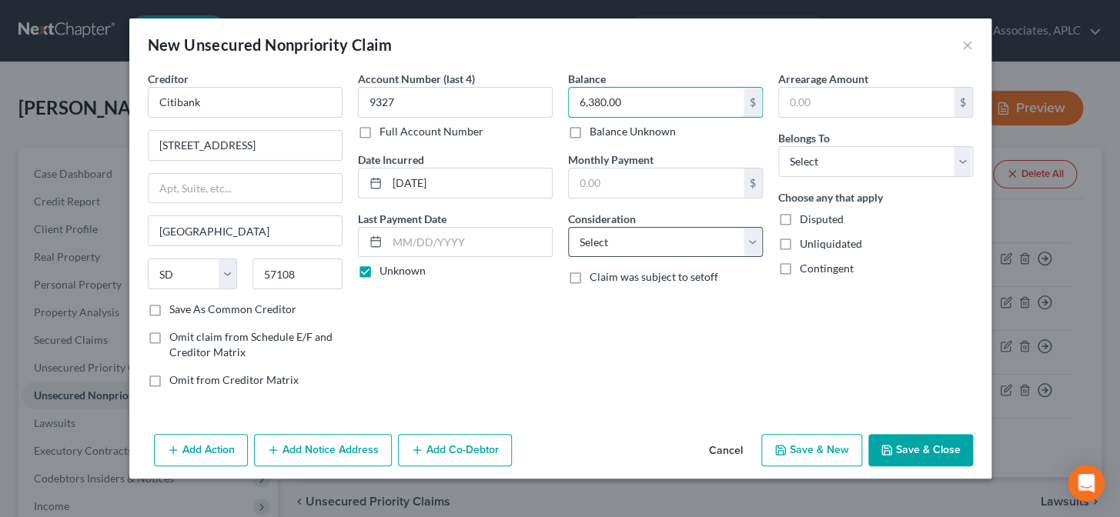
type input "6,380.00"
click at [630, 247] on select "Select Cable / Satellite Services Collection Agency Credit Card Debt Debt Couns…" at bounding box center [665, 242] width 195 height 31
select select "2"
click at [568, 227] on select "Select Cable / Satellite Services Collection Agency Credit Card Debt Debt Couns…" at bounding box center [665, 242] width 195 height 31
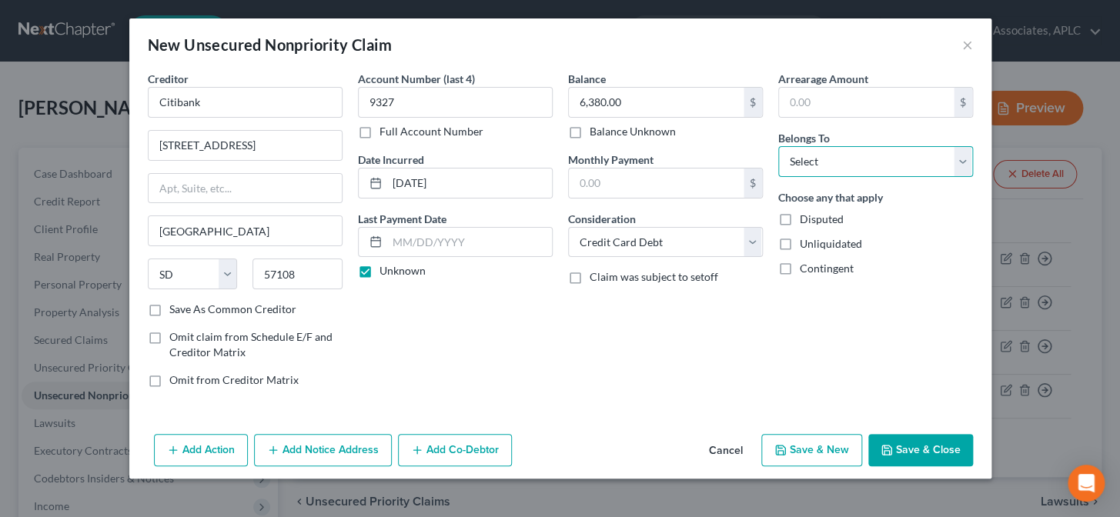
click at [816, 159] on select "Select Debtor 1 Only Debtor 2 Only Debtor 1 And Debtor 2 Only At Least One Of T…" at bounding box center [876, 161] width 195 height 31
select select "0"
click at [779, 146] on select "Select Debtor 1 Only Debtor 2 Only Debtor 1 And Debtor 2 Only At Least One Of T…" at bounding box center [876, 161] width 195 height 31
click at [818, 444] on button "Save & New" at bounding box center [812, 450] width 101 height 32
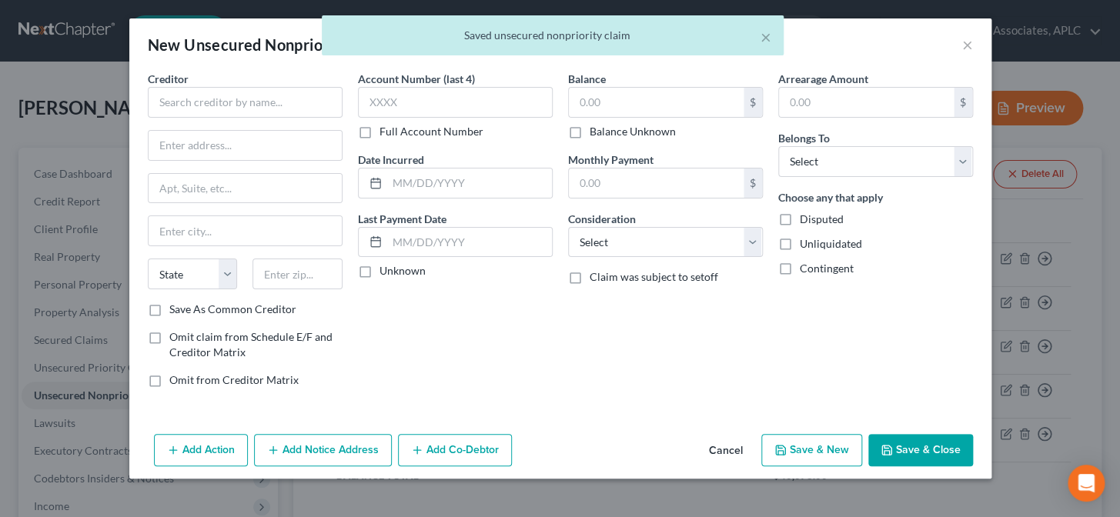
type input "0.00"
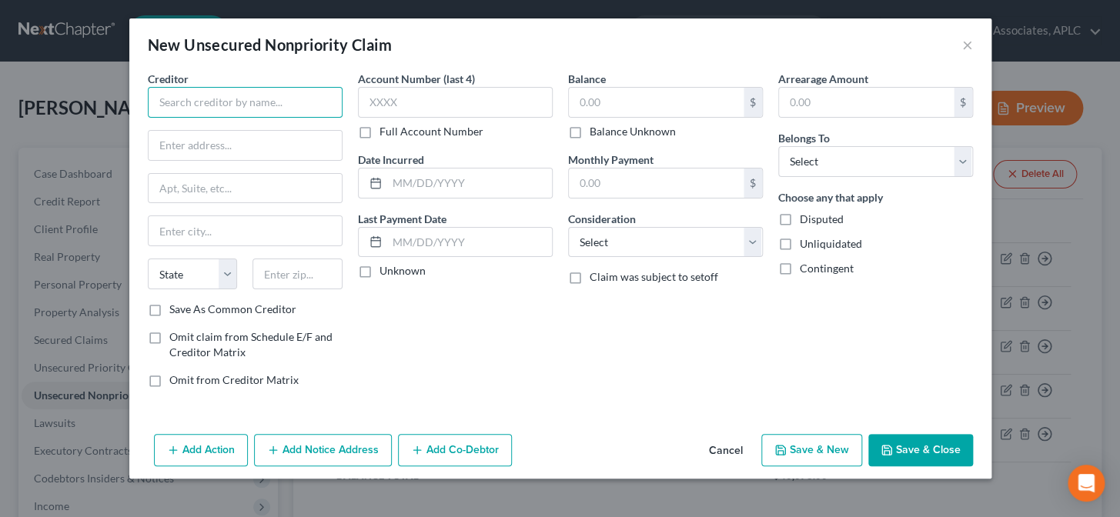
click at [246, 109] on input "text" at bounding box center [245, 102] width 195 height 31
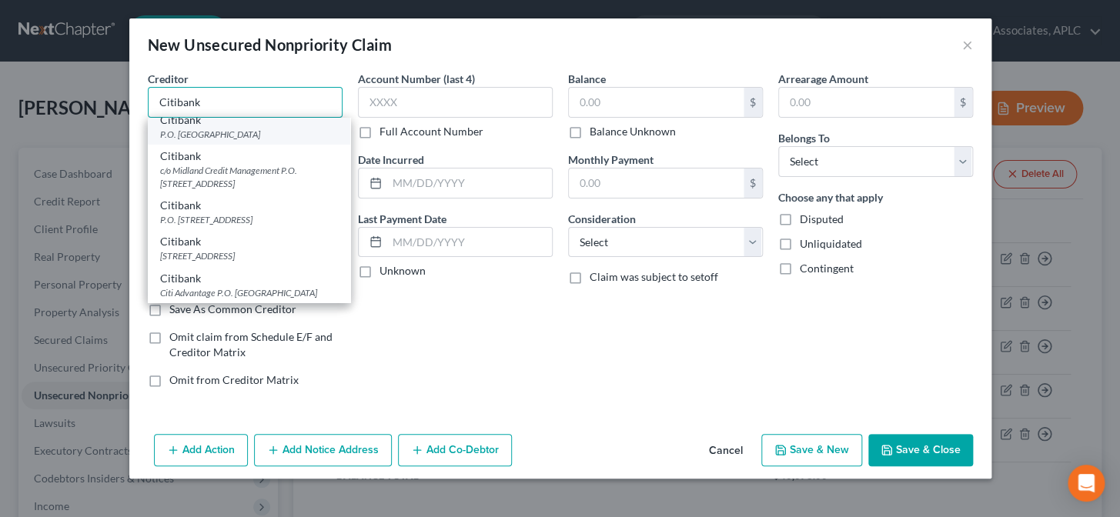
scroll to position [139, 0]
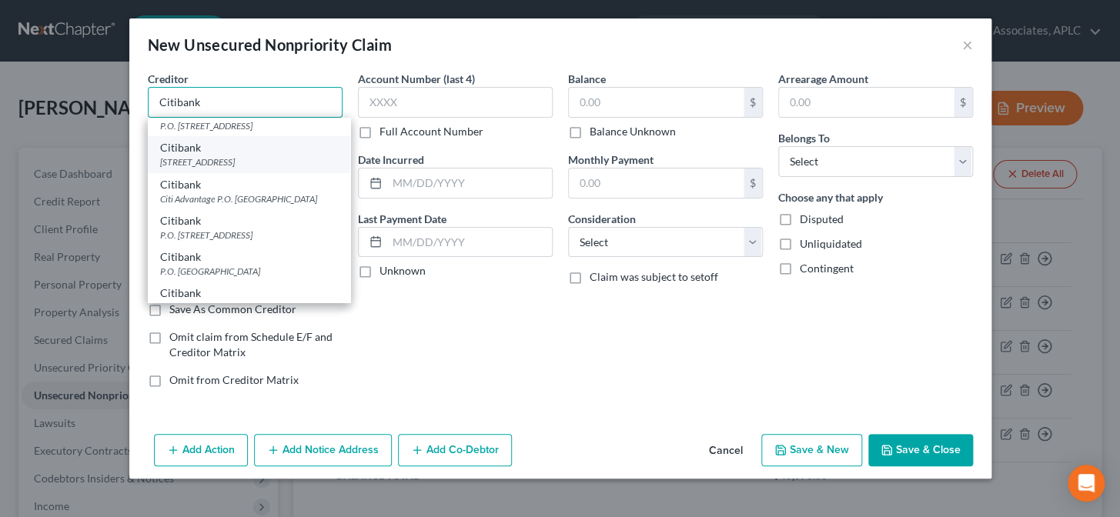
type input "Citibank"
click at [213, 169] on div "[STREET_ADDRESS]" at bounding box center [249, 162] width 178 height 13
type input "[STREET_ADDRESS]"
type input "[GEOGRAPHIC_DATA]"
select select "43"
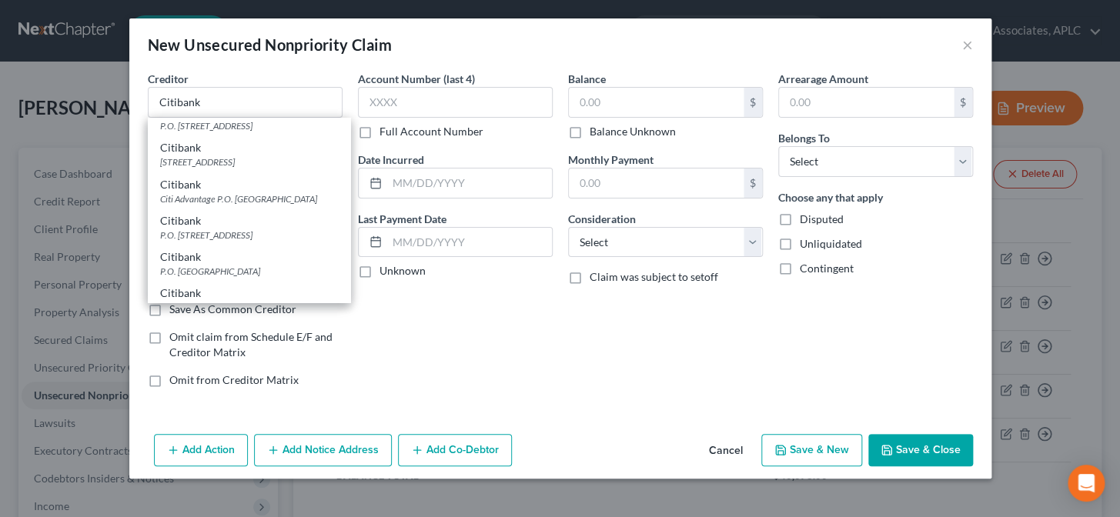
type input "57108"
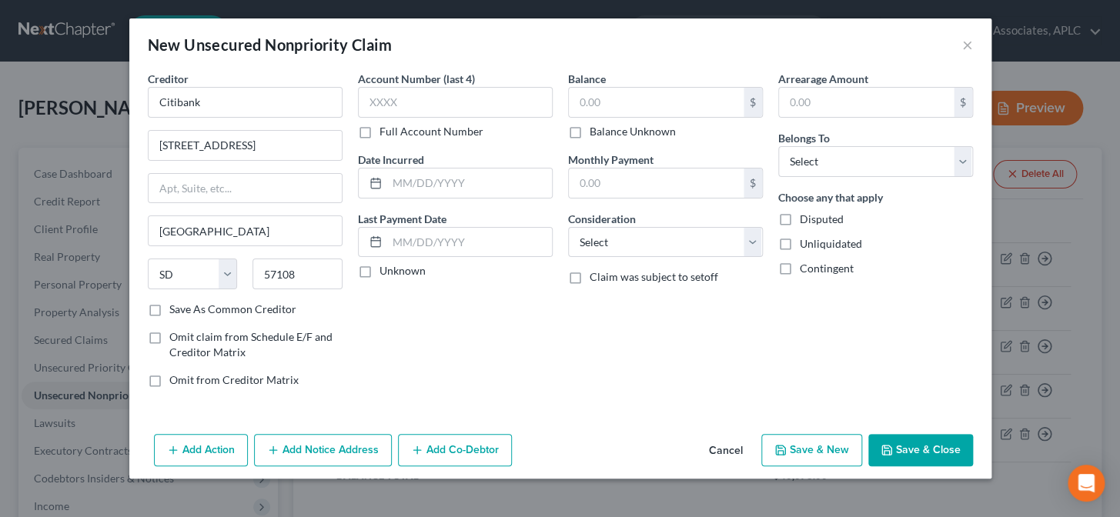
scroll to position [0, 0]
click at [390, 106] on input "text" at bounding box center [455, 102] width 195 height 31
click at [380, 270] on label "Unknown" at bounding box center [403, 270] width 46 height 15
click at [386, 270] on input "Unknown" at bounding box center [391, 268] width 10 height 10
click at [631, 106] on input "text" at bounding box center [656, 102] width 175 height 29
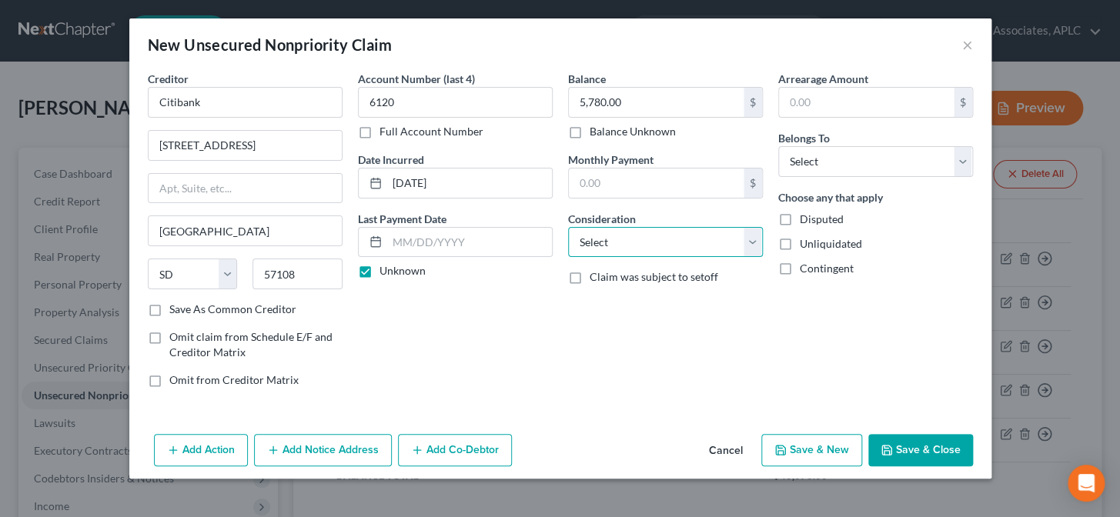
click at [612, 247] on select "Select Cable / Satellite Services Collection Agency Credit Card Debt Debt Couns…" at bounding box center [665, 242] width 195 height 31
click at [568, 227] on select "Select Cable / Satellite Services Collection Agency Credit Card Debt Debt Couns…" at bounding box center [665, 242] width 195 height 31
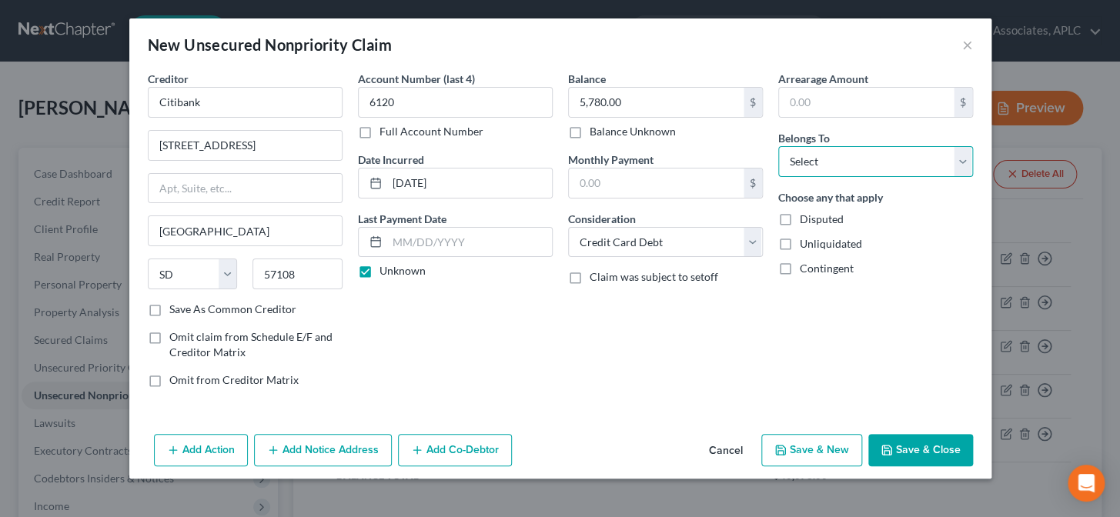
drag, startPoint x: 802, startPoint y: 162, endPoint x: 805, endPoint y: 172, distance: 10.5
click at [802, 162] on select "Select Debtor 1 Only Debtor 2 Only Debtor 1 And Debtor 2 Only At Least One Of T…" at bounding box center [876, 161] width 195 height 31
click at [779, 146] on select "Select Debtor 1 Only Debtor 2 Only Debtor 1 And Debtor 2 Only At Least One Of T…" at bounding box center [876, 161] width 195 height 31
click at [819, 450] on button "Save & New" at bounding box center [812, 450] width 101 height 32
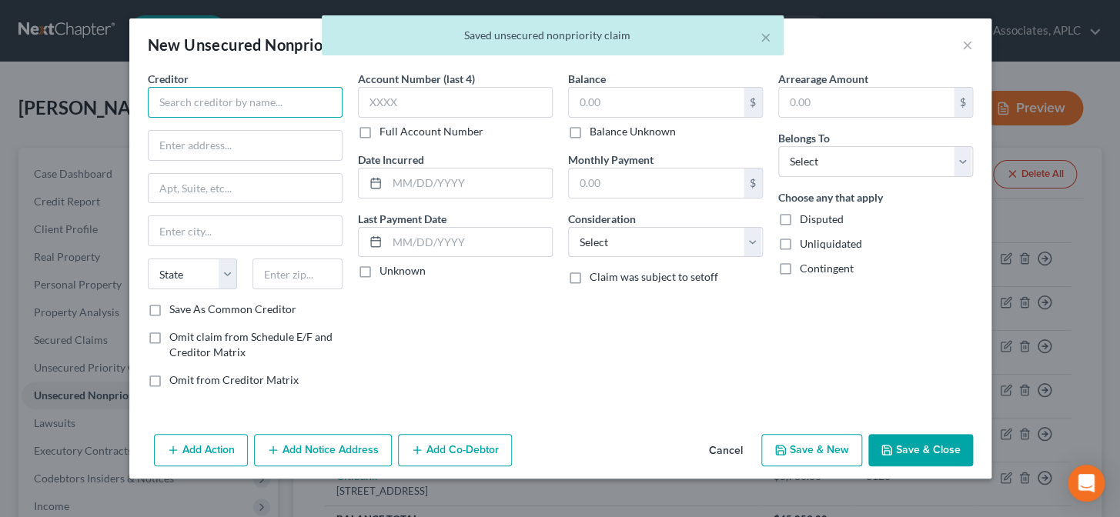
click at [297, 111] on input "text" at bounding box center [245, 102] width 195 height 31
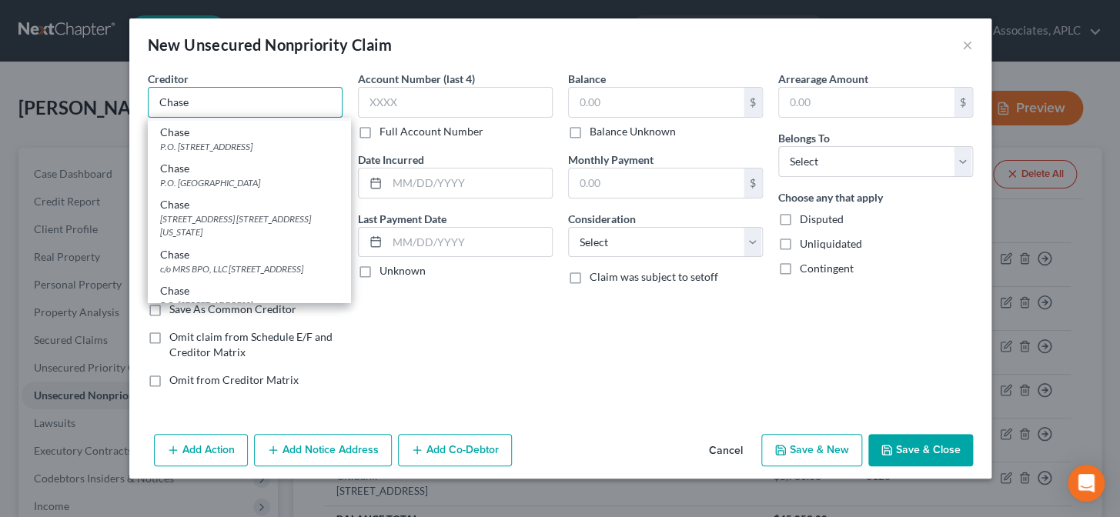
scroll to position [139, 0]
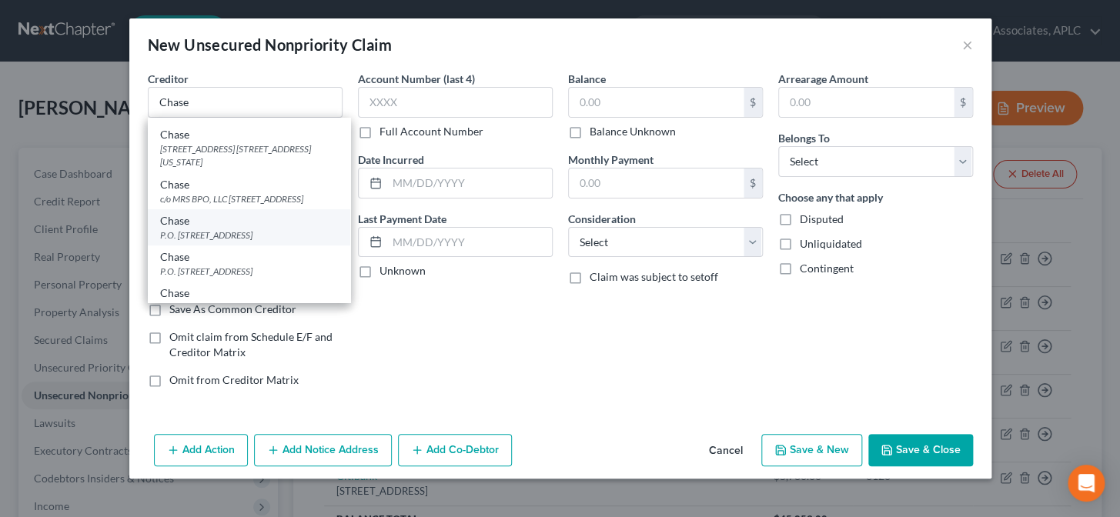
click at [236, 242] on div "P.O. [STREET_ADDRESS]" at bounding box center [249, 235] width 178 height 13
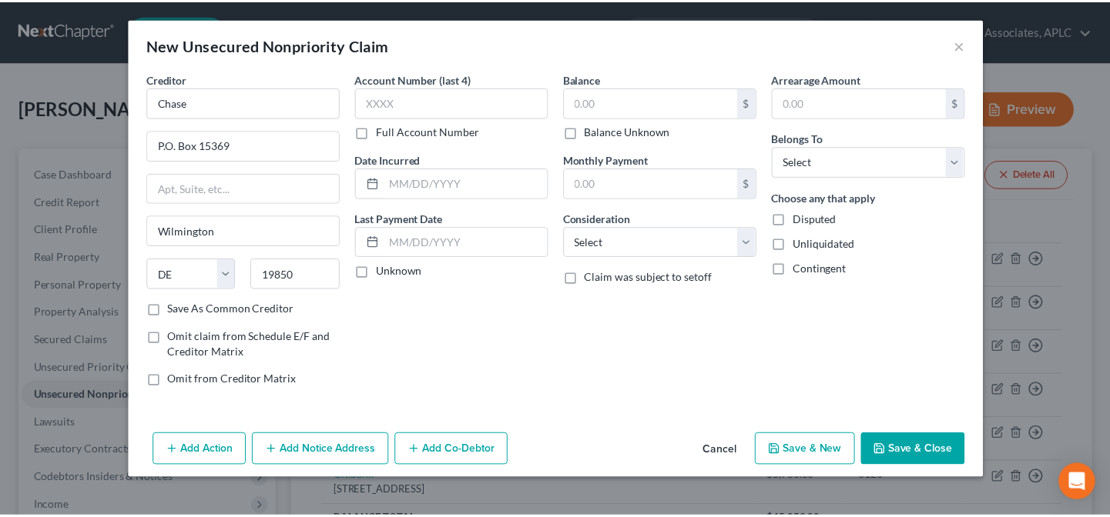
scroll to position [0, 0]
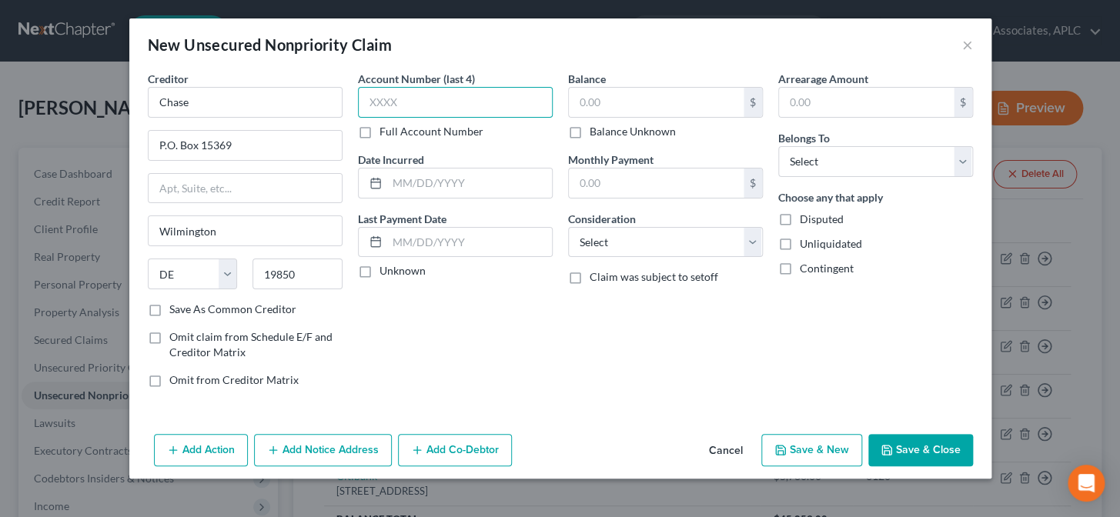
click at [398, 102] on input "text" at bounding box center [455, 102] width 195 height 31
click at [380, 273] on label "Unknown" at bounding box center [403, 270] width 46 height 15
click at [386, 273] on input "Unknown" at bounding box center [391, 268] width 10 height 10
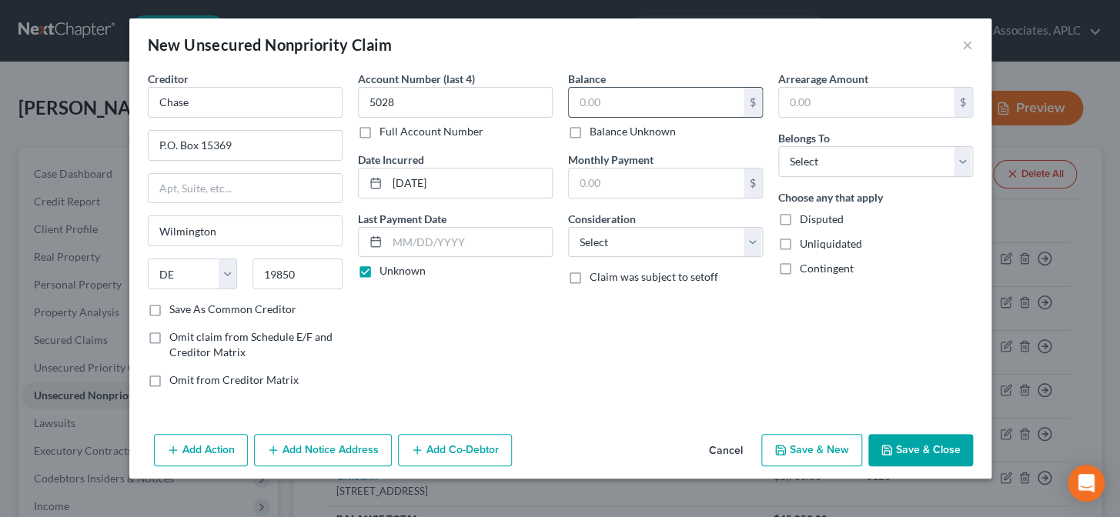
click at [648, 92] on input "text" at bounding box center [656, 102] width 175 height 29
click at [610, 239] on select "Select Cable / Satellite Services Collection Agency Credit Card Debt Debt Couns…" at bounding box center [665, 242] width 195 height 31
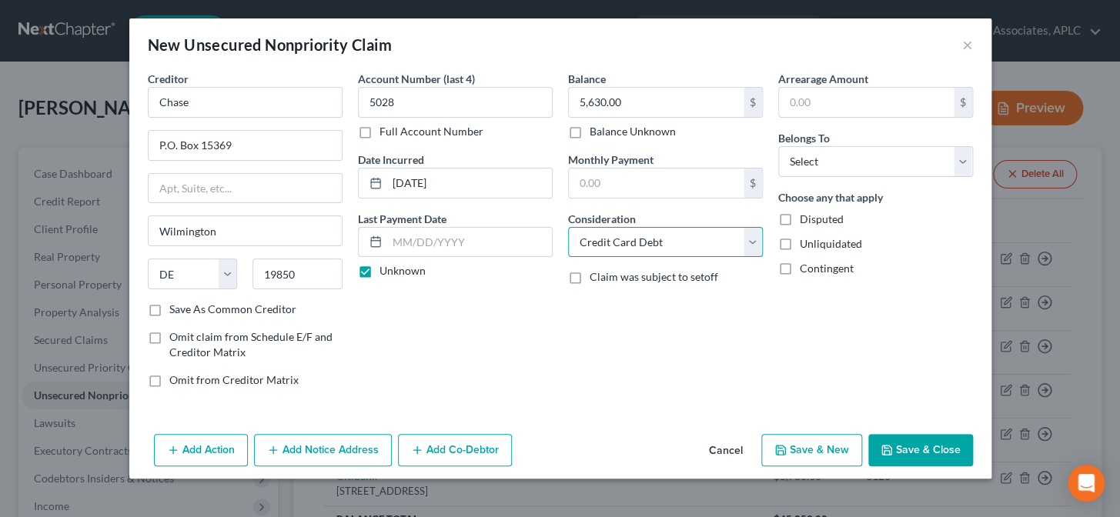
click at [568, 227] on select "Select Cable / Satellite Services Collection Agency Credit Card Debt Debt Couns…" at bounding box center [665, 242] width 195 height 31
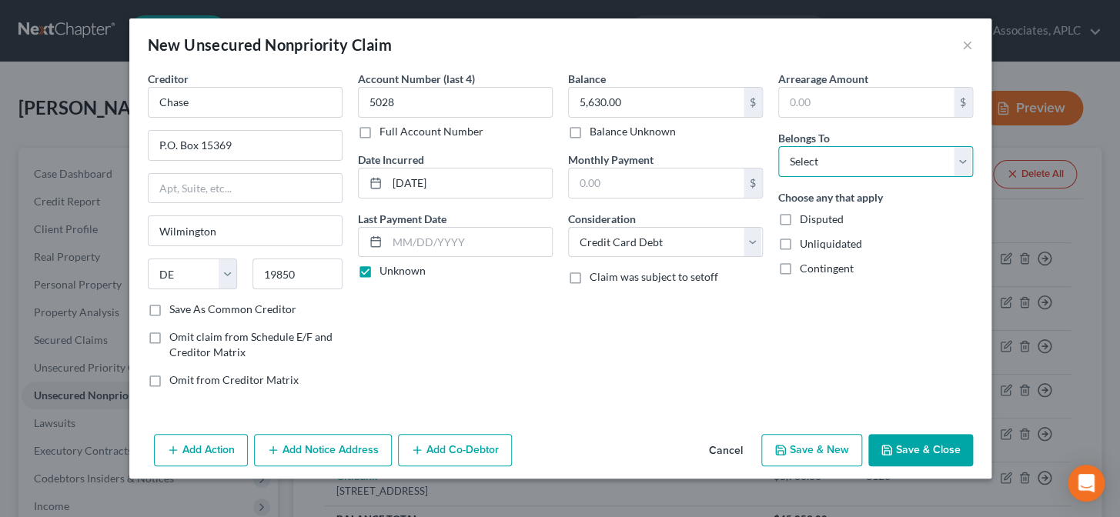
click at [821, 152] on select "Select Debtor 1 Only Debtor 2 Only Debtor 1 And Debtor 2 Only At Least One Of T…" at bounding box center [876, 161] width 195 height 31
click at [779, 146] on select "Select Debtor 1 Only Debtor 2 Only Debtor 1 And Debtor 2 Only At Least One Of T…" at bounding box center [876, 161] width 195 height 31
click at [823, 459] on button "Save & New" at bounding box center [812, 450] width 101 height 32
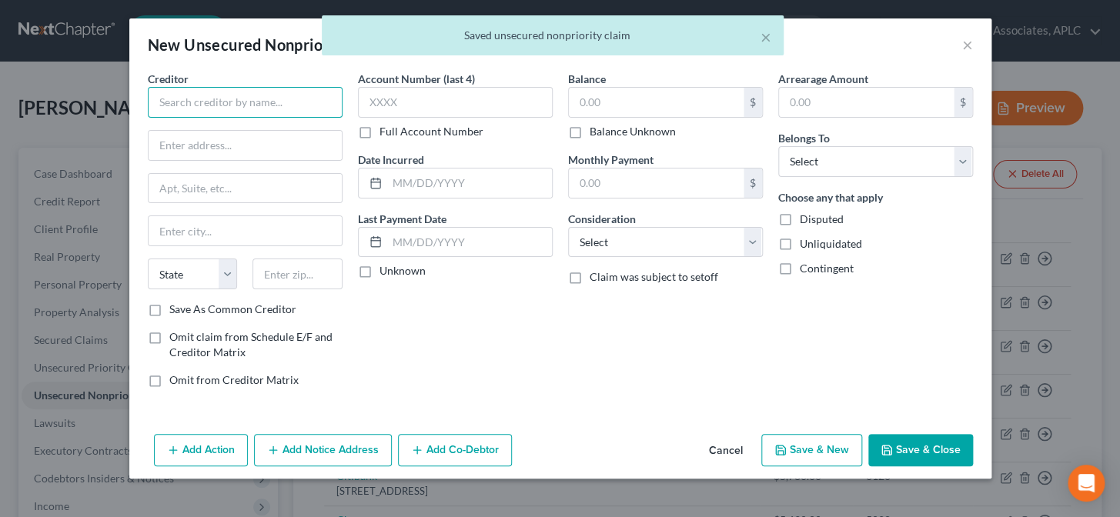
click at [288, 99] on input "text" at bounding box center [245, 102] width 195 height 31
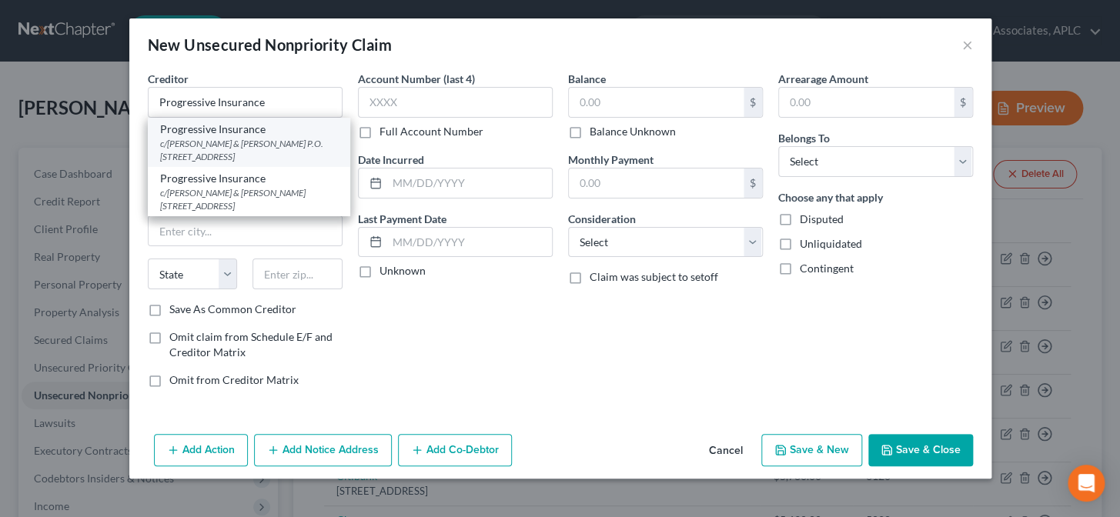
click at [293, 150] on div "c/[PERSON_NAME] & [PERSON_NAME] P.O. [STREET_ADDRESS]" at bounding box center [249, 150] width 178 height 26
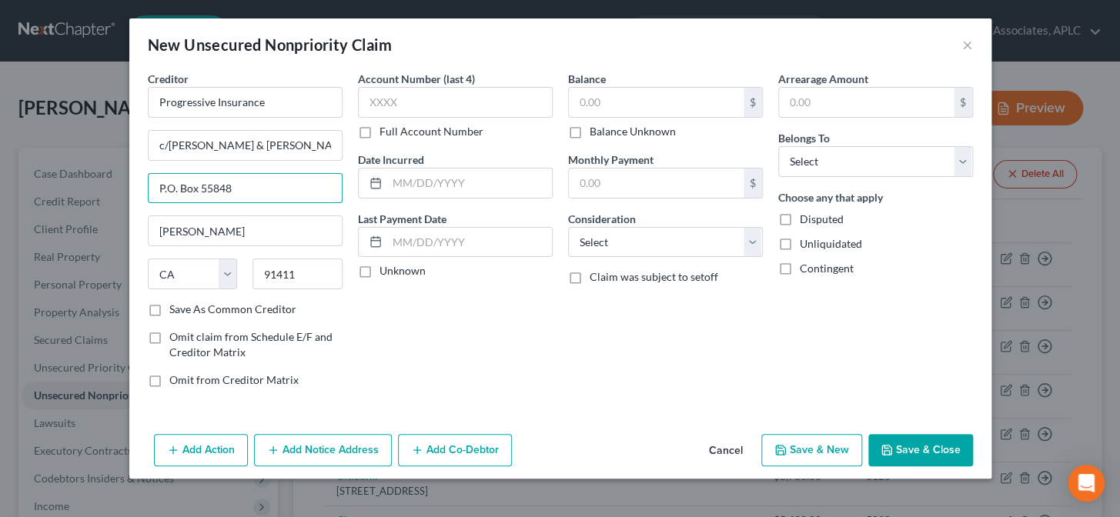
drag, startPoint x: 278, startPoint y: 194, endPoint x: 138, endPoint y: 203, distance: 140.5
click at [138, 203] on div "Creditor * Progressive Insurance c/[PERSON_NAME] & [PERSON_NAME] P.O. Box 55848…" at bounding box center [560, 249] width 862 height 357
click at [169, 308] on label "Save As Common Creditor" at bounding box center [232, 309] width 127 height 15
click at [176, 308] on input "Save As Common Creditor" at bounding box center [181, 307] width 10 height 10
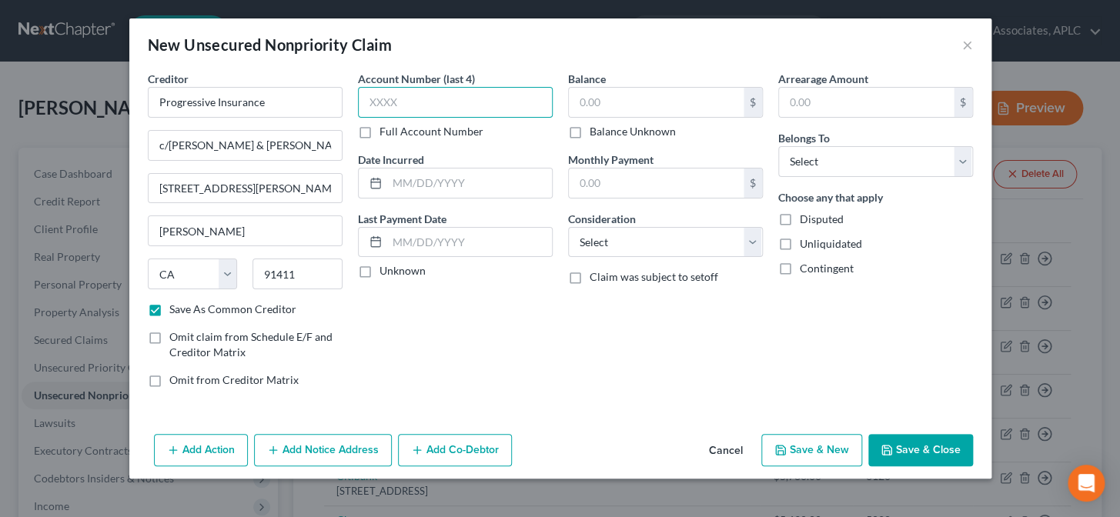
click at [448, 100] on input "text" at bounding box center [455, 102] width 195 height 31
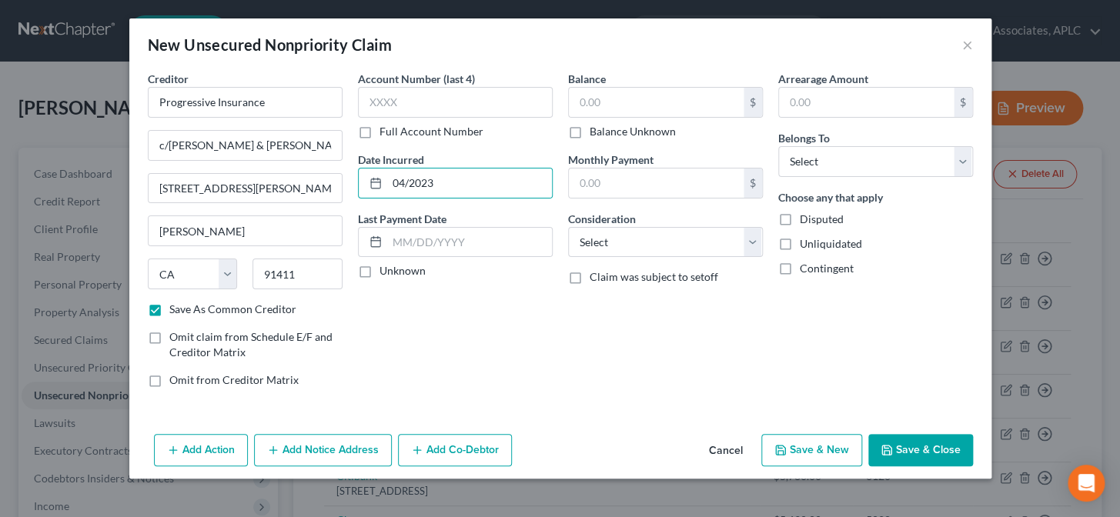
click at [380, 270] on label "Unknown" at bounding box center [403, 270] width 46 height 15
click at [386, 270] on input "Unknown" at bounding box center [391, 268] width 10 height 10
click at [607, 108] on input "text" at bounding box center [656, 102] width 175 height 29
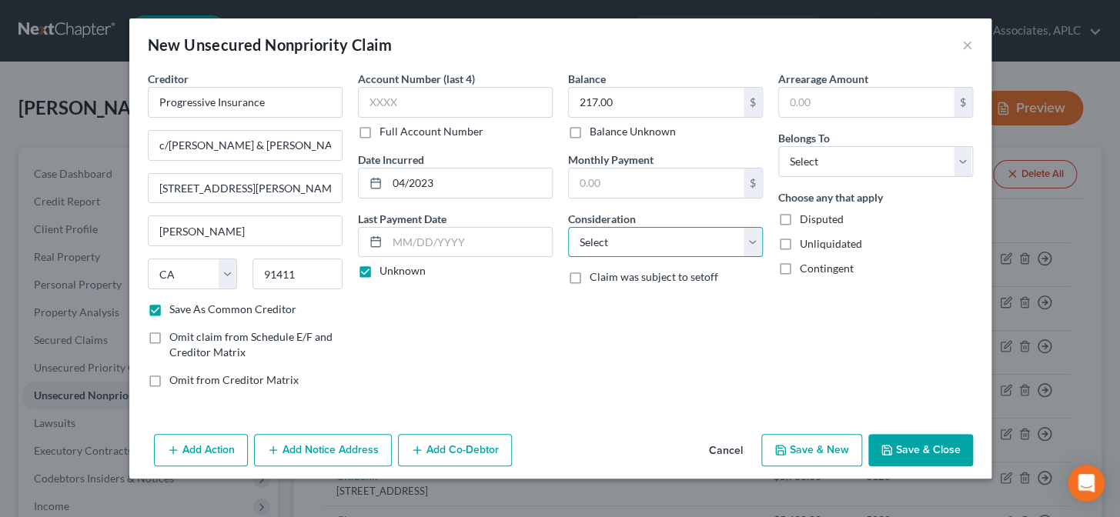
click at [609, 246] on select "Select Cable / Satellite Services Collection Agency Credit Card Debt Debt Couns…" at bounding box center [665, 242] width 195 height 31
click at [568, 227] on select "Select Cable / Satellite Services Collection Agency Credit Card Debt Debt Couns…" at bounding box center [665, 242] width 195 height 31
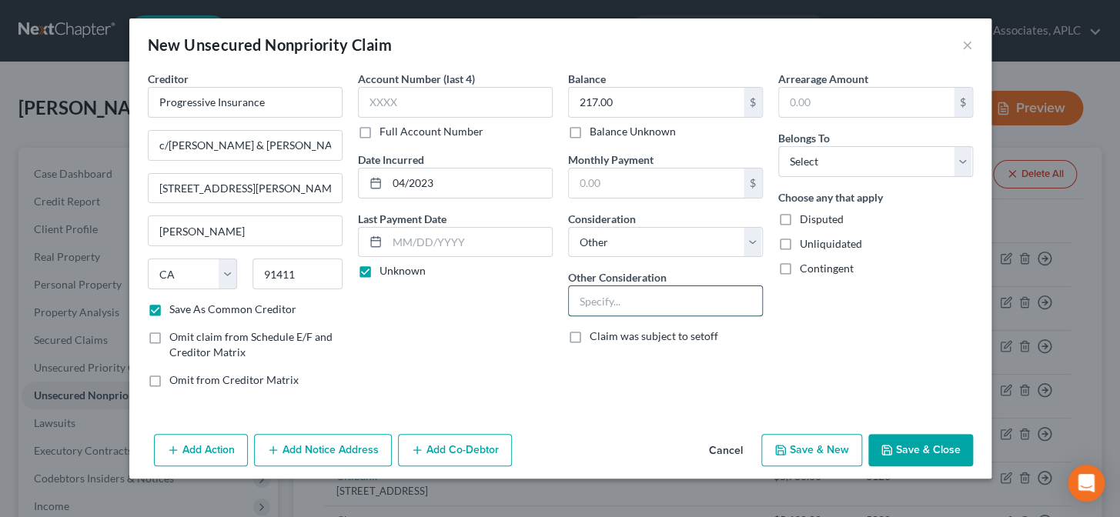
click at [609, 298] on input "text" at bounding box center [665, 300] width 193 height 29
drag, startPoint x: 827, startPoint y: 152, endPoint x: 828, endPoint y: 166, distance: 13.1
click at [827, 152] on select "Select Debtor 1 Only Debtor 2 Only Debtor 1 And Debtor 2 Only At Least One Of T…" at bounding box center [876, 161] width 195 height 31
click at [779, 146] on select "Select Debtor 1 Only Debtor 2 Only Debtor 1 And Debtor 2 Only At Least One Of T…" at bounding box center [876, 161] width 195 height 31
click at [844, 447] on button "Save & New" at bounding box center [812, 450] width 101 height 32
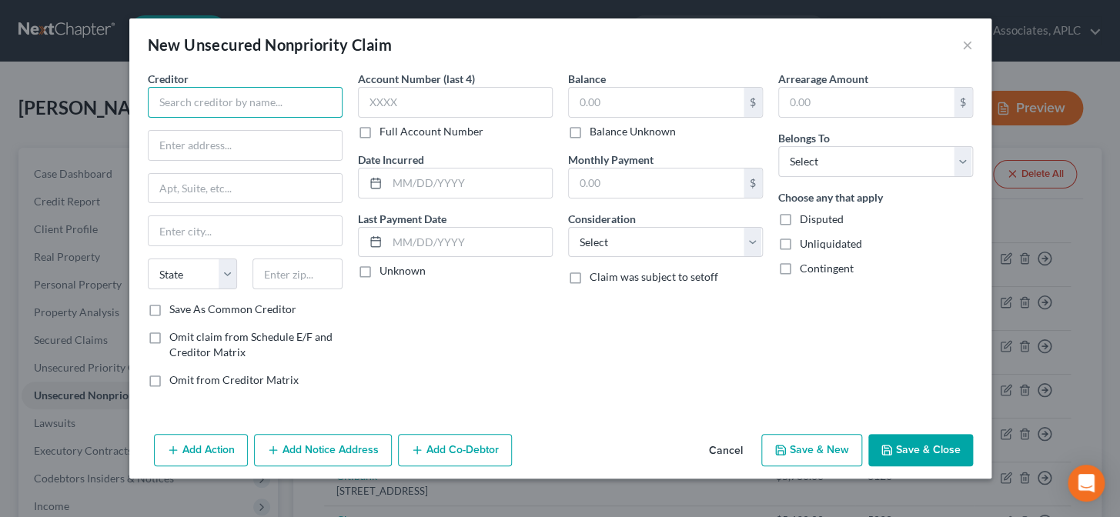
click at [217, 105] on input "text" at bounding box center [245, 102] width 195 height 31
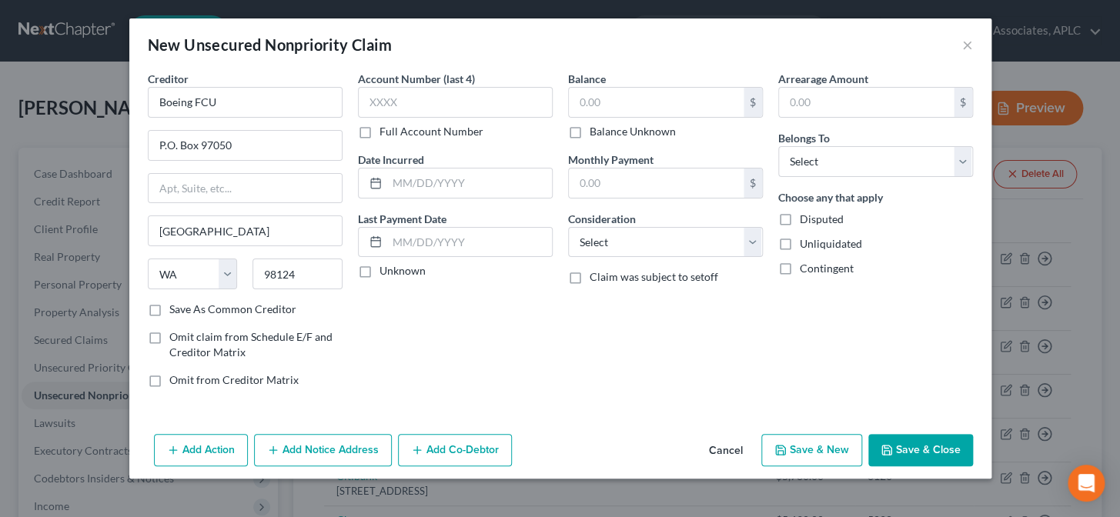
click at [169, 313] on label "Save As Common Creditor" at bounding box center [232, 309] width 127 height 15
click at [176, 312] on input "Save As Common Creditor" at bounding box center [181, 307] width 10 height 10
click at [430, 186] on input "text" at bounding box center [469, 183] width 165 height 29
click at [380, 272] on label "Unknown" at bounding box center [403, 270] width 46 height 15
click at [386, 272] on input "Unknown" at bounding box center [391, 268] width 10 height 10
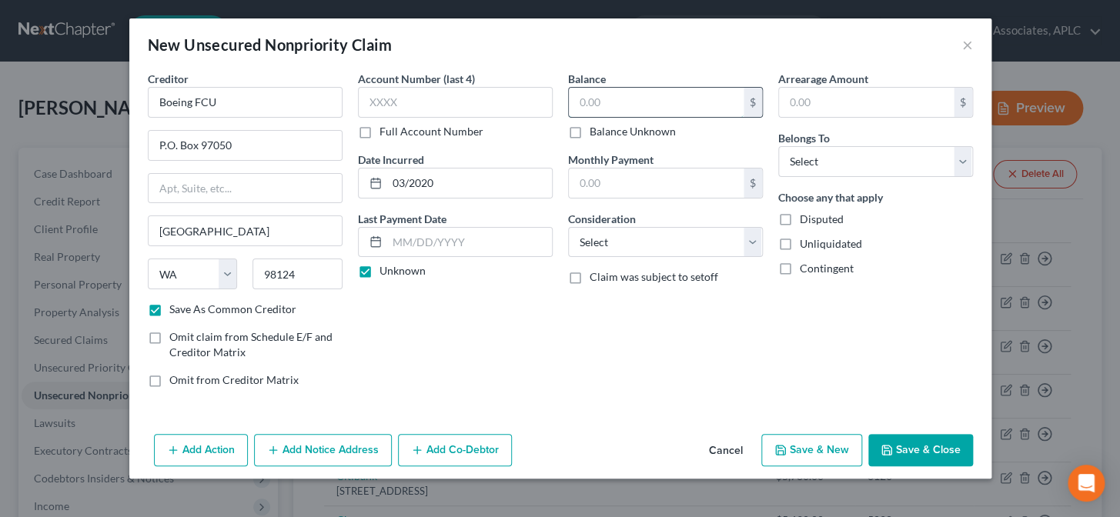
click at [581, 105] on input "text" at bounding box center [656, 102] width 175 height 29
drag, startPoint x: 621, startPoint y: 248, endPoint x: 621, endPoint y: 239, distance: 8.5
click at [621, 248] on select "Select Cable / Satellite Services Collection Agency Credit Card Debt Debt Couns…" at bounding box center [665, 242] width 195 height 31
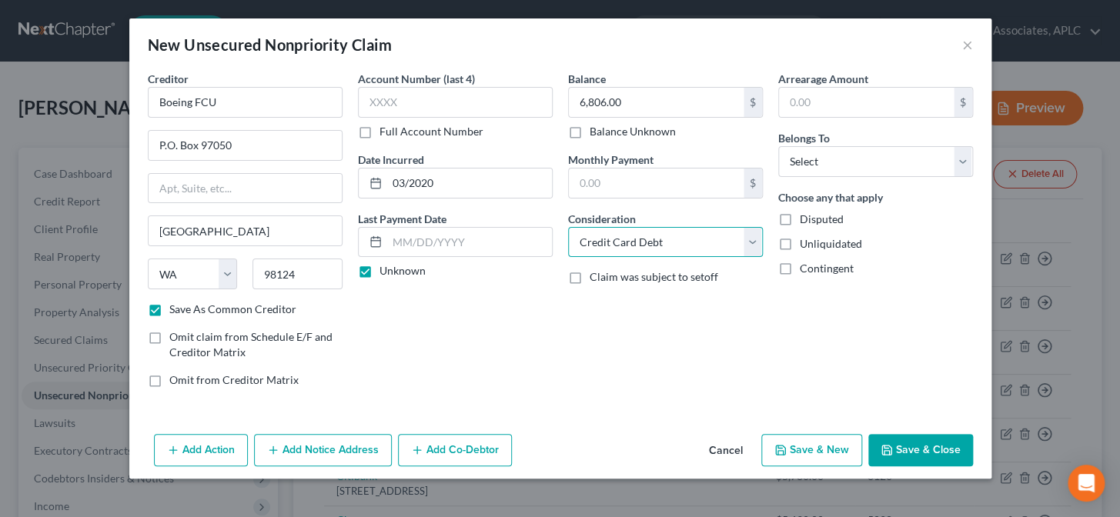
click at [568, 227] on select "Select Cable / Satellite Services Collection Agency Credit Card Debt Debt Couns…" at bounding box center [665, 242] width 195 height 31
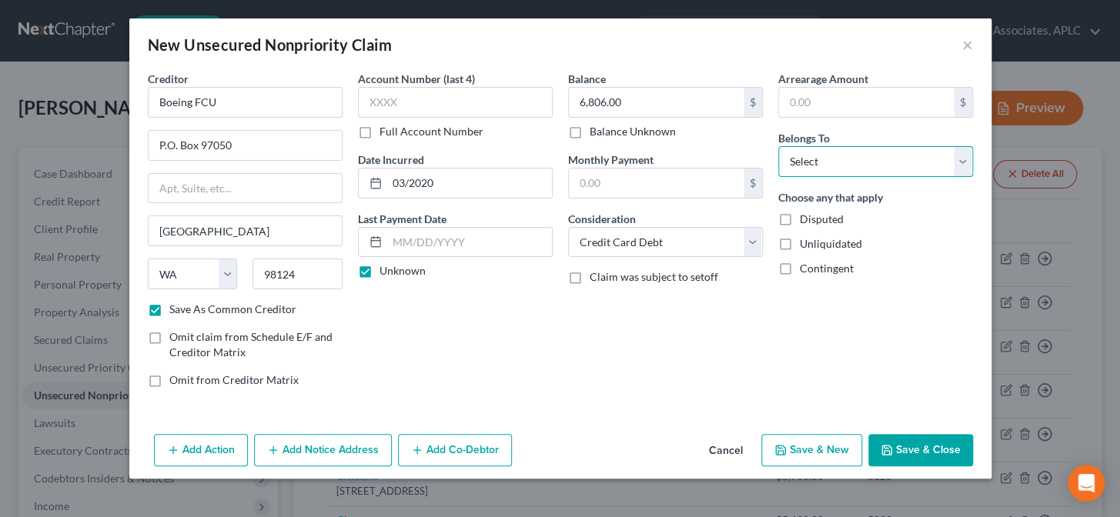
drag, startPoint x: 788, startPoint y: 166, endPoint x: 789, endPoint y: 174, distance: 7.7
click at [788, 167] on select "Select Debtor 1 Only Debtor 2 Only Debtor 1 And Debtor 2 Only At Least One Of T…" at bounding box center [876, 161] width 195 height 31
click at [779, 146] on select "Select Debtor 1 Only Debtor 2 Only Debtor 1 And Debtor 2 Only At Least One Of T…" at bounding box center [876, 161] width 195 height 31
click at [817, 454] on button "Save & New" at bounding box center [812, 450] width 101 height 32
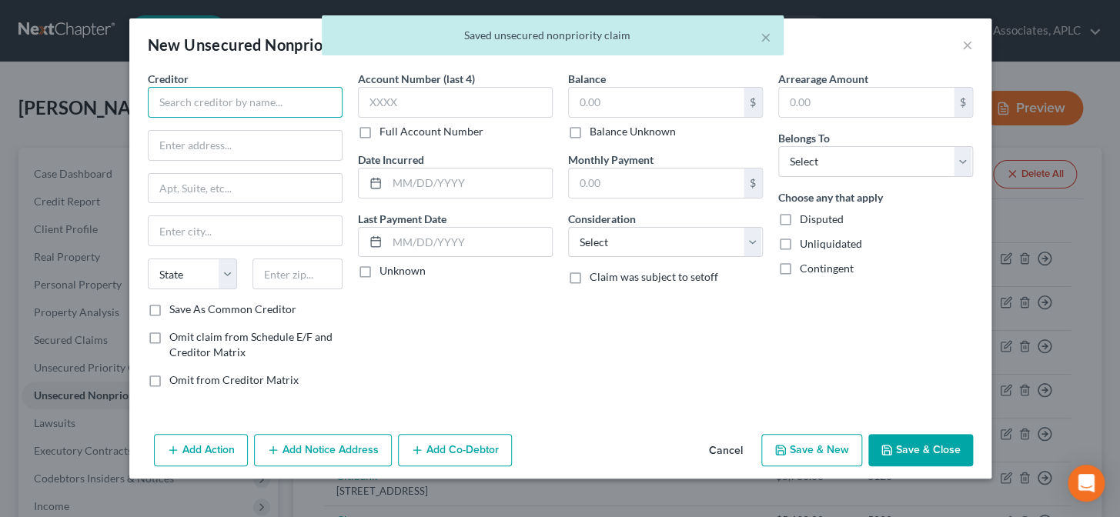
click at [292, 109] on input "text" at bounding box center [245, 102] width 195 height 31
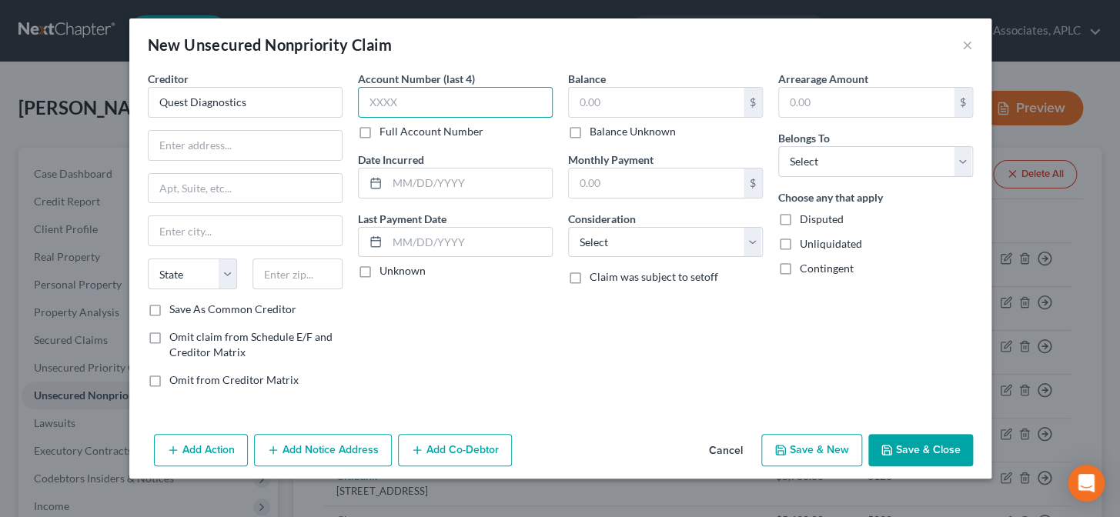
click at [429, 110] on input "text" at bounding box center [455, 102] width 195 height 31
click at [380, 271] on label "Unknown" at bounding box center [403, 270] width 46 height 15
click at [386, 271] on input "Unknown" at bounding box center [391, 268] width 10 height 10
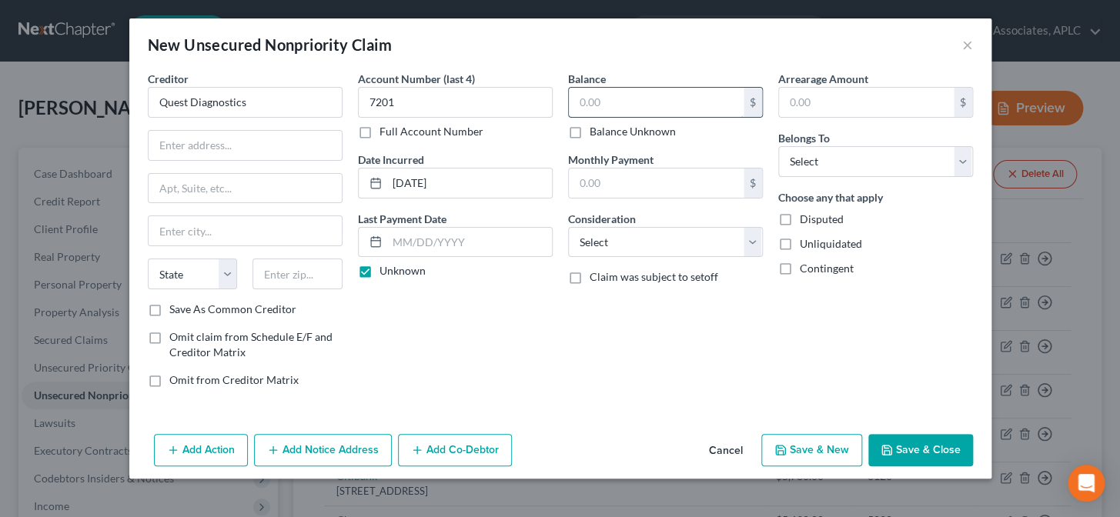
click at [599, 106] on input "text" at bounding box center [656, 102] width 175 height 29
click at [614, 246] on select "Select Cable / Satellite Services Collection Agency Credit Card Debt Debt Couns…" at bounding box center [665, 242] width 195 height 31
click at [568, 227] on select "Select Cable / Satellite Services Collection Agency Credit Card Debt Debt Couns…" at bounding box center [665, 242] width 195 height 31
drag, startPoint x: 804, startPoint y: 166, endPoint x: 807, endPoint y: 173, distance: 8.3
click at [804, 166] on select "Select Debtor 1 Only Debtor 2 Only Debtor 1 And Debtor 2 Only At Least One Of T…" at bounding box center [876, 161] width 195 height 31
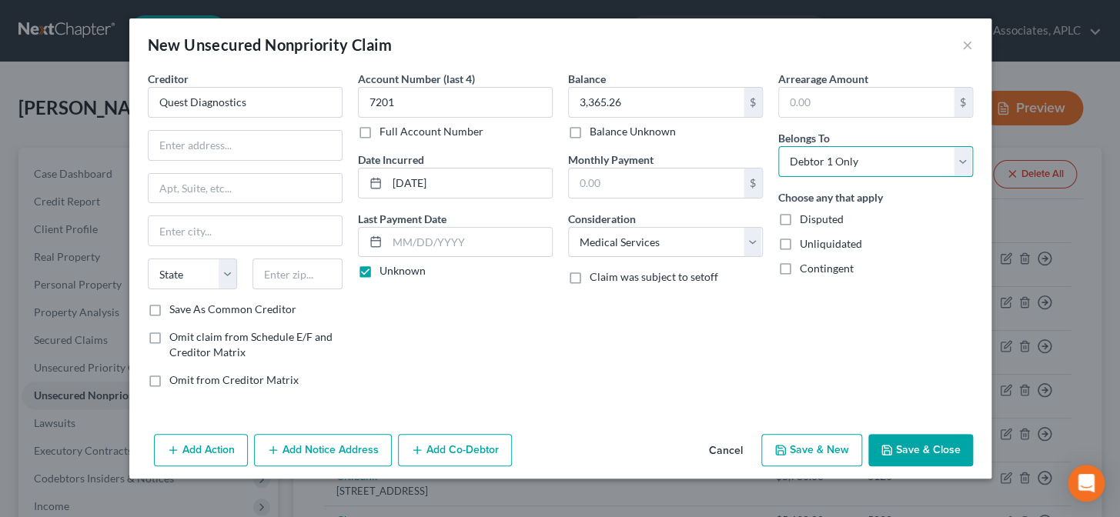
click at [779, 146] on select "Select Debtor 1 Only Debtor 2 Only Debtor 1 And Debtor 2 Only At Least One Of T…" at bounding box center [876, 161] width 195 height 31
click at [812, 455] on button "Save & New" at bounding box center [812, 450] width 101 height 32
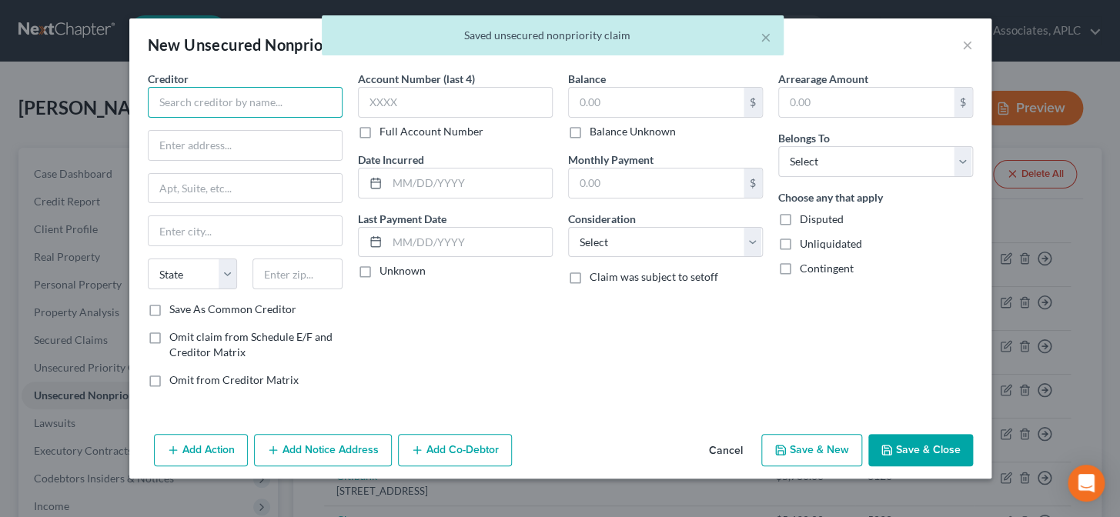
click at [283, 100] on input "text" at bounding box center [245, 102] width 195 height 31
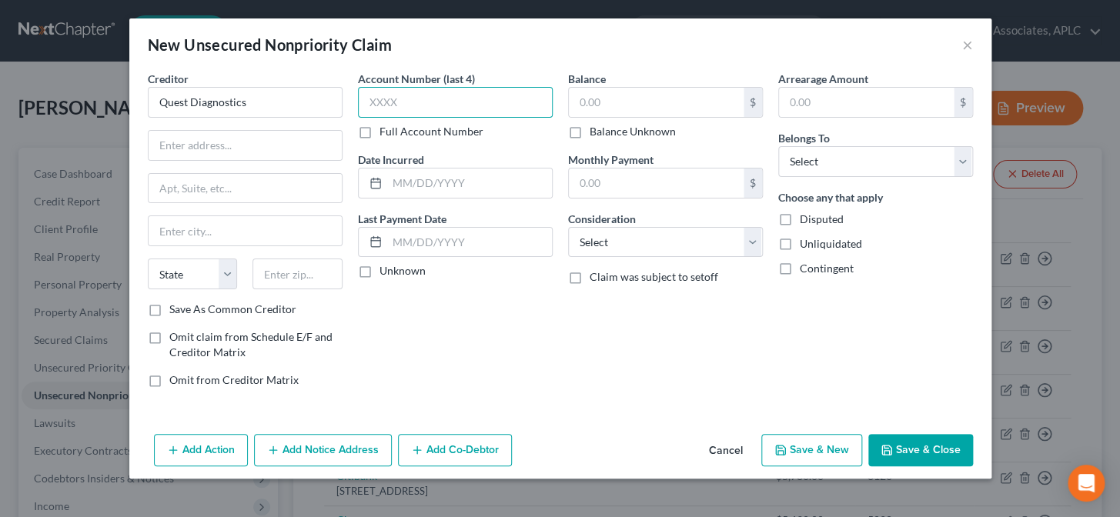
click at [387, 108] on input "text" at bounding box center [455, 102] width 195 height 31
click at [380, 272] on label "Unknown" at bounding box center [403, 270] width 46 height 15
click at [386, 272] on input "Unknown" at bounding box center [391, 268] width 10 height 10
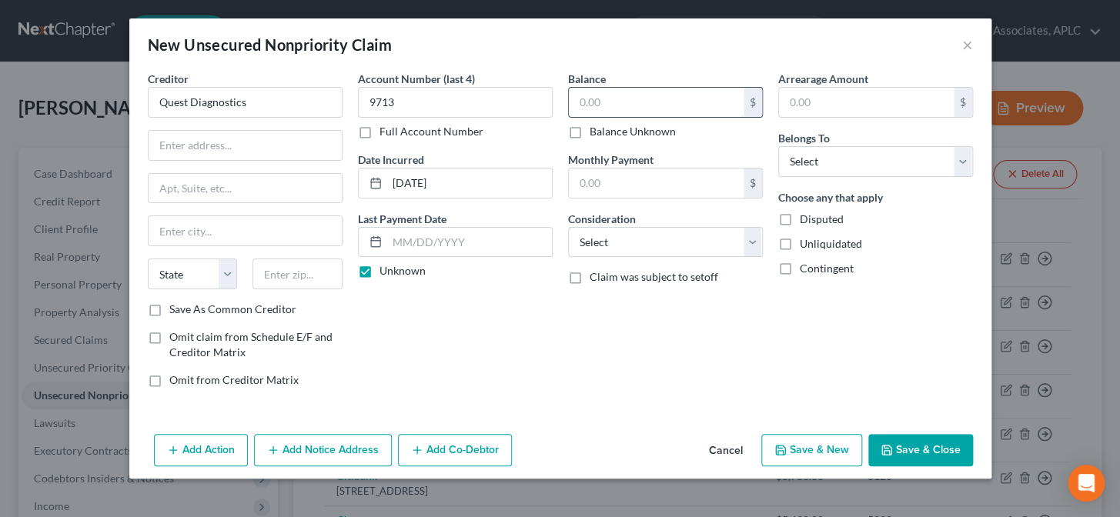
click at [611, 105] on input "text" at bounding box center [656, 102] width 175 height 29
click at [594, 246] on select "Select Cable / Satellite Services Collection Agency Credit Card Debt Debt Couns…" at bounding box center [665, 242] width 195 height 31
click at [568, 227] on select "Select Cable / Satellite Services Collection Agency Credit Card Debt Debt Couns…" at bounding box center [665, 242] width 195 height 31
click at [832, 159] on select "Select Debtor 1 Only Debtor 2 Only Debtor 1 And Debtor 2 Only At Least One Of T…" at bounding box center [876, 161] width 195 height 31
click at [779, 146] on select "Select Debtor 1 Only Debtor 2 Only Debtor 1 And Debtor 2 Only At Least One Of T…" at bounding box center [876, 161] width 195 height 31
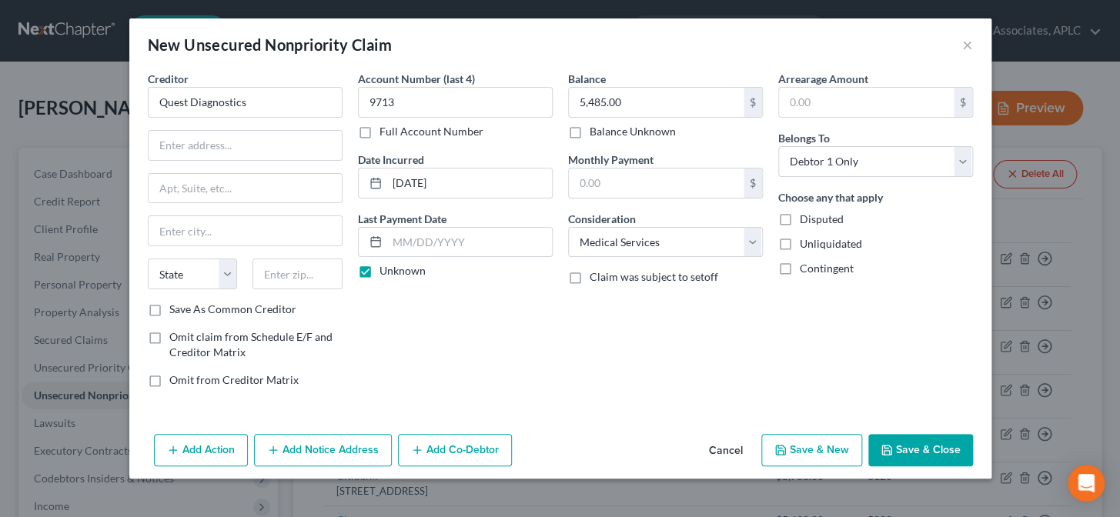
click at [839, 444] on button "Save & New" at bounding box center [812, 450] width 101 height 32
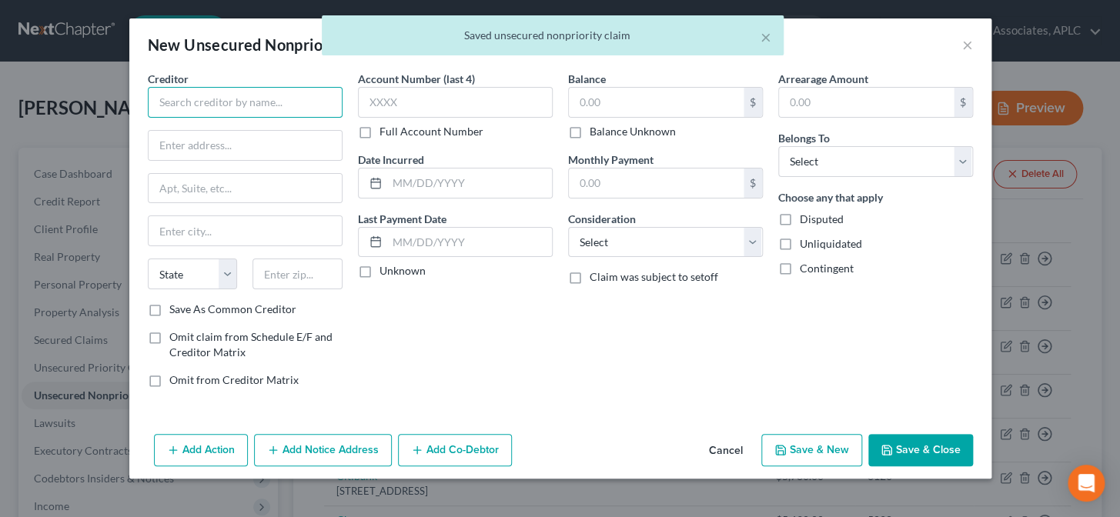
click at [274, 108] on input "text" at bounding box center [245, 102] width 195 height 31
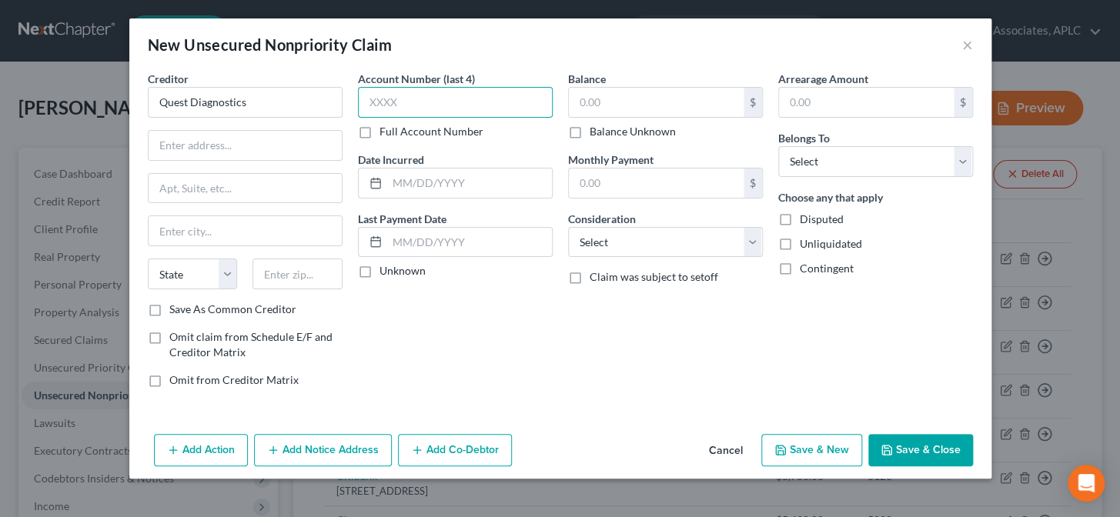
click at [367, 102] on input "text" at bounding box center [455, 102] width 195 height 31
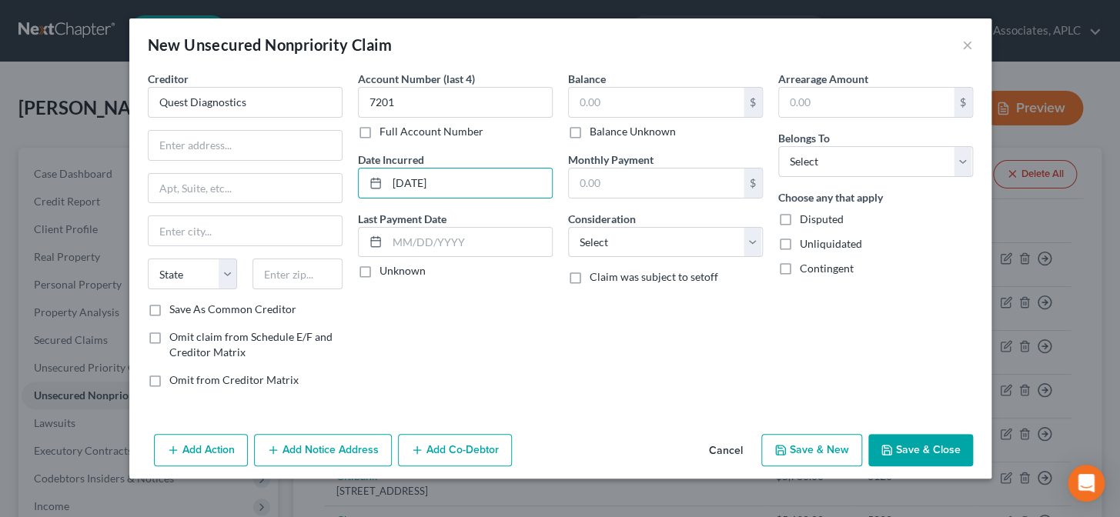
click at [380, 276] on label "Unknown" at bounding box center [403, 270] width 46 height 15
click at [386, 273] on input "Unknown" at bounding box center [391, 268] width 10 height 10
click at [586, 102] on input "text" at bounding box center [656, 102] width 175 height 29
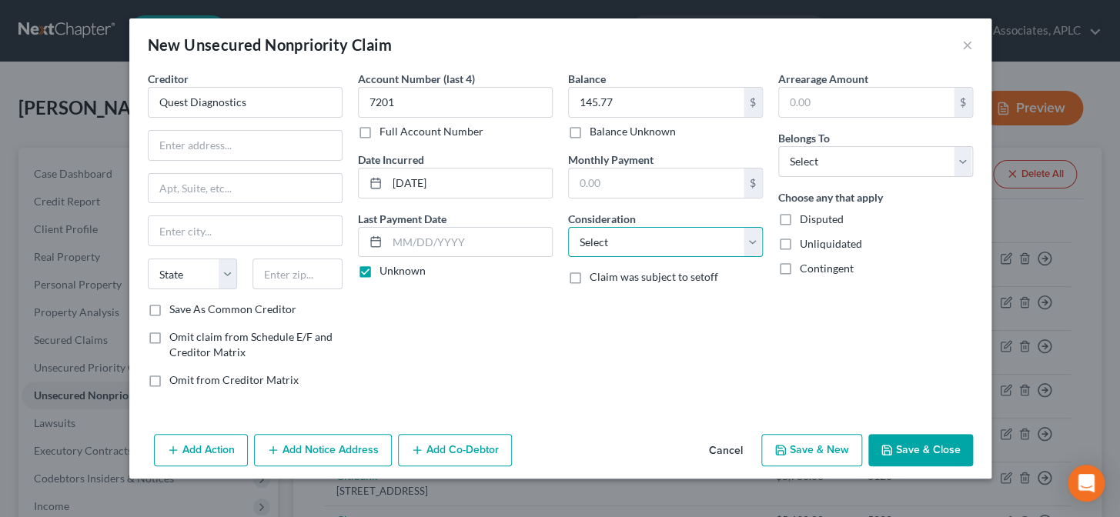
click at [616, 246] on select "Select Cable / Satellite Services Collection Agency Credit Card Debt Debt Couns…" at bounding box center [665, 242] width 195 height 31
click at [568, 227] on select "Select Cable / Satellite Services Collection Agency Credit Card Debt Debt Couns…" at bounding box center [665, 242] width 195 height 31
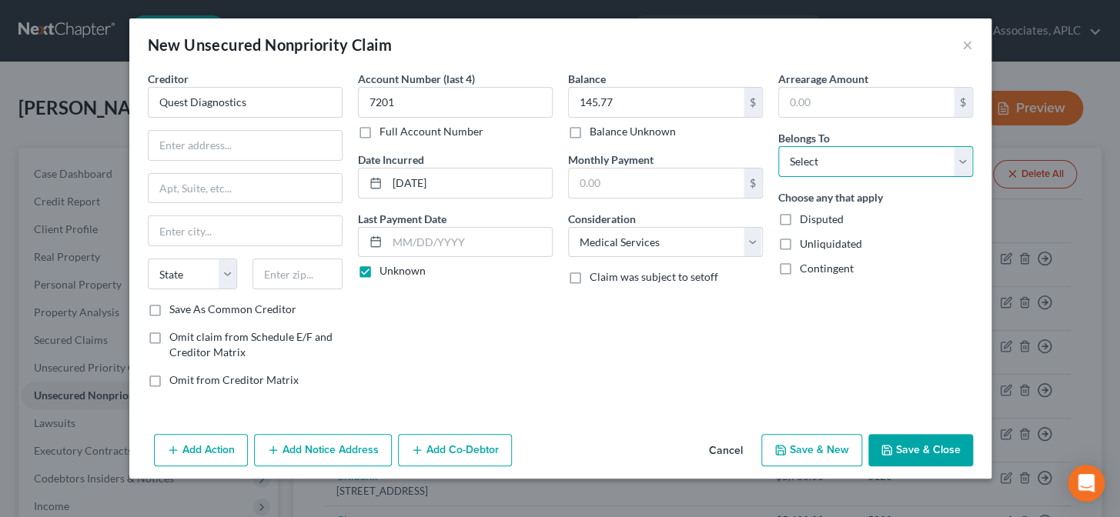
click at [813, 162] on select "Select Debtor 1 Only Debtor 2 Only Debtor 1 And Debtor 2 Only At Least One Of T…" at bounding box center [876, 161] width 195 height 31
click at [779, 146] on select "Select Debtor 1 Only Debtor 2 Only Debtor 1 And Debtor 2 Only At Least One Of T…" at bounding box center [876, 161] width 195 height 31
click at [792, 441] on button "Save & New" at bounding box center [812, 450] width 101 height 32
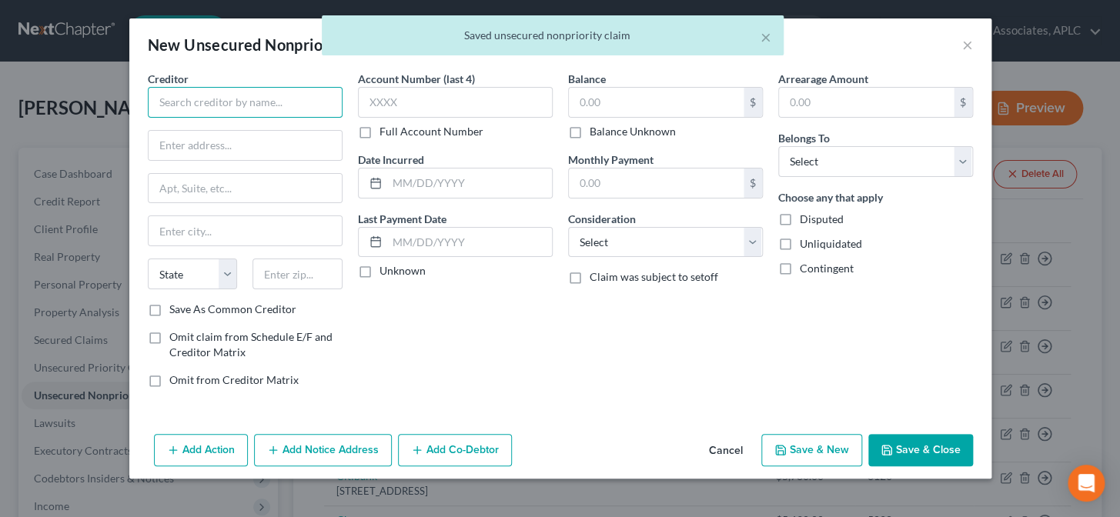
click at [268, 108] on input "text" at bounding box center [245, 102] width 195 height 31
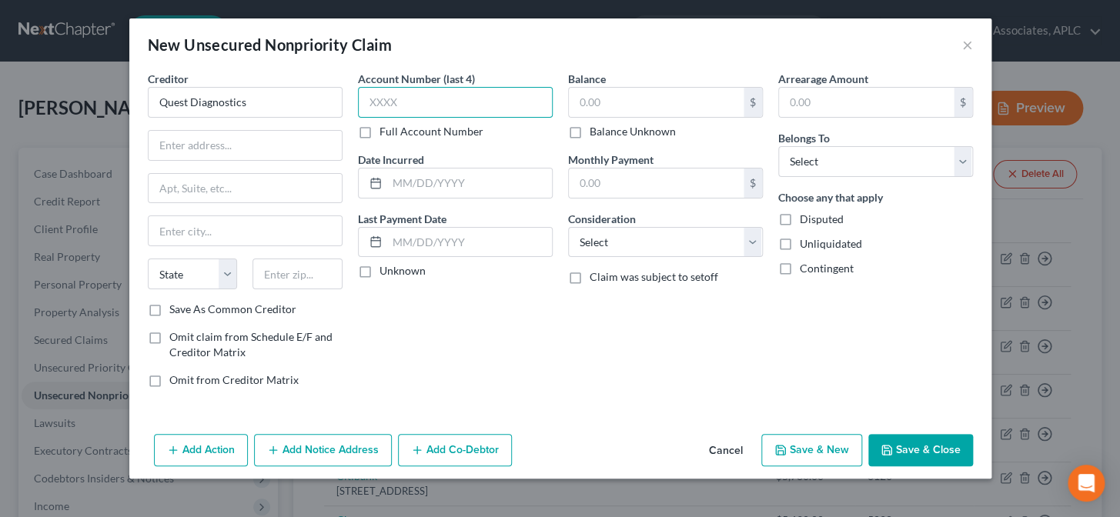
click at [389, 109] on input "text" at bounding box center [455, 102] width 195 height 31
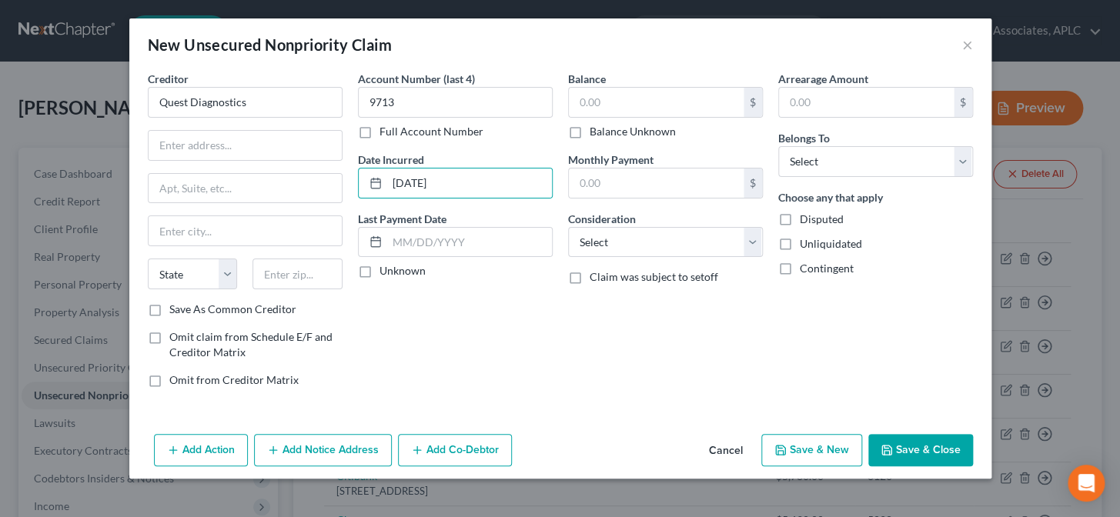
click at [380, 268] on label "Unknown" at bounding box center [403, 270] width 46 height 15
click at [386, 268] on input "Unknown" at bounding box center [391, 268] width 10 height 10
click at [634, 85] on div "Balance $ Balance Unknown Balance Undetermined $ Balance Unknown" at bounding box center [665, 105] width 195 height 69
click at [638, 94] on input "text" at bounding box center [656, 102] width 175 height 29
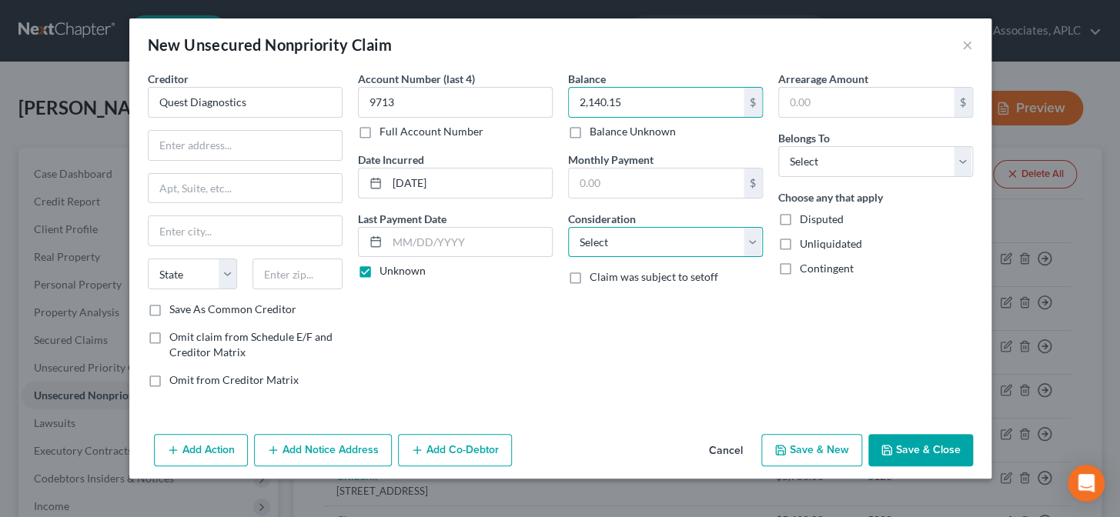
click at [644, 236] on select "Select Cable / Satellite Services Collection Agency Credit Card Debt Debt Couns…" at bounding box center [665, 242] width 195 height 31
click at [568, 227] on select "Select Cable / Satellite Services Collection Agency Credit Card Debt Debt Couns…" at bounding box center [665, 242] width 195 height 31
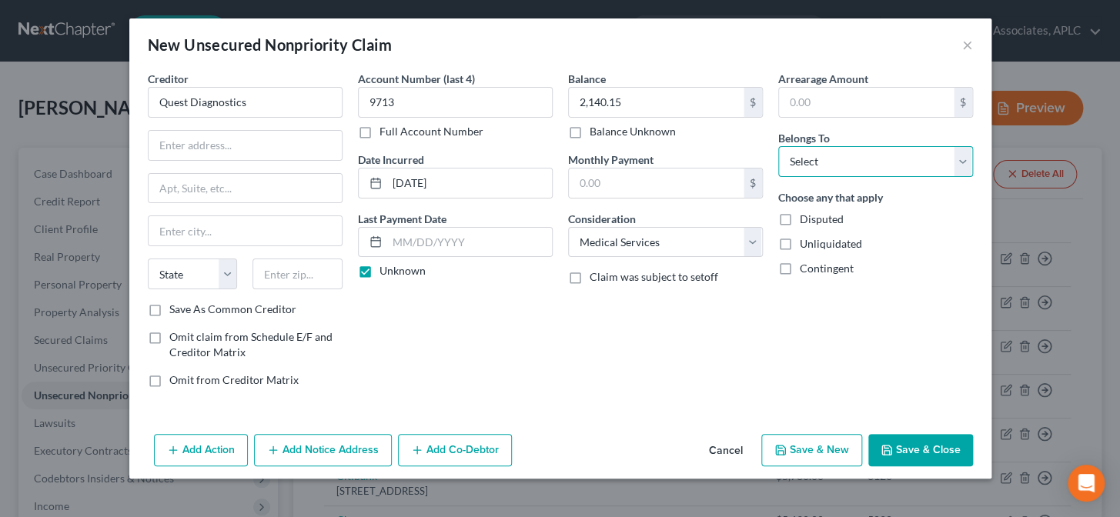
click at [834, 169] on select "Select Debtor 1 Only Debtor 2 Only Debtor 1 And Debtor 2 Only At Least One Of T…" at bounding box center [876, 161] width 195 height 31
click at [779, 146] on select "Select Debtor 1 Only Debtor 2 Only Debtor 1 And Debtor 2 Only At Least One Of T…" at bounding box center [876, 161] width 195 height 31
click at [811, 450] on button "Save & New" at bounding box center [812, 450] width 101 height 32
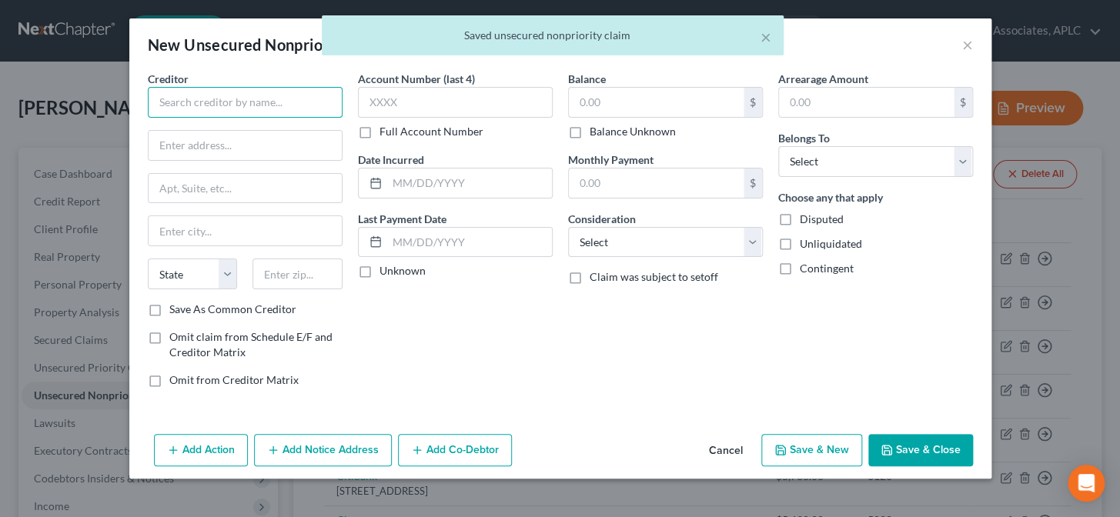
click at [254, 104] on input "text" at bounding box center [245, 102] width 195 height 31
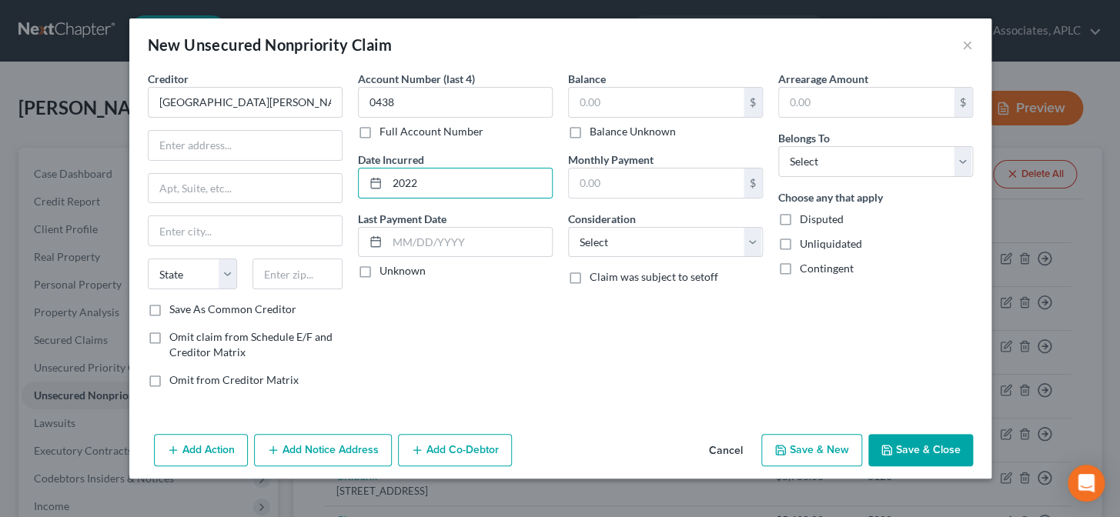
click at [380, 270] on label "Unknown" at bounding box center [403, 270] width 46 height 15
click at [386, 270] on input "Unknown" at bounding box center [391, 268] width 10 height 10
click at [633, 108] on input "text" at bounding box center [656, 102] width 175 height 29
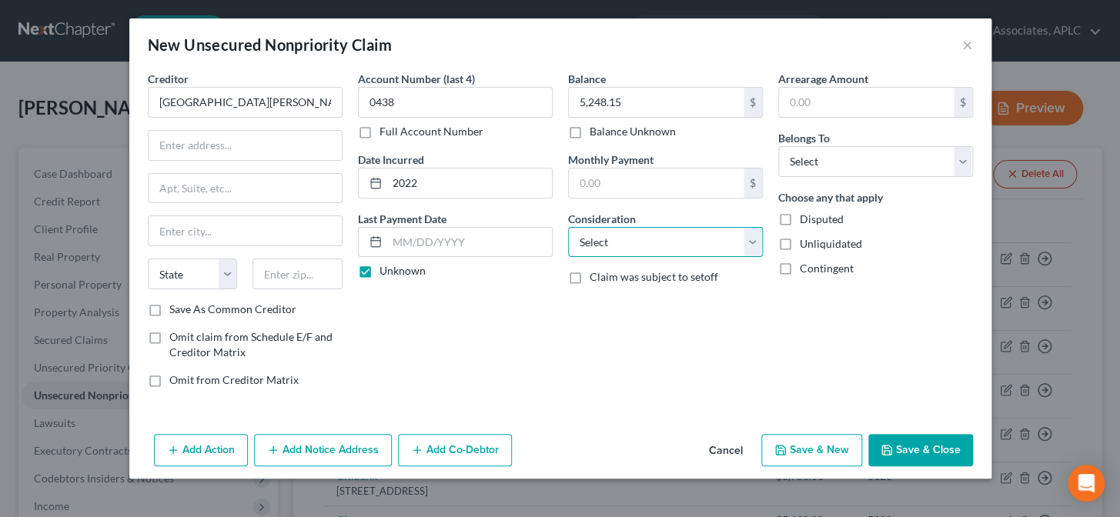
click at [625, 248] on select "Select Cable / Satellite Services Collection Agency Credit Card Debt Debt Couns…" at bounding box center [665, 242] width 195 height 31
click at [568, 227] on select "Select Cable / Satellite Services Collection Agency Credit Card Debt Debt Couns…" at bounding box center [665, 242] width 195 height 31
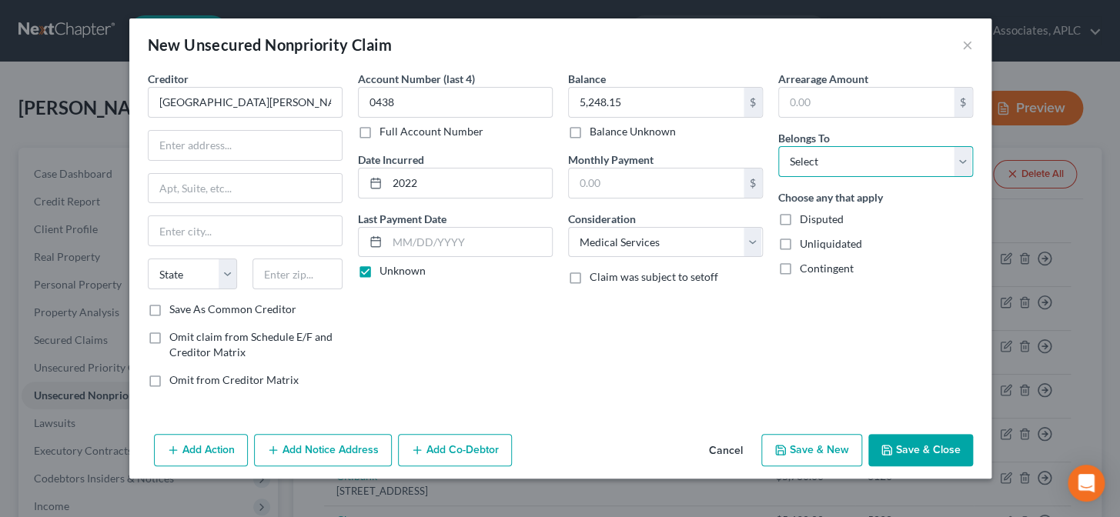
drag, startPoint x: 800, startPoint y: 152, endPoint x: 805, endPoint y: 175, distance: 23.0
click at [800, 153] on select "Select Debtor 1 Only Debtor 2 Only Debtor 1 And Debtor 2 Only At Least One Of T…" at bounding box center [876, 161] width 195 height 31
click at [779, 146] on select "Select Debtor 1 Only Debtor 2 Only Debtor 1 And Debtor 2 Only At Least One Of T…" at bounding box center [876, 161] width 195 height 31
click at [824, 447] on button "Save & New" at bounding box center [812, 450] width 101 height 32
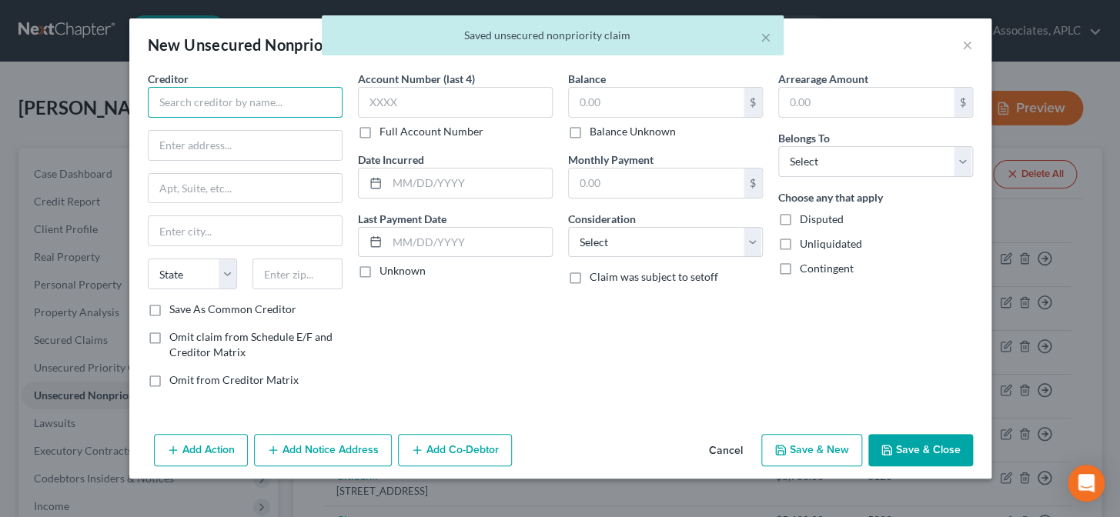
click at [321, 104] on input "text" at bounding box center [245, 102] width 195 height 31
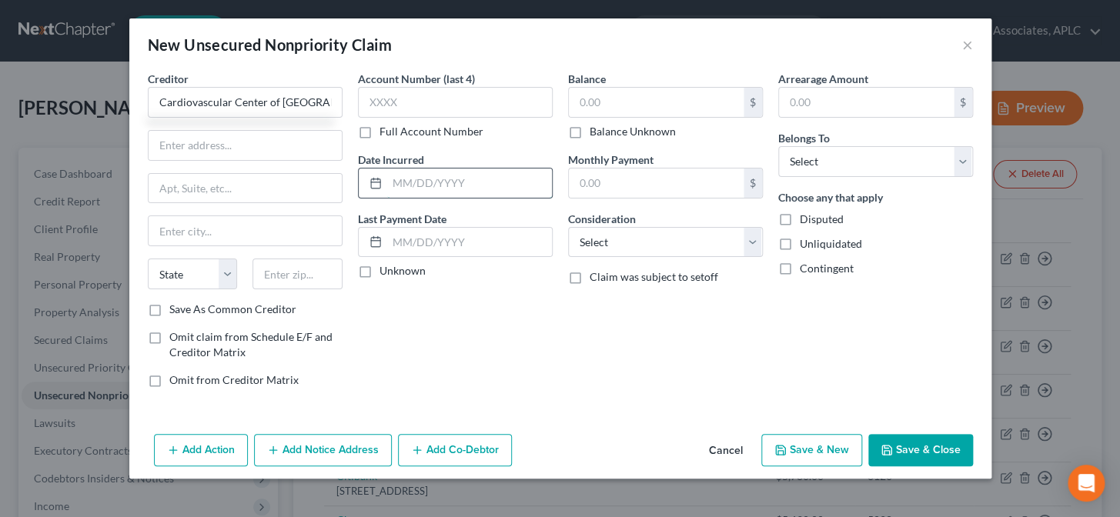
click at [434, 189] on input "text" at bounding box center [469, 183] width 165 height 29
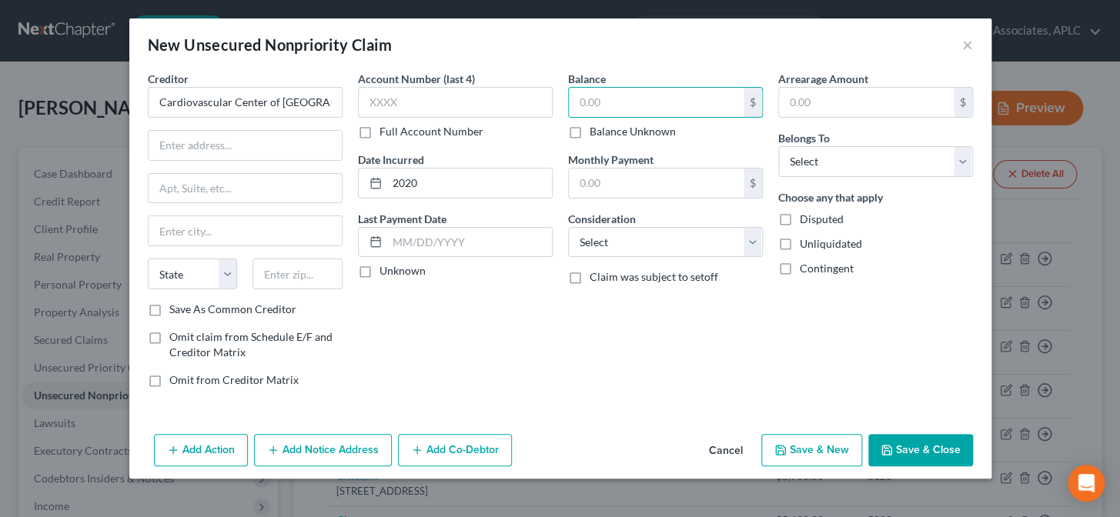
click at [380, 270] on label "Unknown" at bounding box center [403, 270] width 46 height 15
click at [386, 270] on input "Unknown" at bounding box center [391, 268] width 10 height 10
click at [645, 95] on input "text" at bounding box center [656, 102] width 175 height 29
click at [631, 250] on select "Select Cable / Satellite Services Collection Agency Credit Card Debt Debt Couns…" at bounding box center [665, 242] width 195 height 31
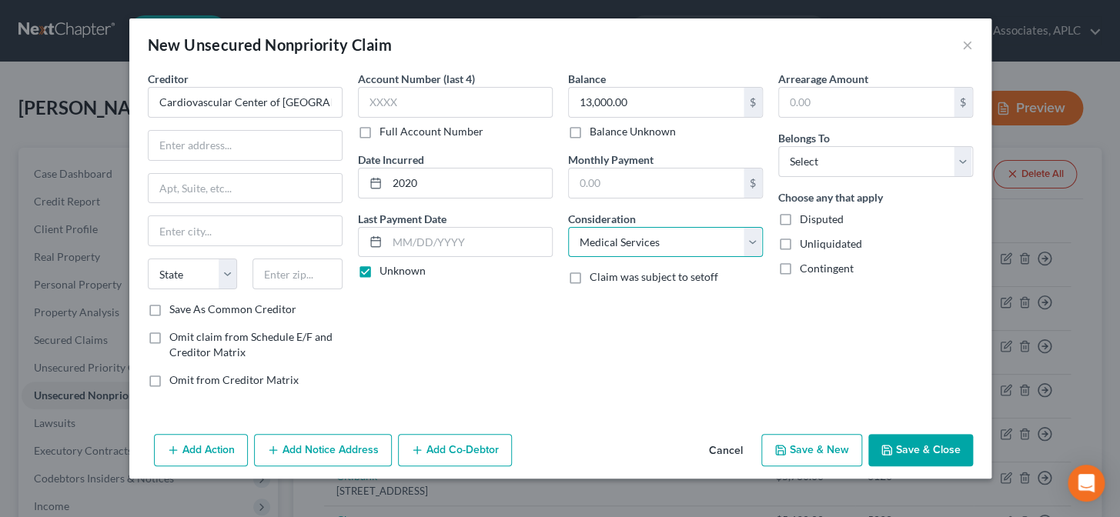
click at [568, 227] on select "Select Cable / Satellite Services Collection Agency Credit Card Debt Debt Couns…" at bounding box center [665, 242] width 195 height 31
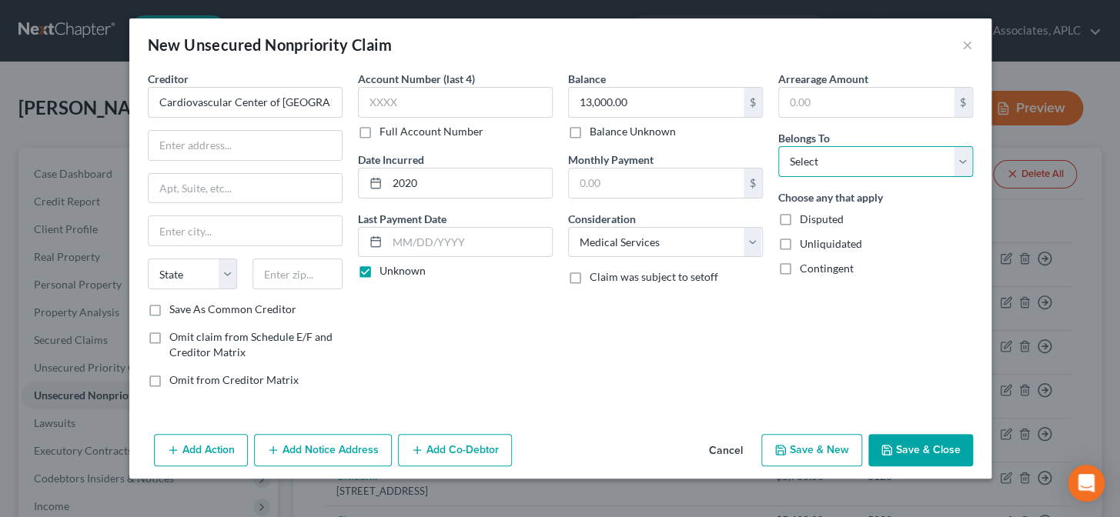
drag, startPoint x: 799, startPoint y: 160, endPoint x: 799, endPoint y: 175, distance: 14.6
click at [799, 160] on select "Select Debtor 1 Only Debtor 2 Only Debtor 1 And Debtor 2 Only At Least One Of T…" at bounding box center [876, 161] width 195 height 31
click at [779, 146] on select "Select Debtor 1 Only Debtor 2 Only Debtor 1 And Debtor 2 Only At Least One Of T…" at bounding box center [876, 161] width 195 height 31
click at [896, 456] on button "Save & Close" at bounding box center [921, 450] width 105 height 32
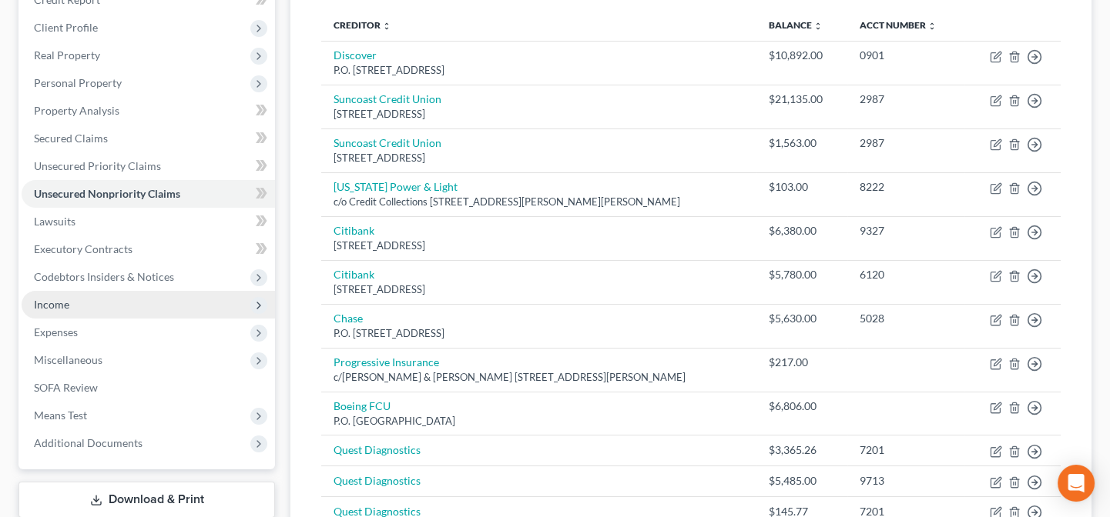
scroll to position [209, 0]
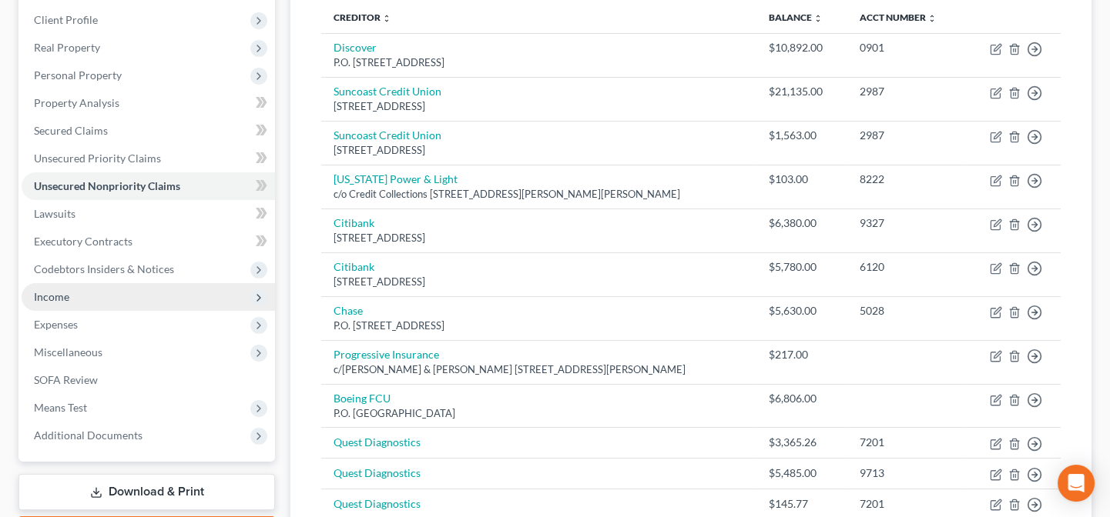
click at [117, 293] on span "Income" at bounding box center [148, 297] width 253 height 28
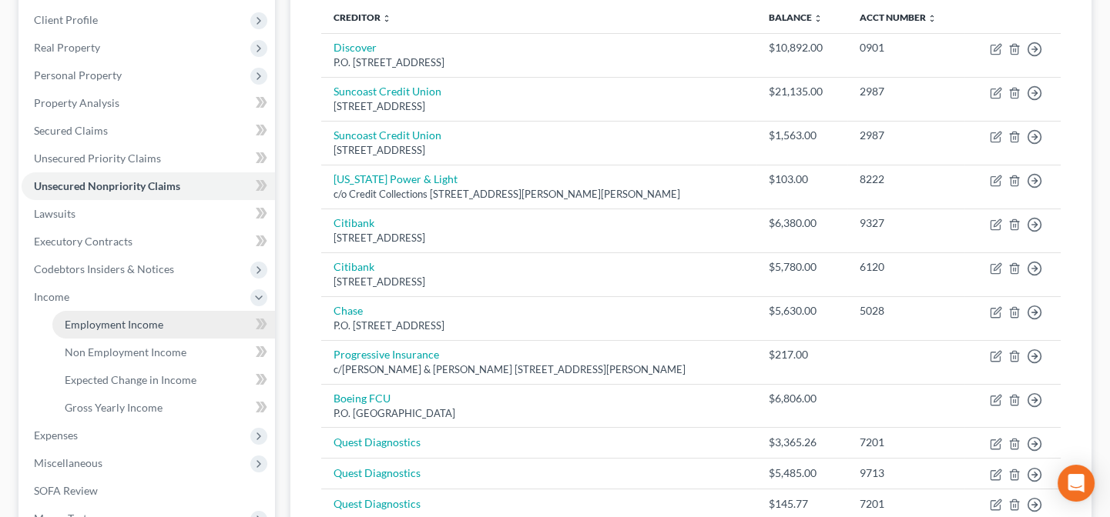
click at [123, 324] on span "Employment Income" at bounding box center [114, 324] width 99 height 13
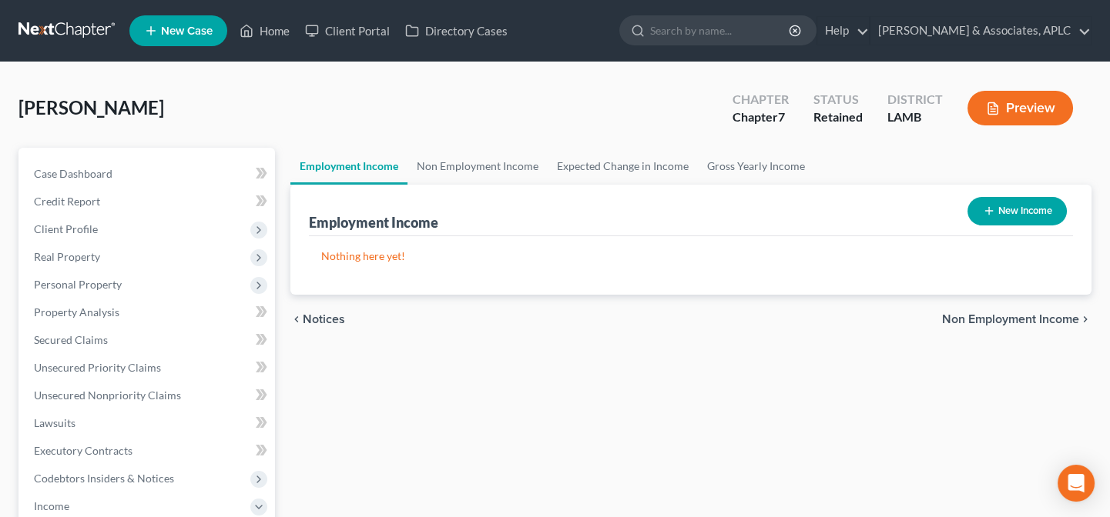
click at [1018, 216] on button "New Income" at bounding box center [1016, 211] width 99 height 28
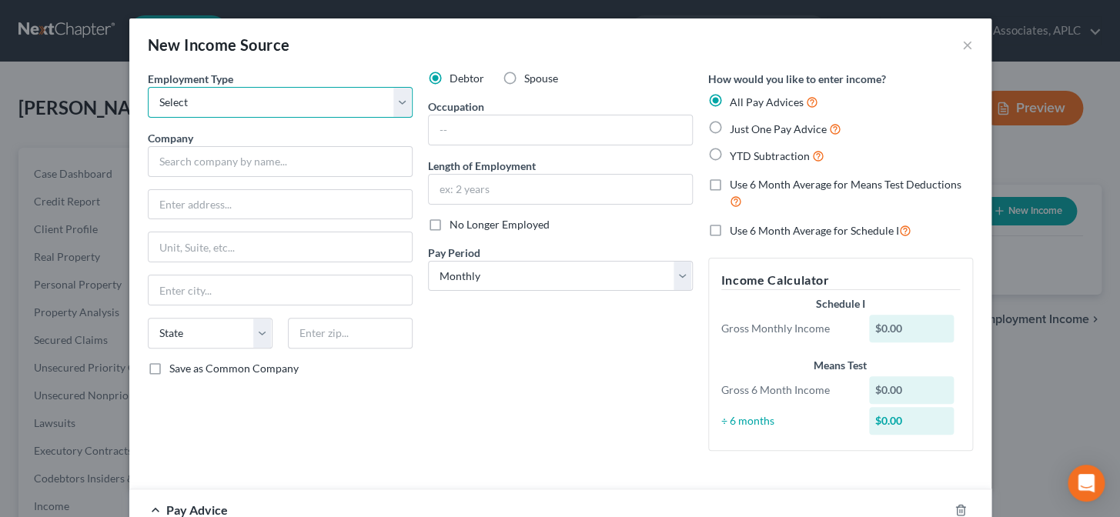
click at [210, 105] on select "Select Full or [DEMOGRAPHIC_DATA] Employment Self Employment" at bounding box center [280, 102] width 265 height 31
click at [148, 87] on select "Select Full or [DEMOGRAPHIC_DATA] Employment Self Employment" at bounding box center [280, 102] width 265 height 31
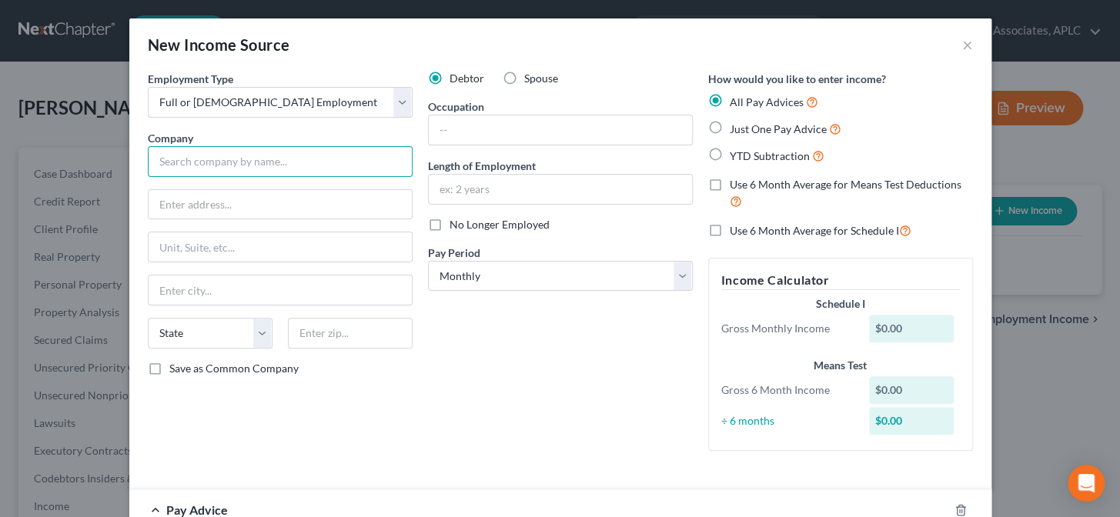
click at [203, 171] on input "text" at bounding box center [280, 161] width 265 height 31
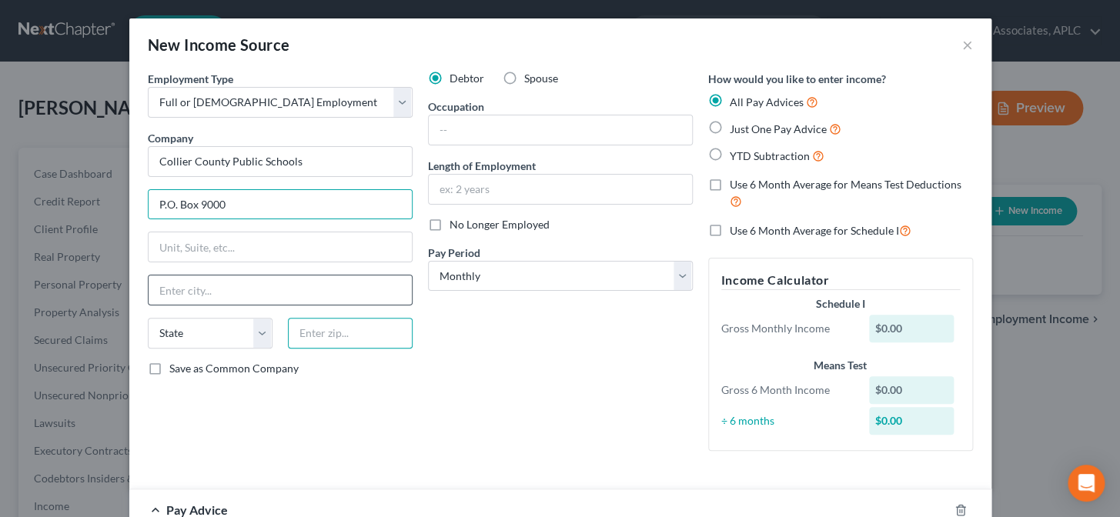
drag, startPoint x: 316, startPoint y: 333, endPoint x: 364, endPoint y: 284, distance: 68.6
click at [316, 333] on input "text" at bounding box center [350, 333] width 125 height 31
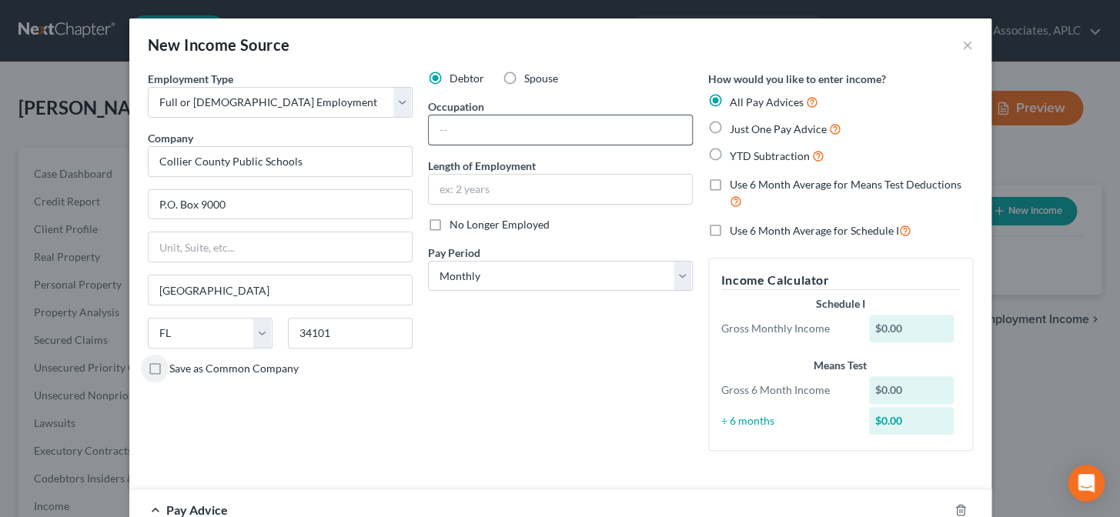
click at [458, 133] on input "text" at bounding box center [560, 130] width 263 height 29
click at [450, 223] on label "No Longer Employed" at bounding box center [500, 224] width 100 height 15
click at [456, 223] on input "No Longer Employed" at bounding box center [461, 222] width 10 height 10
click at [730, 123] on label "Just One Pay Advice" at bounding box center [786, 129] width 112 height 18
click at [736, 123] on input "Just One Pay Advice" at bounding box center [741, 125] width 10 height 10
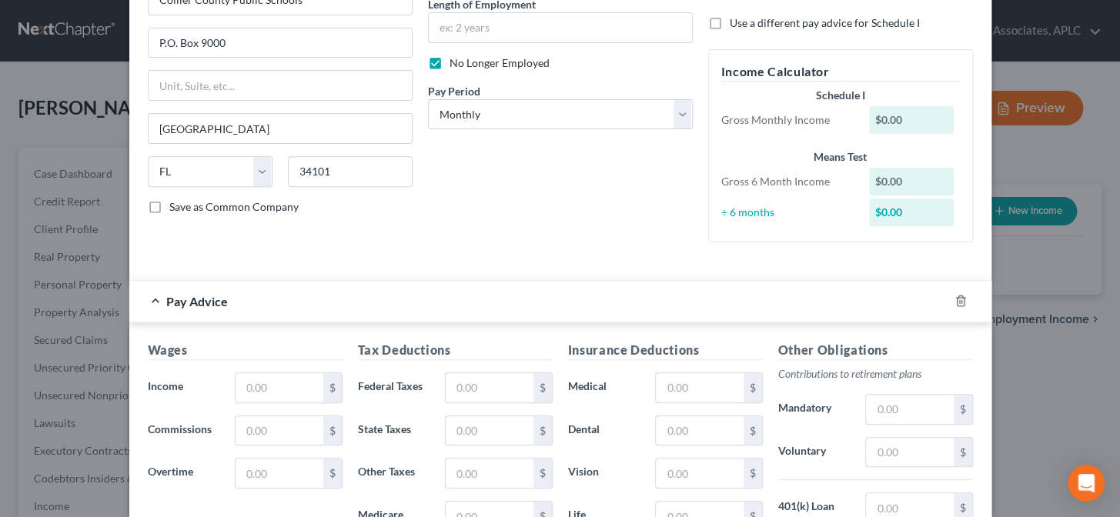
scroll to position [209, 0]
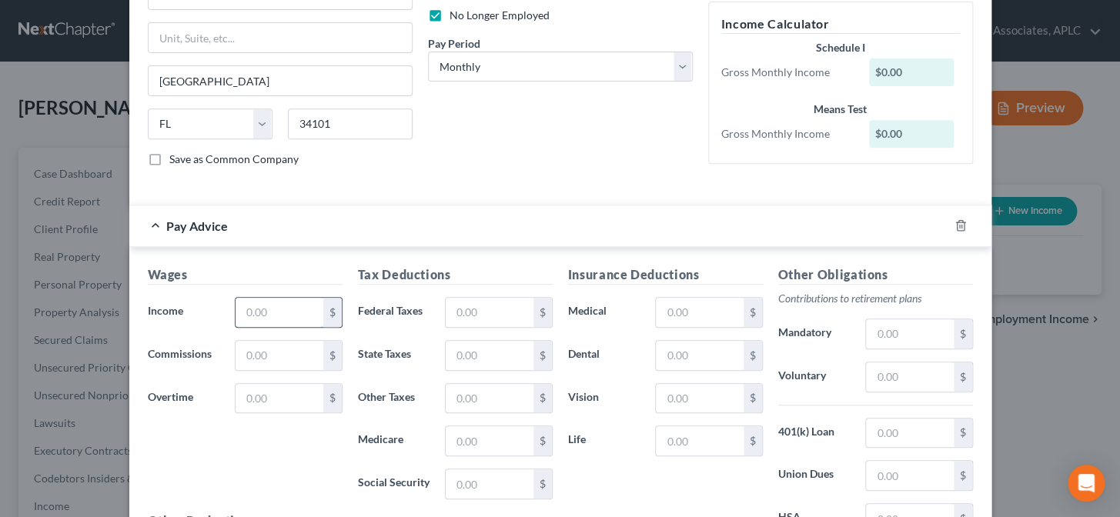
click at [294, 315] on input "text" at bounding box center [279, 312] width 87 height 29
click at [477, 303] on input "text" at bounding box center [489, 312] width 87 height 29
click at [591, 352] on label "Dental" at bounding box center [605, 355] width 88 height 31
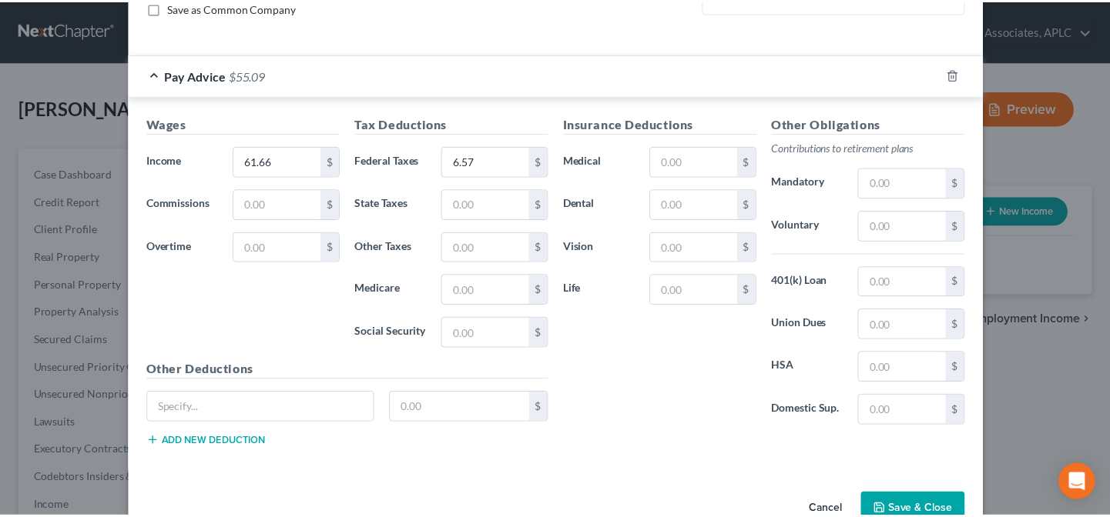
scroll to position [397, 0]
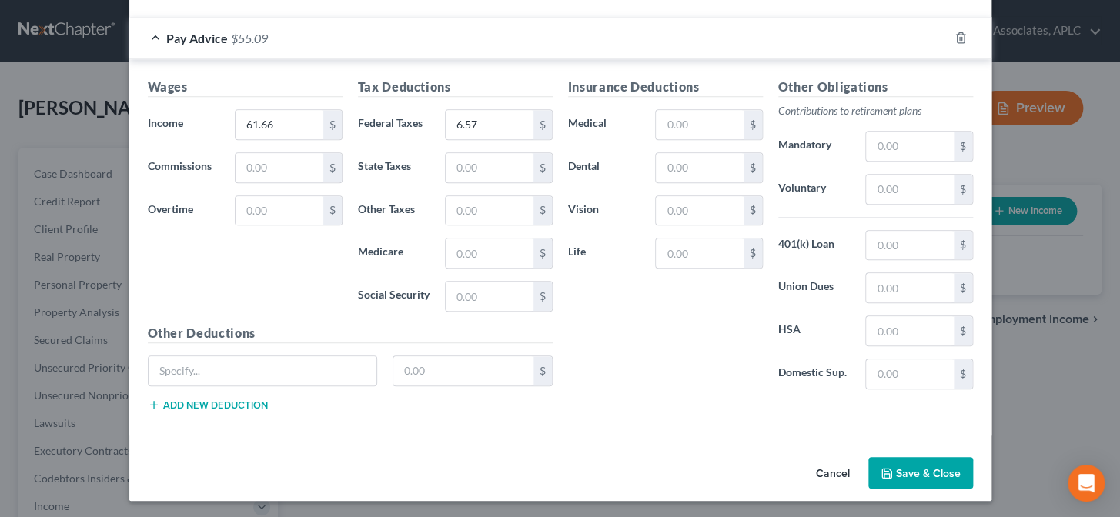
click at [890, 464] on button "Save & Close" at bounding box center [921, 473] width 105 height 32
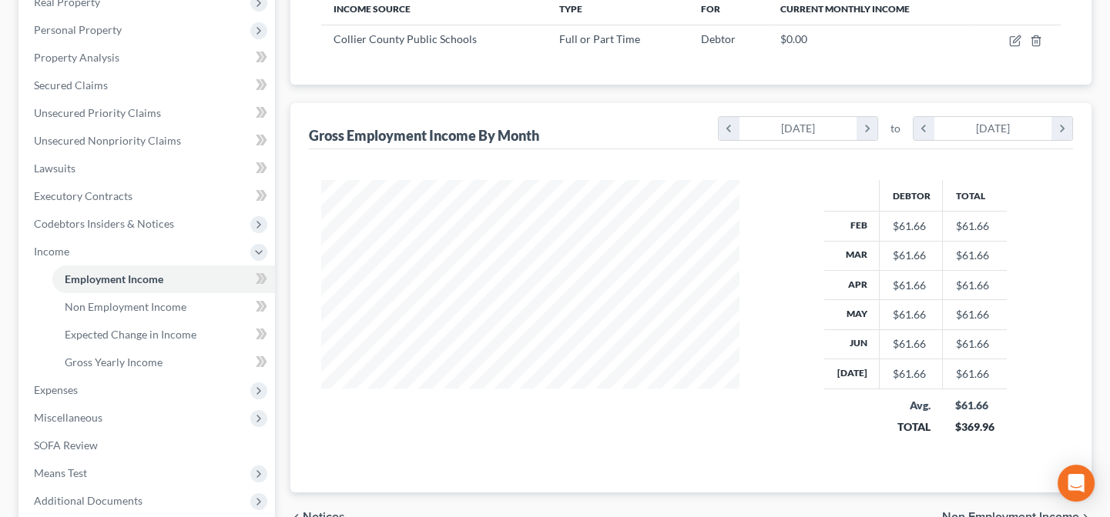
scroll to position [280, 0]
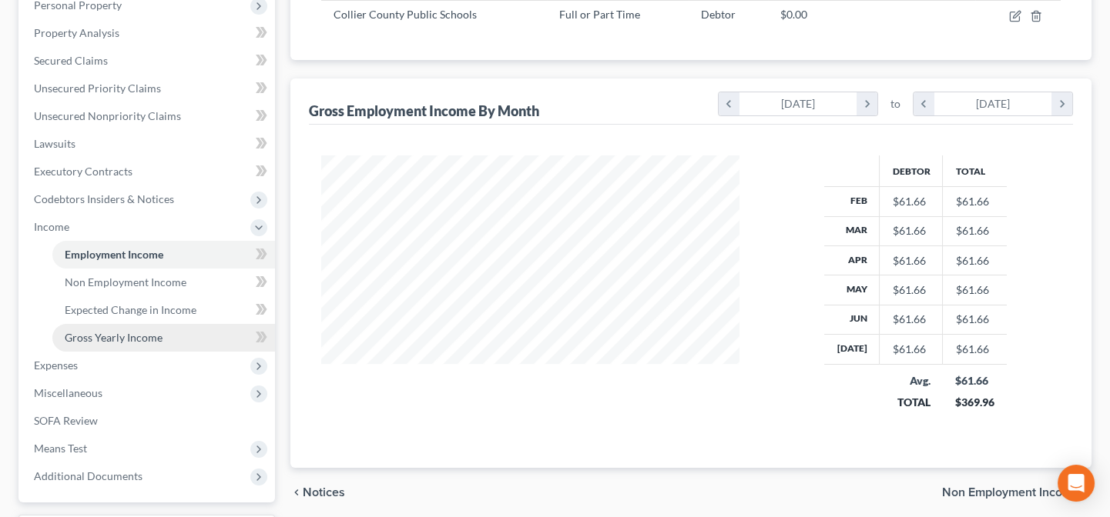
click at [115, 337] on span "Gross Yearly Income" at bounding box center [114, 337] width 98 height 13
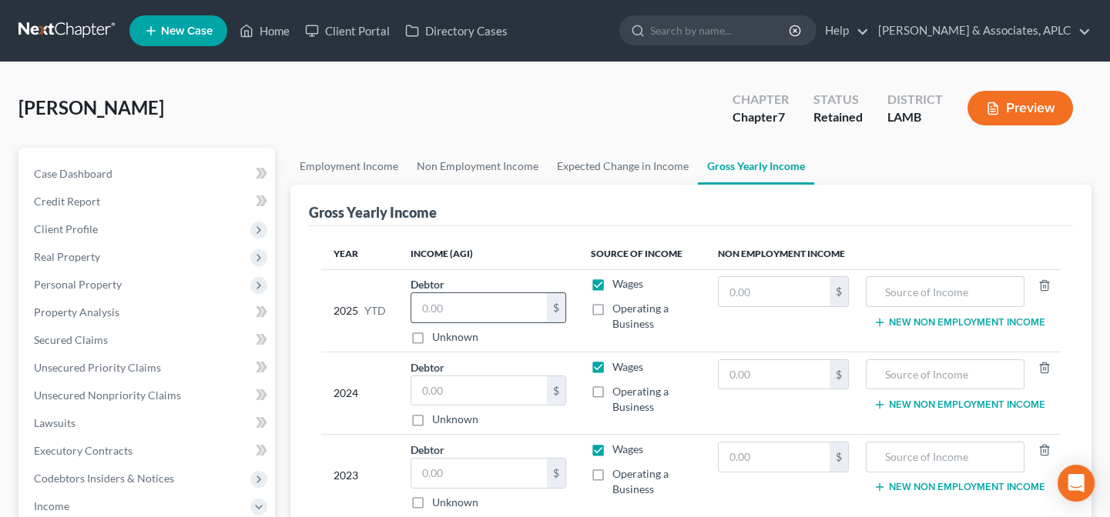
click at [437, 302] on input "text" at bounding box center [479, 307] width 136 height 29
click at [584, 408] on td "Wages Operating a Business" at bounding box center [641, 393] width 126 height 82
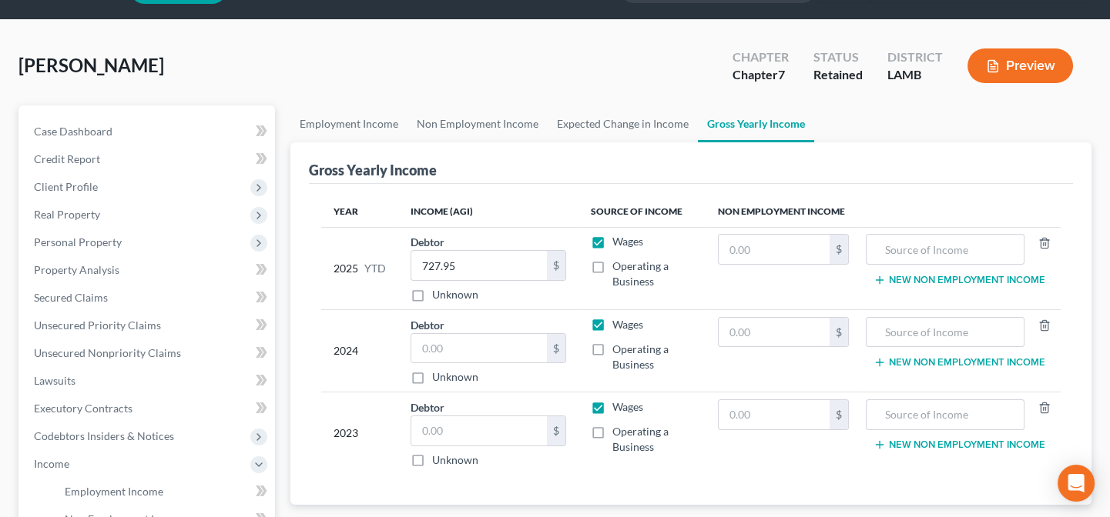
scroll to position [280, 0]
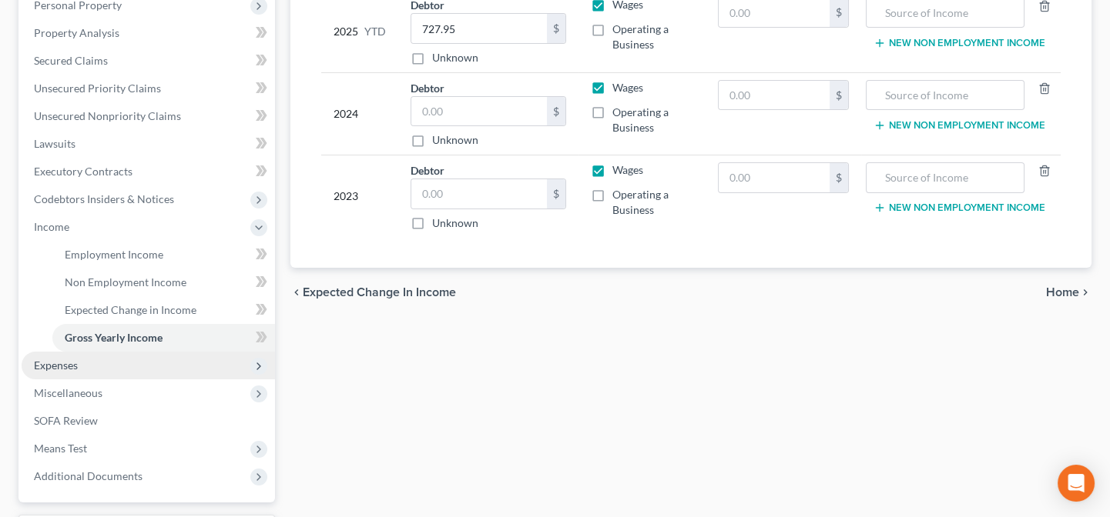
click at [94, 361] on span "Expenses" at bounding box center [148, 366] width 253 height 28
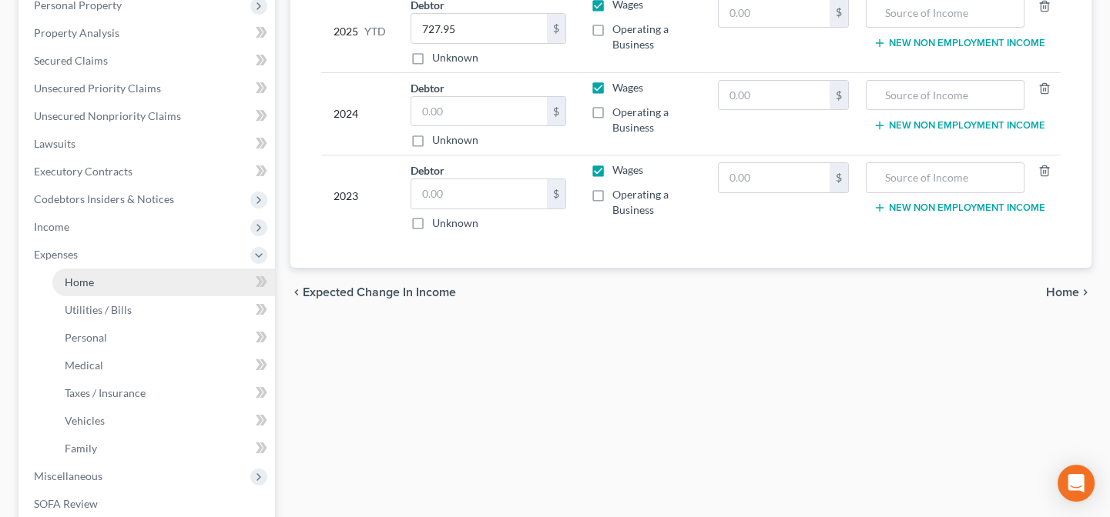
click at [92, 277] on span "Home" at bounding box center [79, 282] width 29 height 13
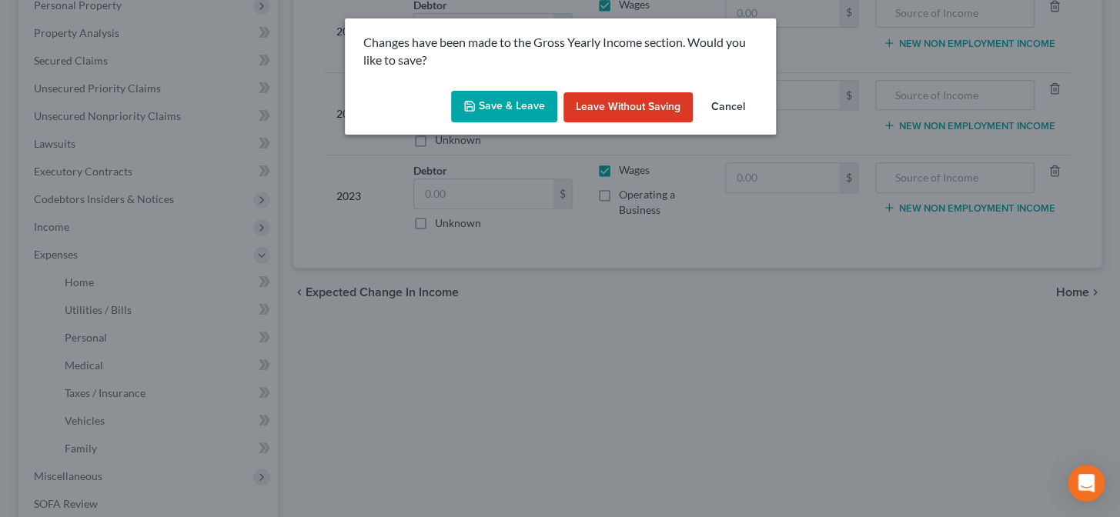
click at [503, 111] on button "Save & Leave" at bounding box center [504, 107] width 106 height 32
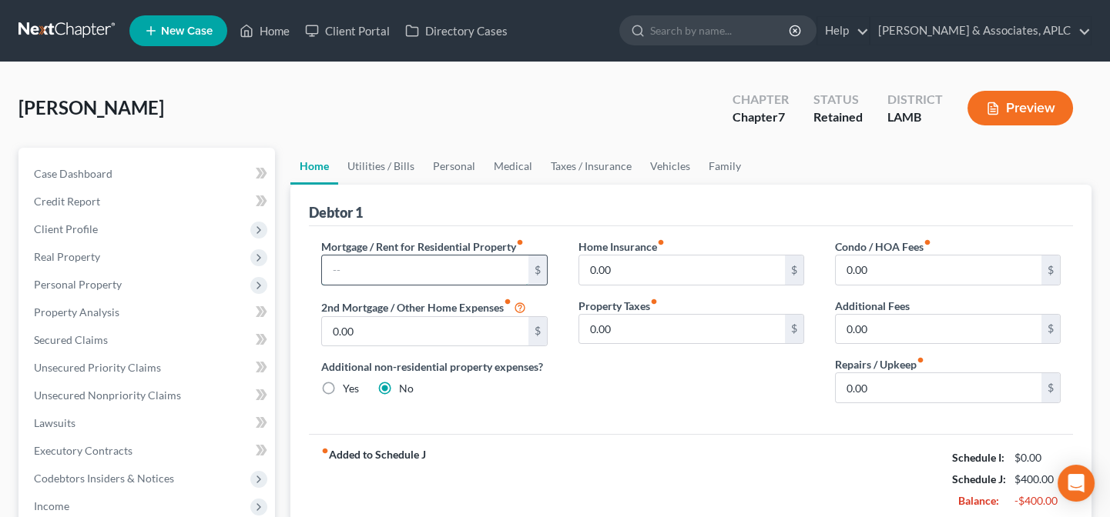
click at [387, 265] on input "text" at bounding box center [425, 270] width 206 height 29
click at [396, 166] on link "Utilities / Bills" at bounding box center [380, 166] width 85 height 37
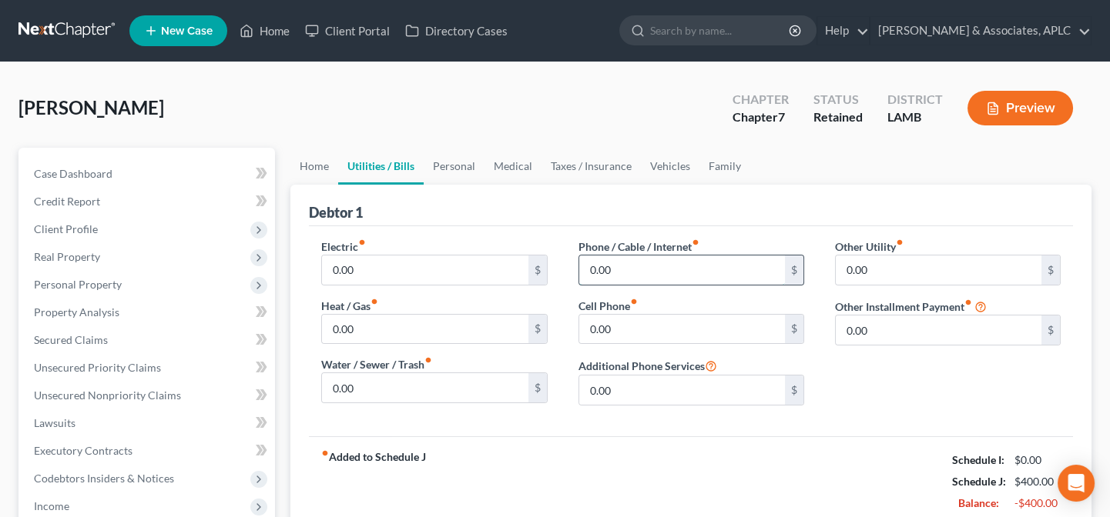
click at [657, 265] on input "0.00" at bounding box center [682, 270] width 206 height 29
click at [636, 316] on input "0.00" at bounding box center [682, 329] width 206 height 29
click at [453, 167] on link "Personal" at bounding box center [454, 166] width 61 height 37
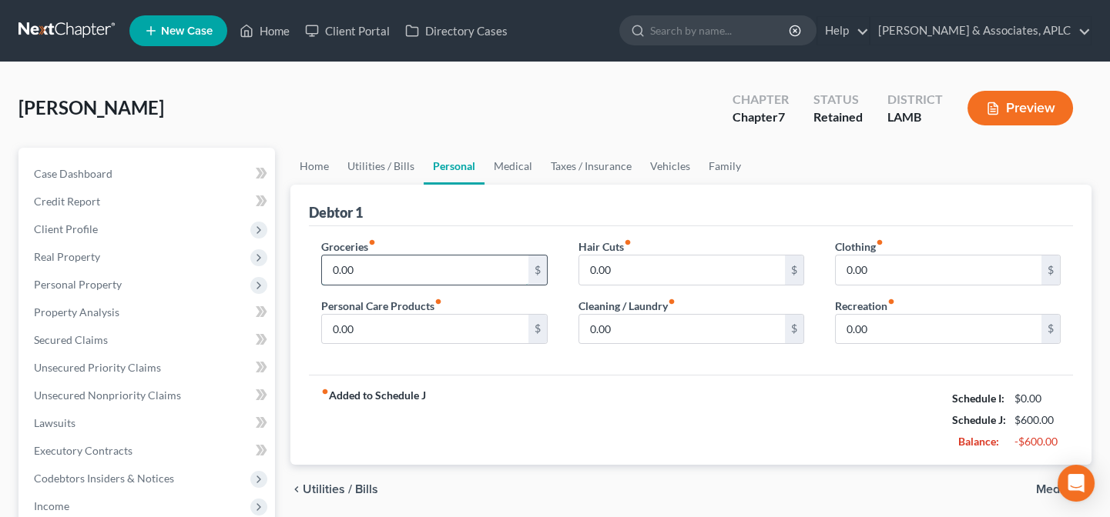
click at [381, 266] on input "0.00" at bounding box center [425, 270] width 206 height 29
click at [510, 174] on link "Medical" at bounding box center [512, 166] width 57 height 37
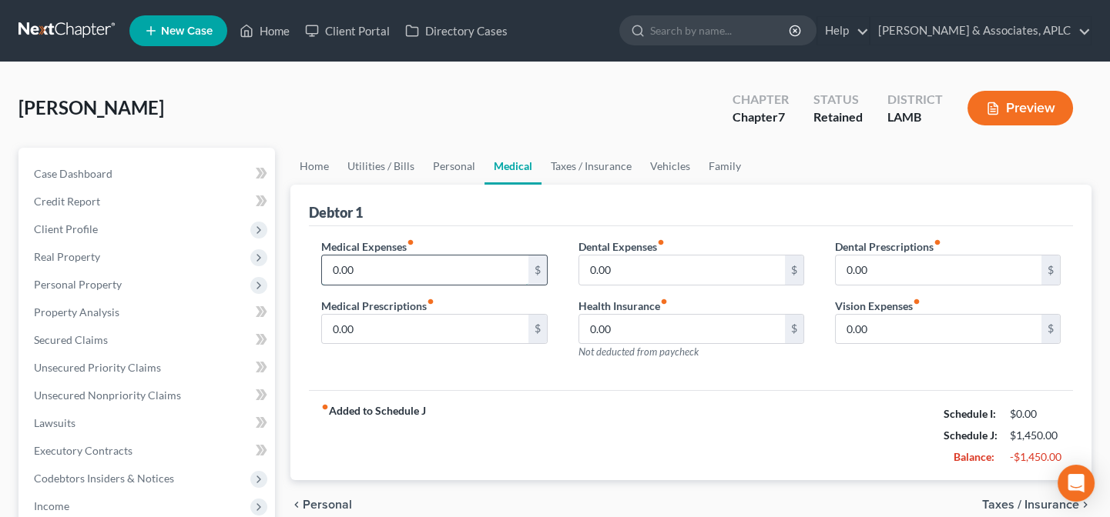
click at [400, 270] on input "0.00" at bounding box center [425, 270] width 206 height 29
click at [591, 157] on link "Taxes / Insurance" at bounding box center [590, 166] width 99 height 37
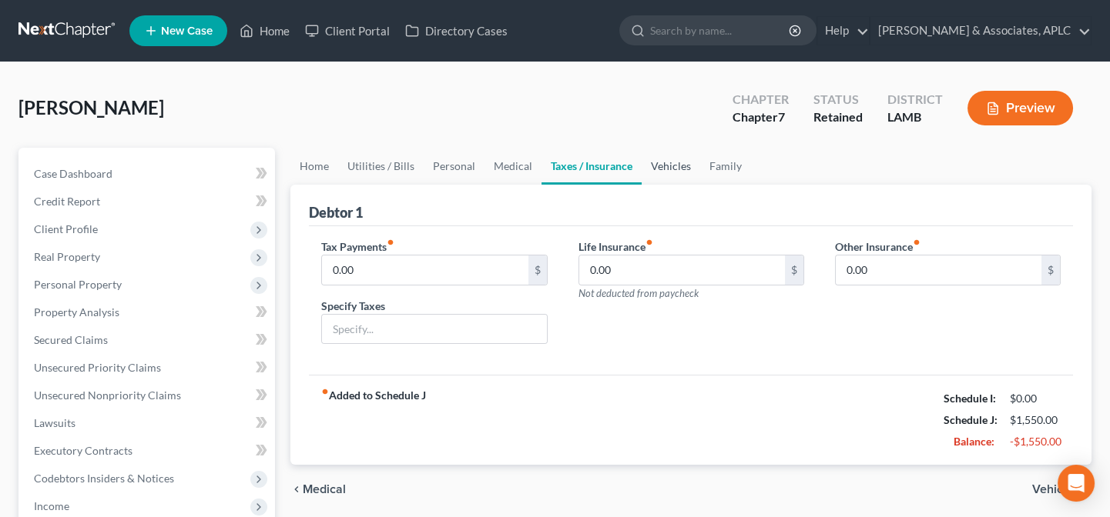
click at [665, 165] on link "Vehicles" at bounding box center [670, 166] width 59 height 37
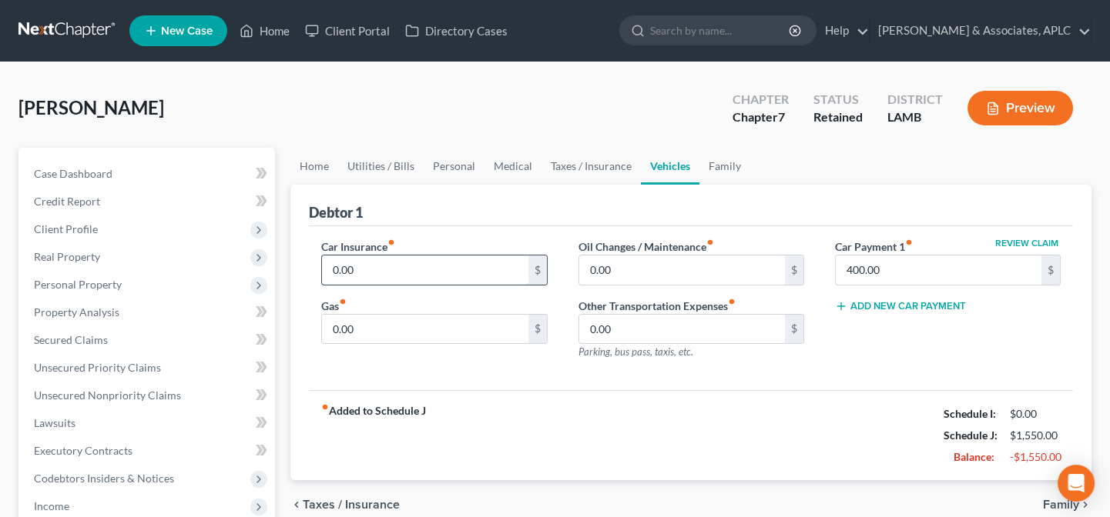
click at [420, 269] on input "0.00" at bounding box center [425, 270] width 206 height 29
click at [722, 169] on link "Family" at bounding box center [724, 166] width 51 height 37
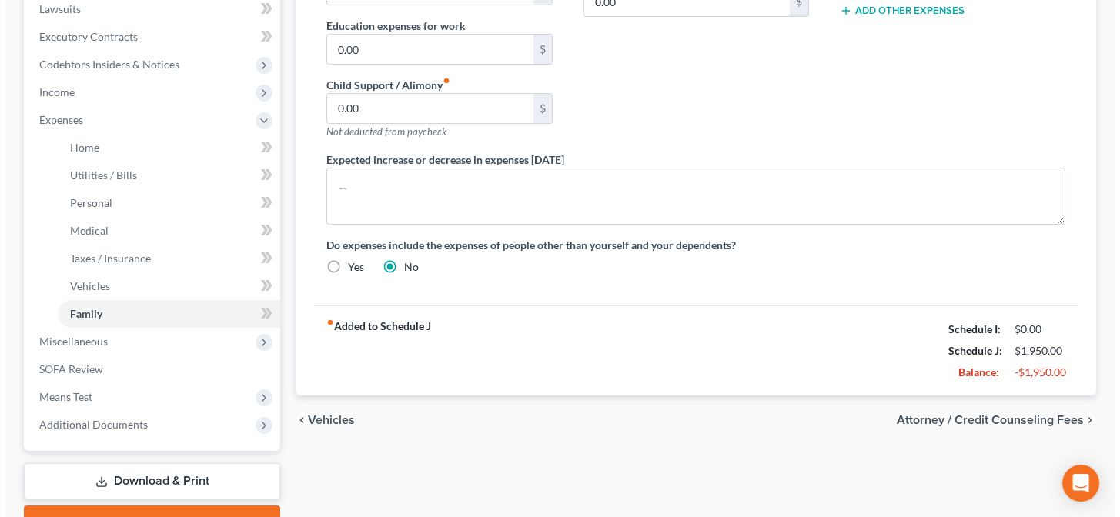
scroll to position [420, 0]
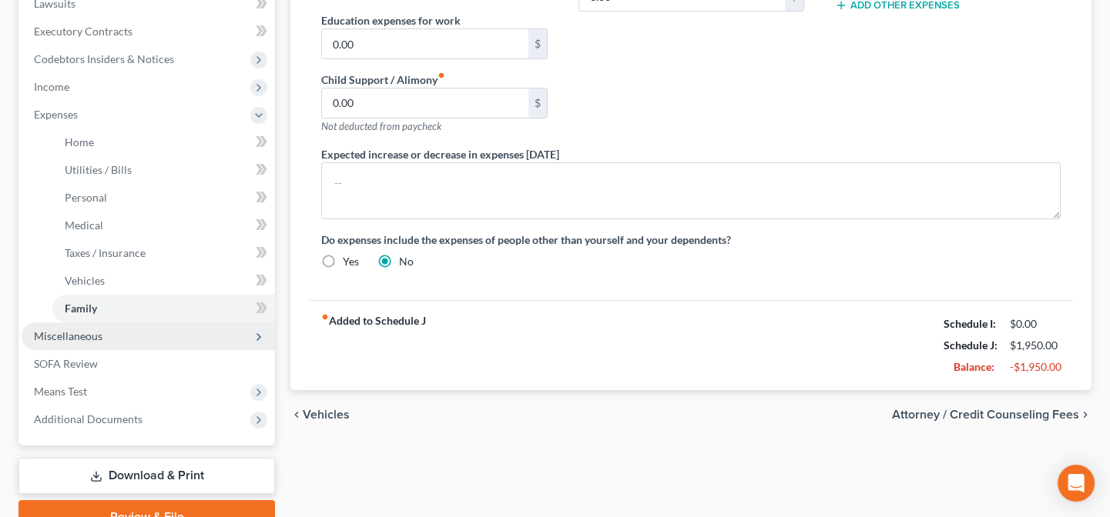
click at [100, 339] on span "Miscellaneous" at bounding box center [68, 336] width 69 height 13
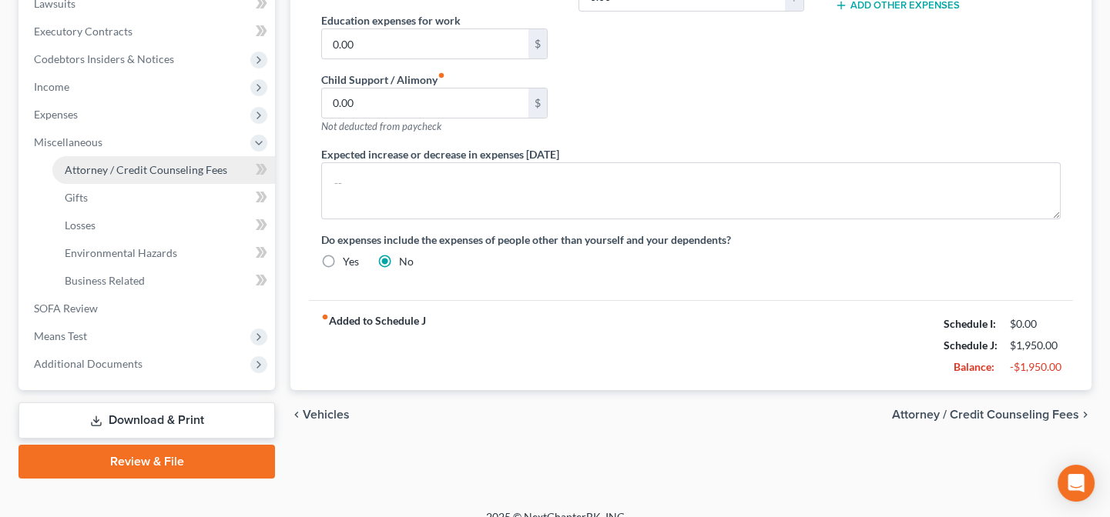
click at [124, 169] on span "Attorney / Credit Counseling Fees" at bounding box center [146, 169] width 162 height 13
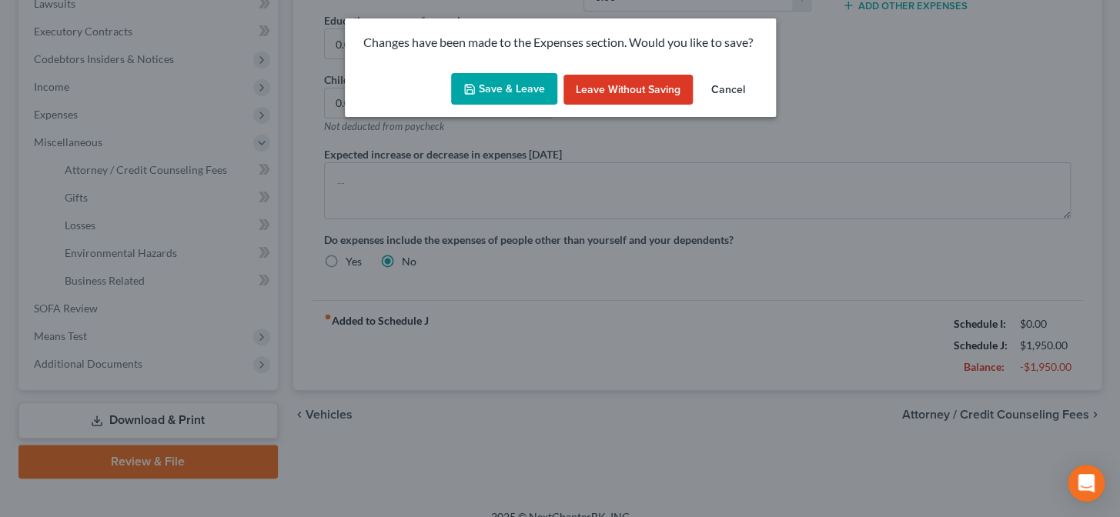
click at [541, 96] on button "Save & Leave" at bounding box center [504, 89] width 106 height 32
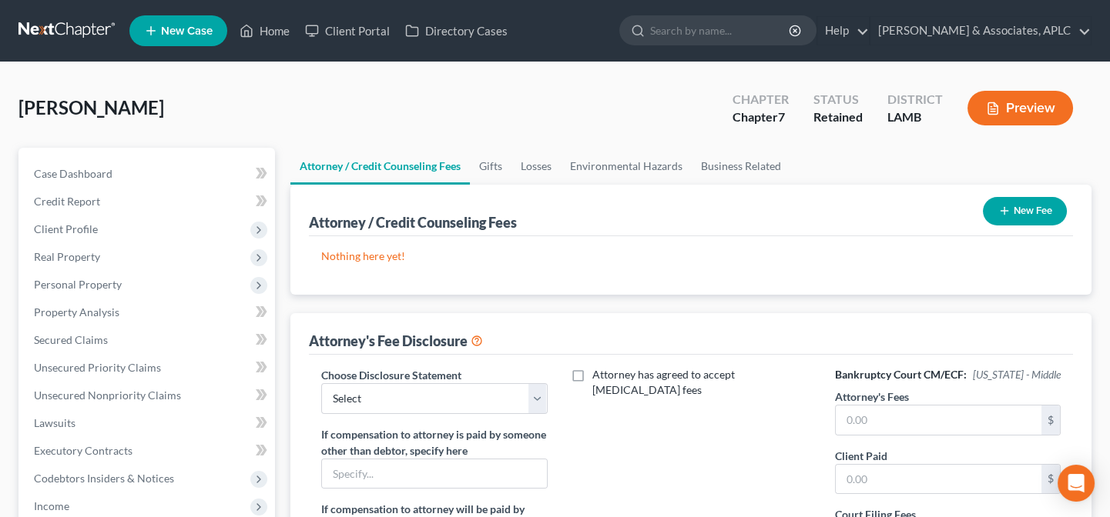
click at [1046, 201] on button "New Fee" at bounding box center [1025, 211] width 84 height 28
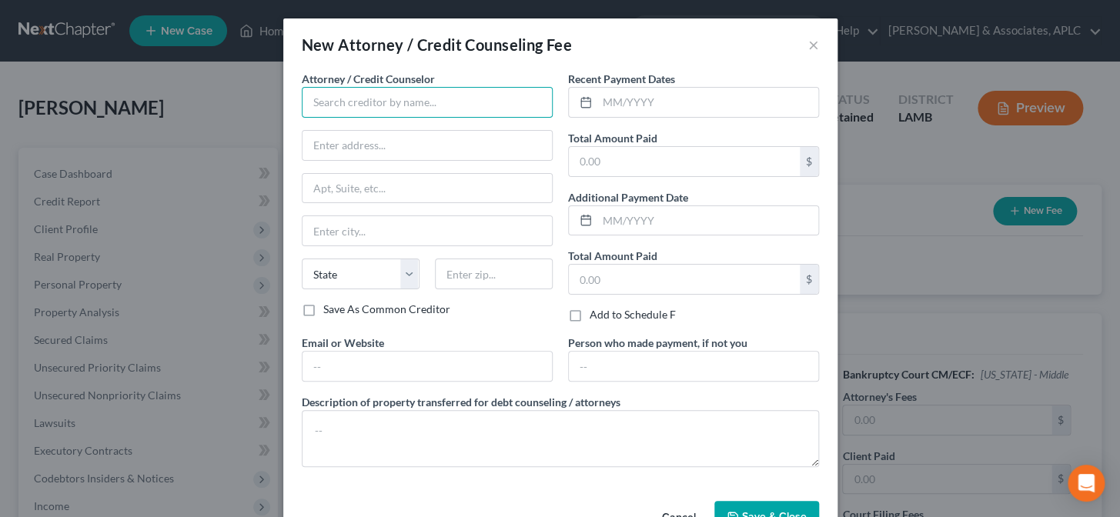
click at [430, 105] on input "text" at bounding box center [427, 102] width 251 height 31
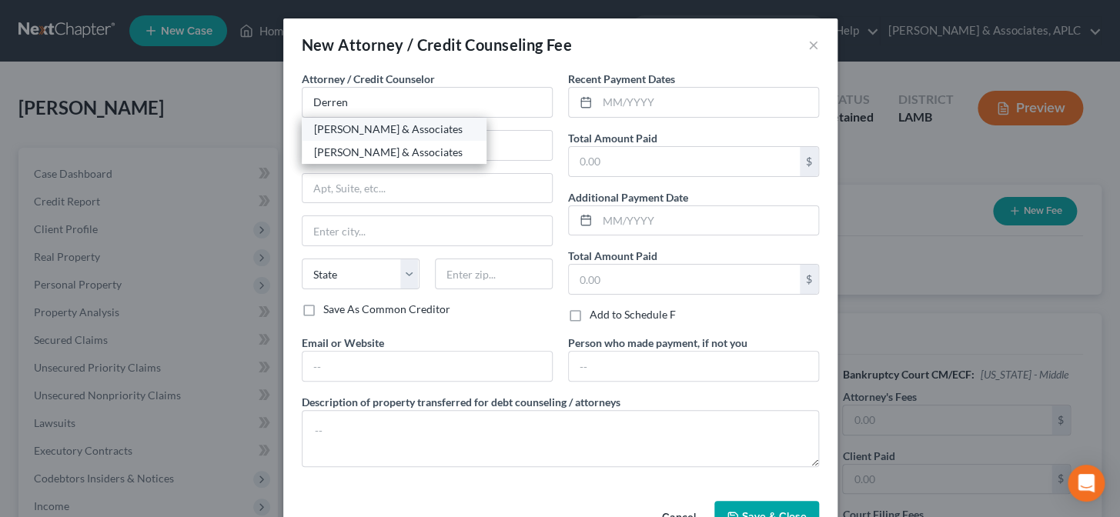
click at [428, 130] on div "[PERSON_NAME] & Associates" at bounding box center [394, 129] width 160 height 15
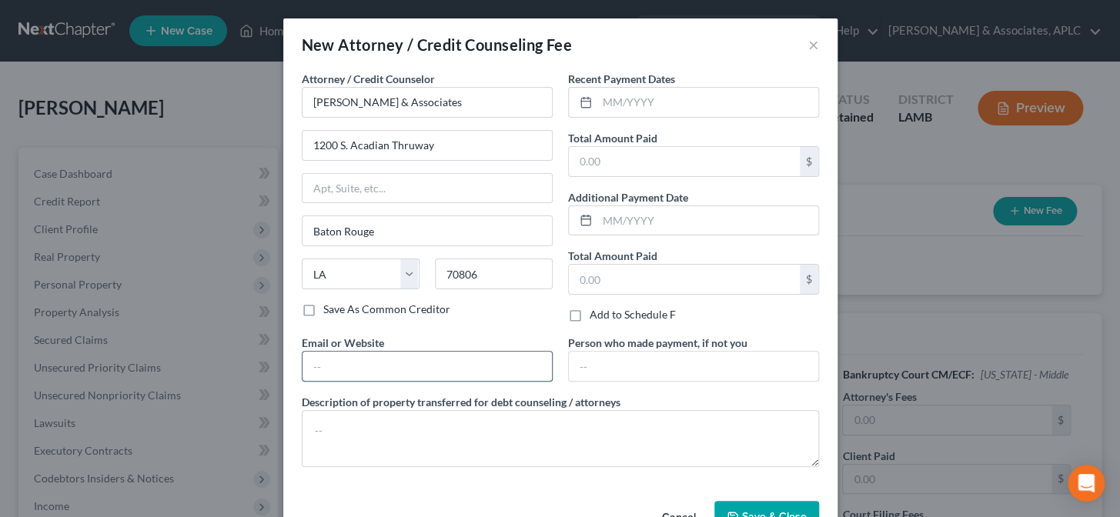
click at [361, 362] on input "text" at bounding box center [427, 366] width 249 height 29
click at [612, 94] on input "text" at bounding box center [708, 102] width 221 height 29
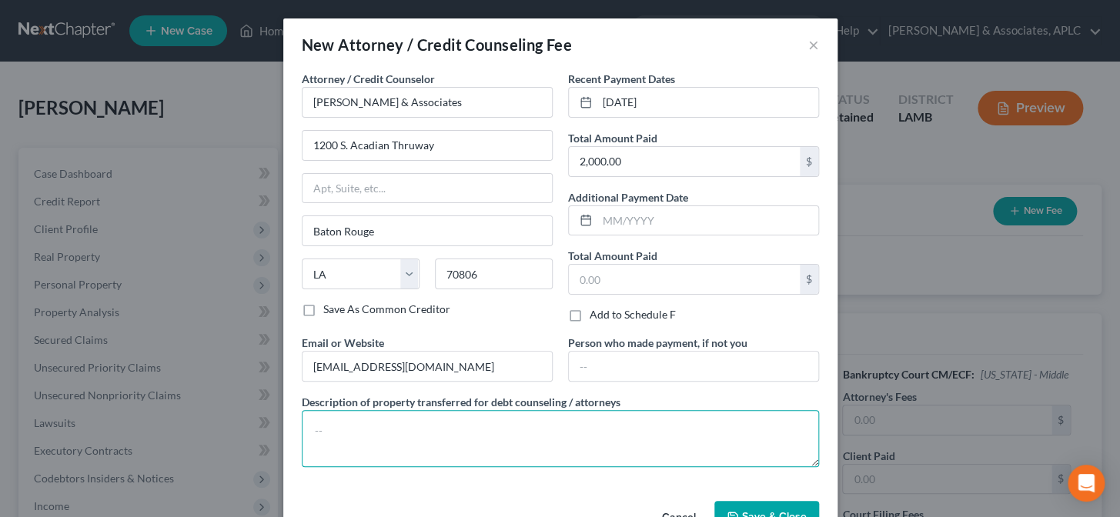
click at [454, 444] on textarea at bounding box center [560, 438] width 517 height 57
click at [809, 51] on button "×" at bounding box center [814, 44] width 11 height 18
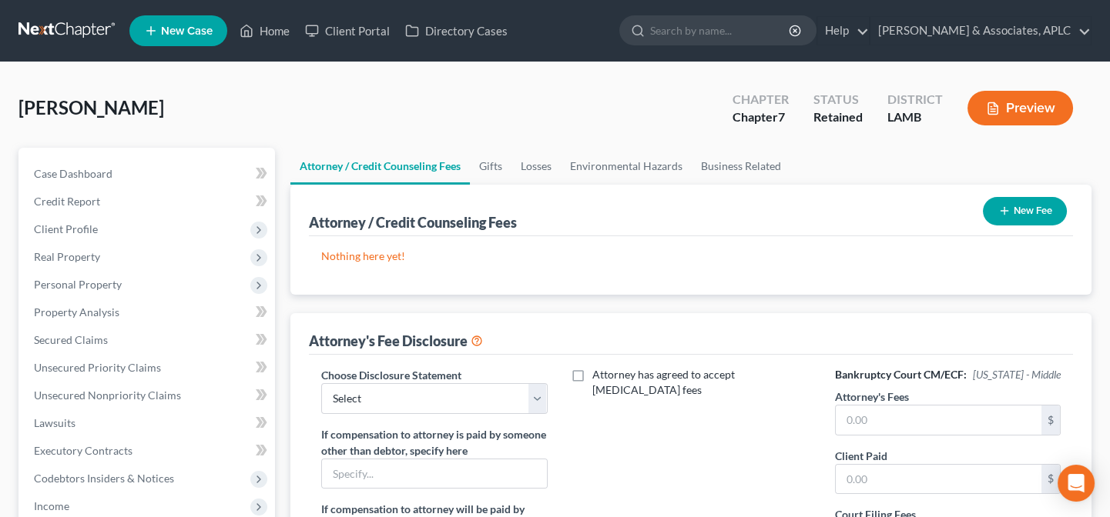
click at [1017, 207] on button "New Fee" at bounding box center [1025, 211] width 84 height 28
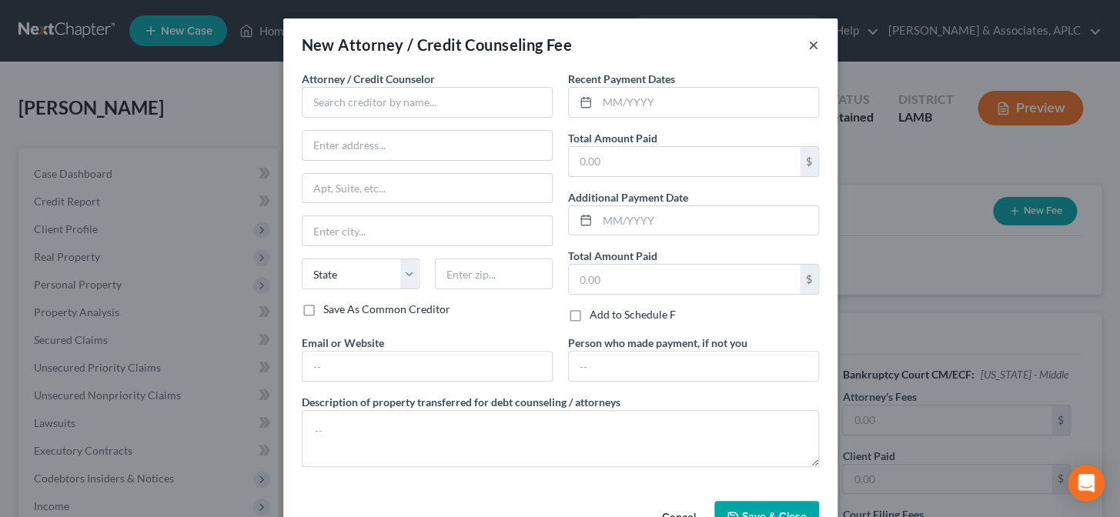
click at [809, 43] on button "×" at bounding box center [814, 44] width 11 height 18
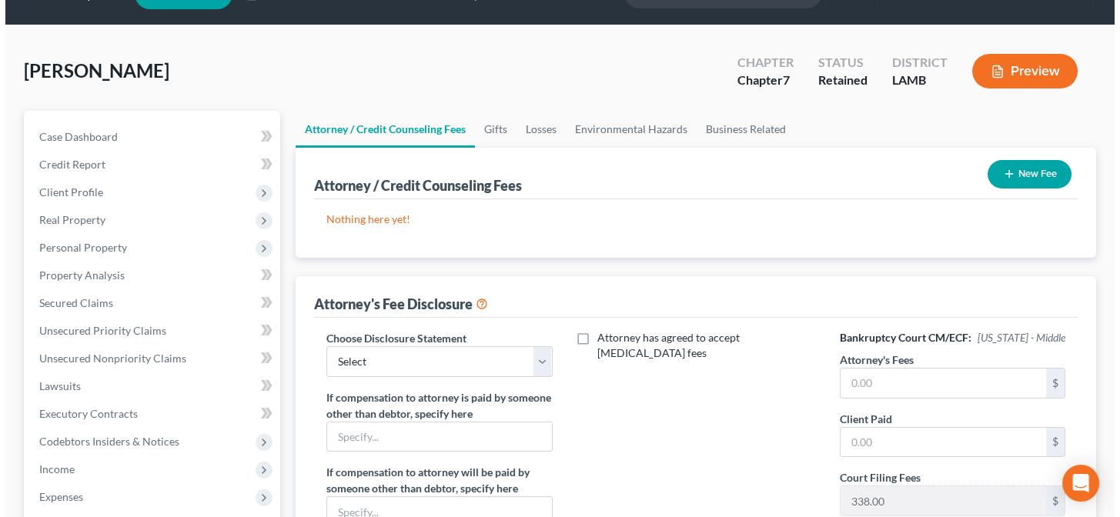
scroll to position [69, 0]
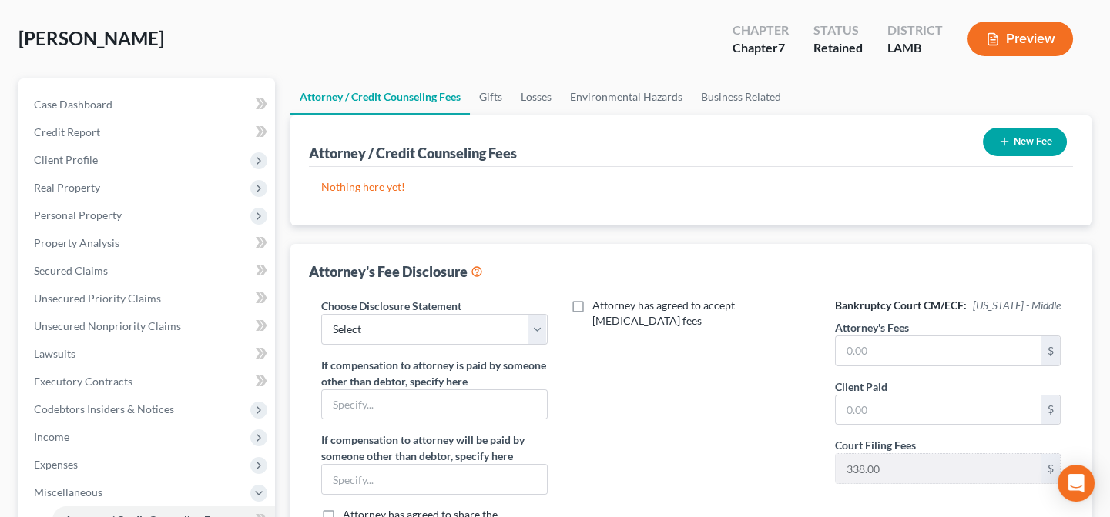
click at [1003, 138] on icon "button" at bounding box center [1004, 142] width 12 height 12
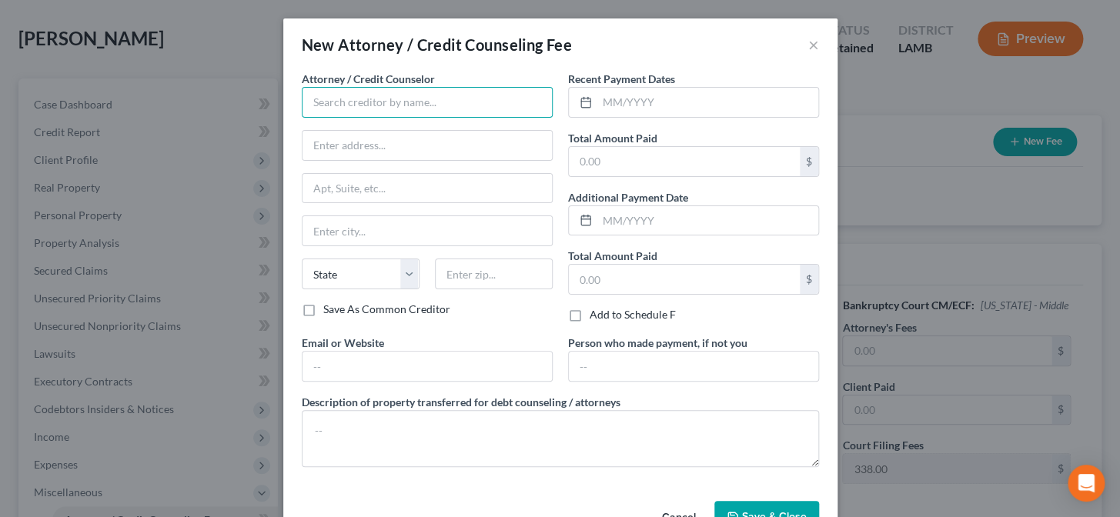
click at [452, 105] on input "text" at bounding box center [427, 102] width 251 height 31
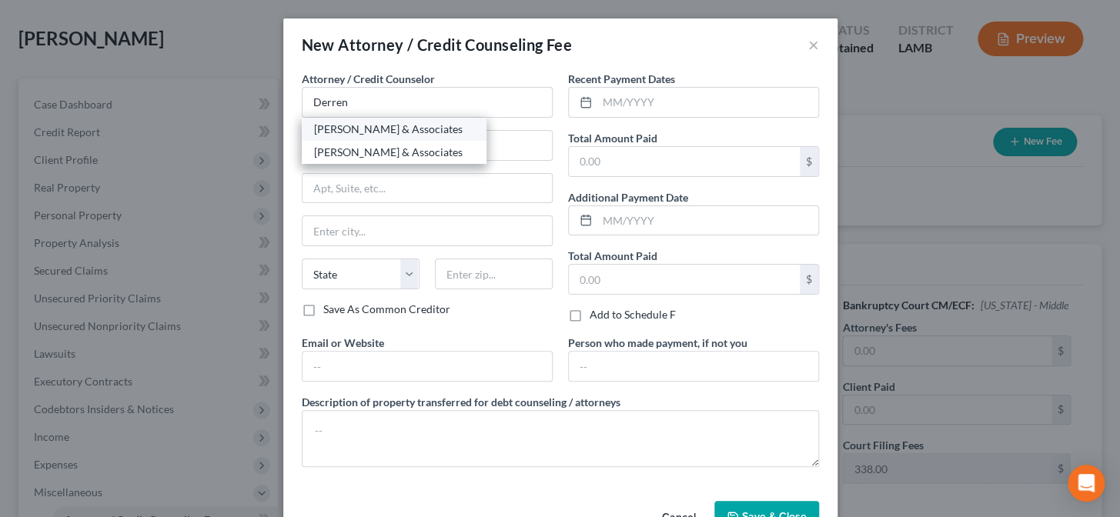
click at [437, 131] on div "[PERSON_NAME] & Associates" at bounding box center [394, 129] width 160 height 15
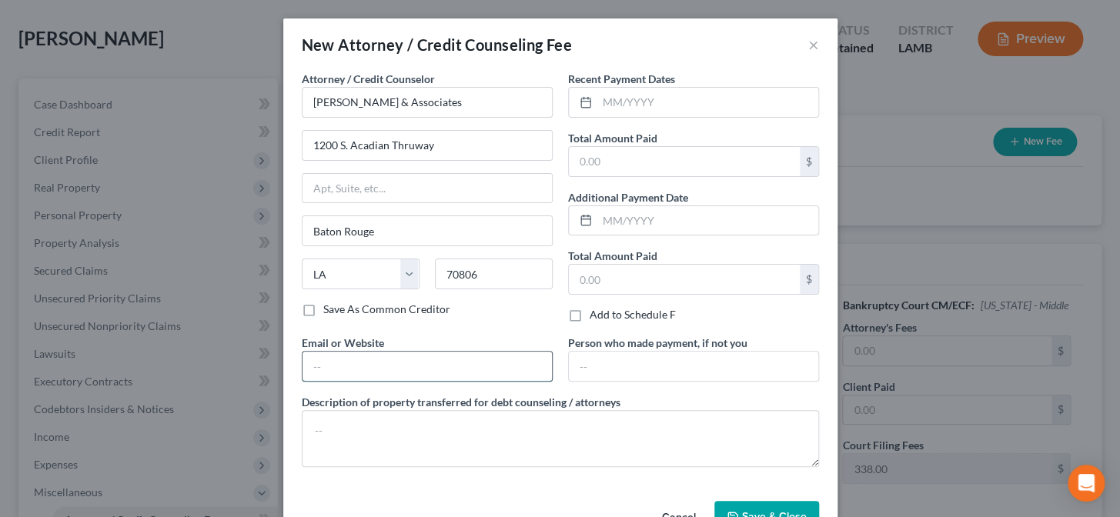
click at [386, 370] on input "text" at bounding box center [427, 366] width 249 height 29
click at [628, 100] on input "text" at bounding box center [708, 102] width 221 height 29
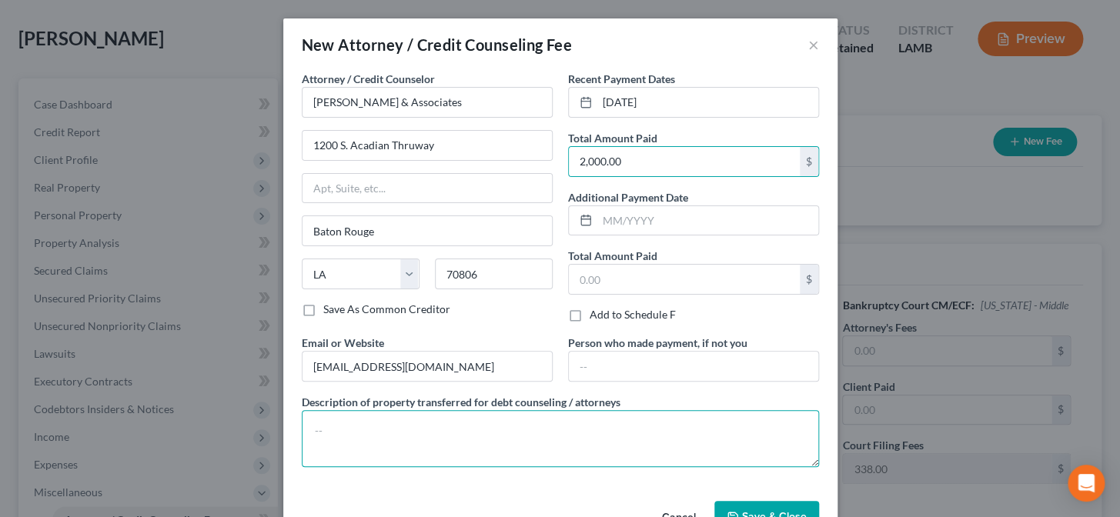
click at [452, 421] on textarea at bounding box center [560, 438] width 517 height 57
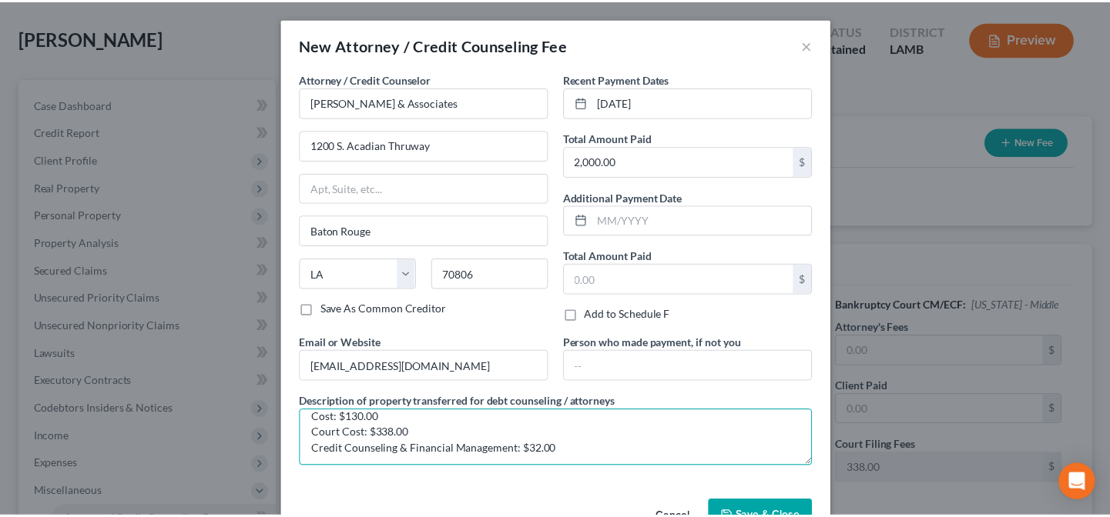
scroll to position [32, 0]
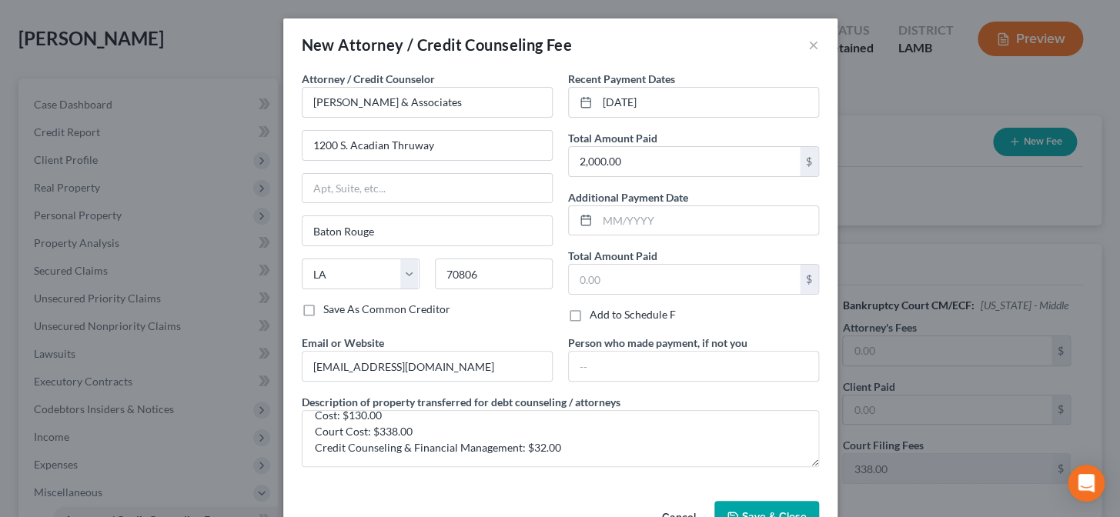
click at [748, 515] on span "Save & Close" at bounding box center [774, 517] width 65 height 13
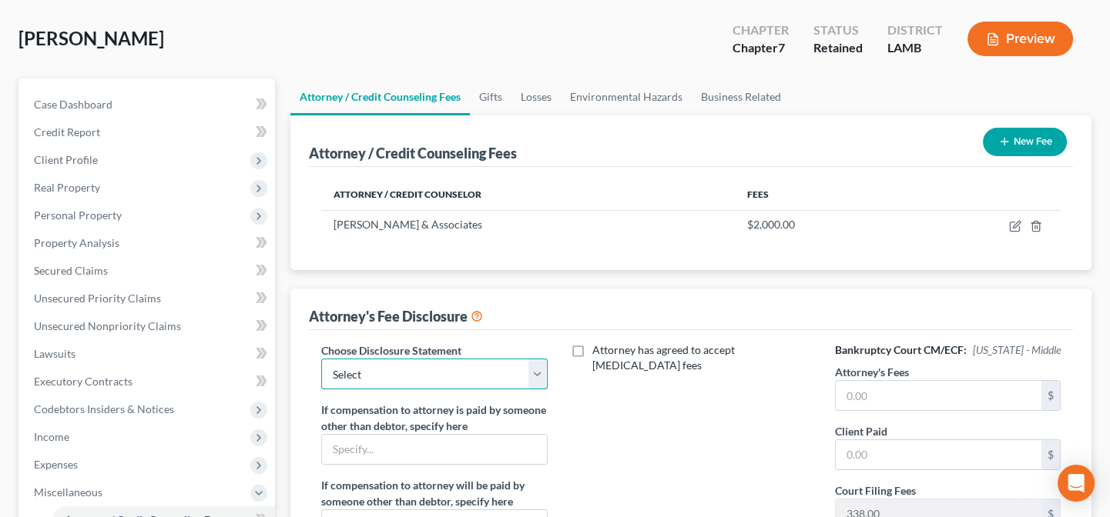
click at [420, 370] on select "Select Chapter 13 Chapter 7" at bounding box center [434, 374] width 226 height 31
click at [321, 359] on select "Select Chapter 13 Chapter 7" at bounding box center [434, 374] width 226 height 31
click at [872, 406] on input "text" at bounding box center [938, 395] width 206 height 29
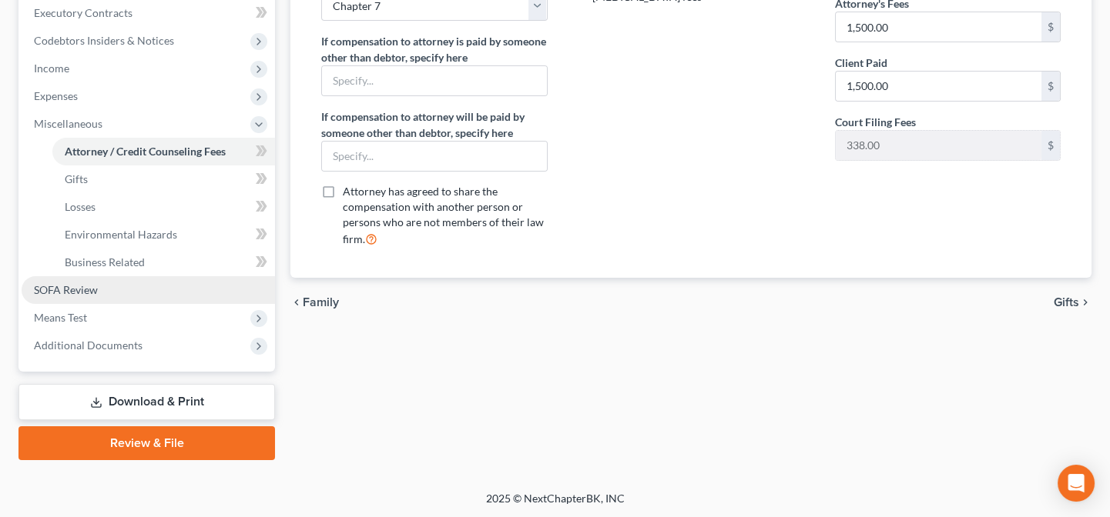
click at [94, 298] on link "SOFA Review" at bounding box center [148, 290] width 253 height 28
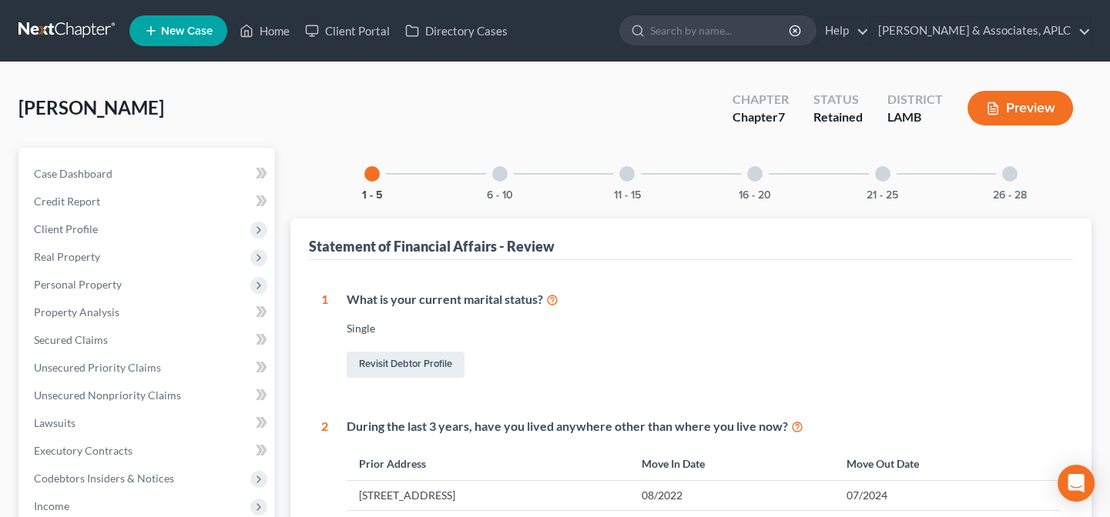
drag, startPoint x: 266, startPoint y: 196, endPoint x: 752, endPoint y: 377, distance: 519.2
click at [752, 377] on div "Revisit Debtor Profile" at bounding box center [704, 365] width 714 height 32
click at [286, 30] on link "Home" at bounding box center [264, 31] width 65 height 28
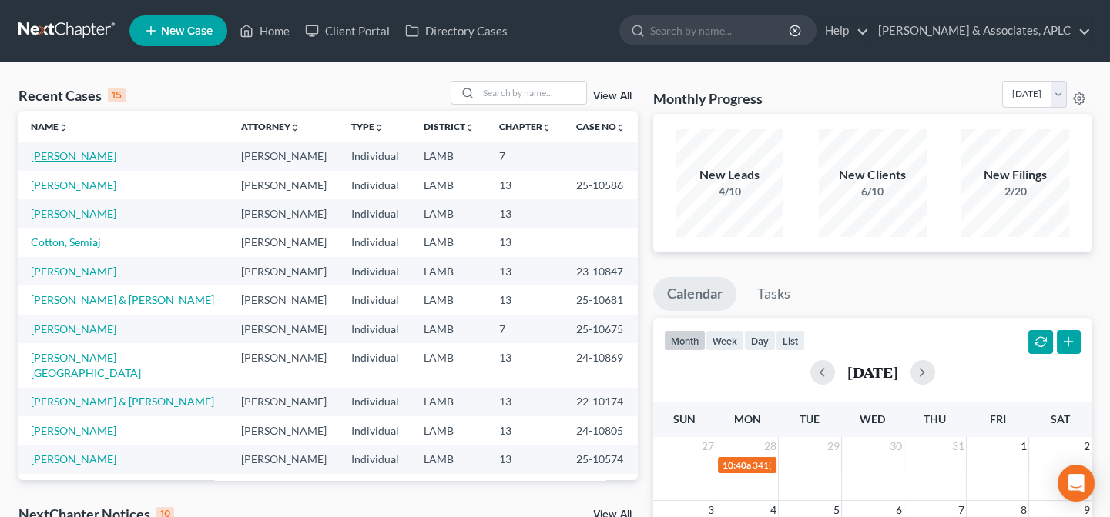
click at [54, 156] on link "[PERSON_NAME]" at bounding box center [73, 155] width 85 height 13
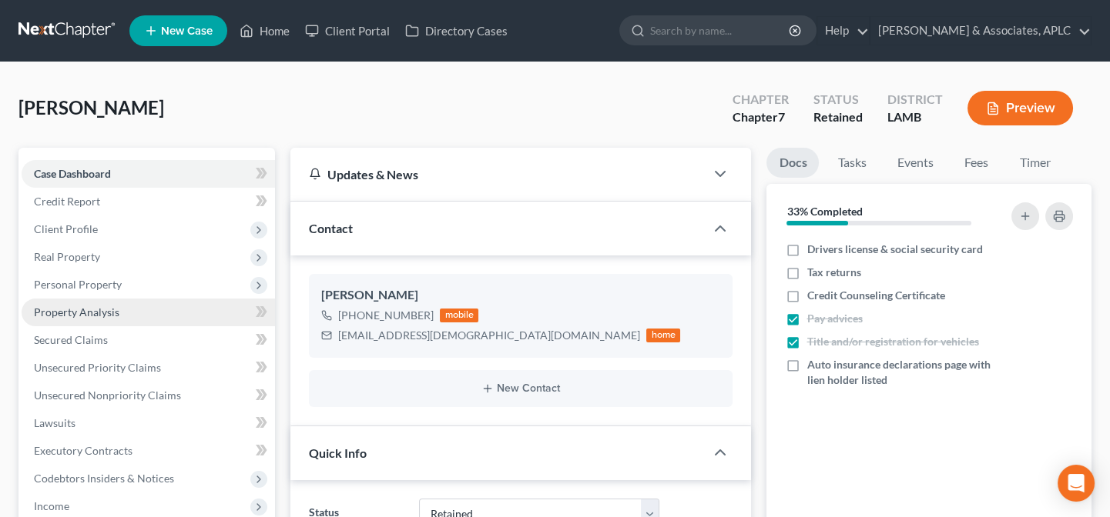
click at [92, 306] on span "Property Analysis" at bounding box center [76, 312] width 85 height 13
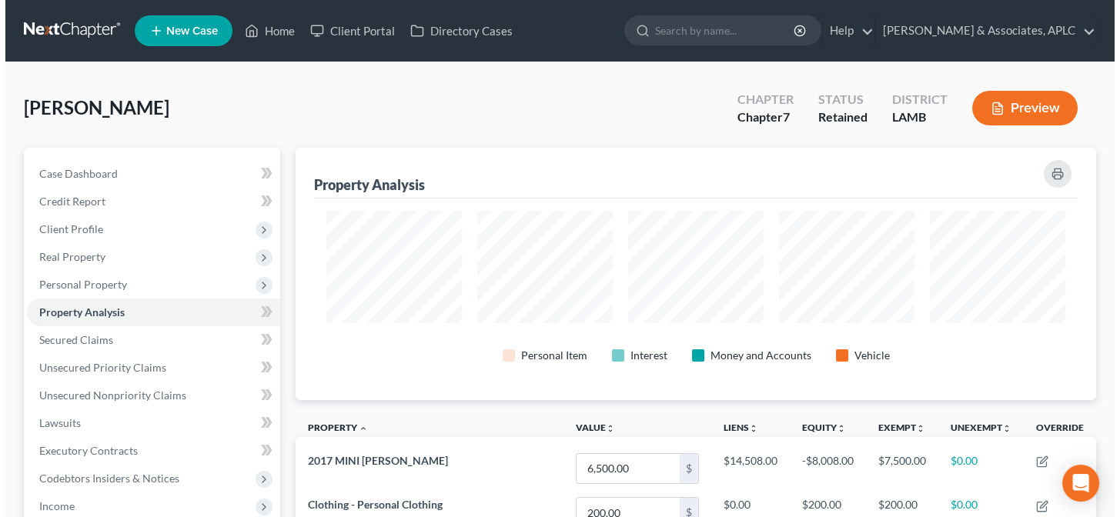
scroll to position [252, 800]
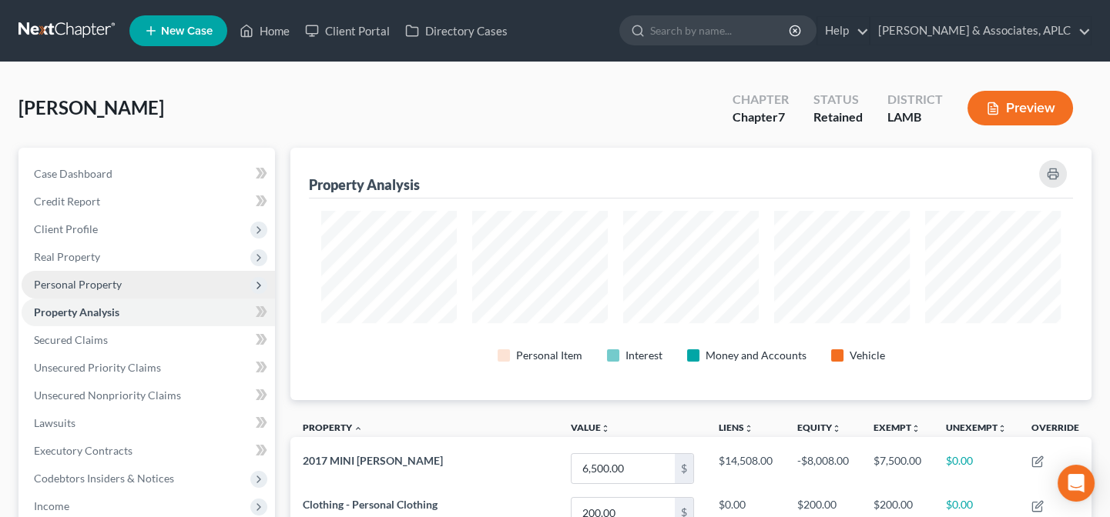
click at [89, 288] on span "Personal Property" at bounding box center [78, 284] width 88 height 13
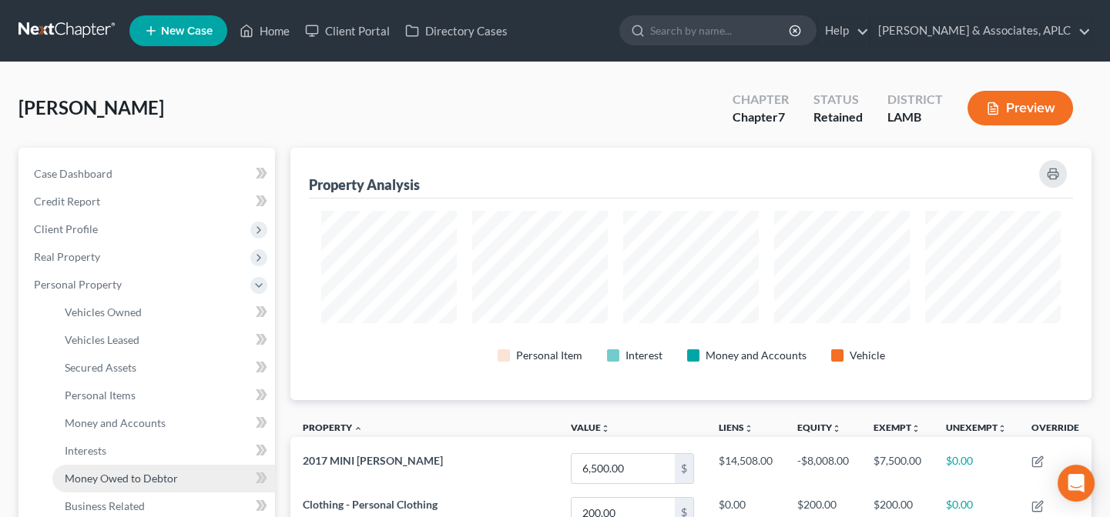
click at [134, 473] on span "Money Owed to Debtor" at bounding box center [121, 478] width 113 height 13
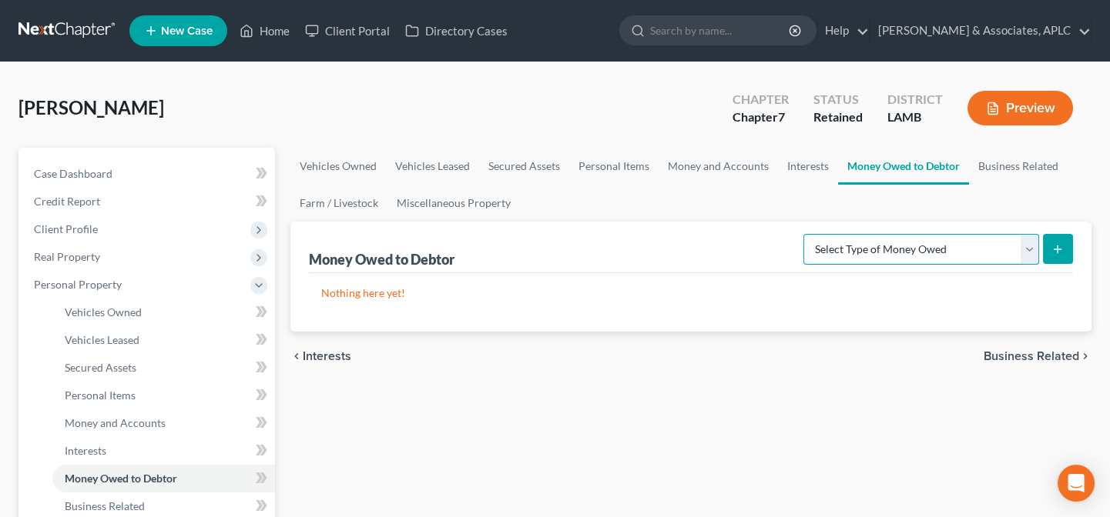
click at [901, 245] on select "Select Type of Money Owed Accounts Receivable Alimony Child Support Claims Agai…" at bounding box center [921, 249] width 236 height 31
click at [806, 234] on select "Select Type of Money Owed Accounts Receivable Alimony Child Support Claims Agai…" at bounding box center [921, 249] width 236 height 31
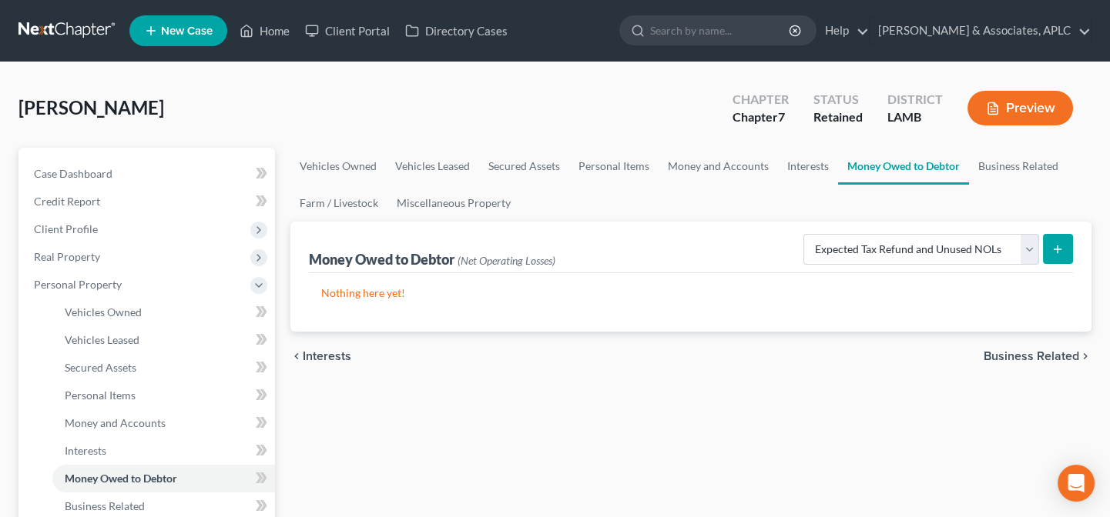
click at [1053, 243] on icon "submit" at bounding box center [1057, 249] width 12 height 12
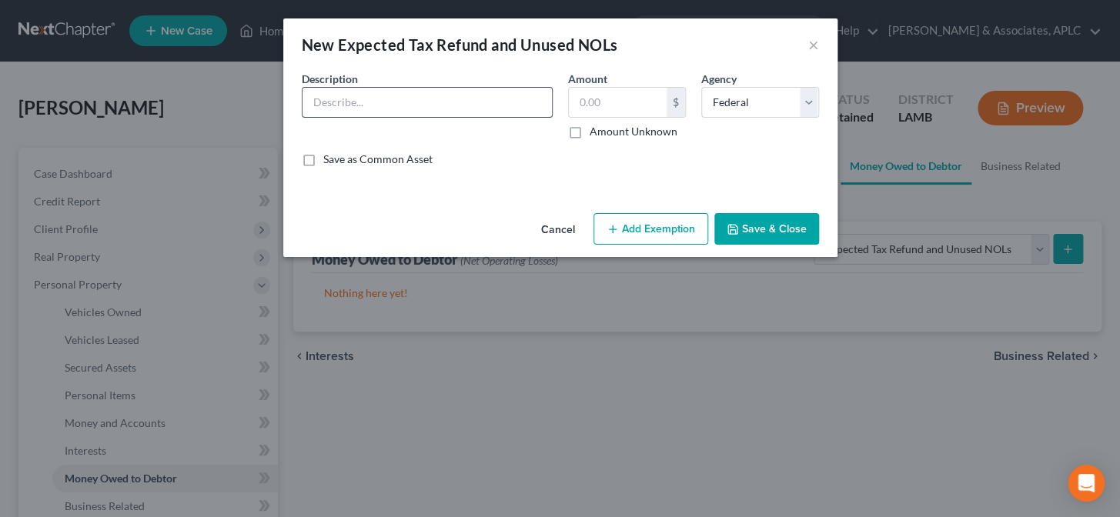
click at [452, 103] on input "text" at bounding box center [427, 102] width 249 height 29
click at [590, 133] on label "Amount Unknown" at bounding box center [634, 131] width 88 height 15
click at [596, 133] on input "Amount Unknown" at bounding box center [601, 129] width 10 height 10
click at [643, 233] on button "Add Exemption" at bounding box center [651, 229] width 115 height 32
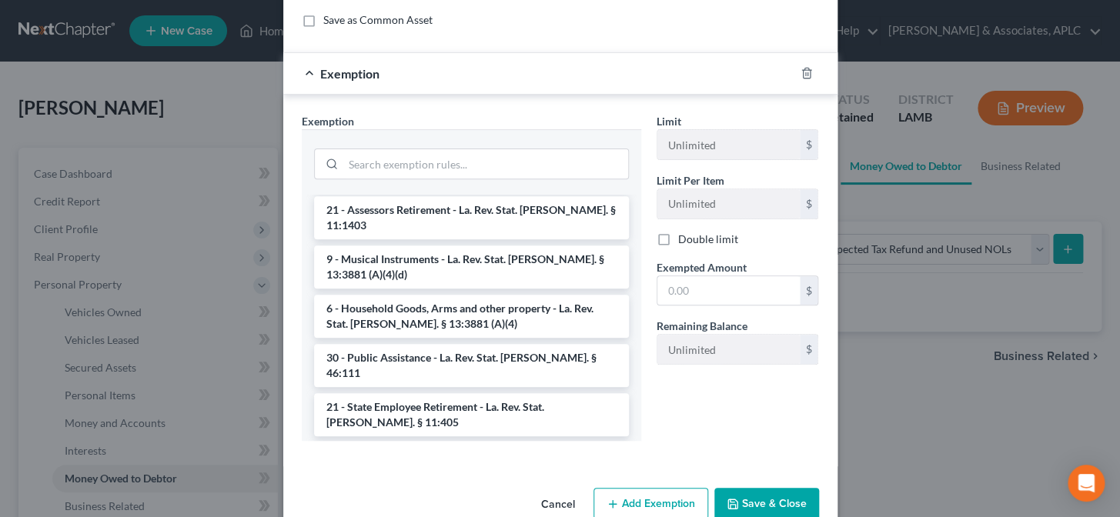
scroll to position [1820, 0]
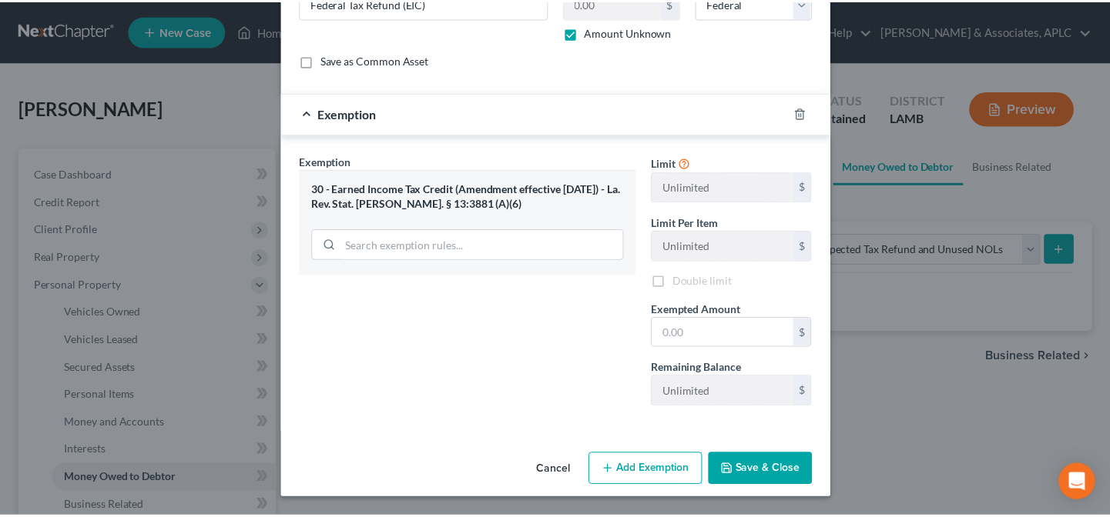
scroll to position [95, 0]
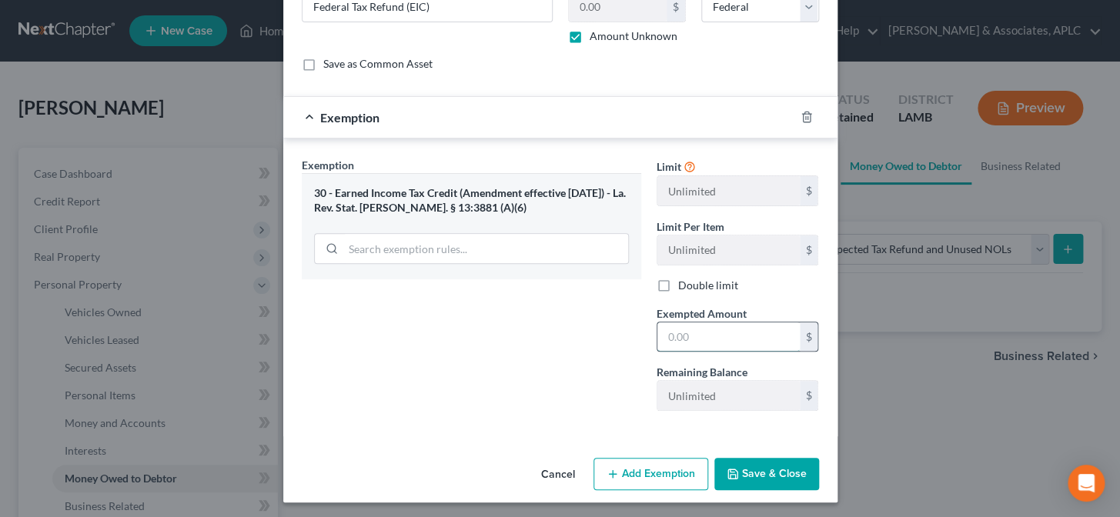
click at [700, 326] on input "text" at bounding box center [729, 337] width 142 height 29
click at [766, 480] on button "Save & Close" at bounding box center [767, 474] width 105 height 32
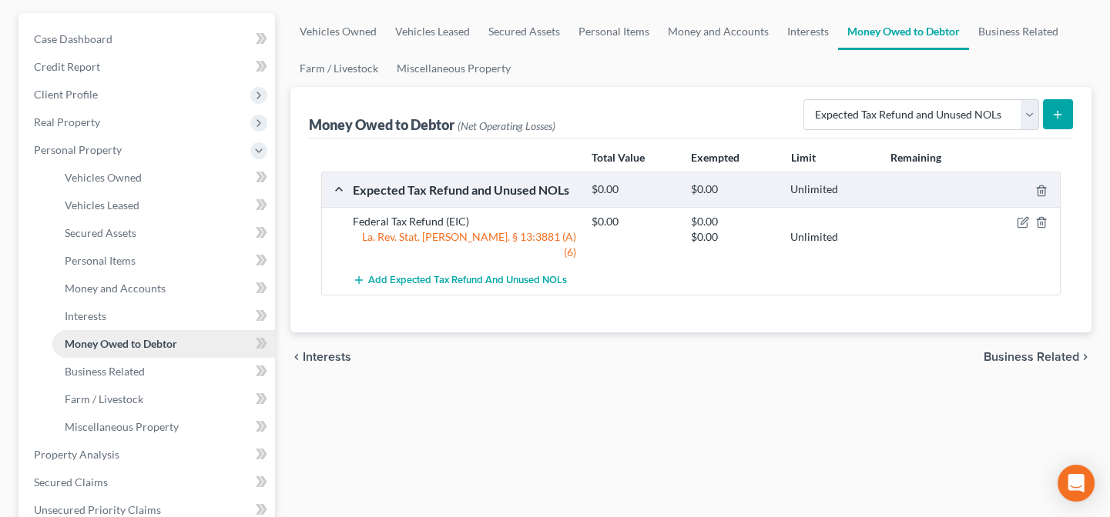
scroll to position [139, 0]
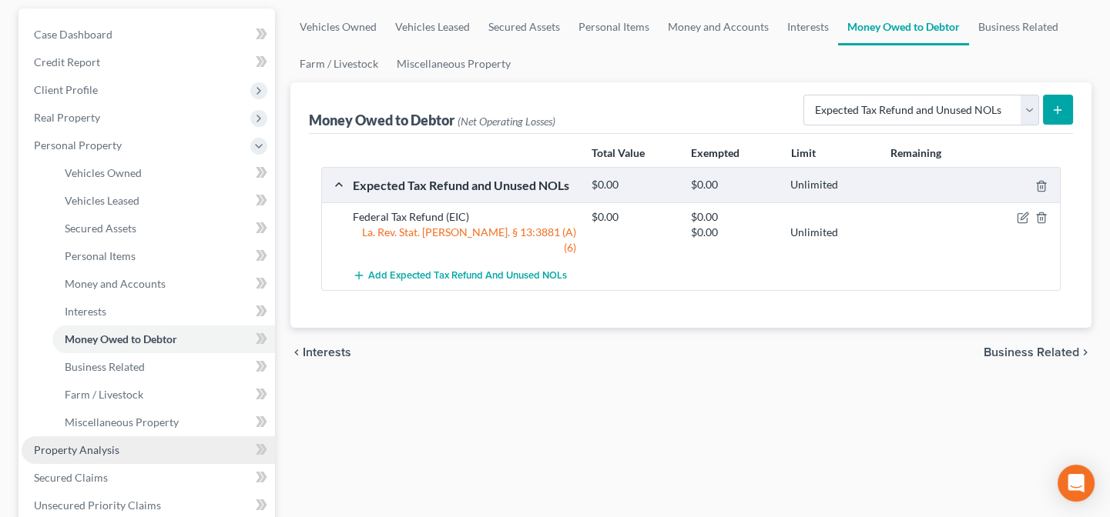
click at [69, 448] on span "Property Analysis" at bounding box center [76, 450] width 85 height 13
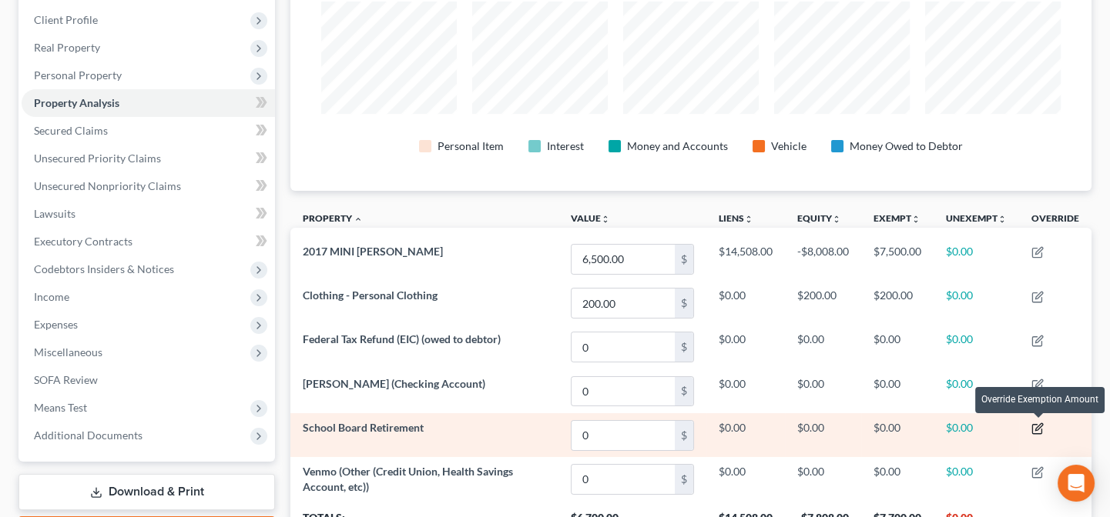
click at [1037, 427] on icon "button" at bounding box center [1037, 429] width 12 height 12
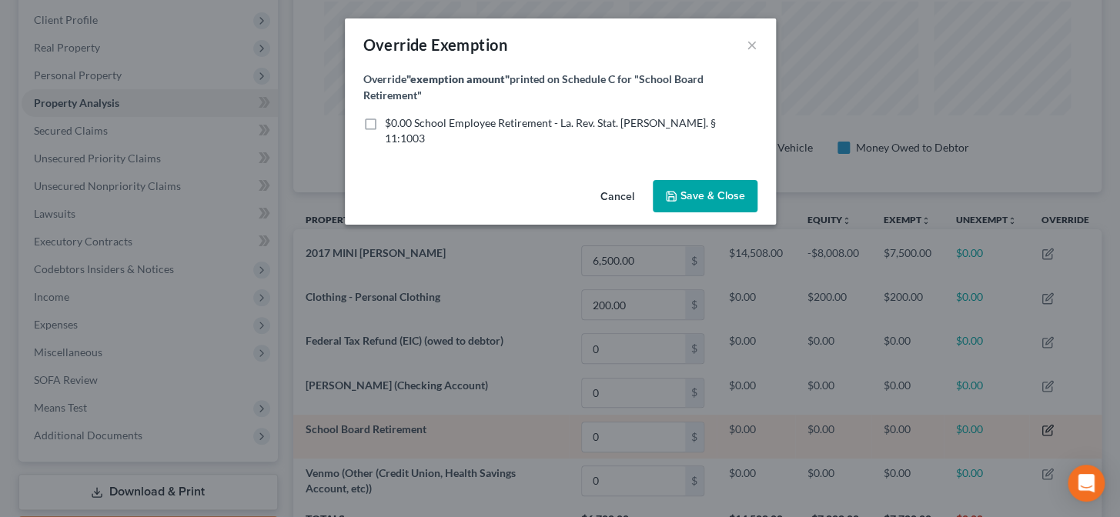
scroll to position [769783, 769228]
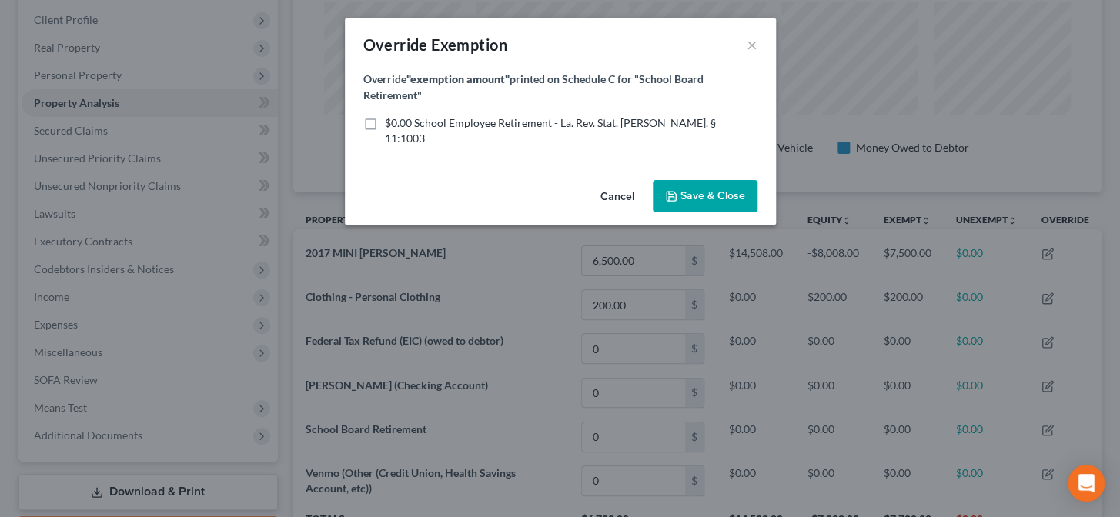
click at [385, 121] on label "$0.00 School Employee Retirement - La. Rev. Stat. [PERSON_NAME]. § 11:1003" at bounding box center [571, 131] width 373 height 31
click at [391, 121] on input "$0.00 School Employee Retirement - La. Rev. Stat. [PERSON_NAME]. § 11:1003" at bounding box center [396, 121] width 10 height 10
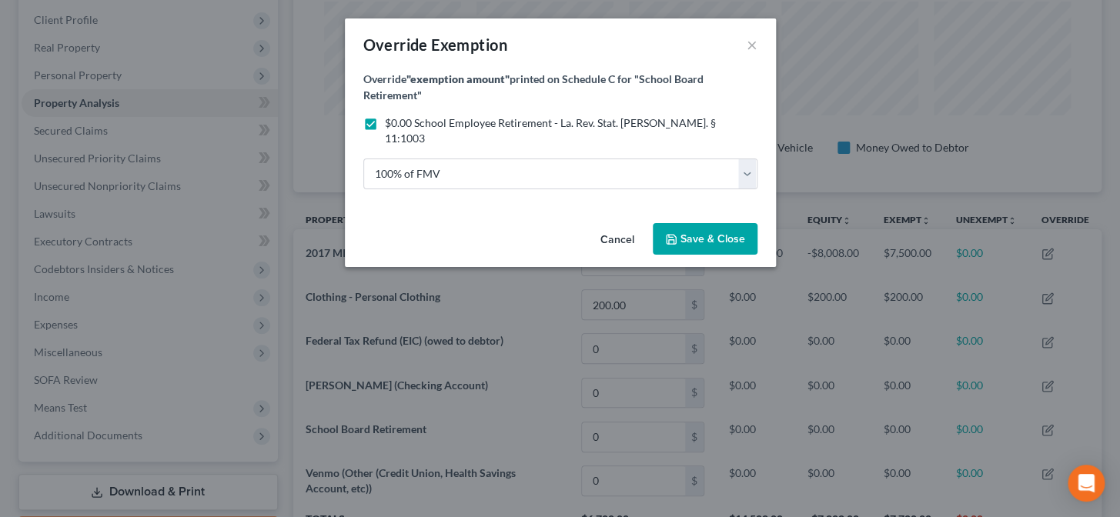
click at [712, 223] on button "Save & Close" at bounding box center [705, 239] width 105 height 32
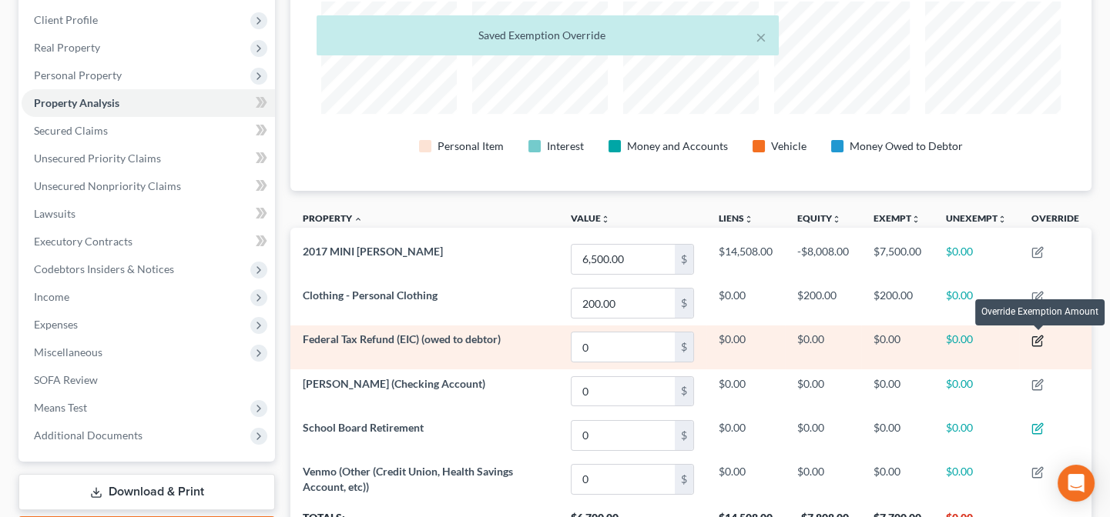
click at [1043, 343] on icon "button" at bounding box center [1037, 341] width 12 height 12
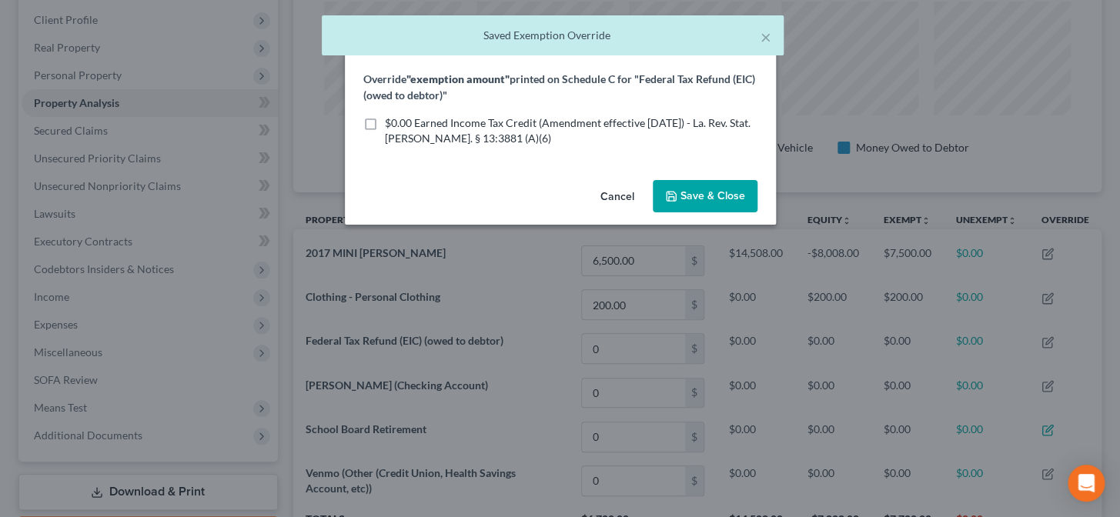
click at [385, 123] on label "$0.00 Earned Income Tax Credit (Amendment effective [DATE]) - La. Rev. Stat. [P…" at bounding box center [571, 131] width 373 height 31
click at [391, 123] on input "$0.00 Earned Income Tax Credit (Amendment effective [DATE]) - La. Rev. Stat. [P…" at bounding box center [396, 121] width 10 height 10
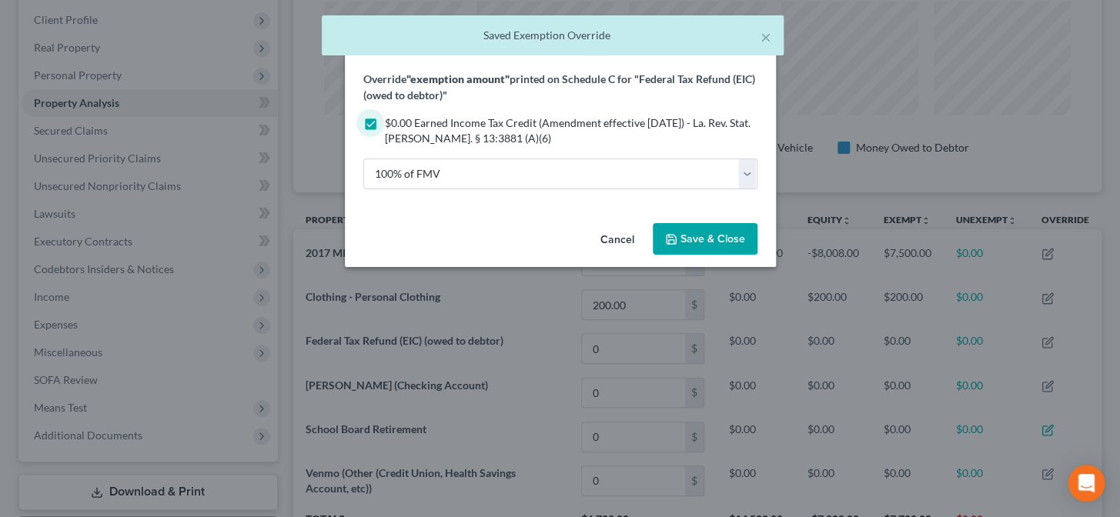
click at [732, 242] on span "Save & Close" at bounding box center [713, 239] width 65 height 13
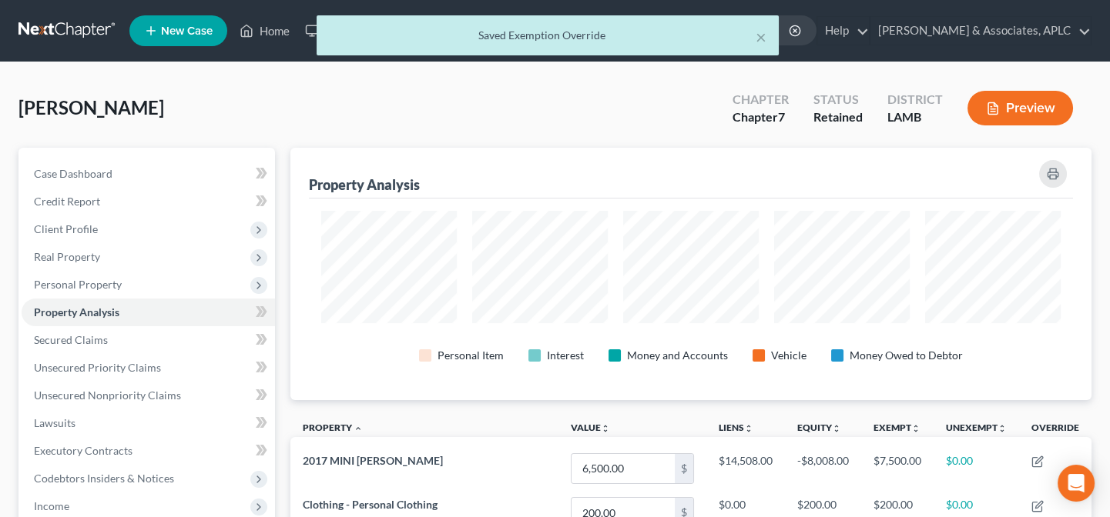
drag, startPoint x: 311, startPoint y: 109, endPoint x: 292, endPoint y: 79, distance: 36.3
click at [311, 109] on div "[PERSON_NAME] Upgraded Chapter Chapter 7 Status Retained District [GEOGRAPHIC_D…" at bounding box center [554, 114] width 1073 height 67
click at [279, 27] on div "× Saved Exemption Override" at bounding box center [547, 39] width 1110 height 48
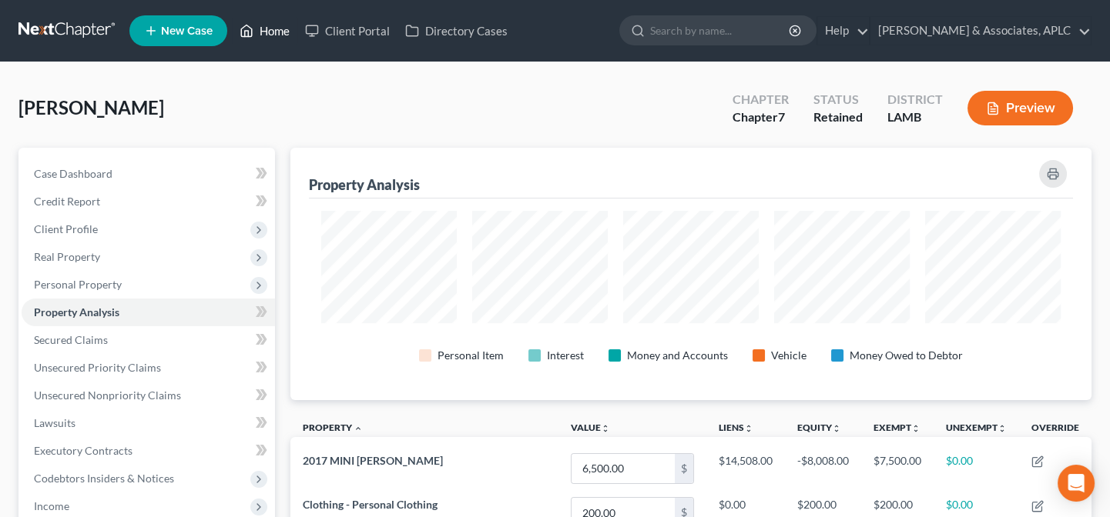
drag, startPoint x: 281, startPoint y: 35, endPoint x: 314, endPoint y: 138, distance: 107.6
click at [281, 35] on link "Home" at bounding box center [264, 31] width 65 height 28
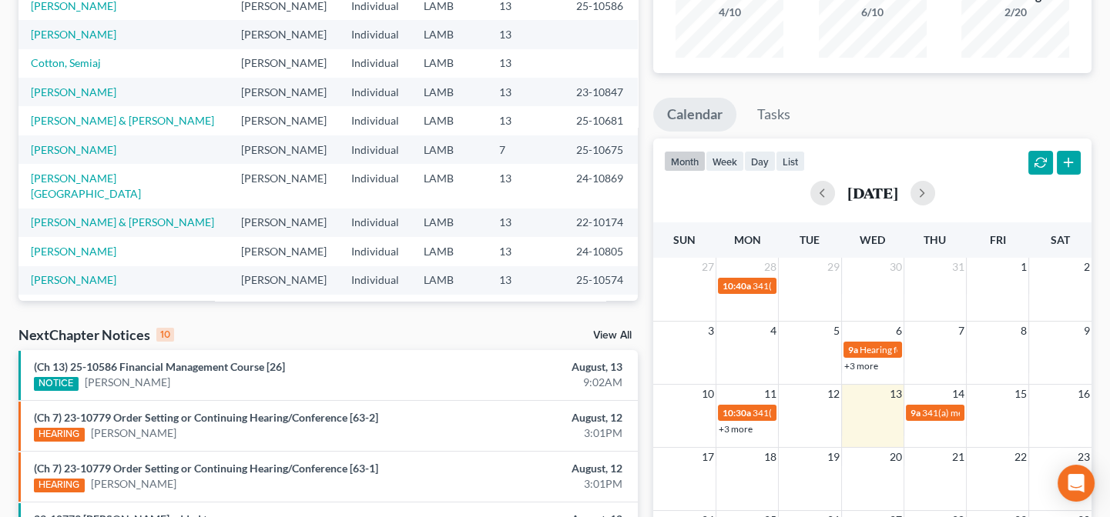
scroll to position [209, 0]
